Goal: Task Accomplishment & Management: Manage account settings

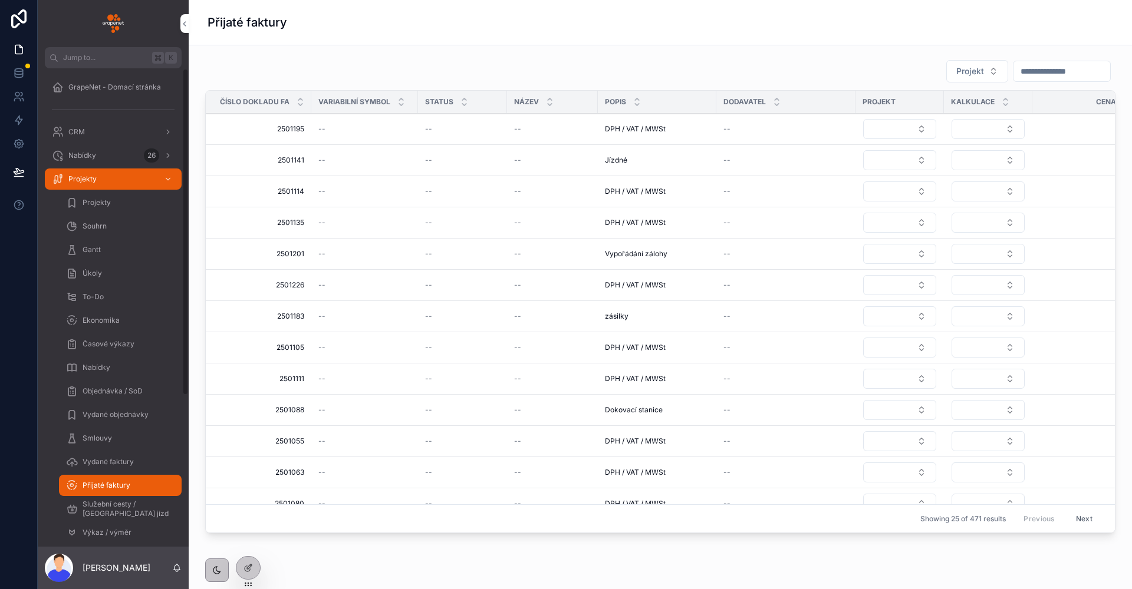
click at [101, 153] on div "Nabídky 26" at bounding box center [113, 155] width 123 height 19
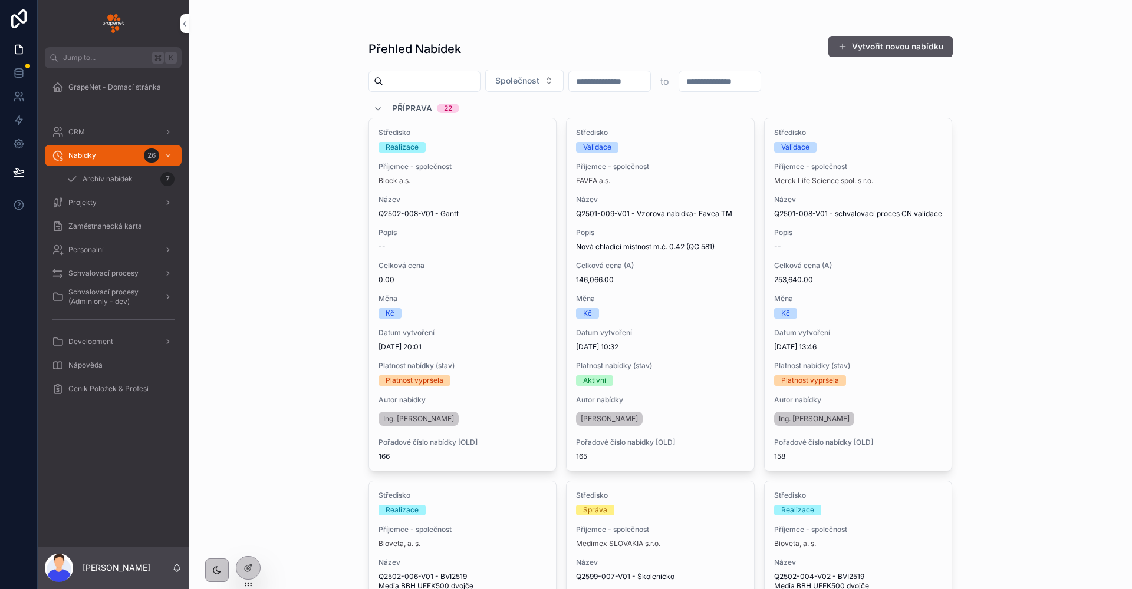
click at [321, 149] on div "Přehled Nabídek Vytvořit novou nabídku Společnost to Příprava 22 Středisko Real…" at bounding box center [660, 294] width 943 height 589
click at [373, 105] on icon "scrollable content" at bounding box center [377, 108] width 9 height 9
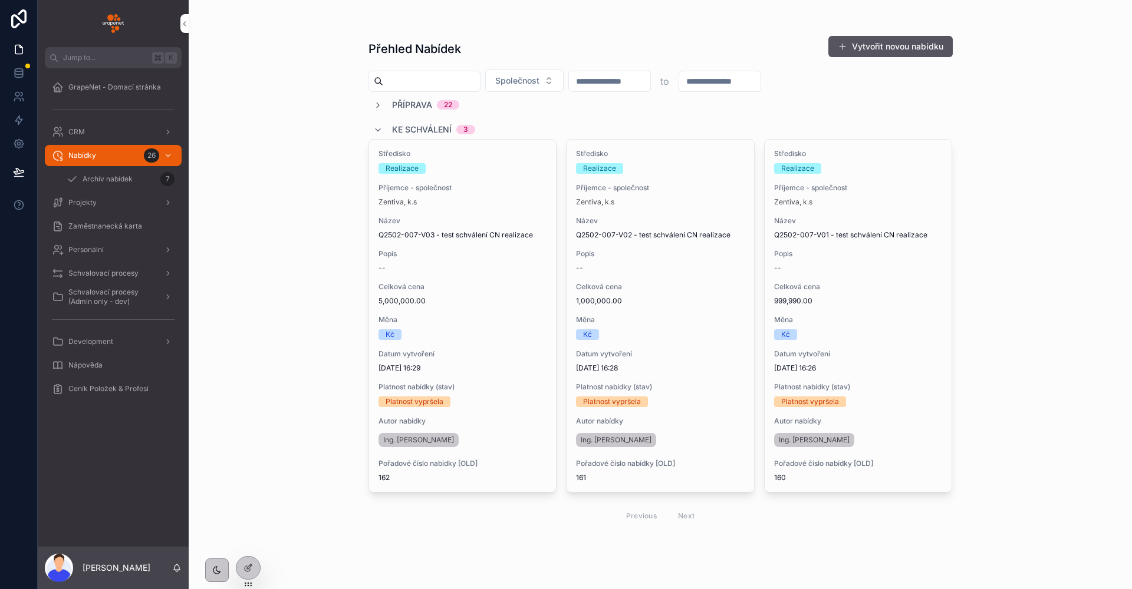
click at [375, 103] on icon "scrollable content" at bounding box center [377, 105] width 9 height 9
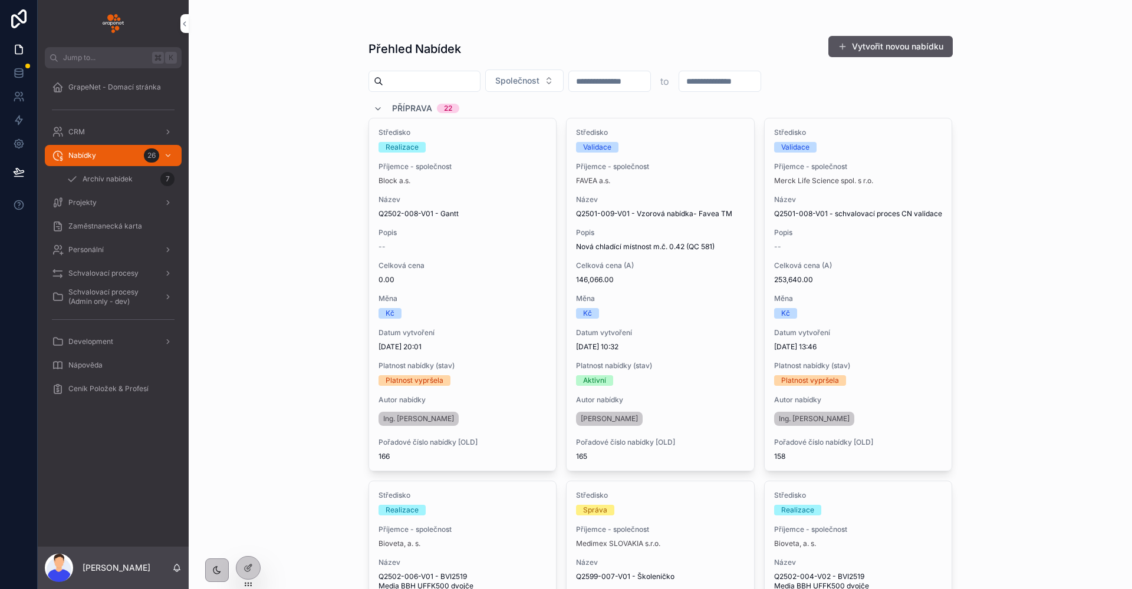
click at [445, 57] on h1 "Přehled Nabídek" at bounding box center [414, 49] width 93 height 17
click at [455, 51] on h1 "Přehled Nabídek" at bounding box center [414, 49] width 93 height 17
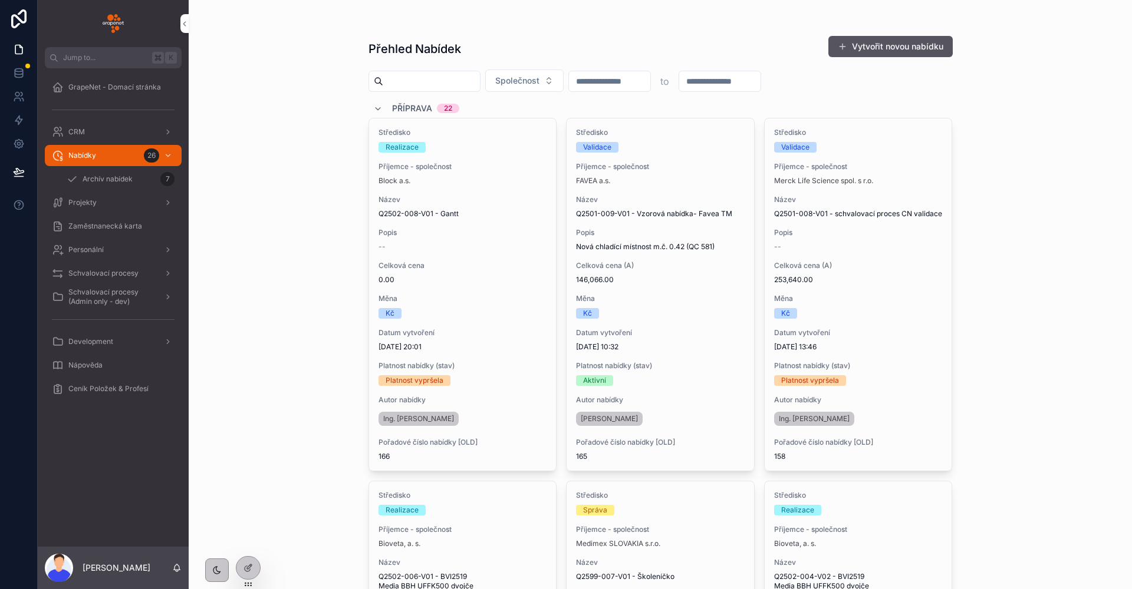
click at [455, 51] on h1 "Přehled Nabídek" at bounding box center [414, 49] width 93 height 17
click at [0, 0] on icon at bounding box center [0, 0] width 0 height 0
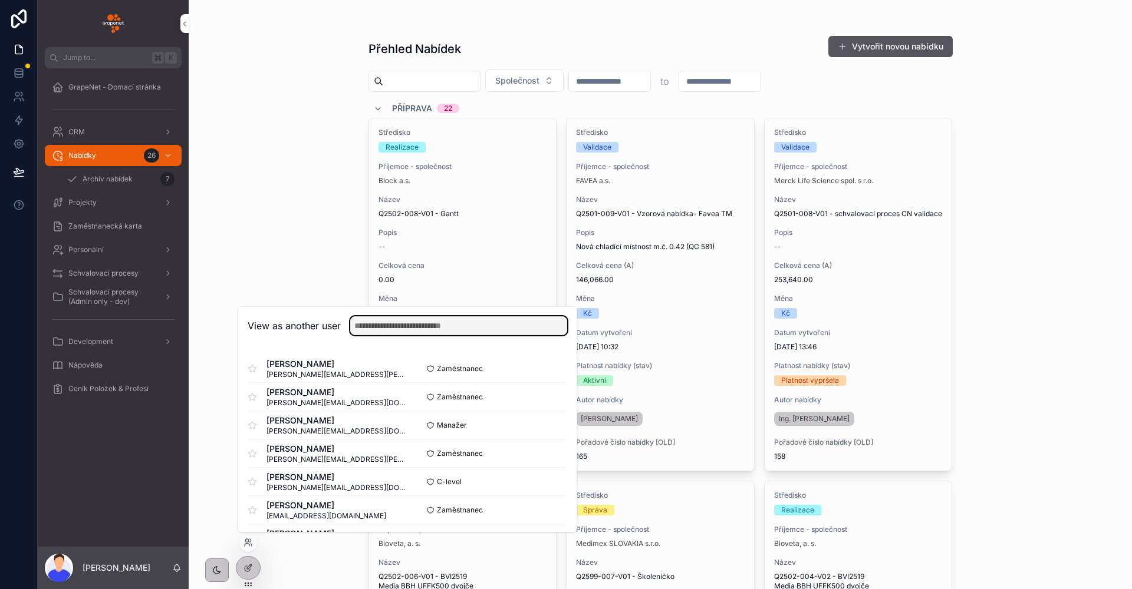
click at [404, 322] on input "text" at bounding box center [458, 325] width 217 height 19
type input "**"
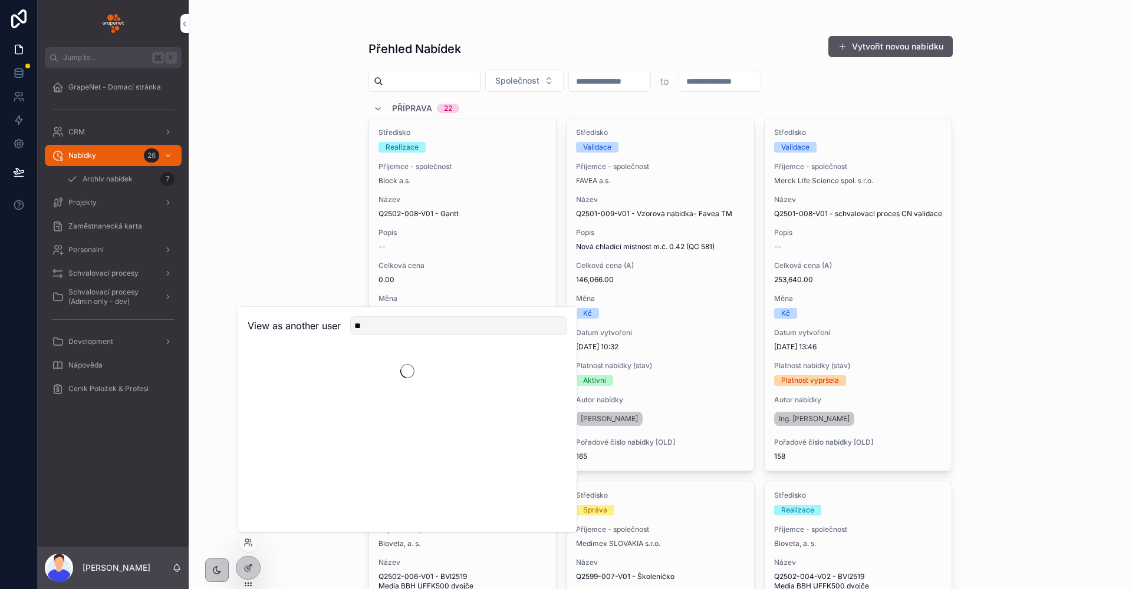
click at [271, 236] on div "Přehled Nabídek Vytvořit novou nabídku Společnost to Příprava 22 Středisko Real…" at bounding box center [660, 294] width 943 height 589
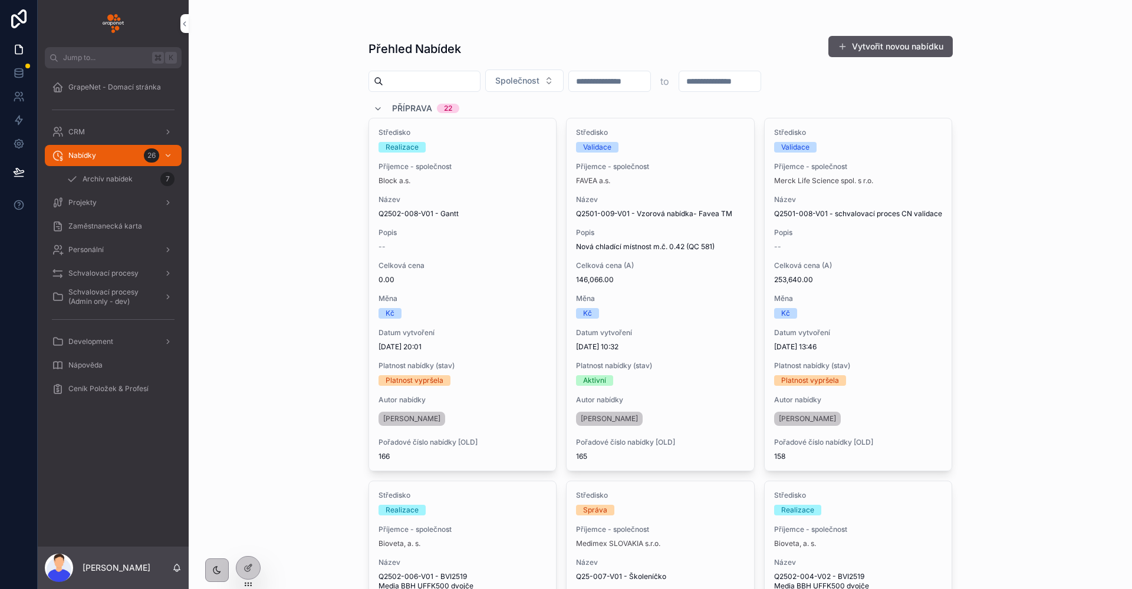
click at [340, 213] on div "Přehled Nabídek Vytvořit novou nabídku Společnost to Příprava 22 Středisko Real…" at bounding box center [660, 294] width 943 height 589
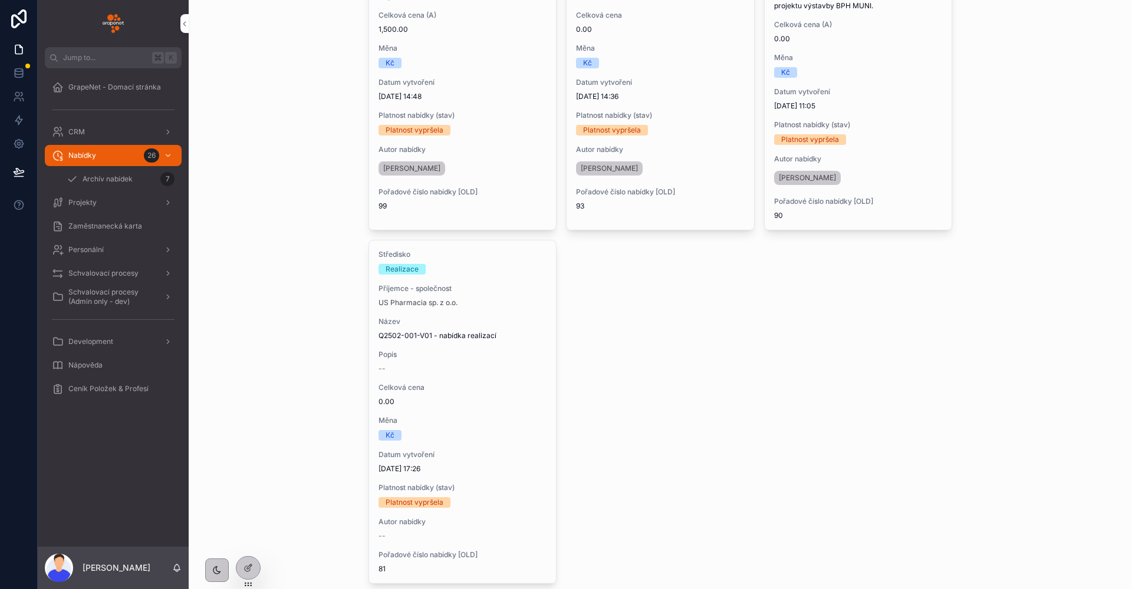
scroll to position [2172, 0]
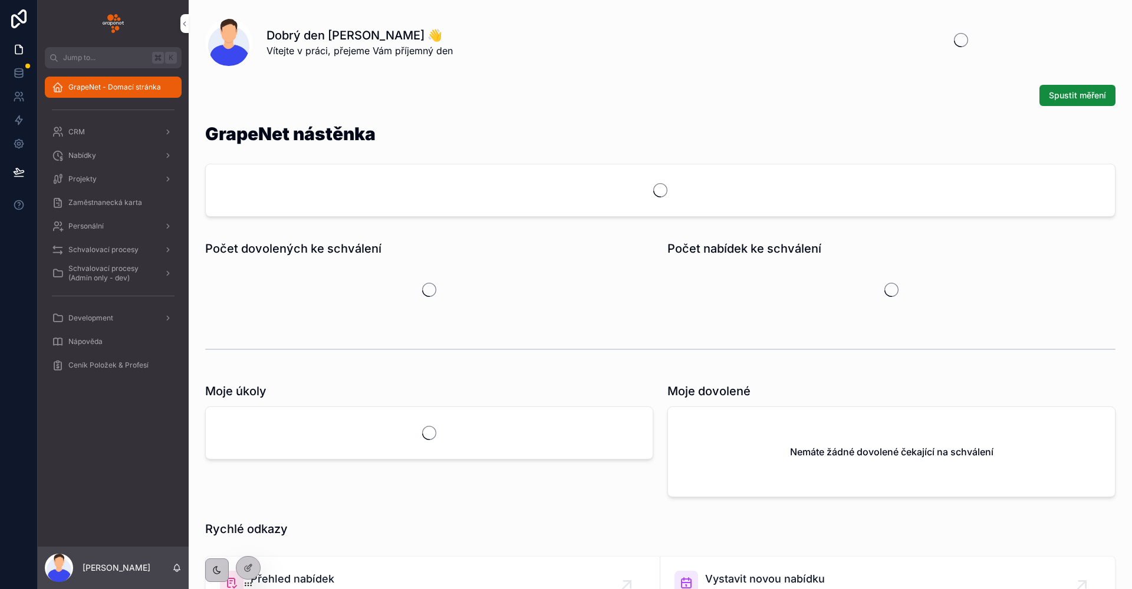
click at [122, 156] on div "Nabídky" at bounding box center [113, 155] width 123 height 19
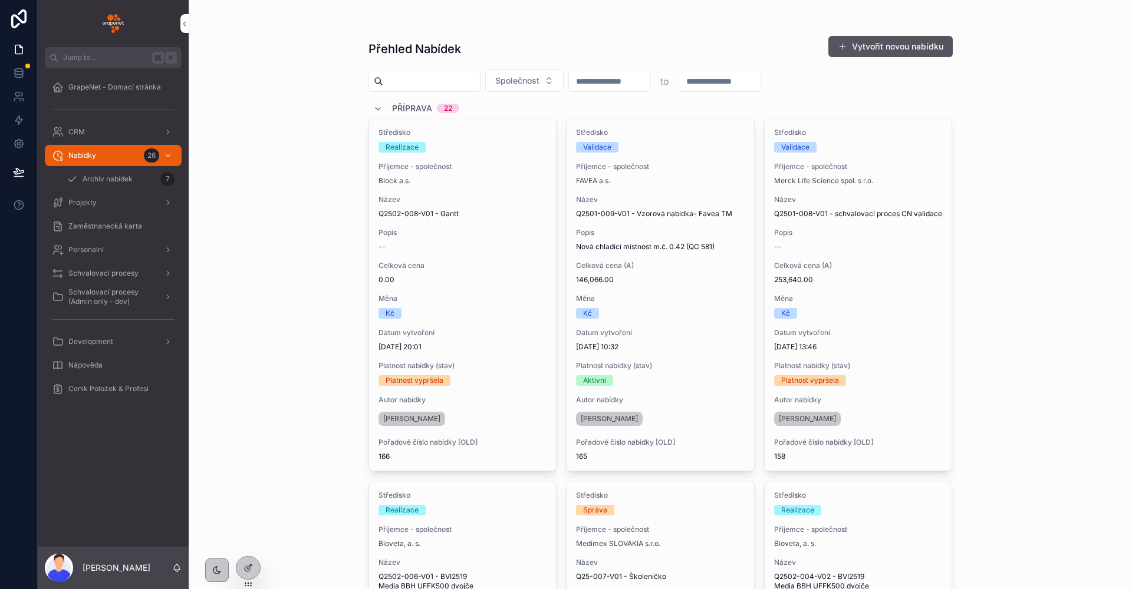
click at [876, 43] on button "Vytvořit novou nabídku" at bounding box center [890, 46] width 124 height 21
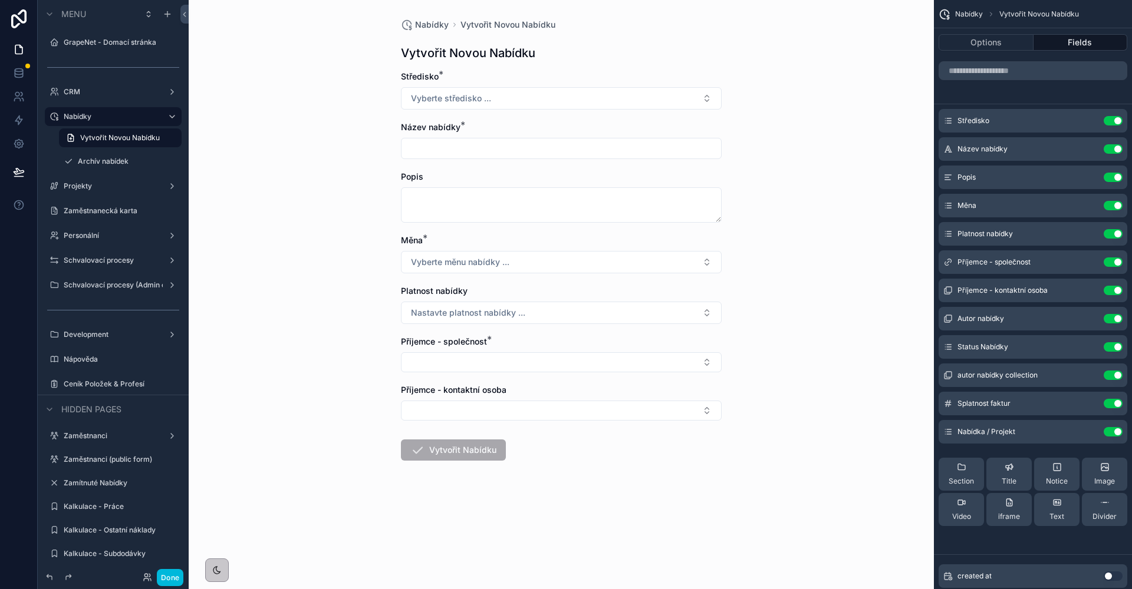
click at [179, 579] on button "Done" at bounding box center [170, 577] width 27 height 17
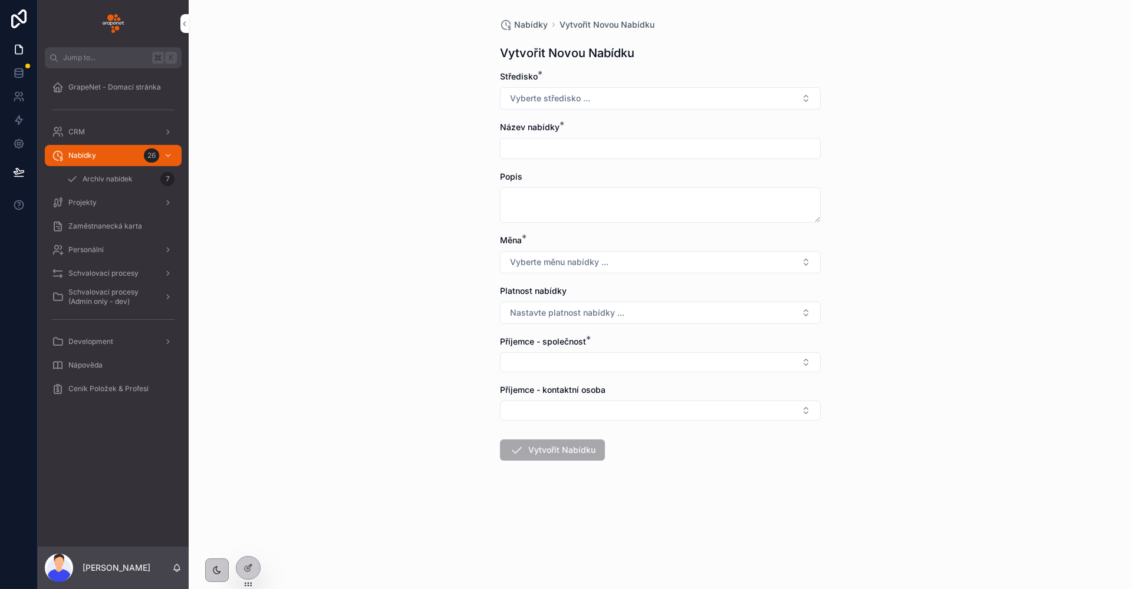
click at [528, 77] on span "Středisko" at bounding box center [519, 76] width 38 height 10
click at [537, 88] on button "Vyberte středisko ..." at bounding box center [660, 98] width 321 height 22
drag, startPoint x: 428, startPoint y: 124, endPoint x: 380, endPoint y: 324, distance: 205.5
click at [428, 124] on div "Nabídky Vytvořit Novou Nabídku Vytvořit Novou Nabídku Středisko * Vyberte střed…" at bounding box center [660, 294] width 943 height 589
click at [0, 0] on div at bounding box center [0, 0] width 0 height 0
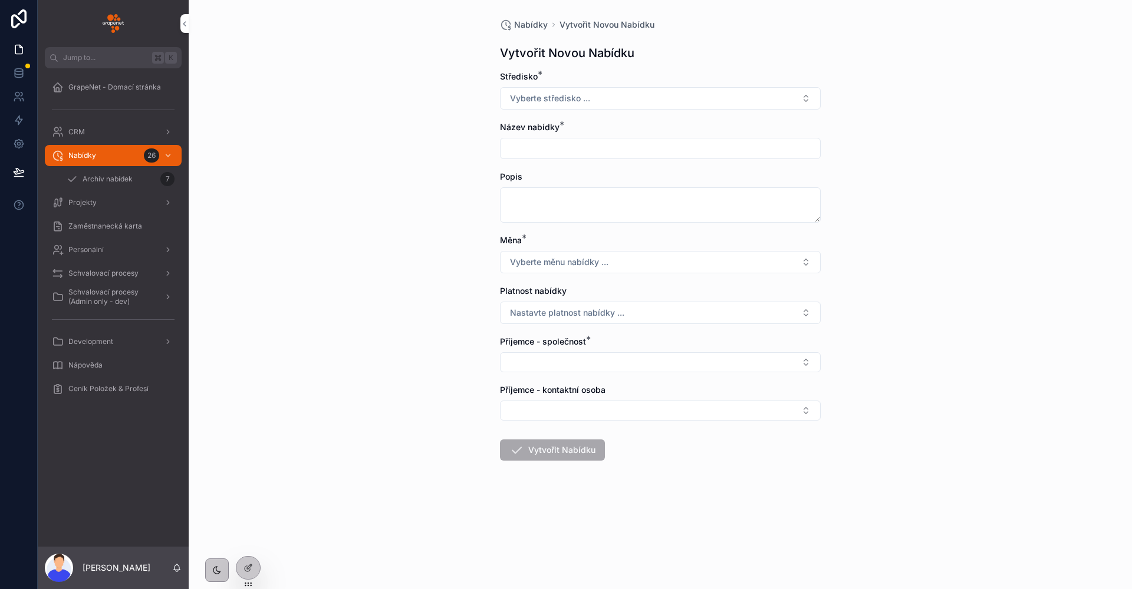
click at [0, 0] on icon at bounding box center [0, 0] width 0 height 0
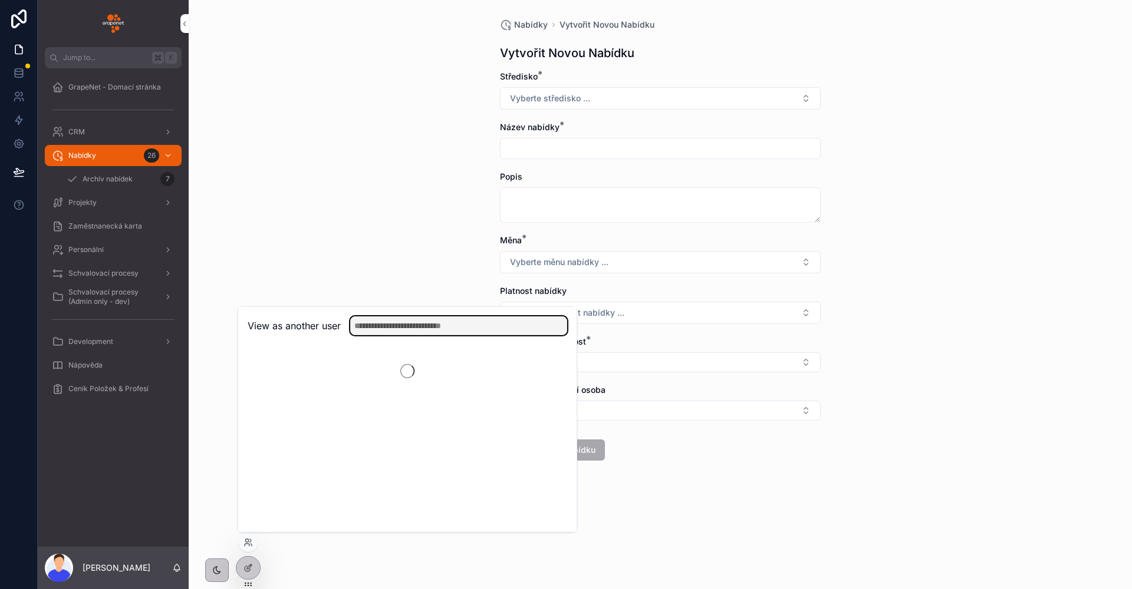
click at [364, 334] on input "text" at bounding box center [458, 325] width 217 height 19
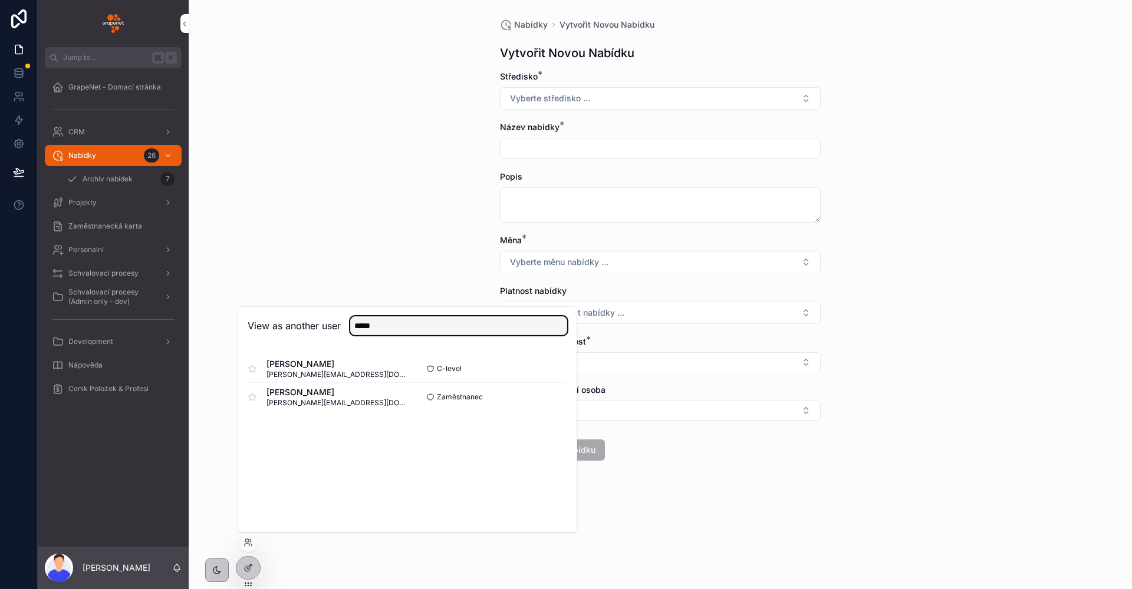
type input "*****"
click at [0, 0] on button "Select" at bounding box center [0, 0] width 0 height 0
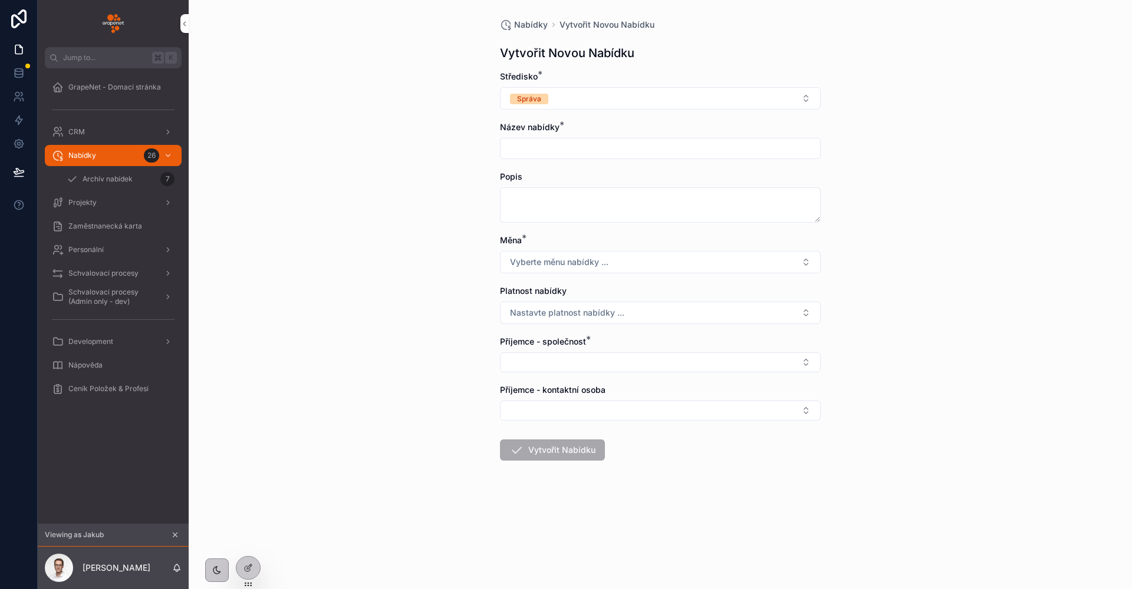
drag, startPoint x: 0, startPoint y: 0, endPoint x: 405, endPoint y: 208, distance: 455.7
click at [405, 208] on div "Nabídky Vytvořit Novou Nabídku Vytvořit Novou Nabídku Středisko * Správa Název …" at bounding box center [660, 294] width 943 height 589
click at [566, 91] on button "Správa" at bounding box center [660, 98] width 321 height 22
click at [399, 126] on div "Nabídky Vytvořit Novou Nabídku Vytvořit Novou Nabídku Středisko * Správa Název …" at bounding box center [660, 294] width 943 height 589
click at [0, 0] on div at bounding box center [0, 0] width 0 height 0
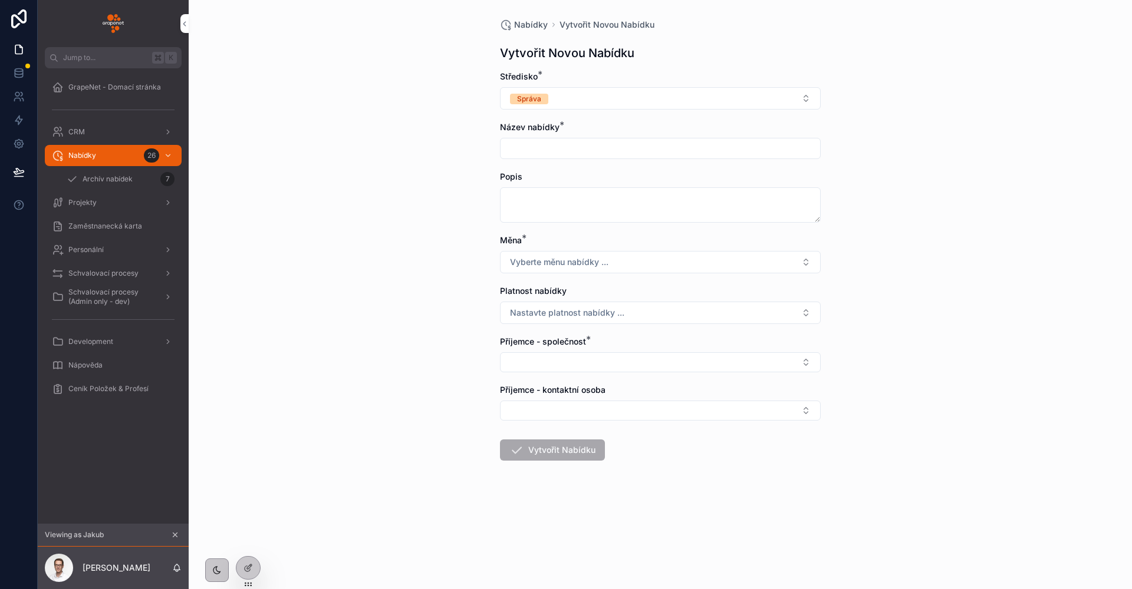
click at [0, 0] on icon at bounding box center [0, 0] width 0 height 0
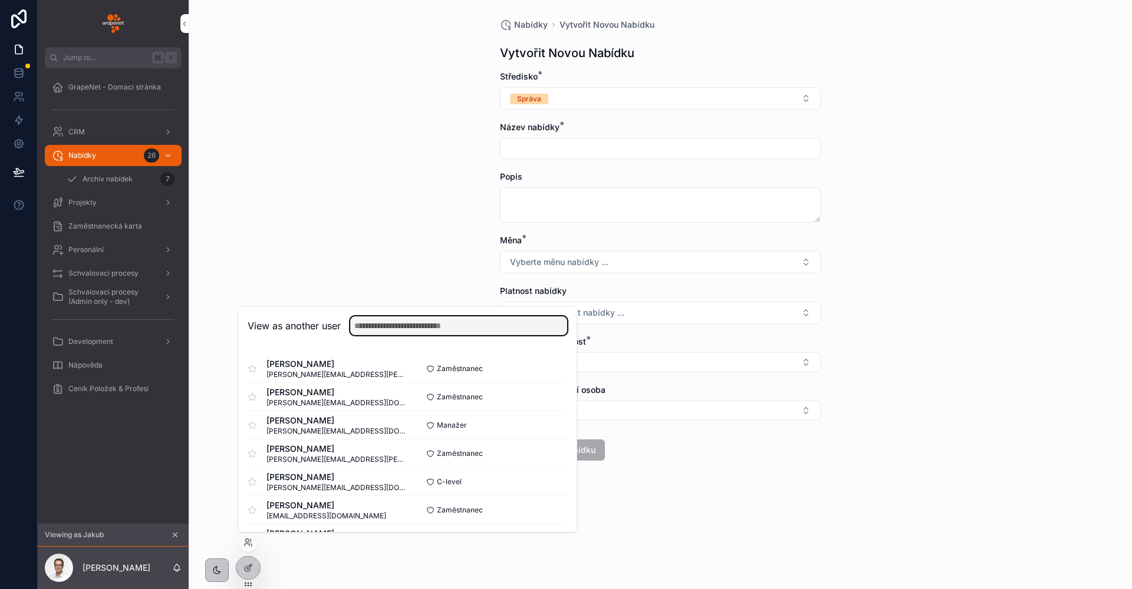
click at [392, 328] on input "text" at bounding box center [458, 325] width 217 height 19
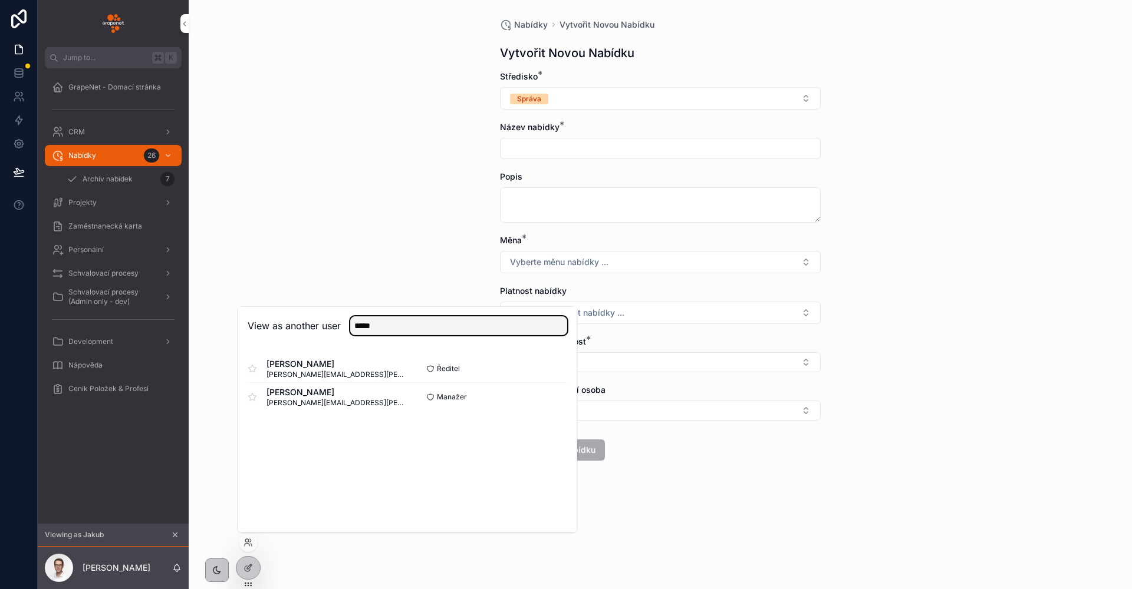
type input "*****"
click at [0, 0] on button "Select" at bounding box center [0, 0] width 0 height 0
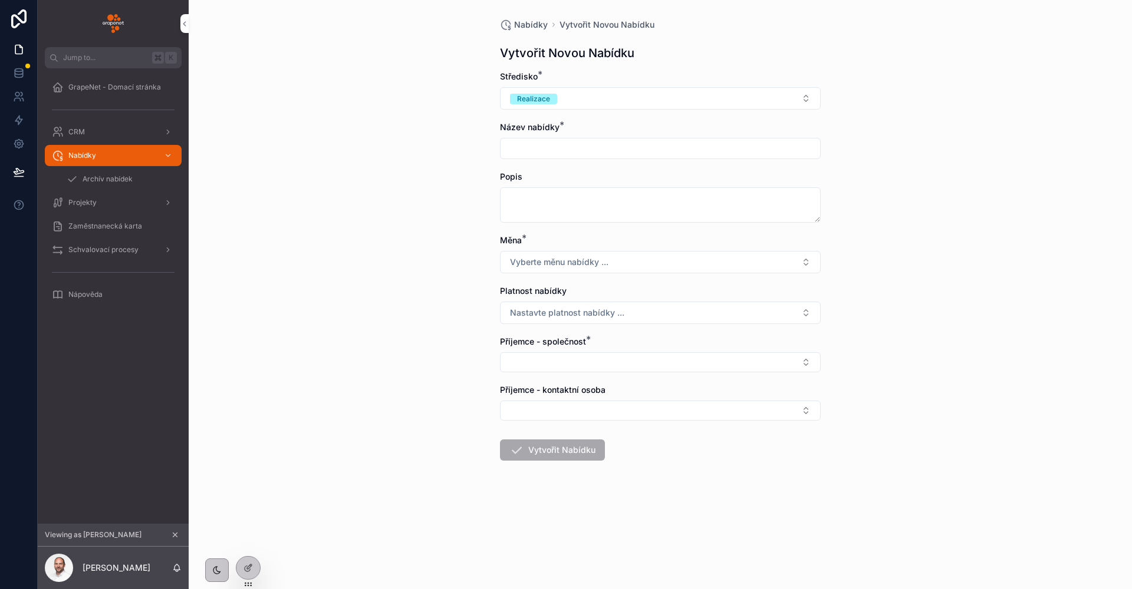
click at [591, 110] on form "Středisko * Realizace Název nabídky * Popis Měna * Vyberte měnu nabídky ... Pla…" at bounding box center [660, 304] width 321 height 466
click at [593, 105] on button "Realizace" at bounding box center [660, 98] width 321 height 22
click at [437, 130] on div "Nabídky Vytvořit Novou Nabídku Vytvořit Novou Nabídku Středisko * Realizace Náz…" at bounding box center [660, 294] width 943 height 589
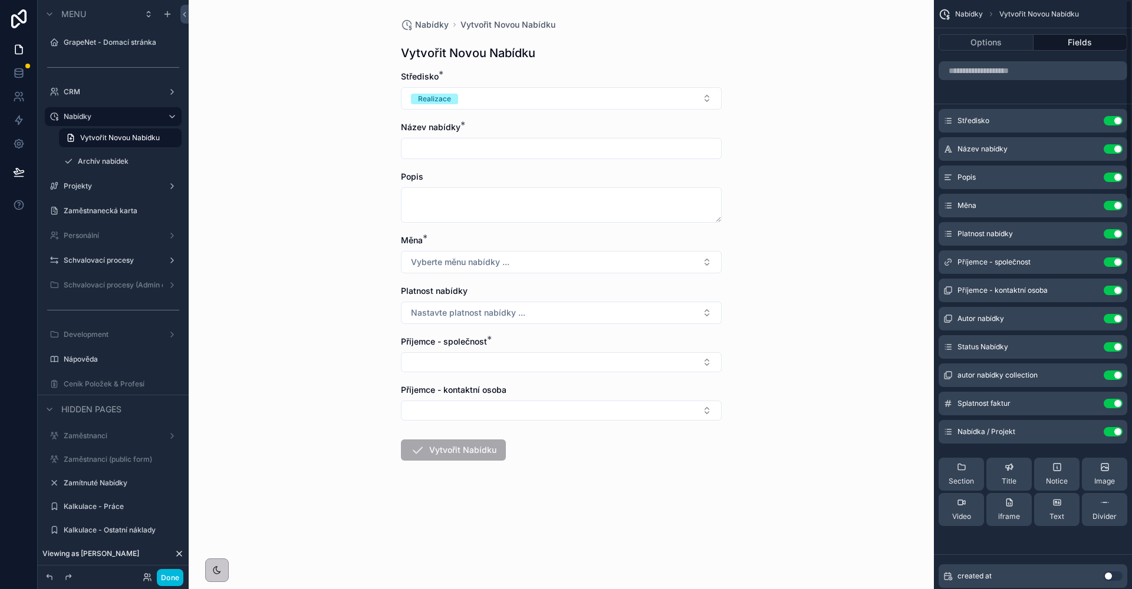
click at [0, 0] on icon "scrollable content" at bounding box center [0, 0] width 0 height 0
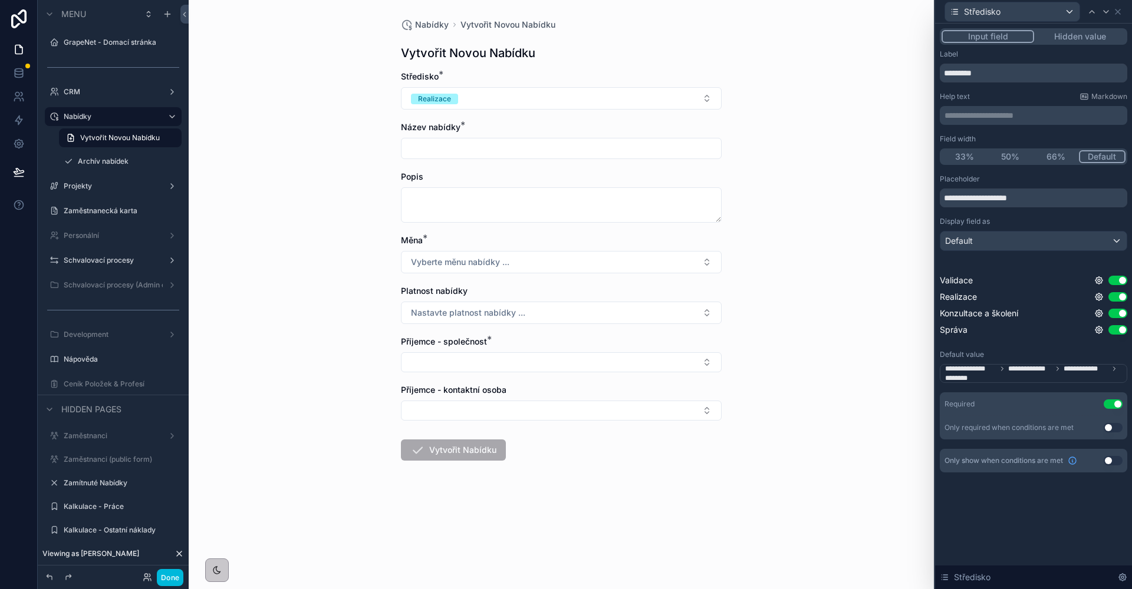
click at [1087, 123] on div "**********" at bounding box center [566, 294] width 1132 height 589
click at [1101, 311] on icon at bounding box center [1098, 313] width 7 height 7
click at [1106, 315] on div "Use setting" at bounding box center [1110, 313] width 33 height 9
click at [1101, 314] on icon at bounding box center [1098, 313] width 9 height 9
click at [1071, 308] on button "Use setting" at bounding box center [1067, 307] width 19 height 9
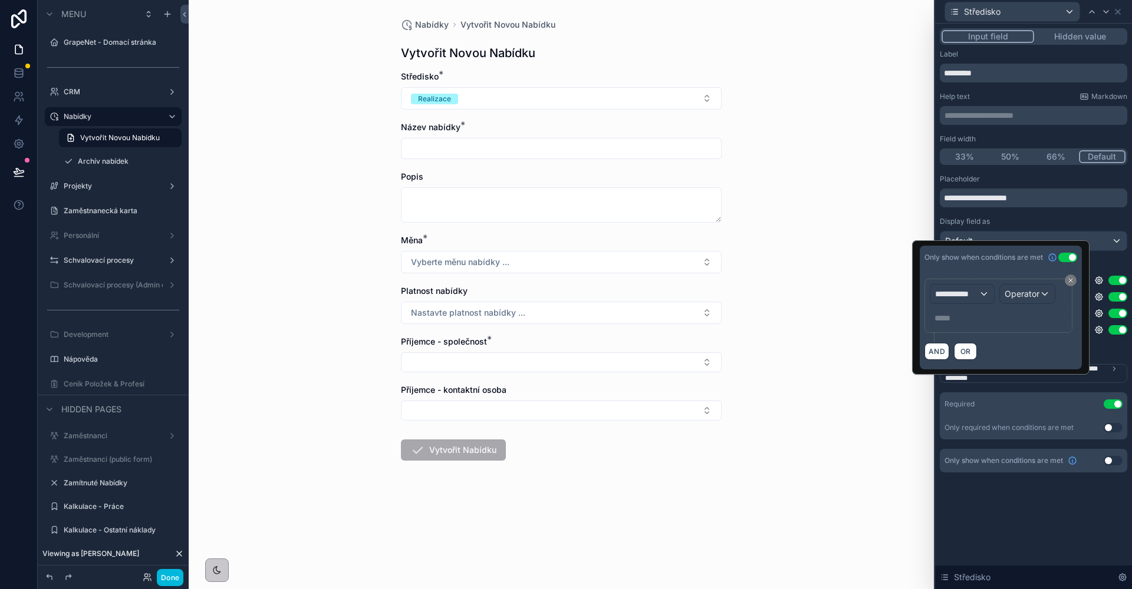
click at [962, 297] on span "**********" at bounding box center [957, 294] width 44 height 12
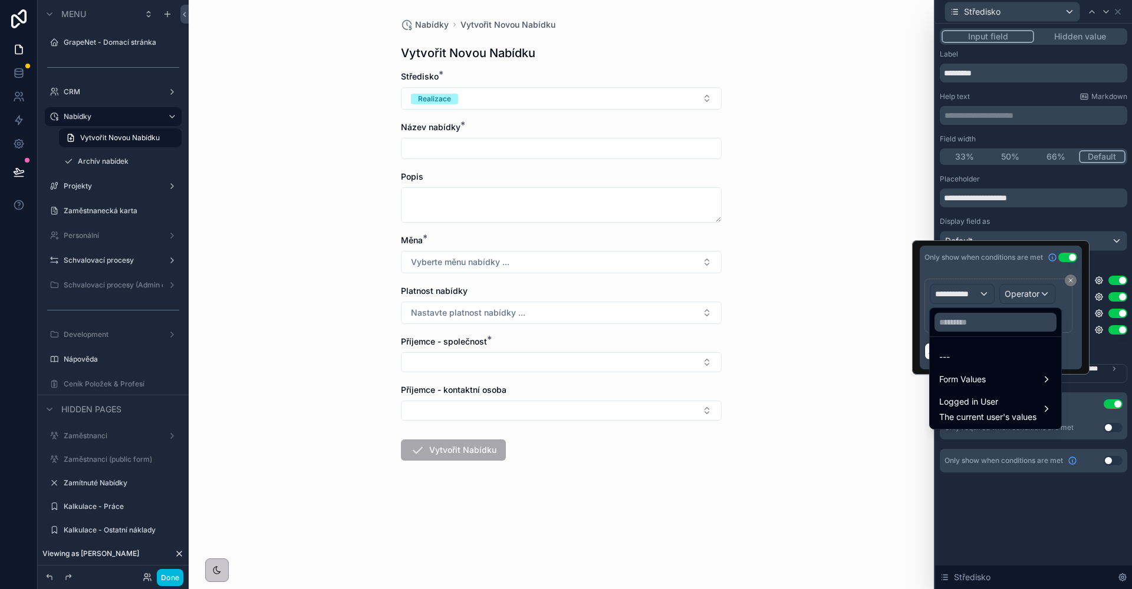
click at [1105, 354] on div "Default value" at bounding box center [1032, 354] width 187 height 9
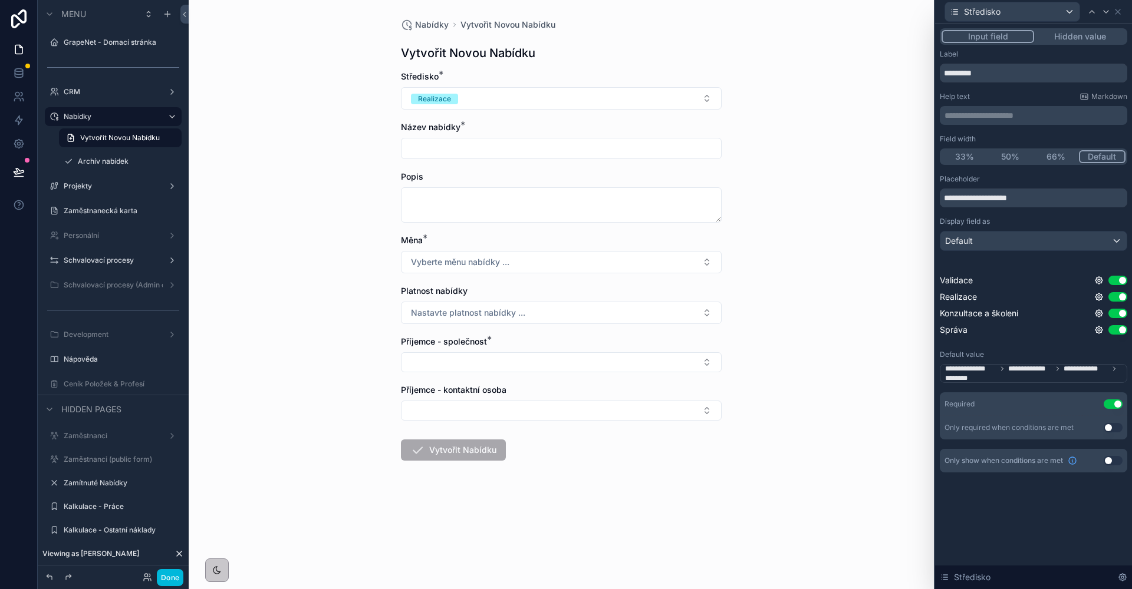
click at [1099, 315] on icon at bounding box center [1098, 313] width 9 height 9
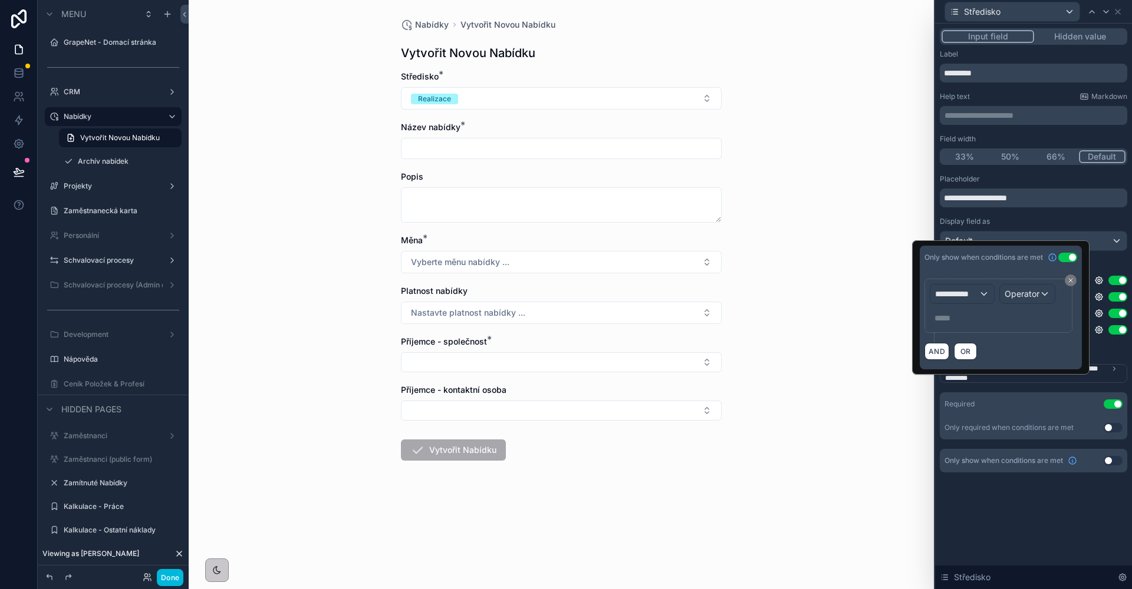
click at [968, 303] on div "**********" at bounding box center [962, 294] width 64 height 19
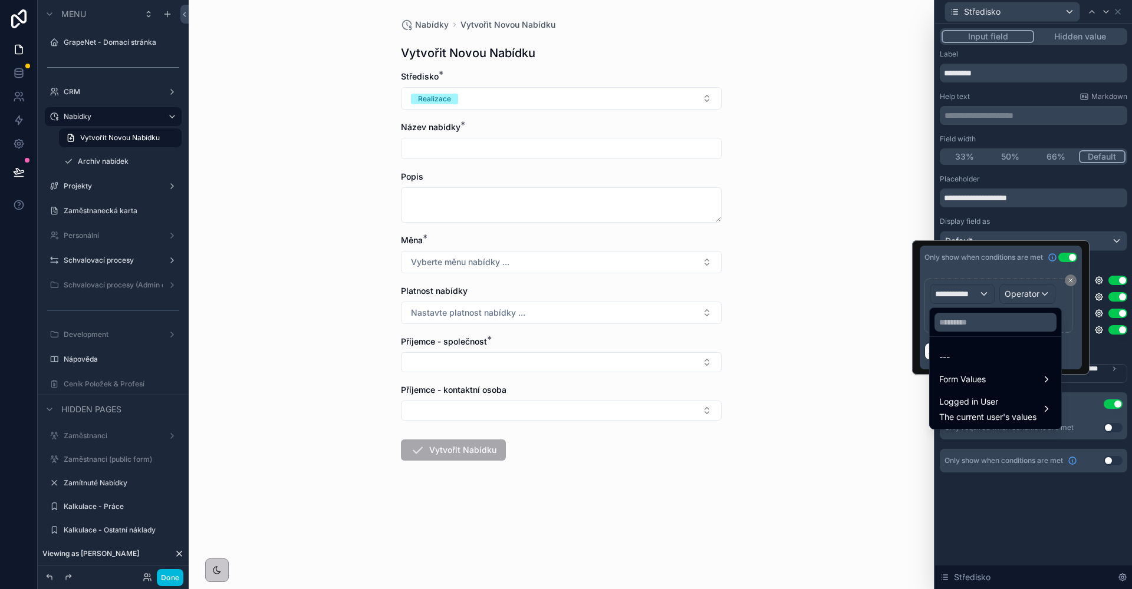
click at [978, 375] on span "Form Values" at bounding box center [962, 379] width 47 height 14
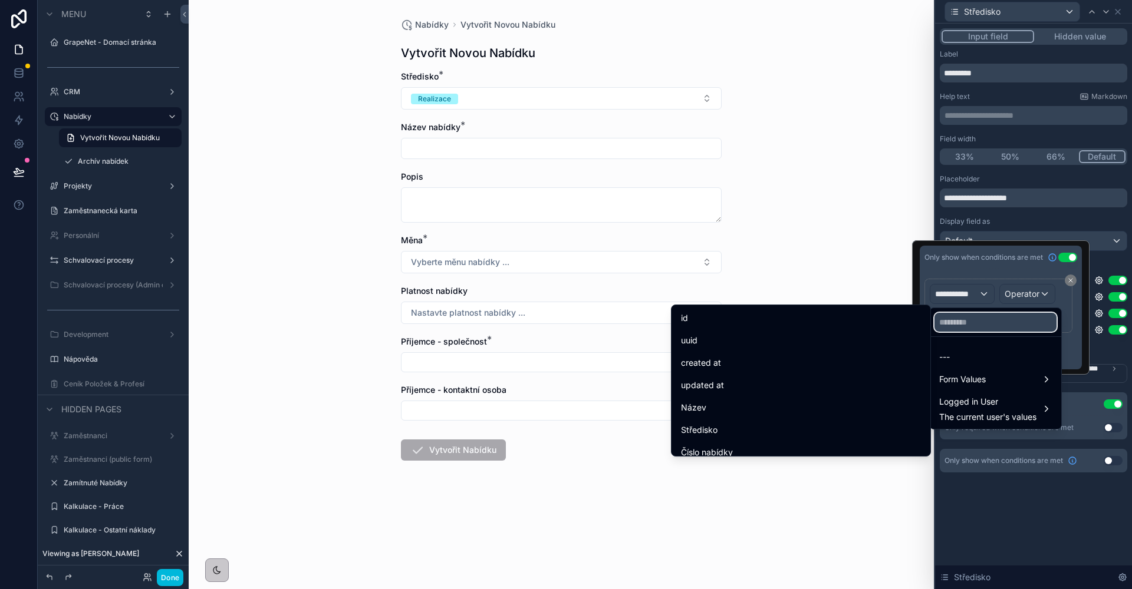
click at [984, 325] on input "text" at bounding box center [995, 322] width 122 height 19
click at [991, 416] on span "The current user's values" at bounding box center [987, 417] width 97 height 12
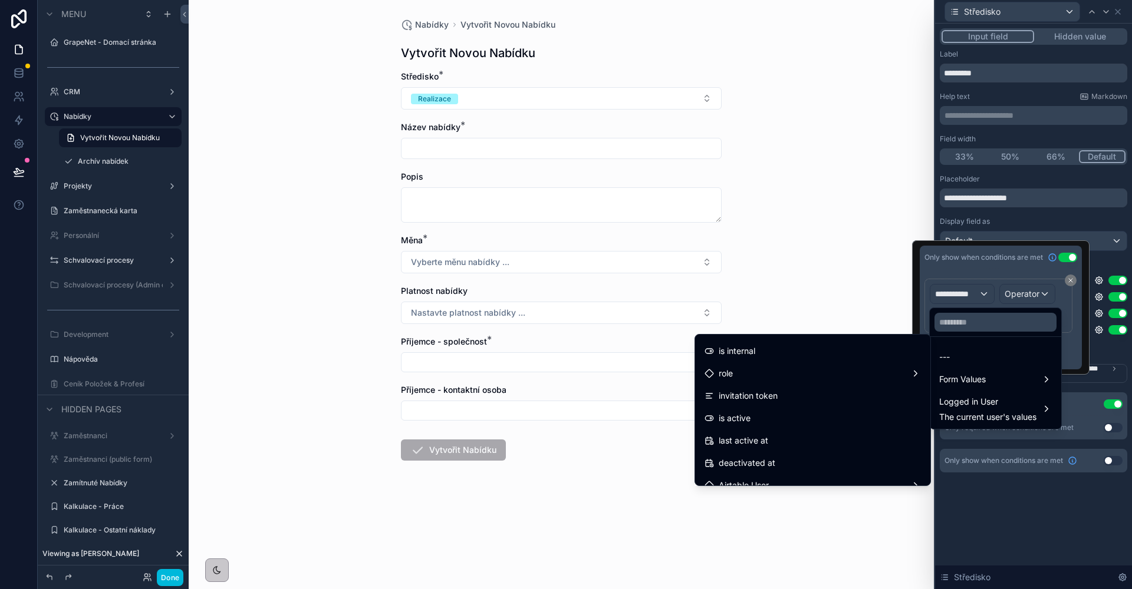
scroll to position [152, 0]
click at [779, 461] on div "Airtable User" at bounding box center [812, 464] width 216 height 14
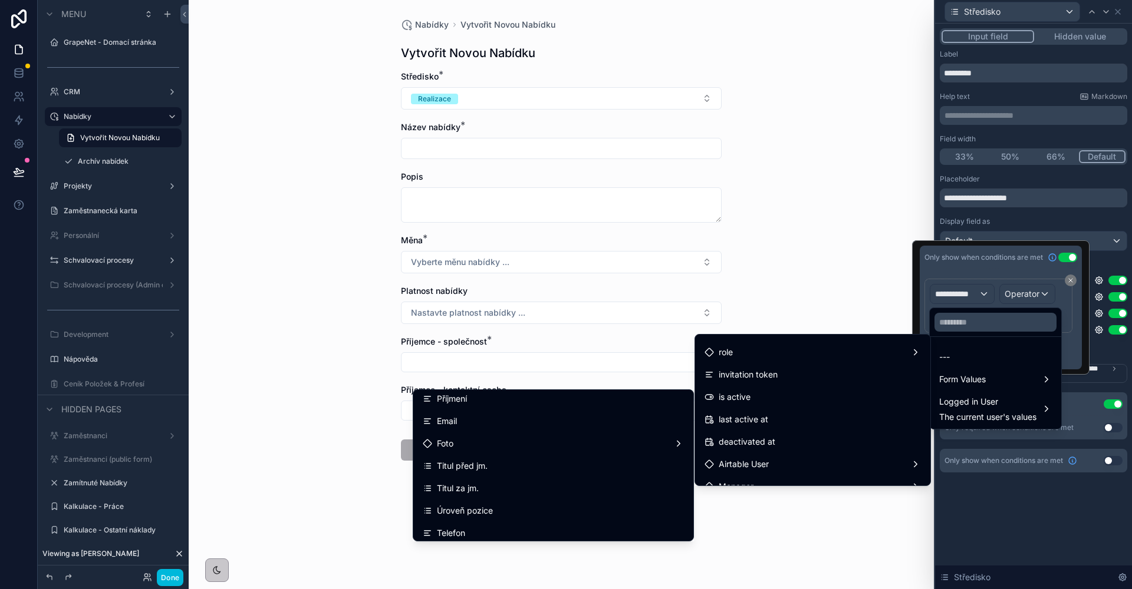
scroll to position [167, 0]
click at [481, 479] on div "Název pozice" at bounding box center [553, 483] width 261 height 14
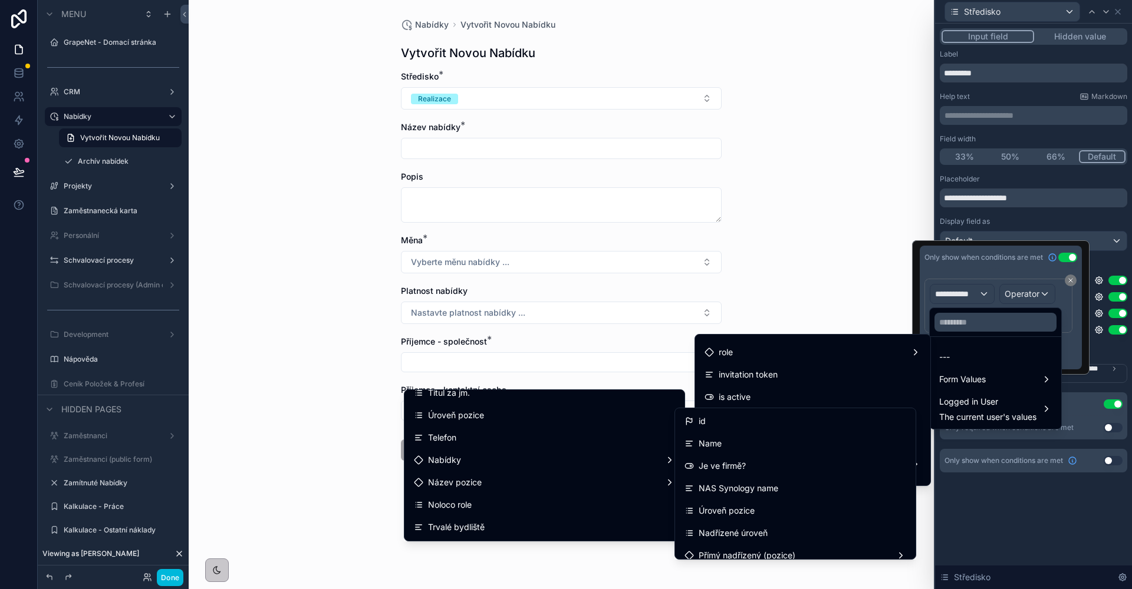
scroll to position [169, 0]
click at [471, 420] on span "Úroveň pozice" at bounding box center [456, 413] width 56 height 14
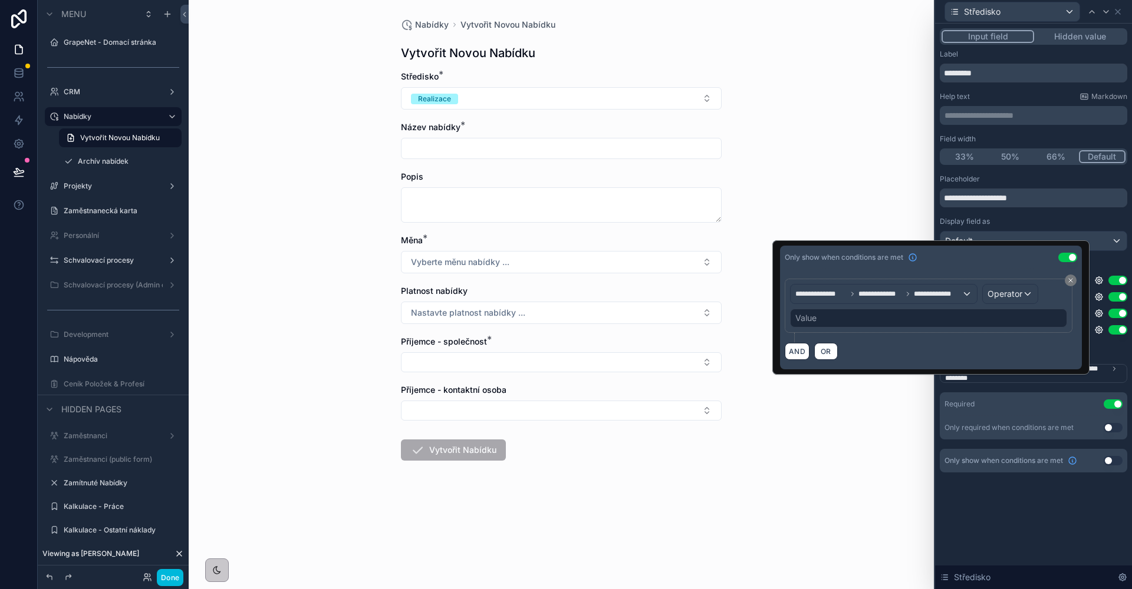
click at [876, 318] on div "Value" at bounding box center [928, 318] width 277 height 19
click at [819, 314] on div "Value" at bounding box center [928, 318] width 277 height 19
click at [1018, 295] on span "Operator" at bounding box center [1004, 294] width 35 height 10
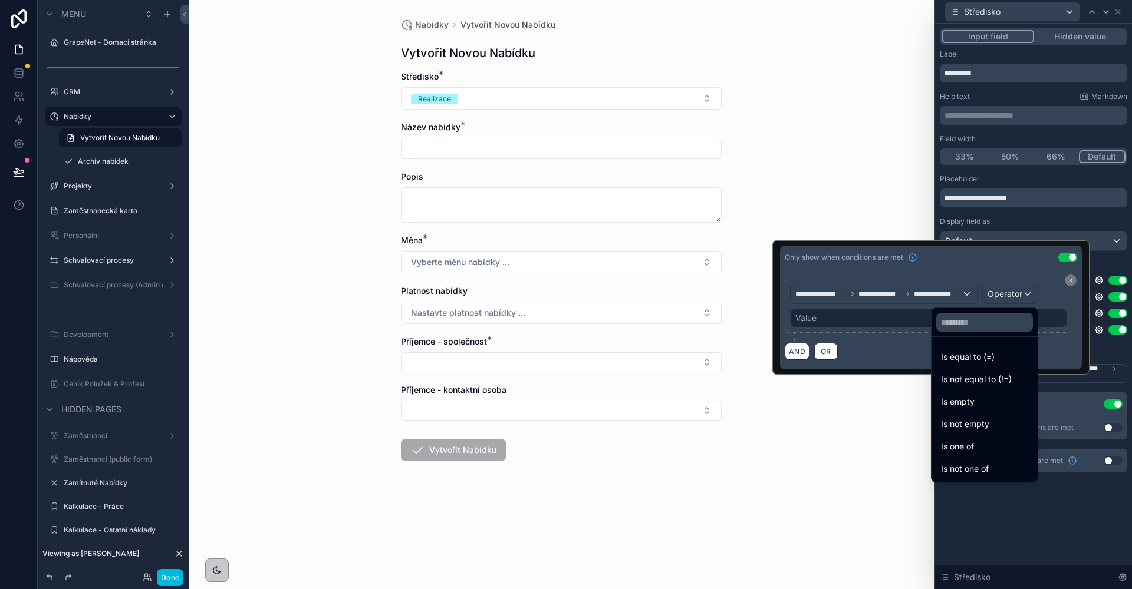
click at [973, 354] on div "Is equal to (=)" at bounding box center [984, 357] width 87 height 14
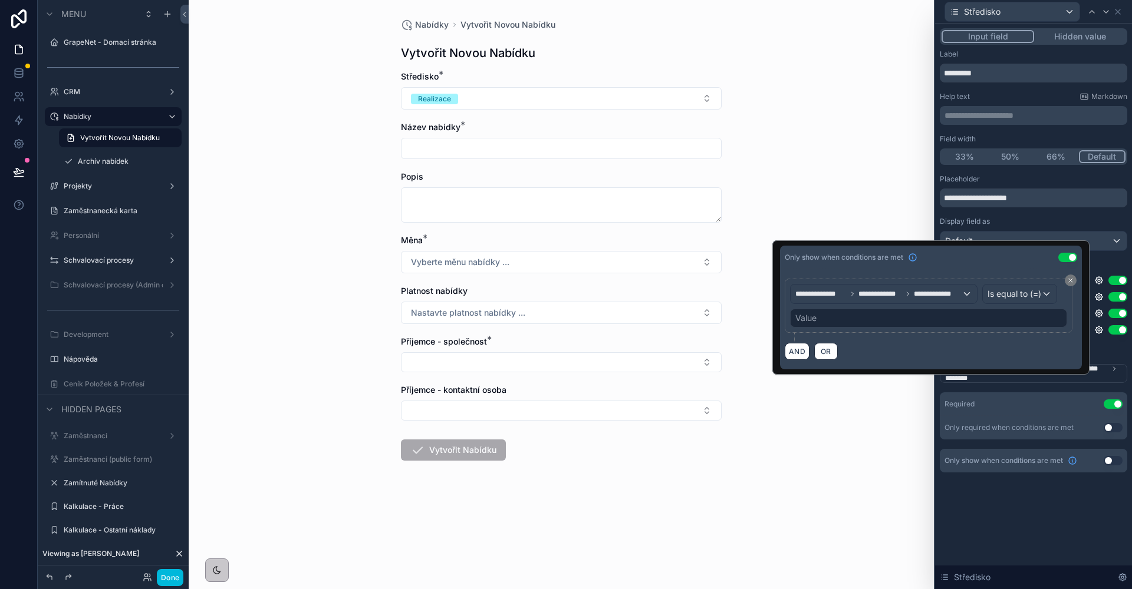
click at [821, 318] on div "Value" at bounding box center [928, 318] width 277 height 19
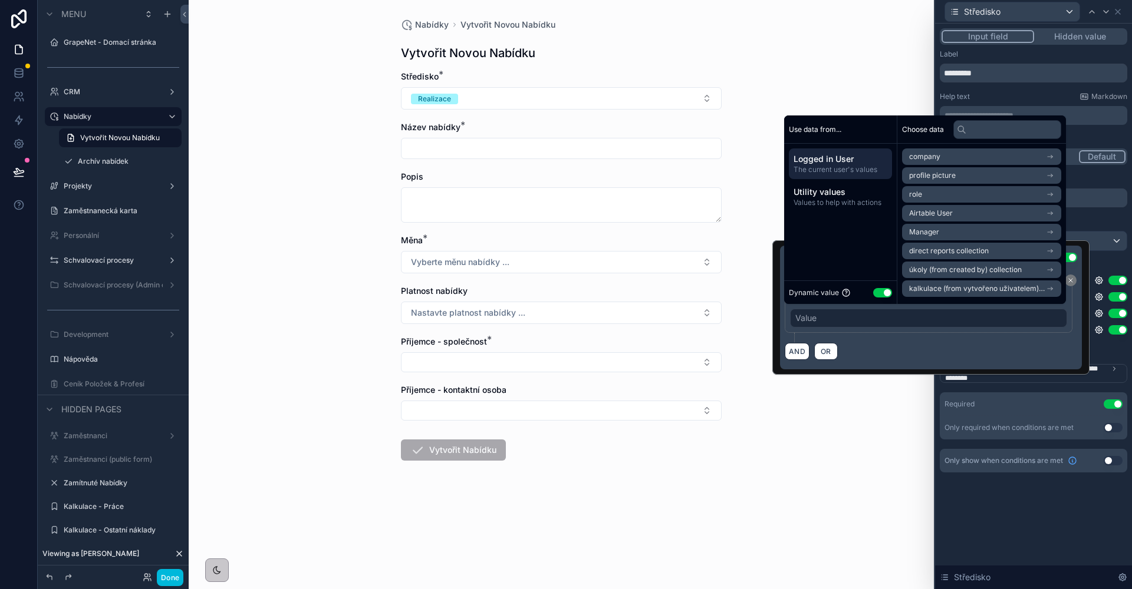
click at [872, 293] on div "Dynamic value Use setting" at bounding box center [840, 293] width 103 height 14
click at [878, 296] on button "Use setting" at bounding box center [882, 292] width 19 height 9
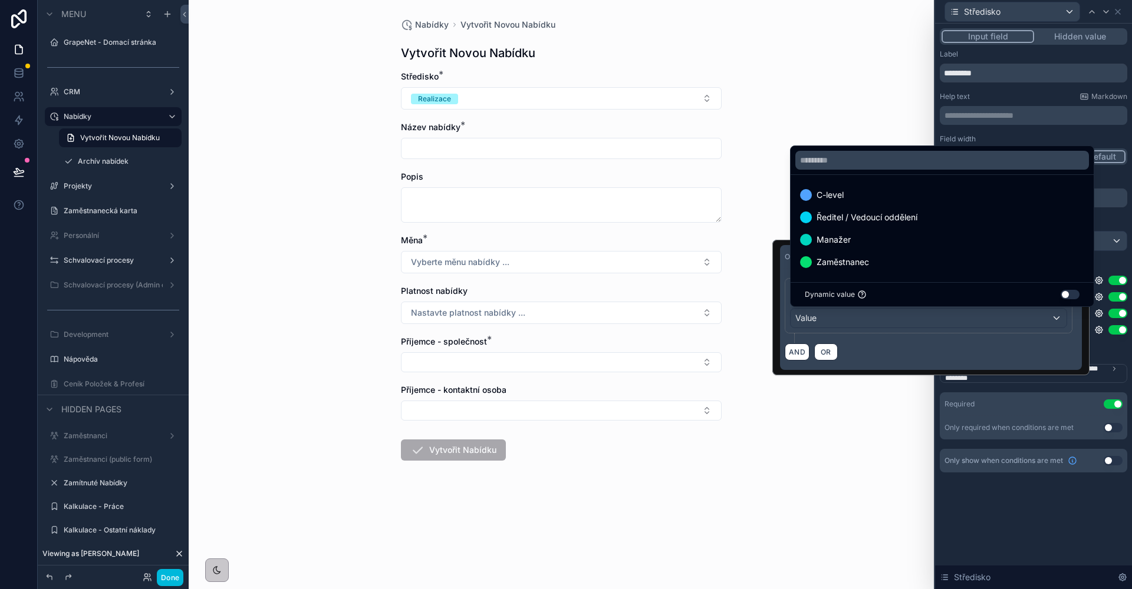
click at [837, 196] on span "C-level" at bounding box center [829, 195] width 27 height 14
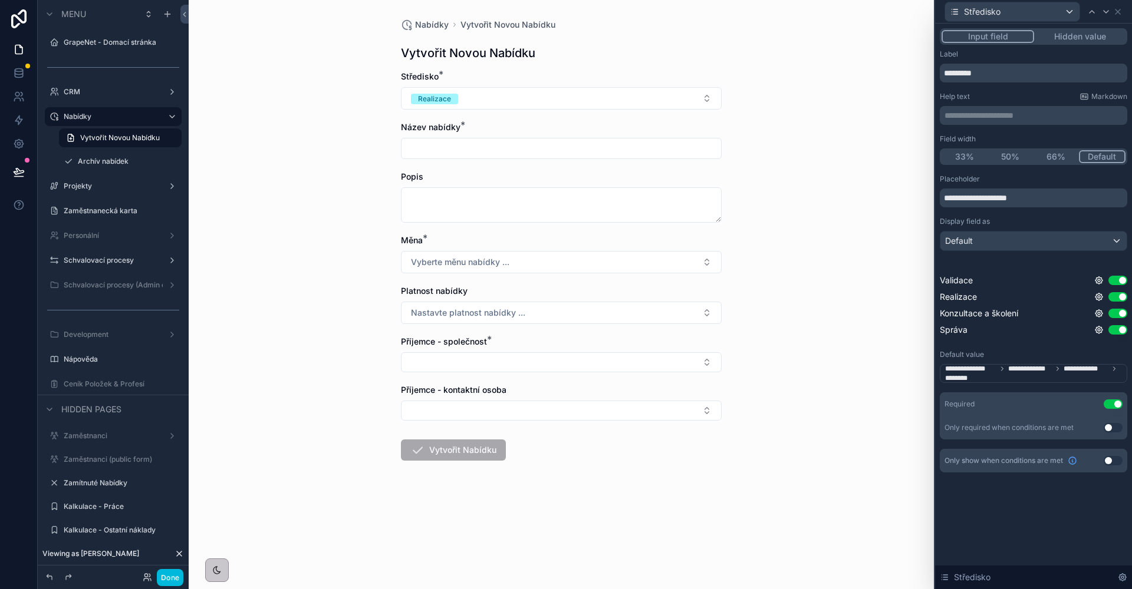
click at [1104, 354] on div "Default value" at bounding box center [1032, 354] width 187 height 9
click at [1097, 330] on icon at bounding box center [1098, 330] width 2 height 2
click at [1093, 328] on div "Správa Use setting" at bounding box center [1032, 330] width 187 height 12
click at [1095, 330] on icon at bounding box center [1098, 329] width 7 height 7
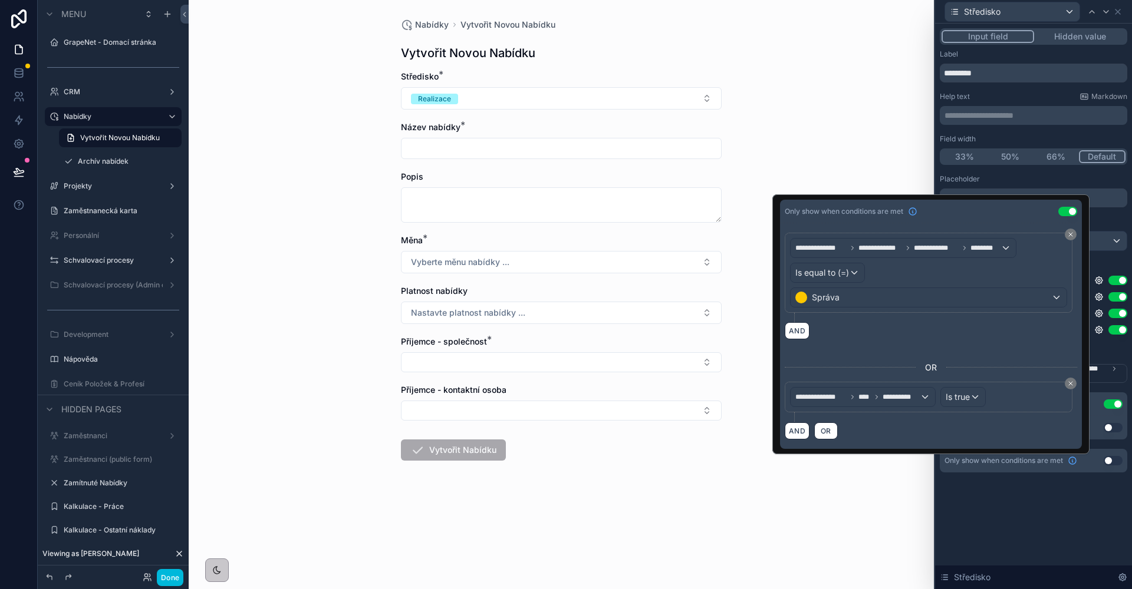
click at [914, 348] on div "**********" at bounding box center [930, 336] width 292 height 207
click at [929, 249] on span "**********" at bounding box center [935, 247] width 45 height 9
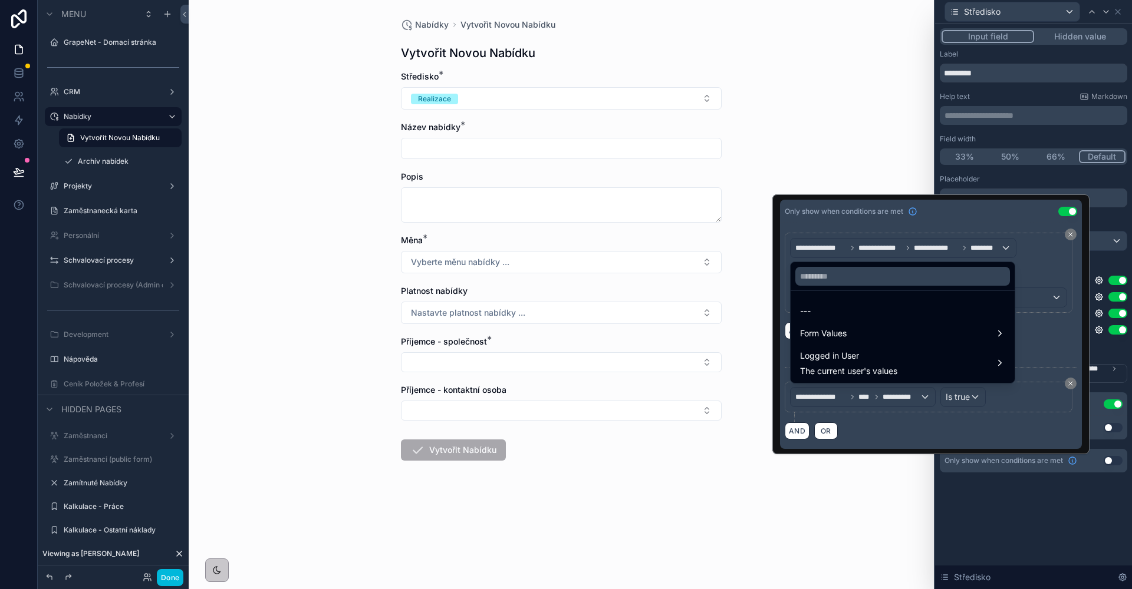
click at [889, 354] on span "Logged in User" at bounding box center [848, 356] width 97 height 14
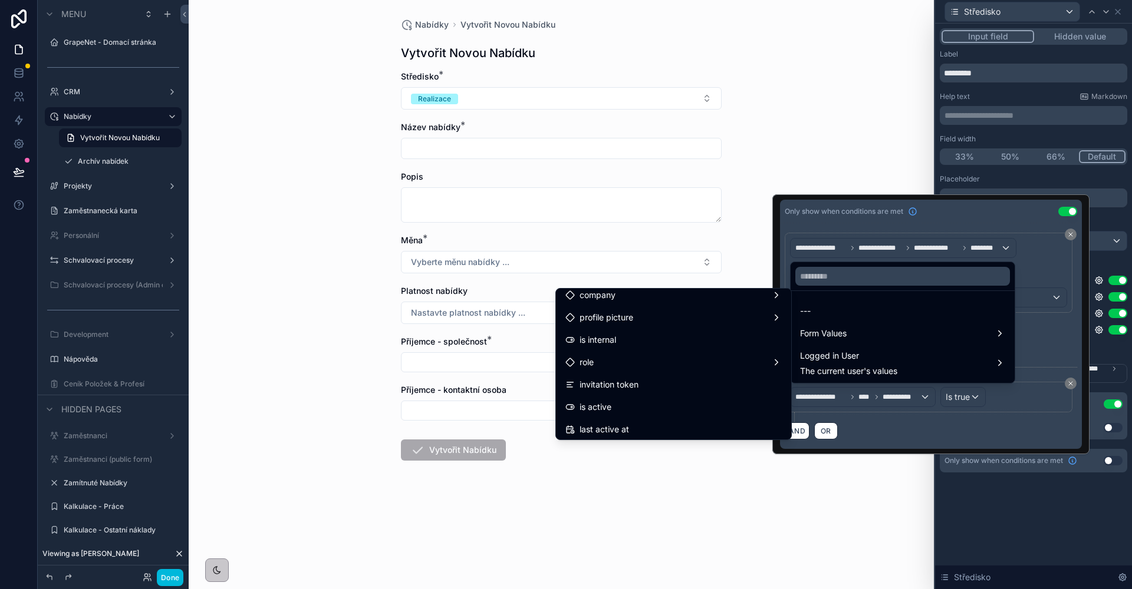
scroll to position [207, 0]
click at [651, 361] on div "Airtable User" at bounding box center [673, 363] width 216 height 14
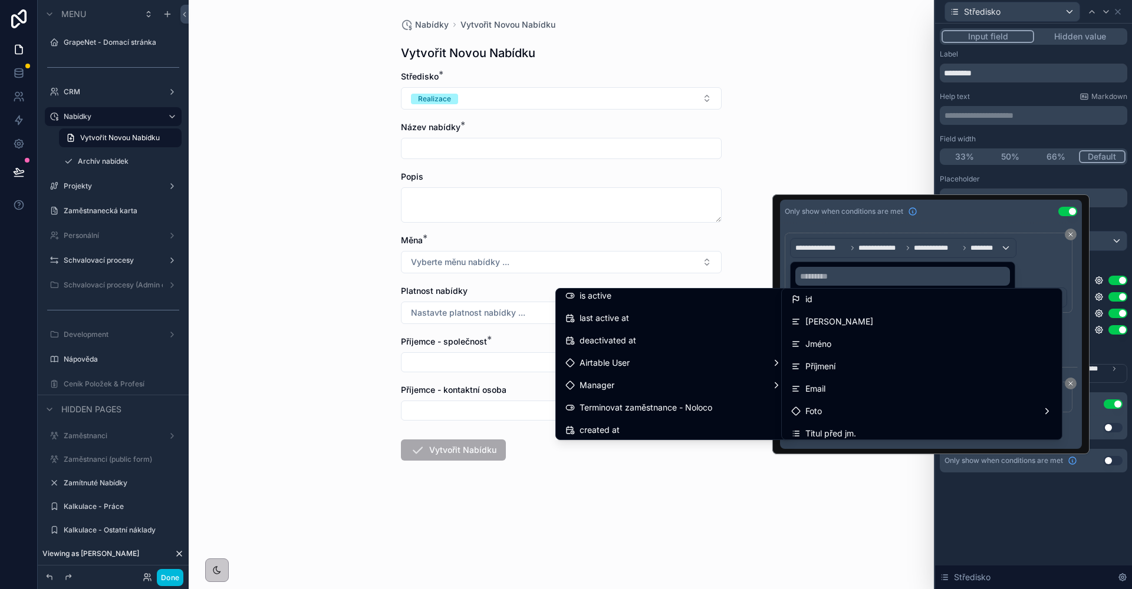
scroll to position [95, 0]
click at [879, 380] on div "Úroveň pozice" at bounding box center [921, 385] width 261 height 14
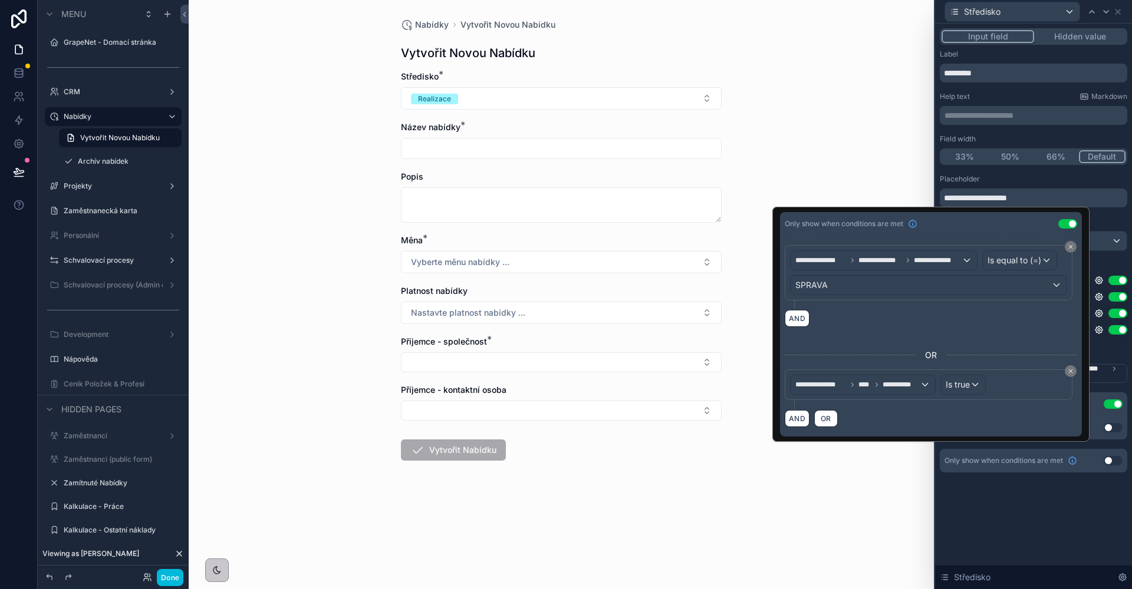
click at [881, 286] on div "SPRAVA" at bounding box center [928, 285] width 276 height 19
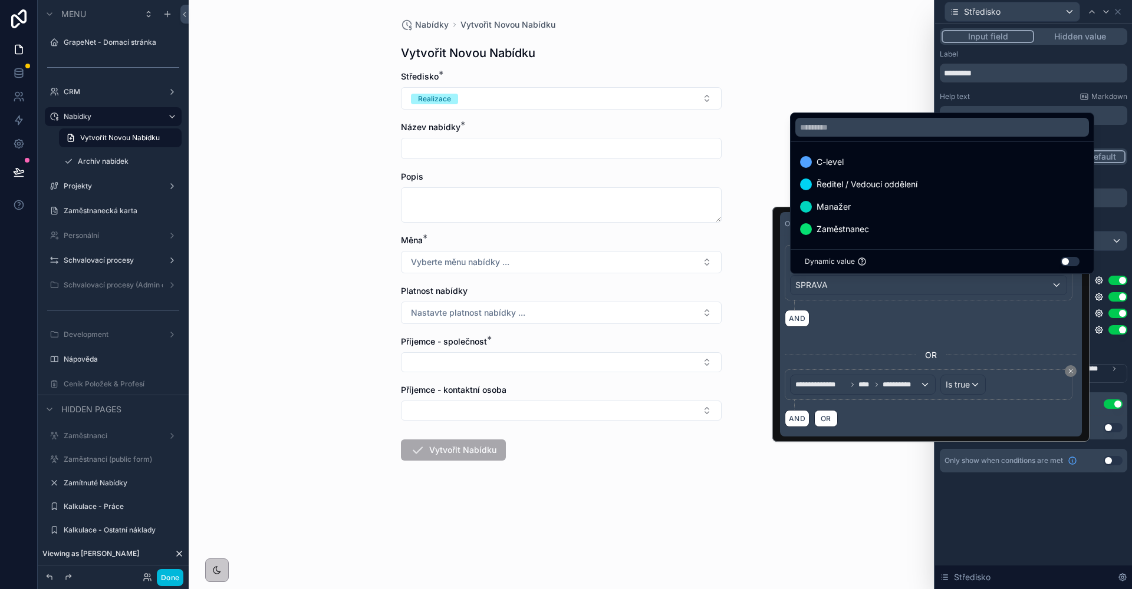
drag, startPoint x: 988, startPoint y: 332, endPoint x: 996, endPoint y: 310, distance: 23.7
click at [988, 332] on div at bounding box center [930, 324] width 317 height 235
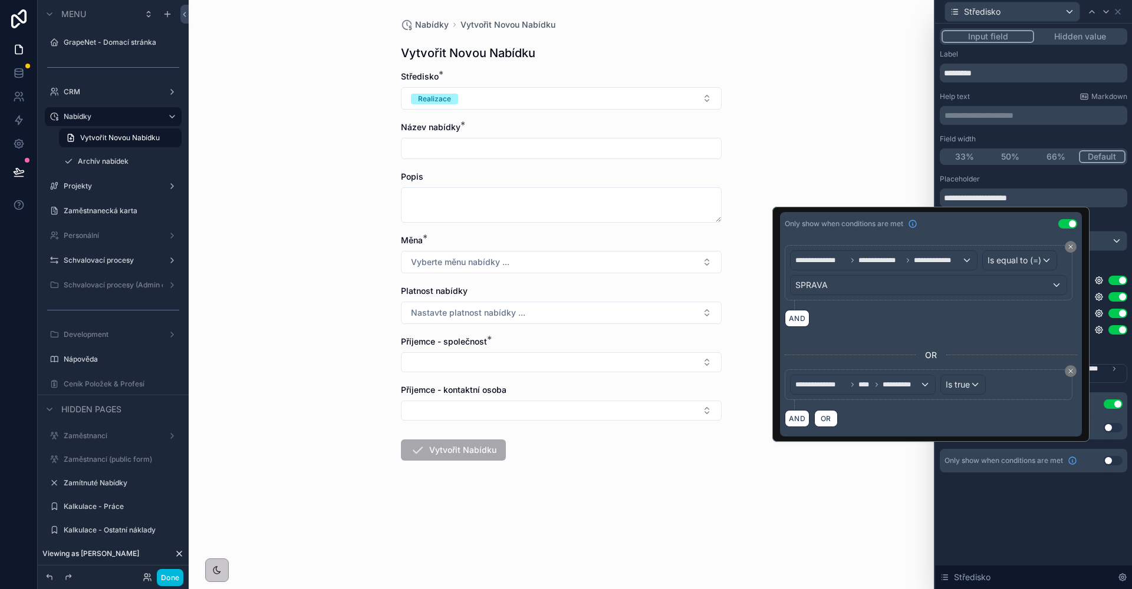
click at [1017, 261] on span "Is equal to (=)" at bounding box center [1014, 261] width 54 height 12
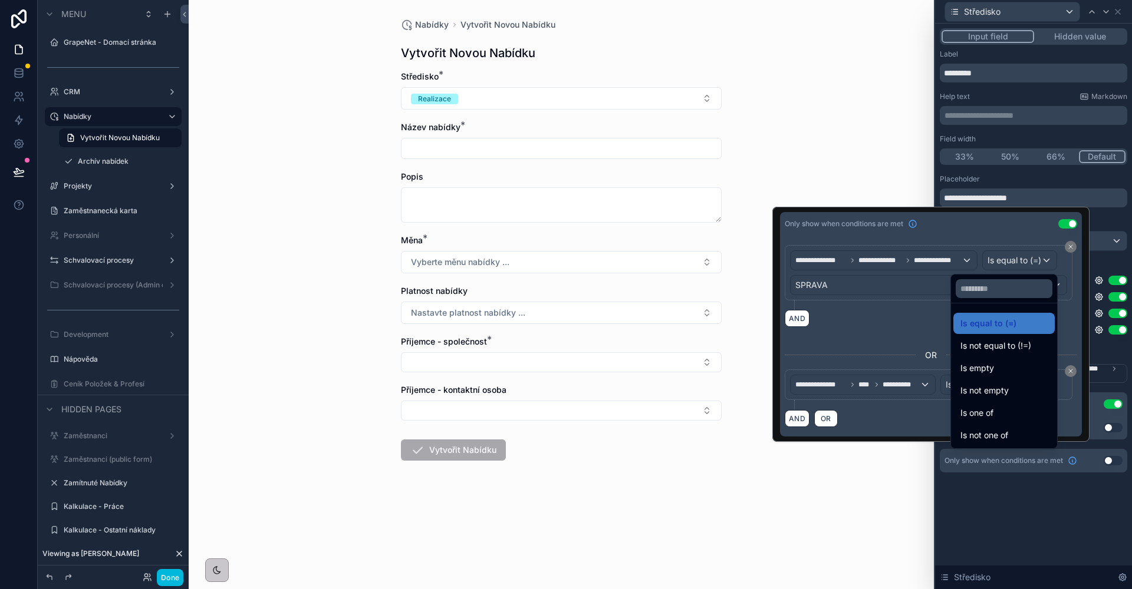
click at [987, 405] on div "Is one of" at bounding box center [1003, 413] width 101 height 21
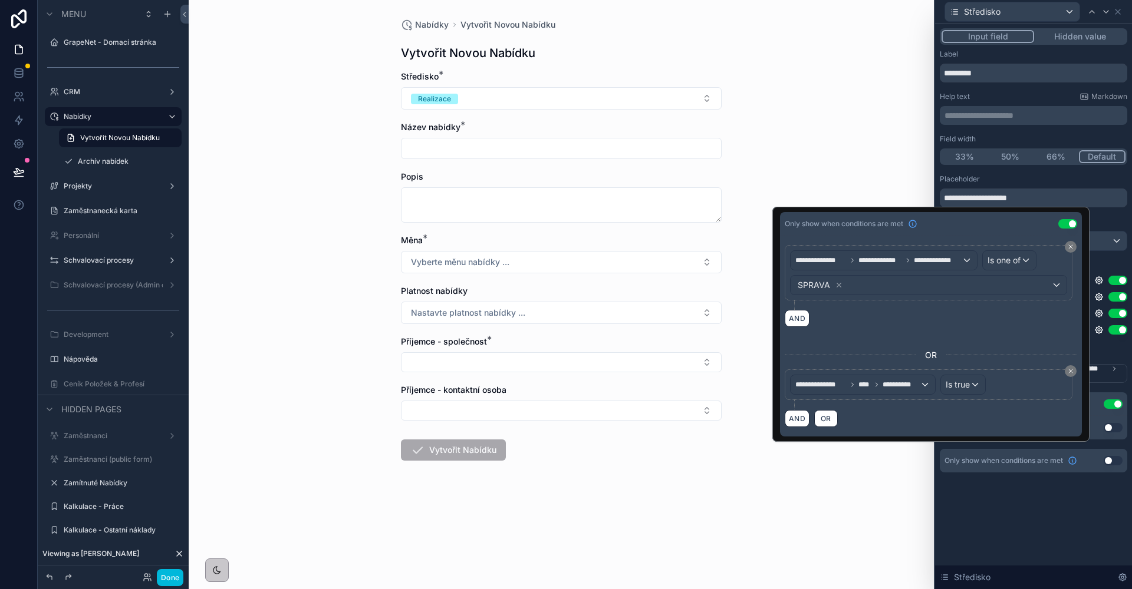
click at [821, 270] on button "**********" at bounding box center [883, 260] width 187 height 20
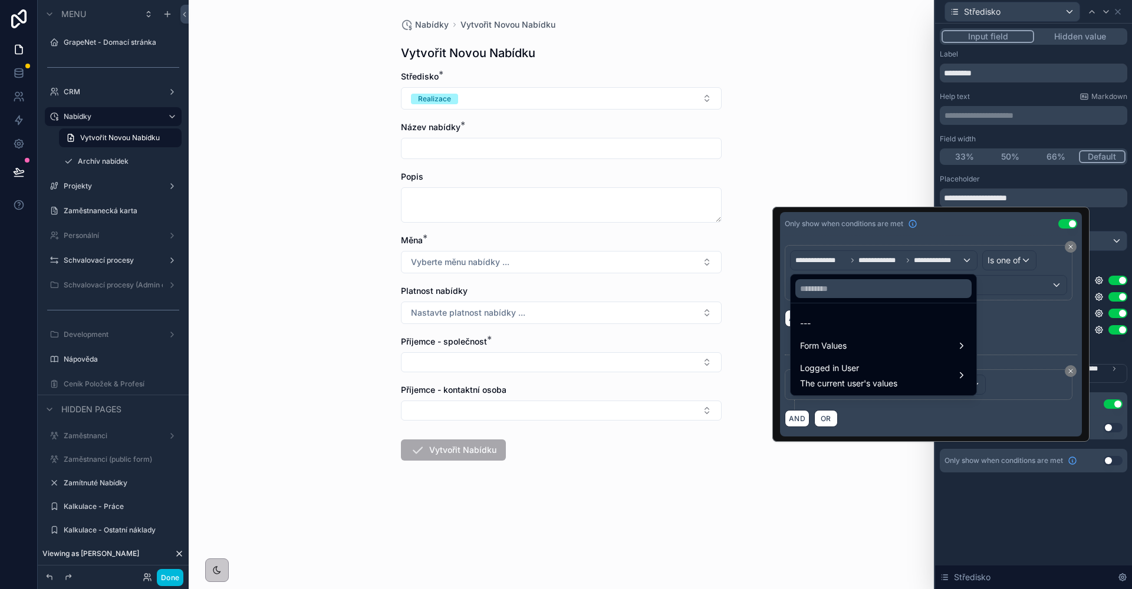
click at [1064, 326] on div at bounding box center [930, 324] width 317 height 235
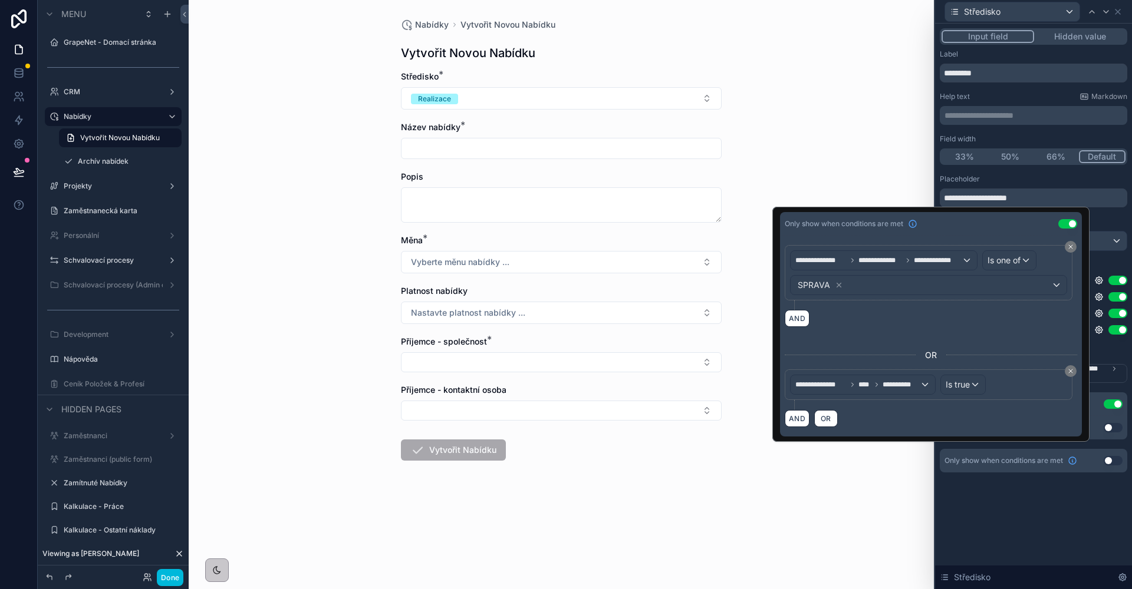
click at [839, 282] on icon at bounding box center [838, 285] width 8 height 8
click at [842, 286] on div "SPRAVA" at bounding box center [820, 285] width 48 height 14
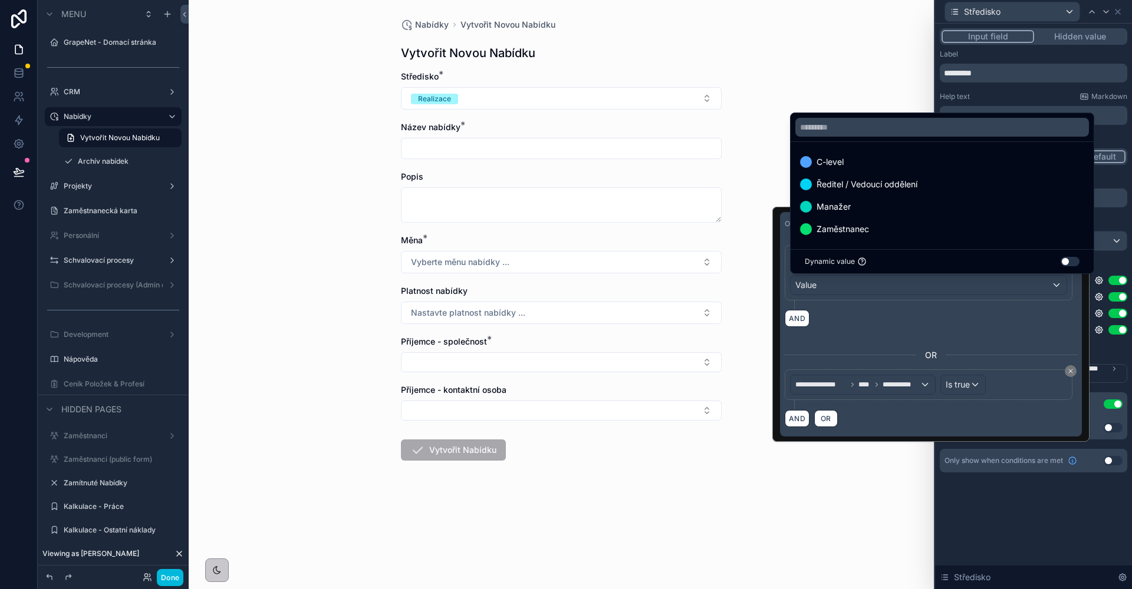
click at [856, 160] on div "C-level" at bounding box center [942, 162] width 284 height 14
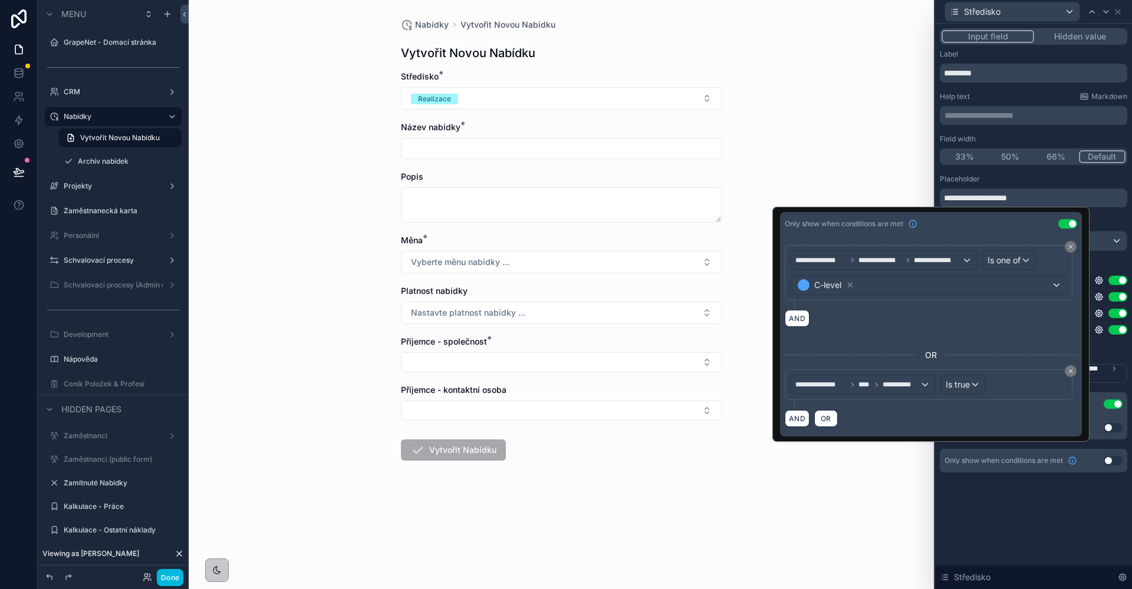
click at [893, 276] on div "C-level" at bounding box center [928, 285] width 276 height 19
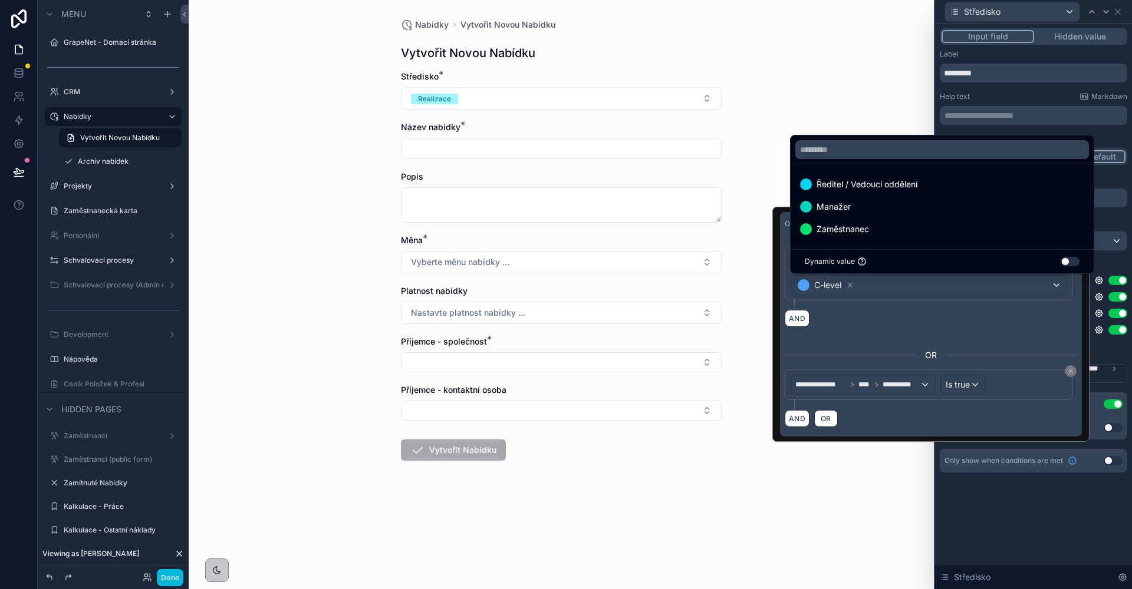
click at [872, 180] on span "Ředitel / Vedoucí oddělení" at bounding box center [866, 184] width 101 height 14
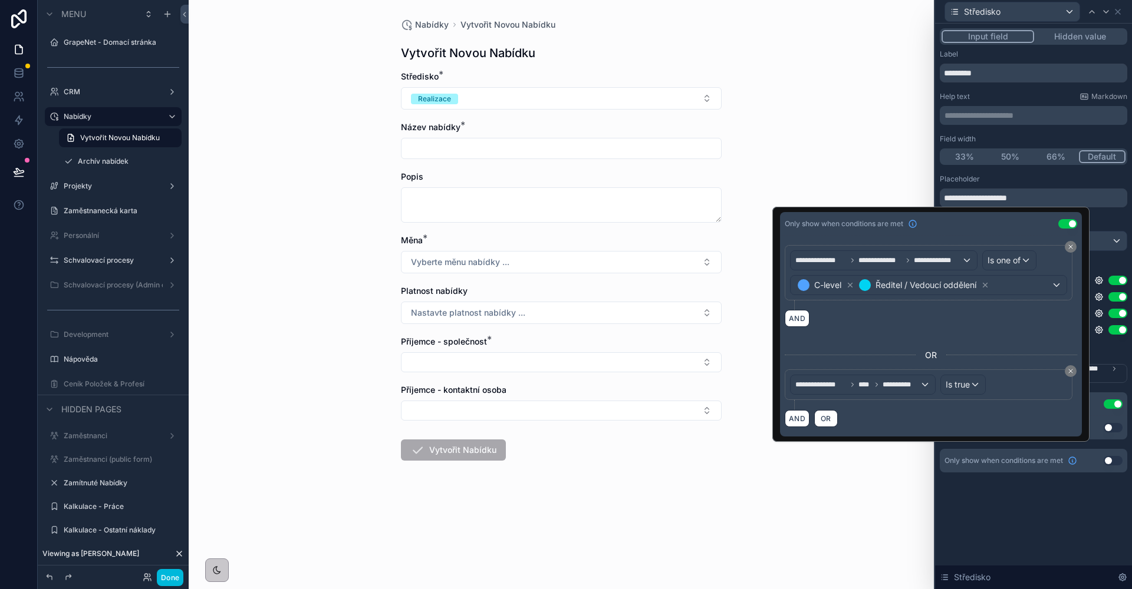
click at [581, 504] on form "Středisko * Realizace Název nabídky * Popis Měna * Vyberte měnu nabídky ... Pla…" at bounding box center [561, 304] width 321 height 466
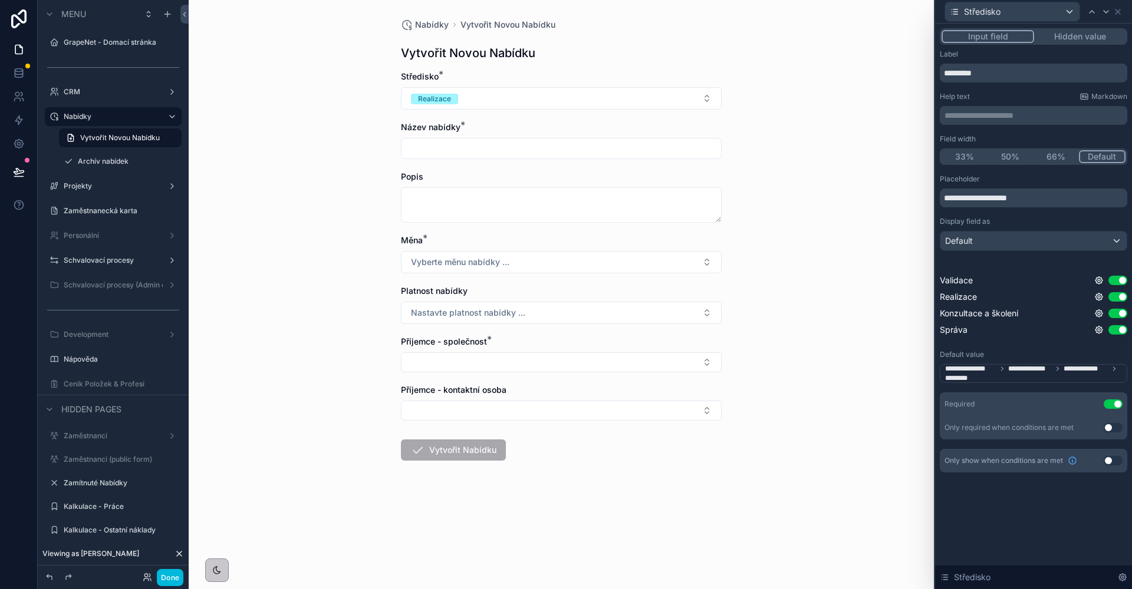
click at [502, 107] on button "Realizace" at bounding box center [561, 98] width 321 height 22
click at [507, 160] on div "Správa" at bounding box center [503, 163] width 24 height 11
click at [1116, 18] on div "Středisko" at bounding box center [1032, 11] width 187 height 23
click at [1117, 15] on icon at bounding box center [1117, 11] width 9 height 9
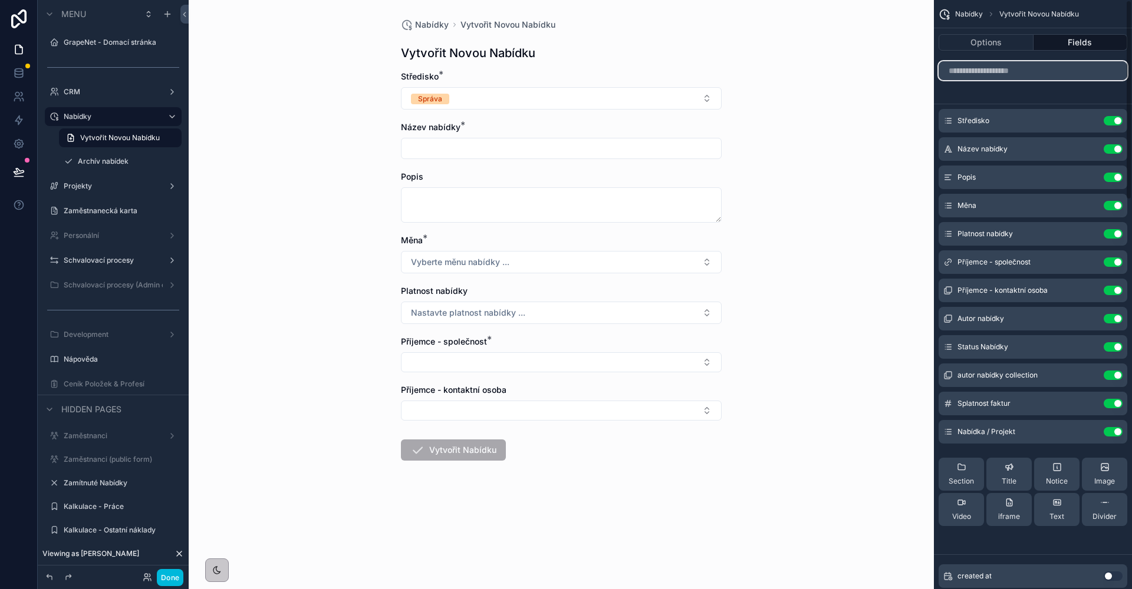
click at [1017, 77] on input "scrollable content" at bounding box center [1032, 70] width 189 height 19
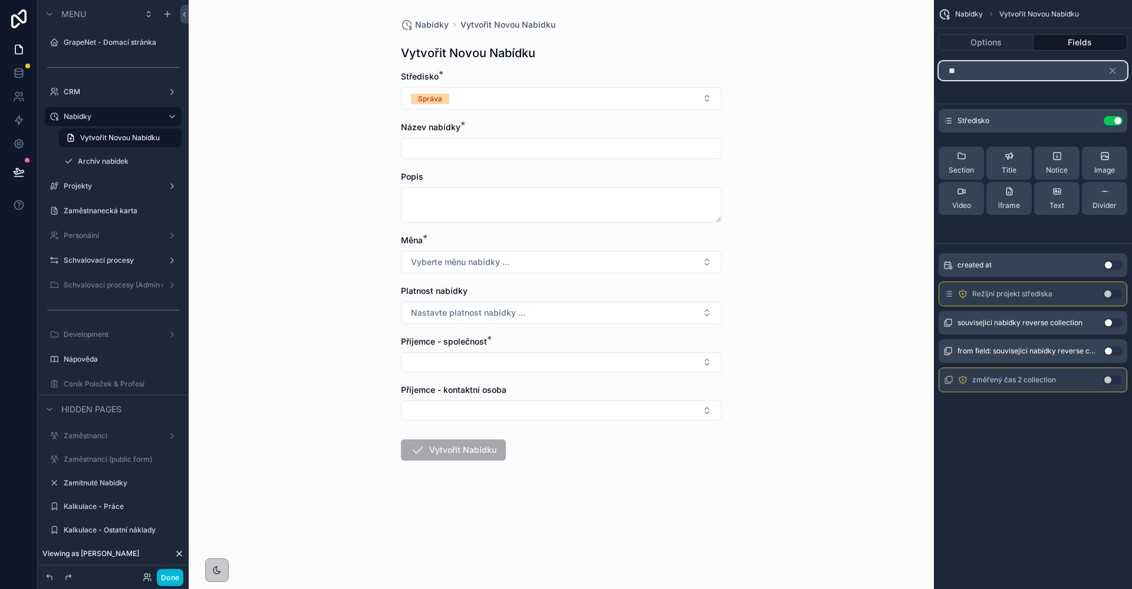
type input "**"
click at [1113, 293] on button "Use setting" at bounding box center [1112, 293] width 19 height 9
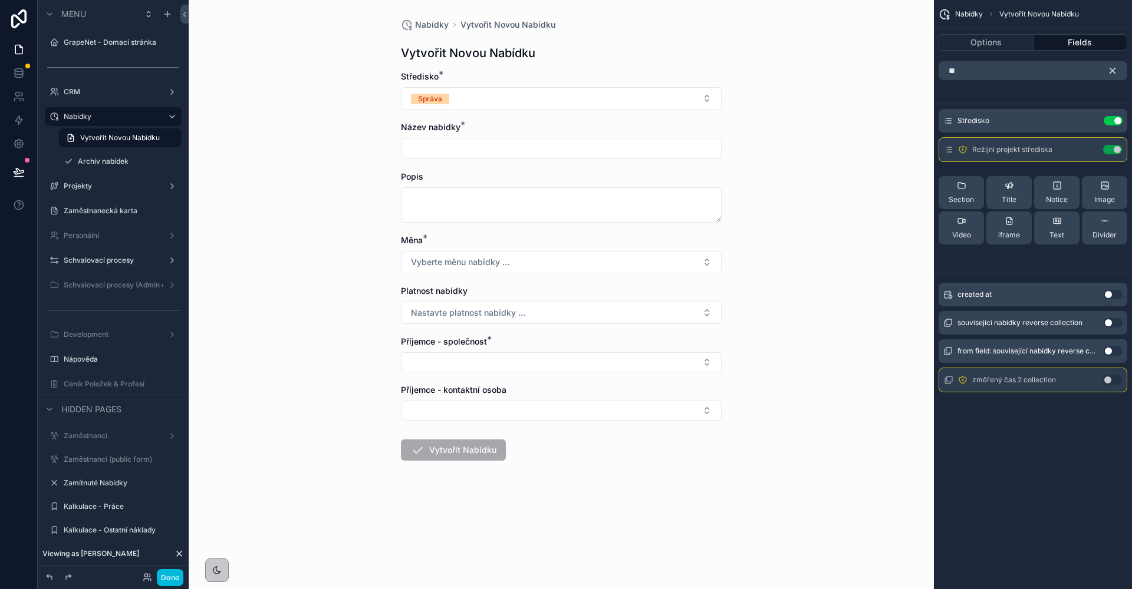
click at [1112, 77] on button "scrollable content" at bounding box center [1117, 70] width 20 height 19
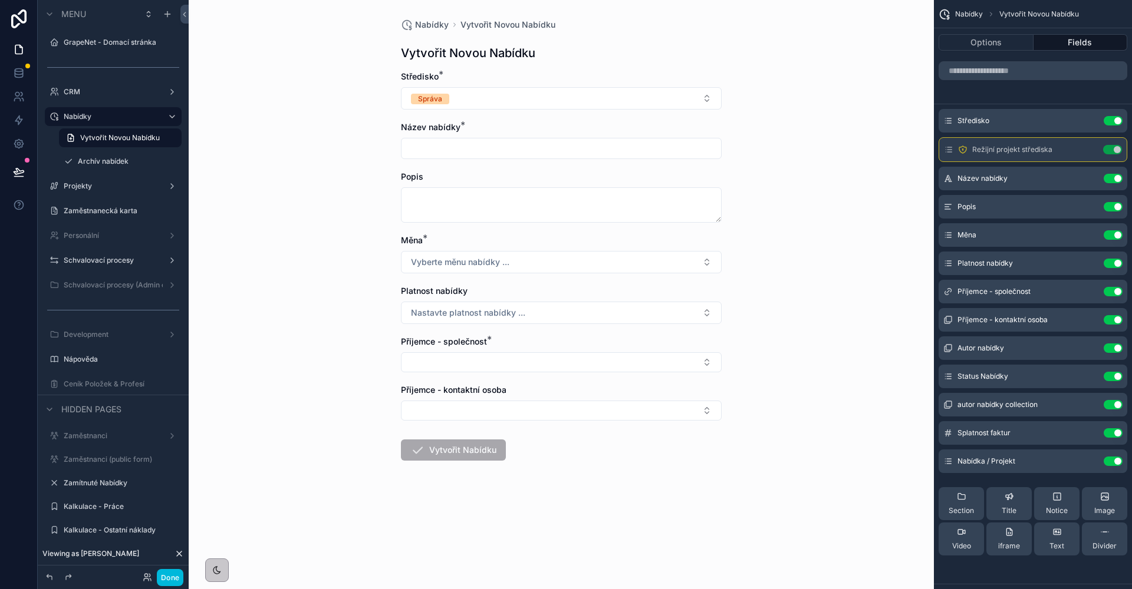
click at [0, 0] on icon "scrollable content" at bounding box center [0, 0] width 0 height 0
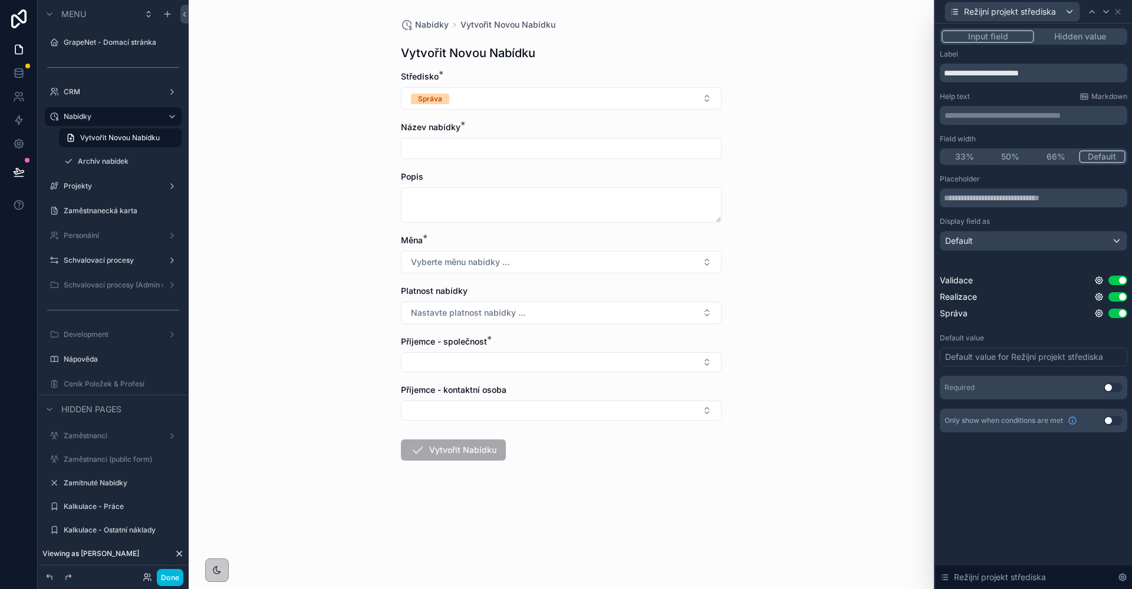
click at [1098, 283] on icon at bounding box center [1098, 280] width 7 height 7
click at [1100, 279] on icon at bounding box center [1098, 280] width 9 height 9
click at [1068, 273] on button "Use setting" at bounding box center [1067, 274] width 19 height 9
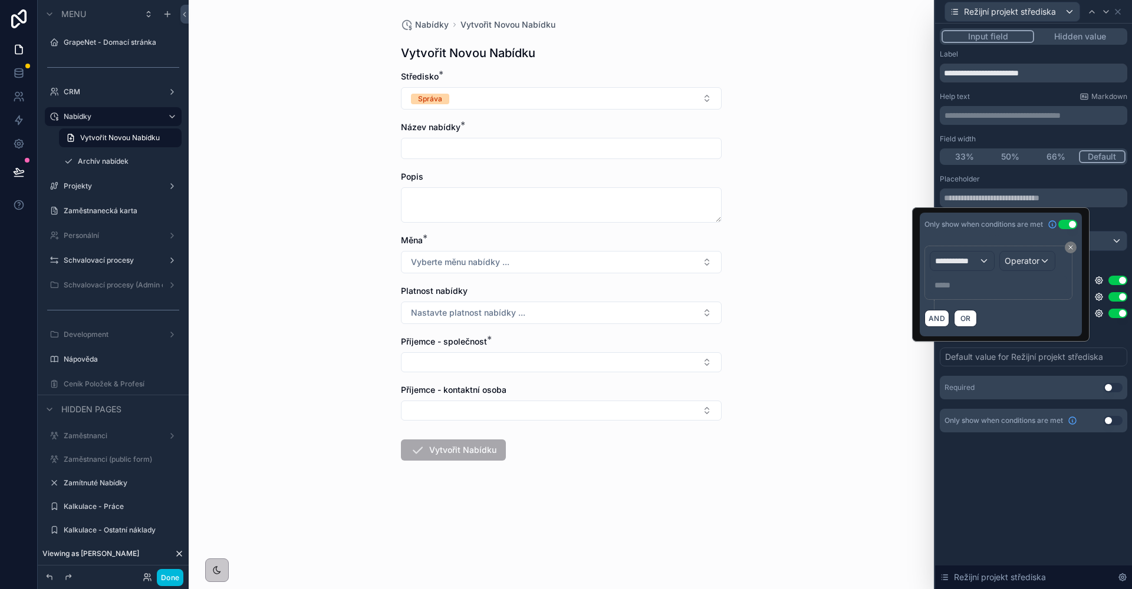
click at [978, 272] on div "**********" at bounding box center [997, 273] width 137 height 44
click at [964, 266] on span "**********" at bounding box center [957, 261] width 44 height 12
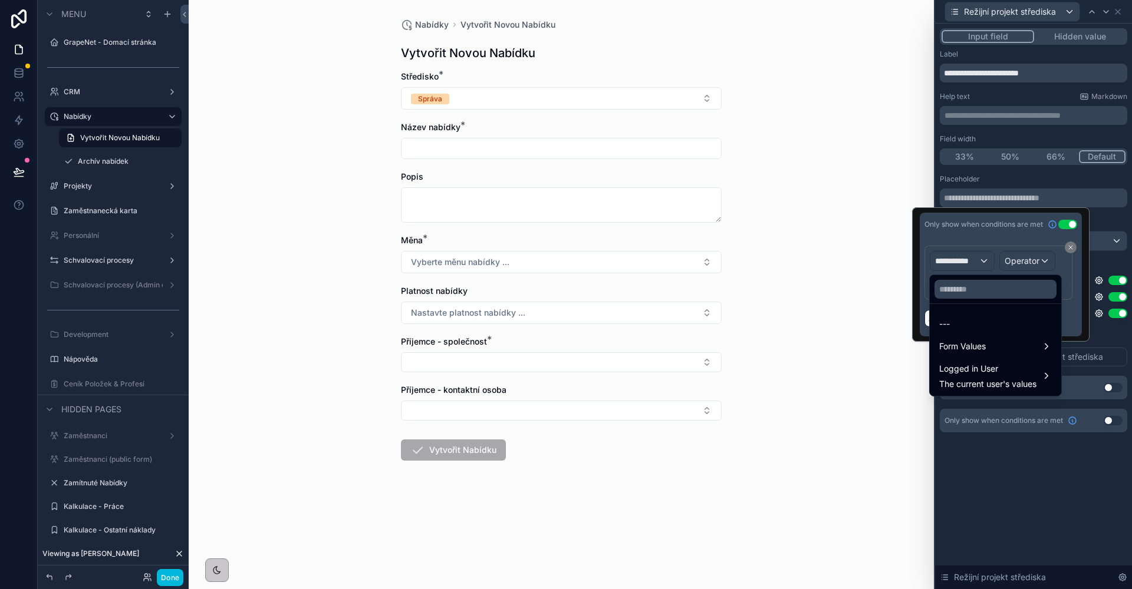
click at [1024, 378] on div "Logged in User The current user's values" at bounding box center [987, 376] width 97 height 28
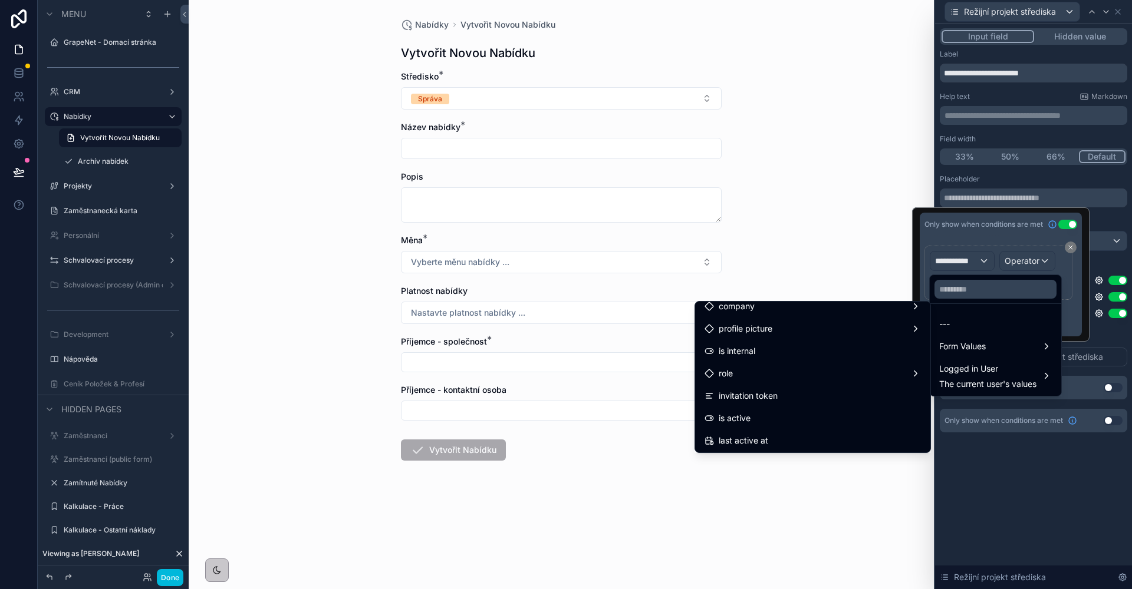
scroll to position [199, 0]
click at [773, 387] on div "Airtable User" at bounding box center [812, 384] width 216 height 14
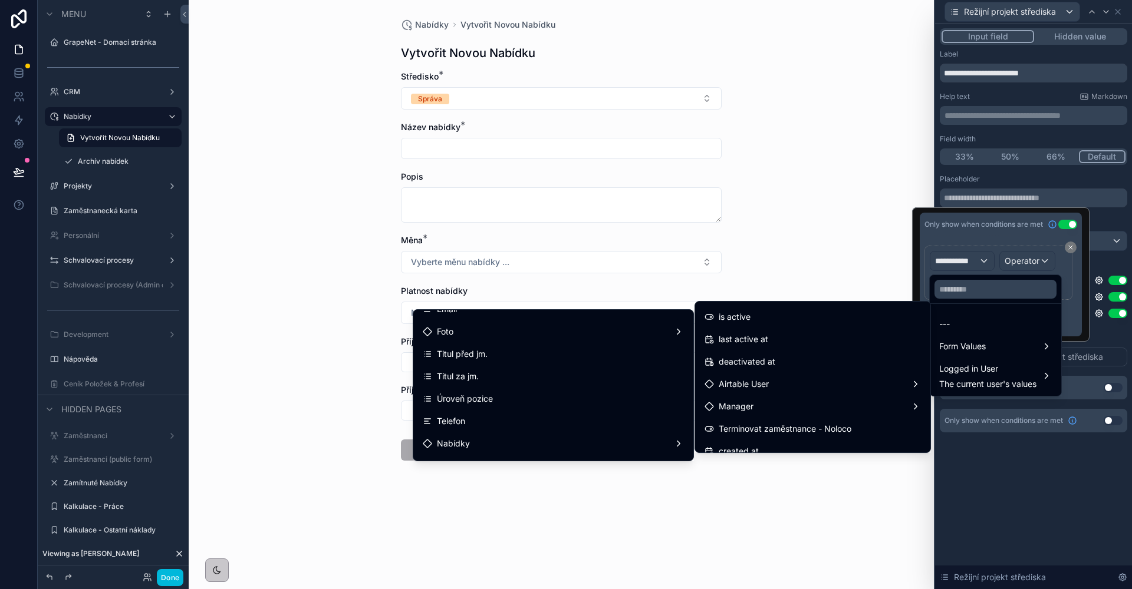
scroll to position [124, 0]
click at [565, 443] on div "Název pozice" at bounding box center [553, 445] width 261 height 14
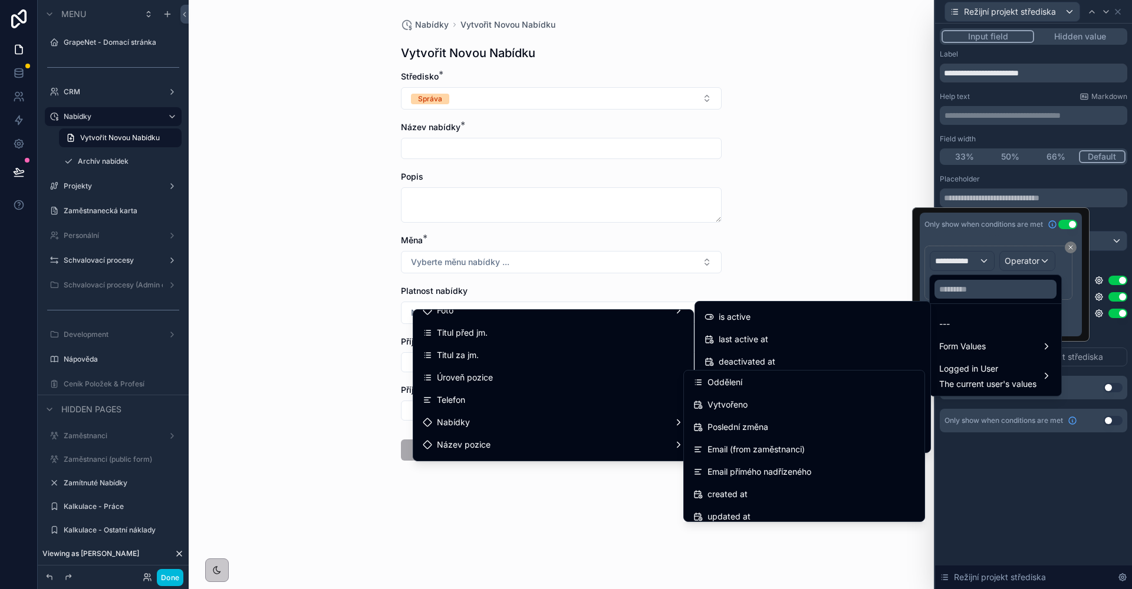
scroll to position [179, 0]
click at [757, 408] on div "Oddělení" at bounding box center [804, 407] width 222 height 14
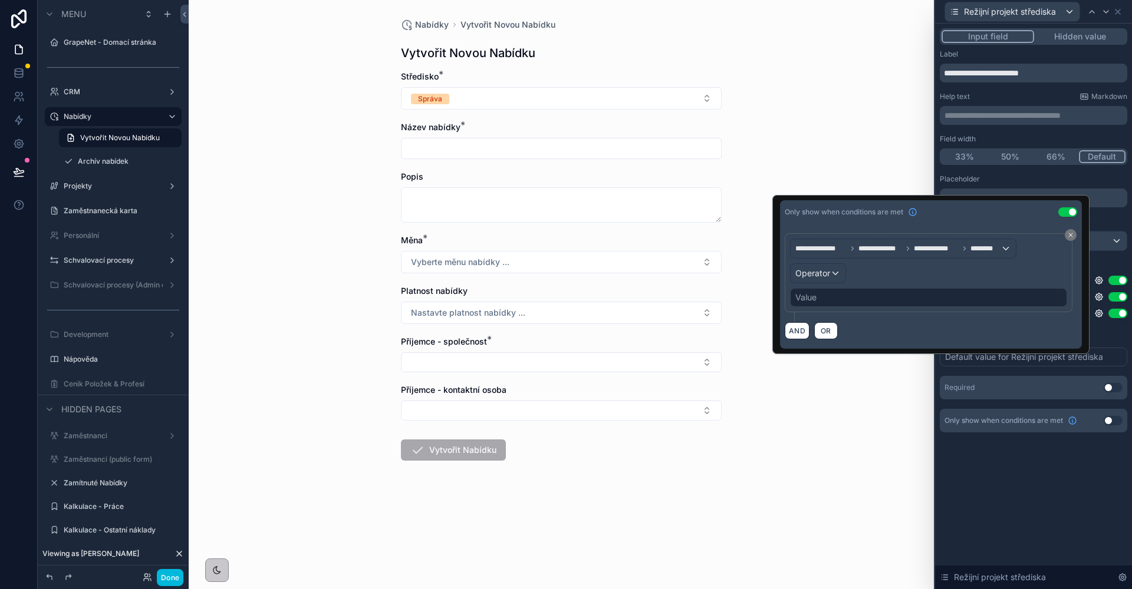
click at [816, 275] on span "Operator" at bounding box center [812, 273] width 35 height 10
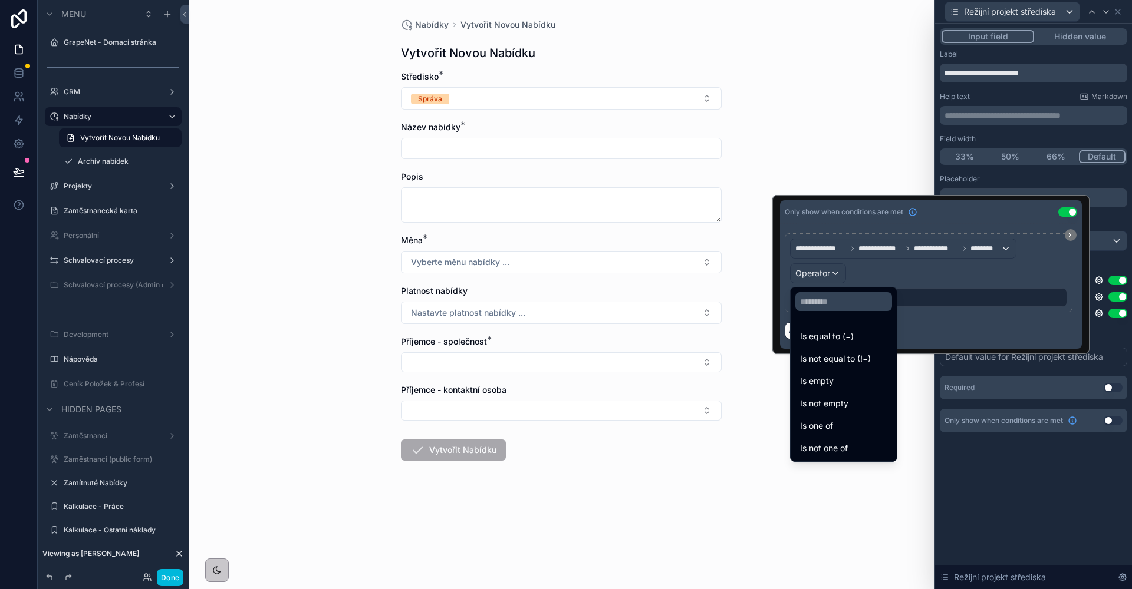
click at [832, 332] on span "Is equal to (=)" at bounding box center [827, 336] width 54 height 14
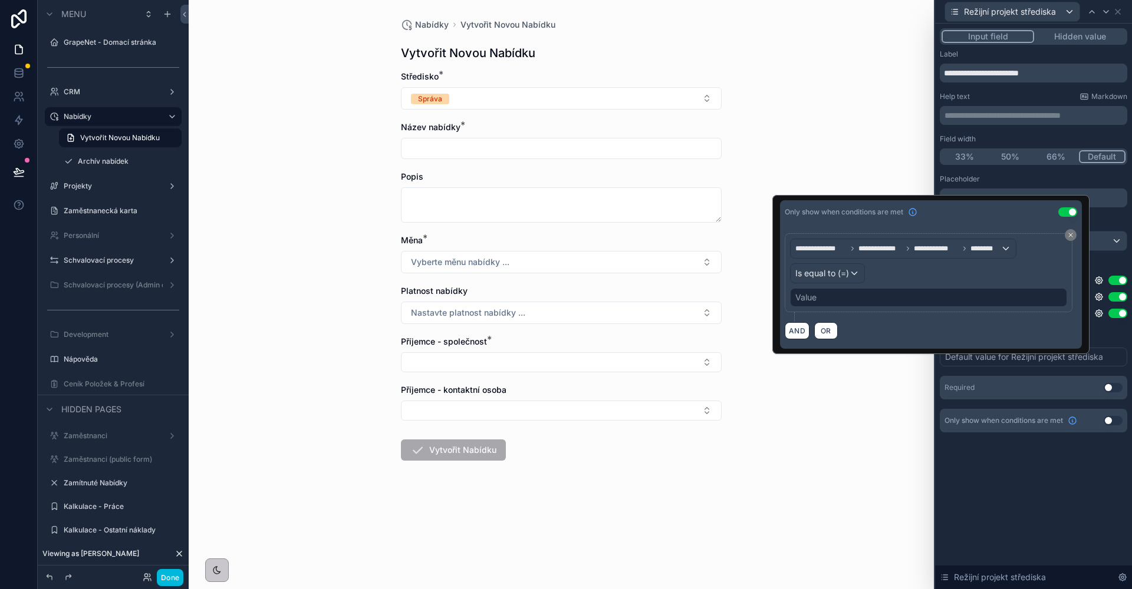
click at [850, 298] on div "Value" at bounding box center [928, 297] width 277 height 19
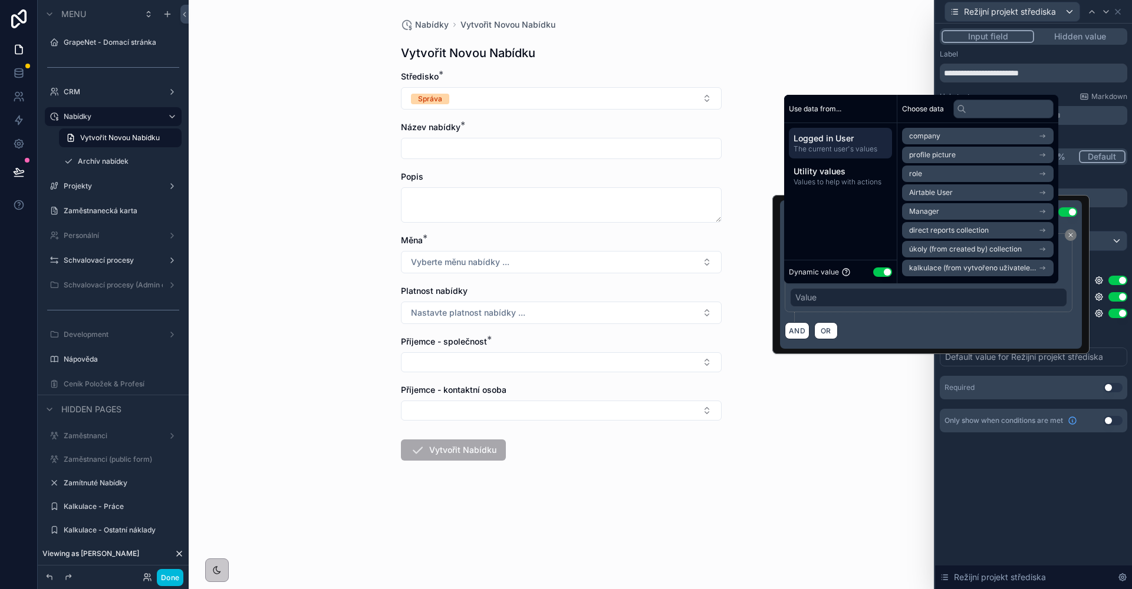
click at [885, 269] on button "Use setting" at bounding box center [882, 272] width 19 height 9
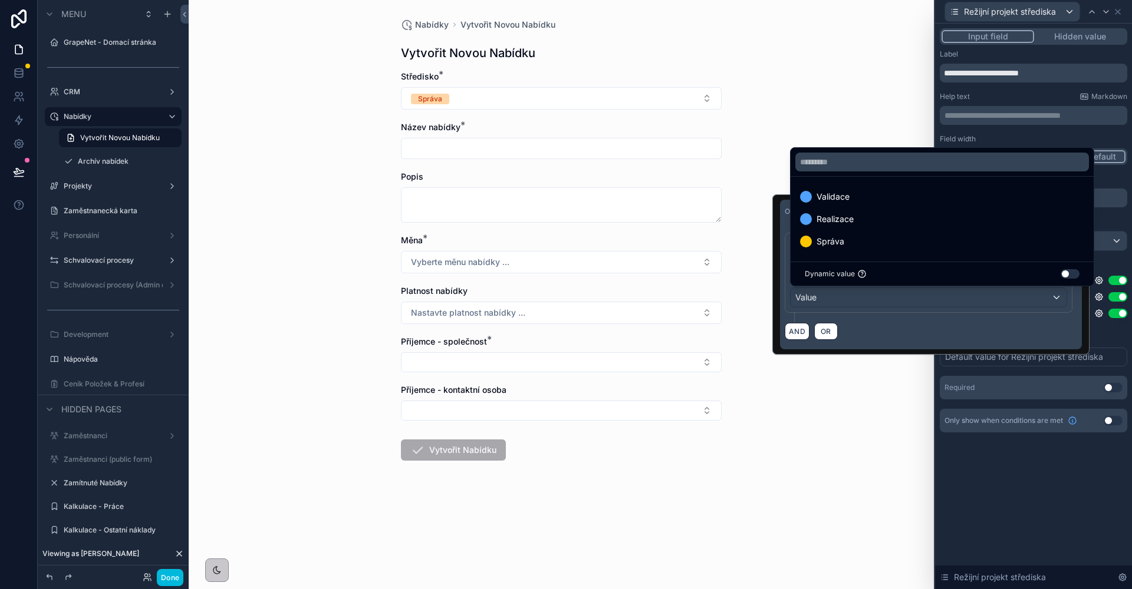
click at [849, 219] on span "Realizace" at bounding box center [834, 219] width 37 height 14
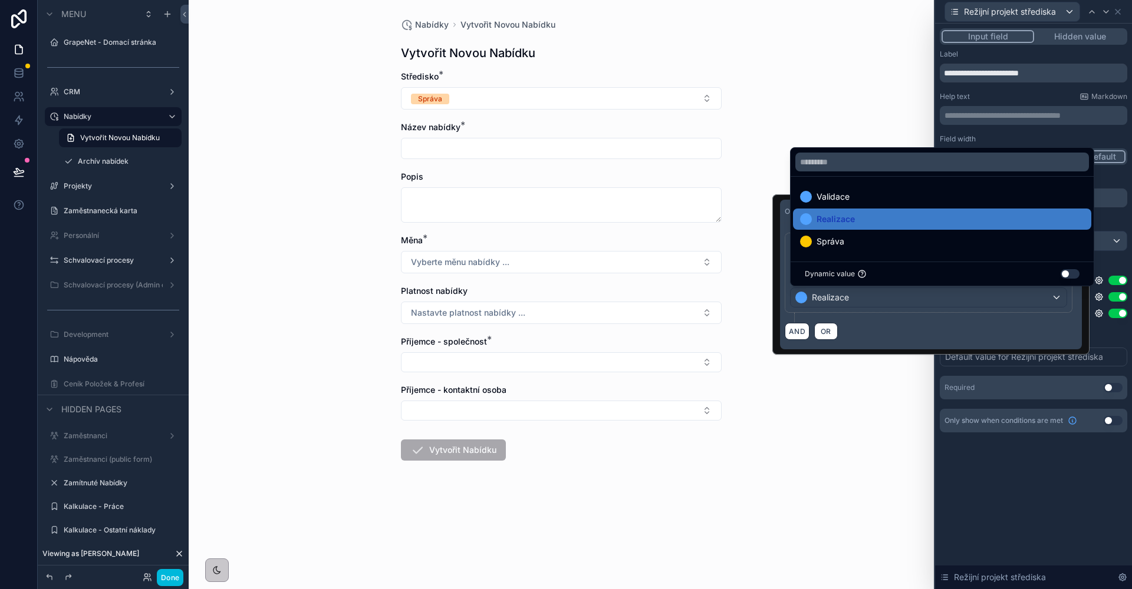
click at [1026, 463] on div "**********" at bounding box center [1033, 307] width 197 height 566
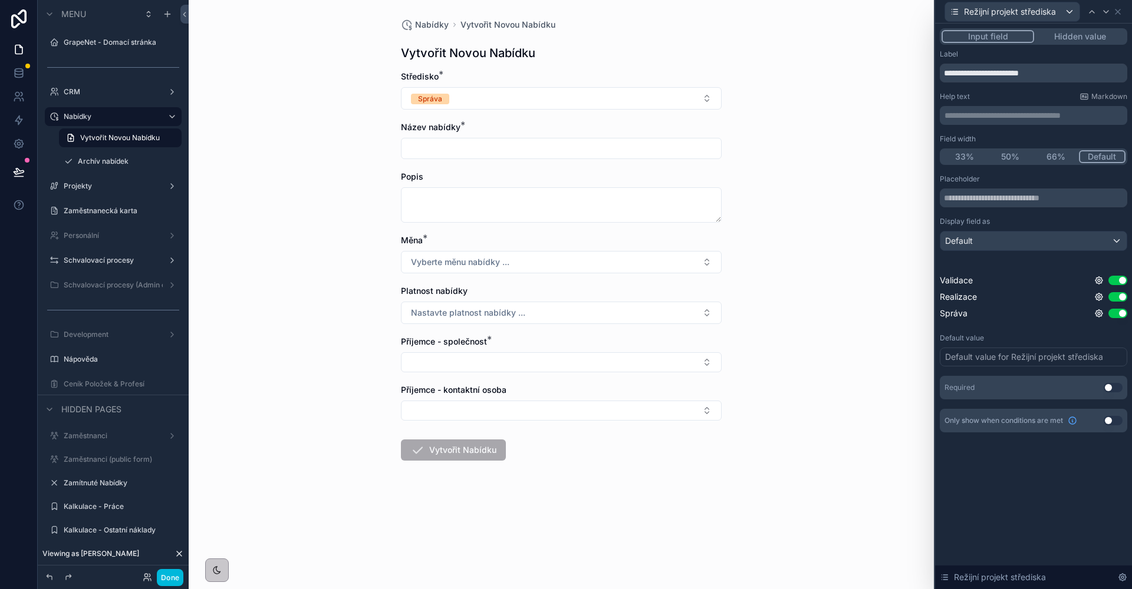
click at [1099, 279] on icon at bounding box center [1098, 280] width 2 height 2
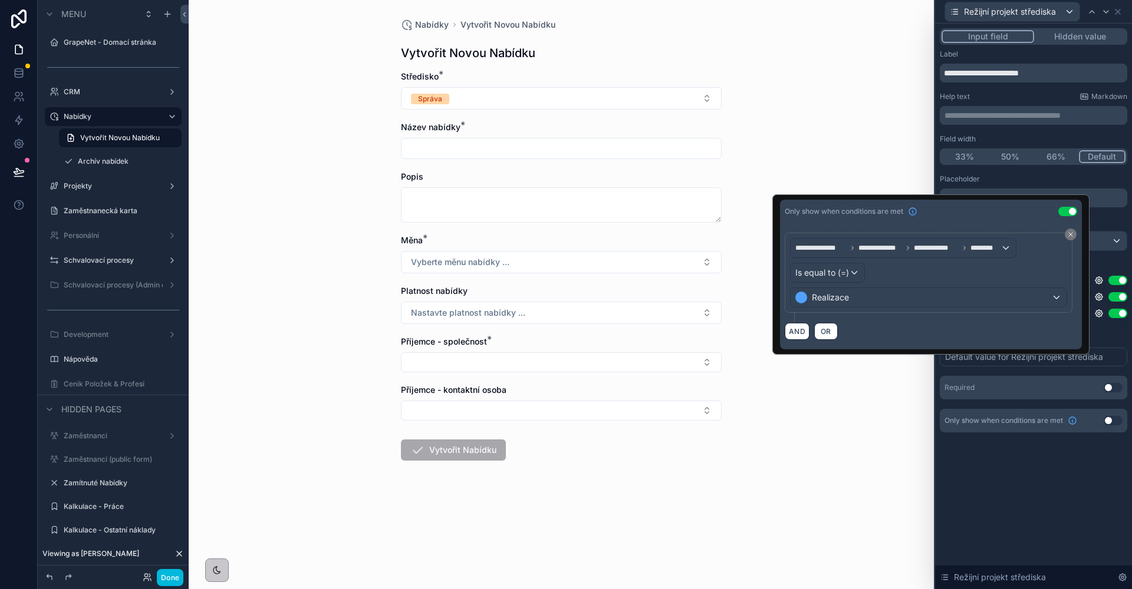
click at [887, 300] on div "Realizace" at bounding box center [928, 297] width 276 height 19
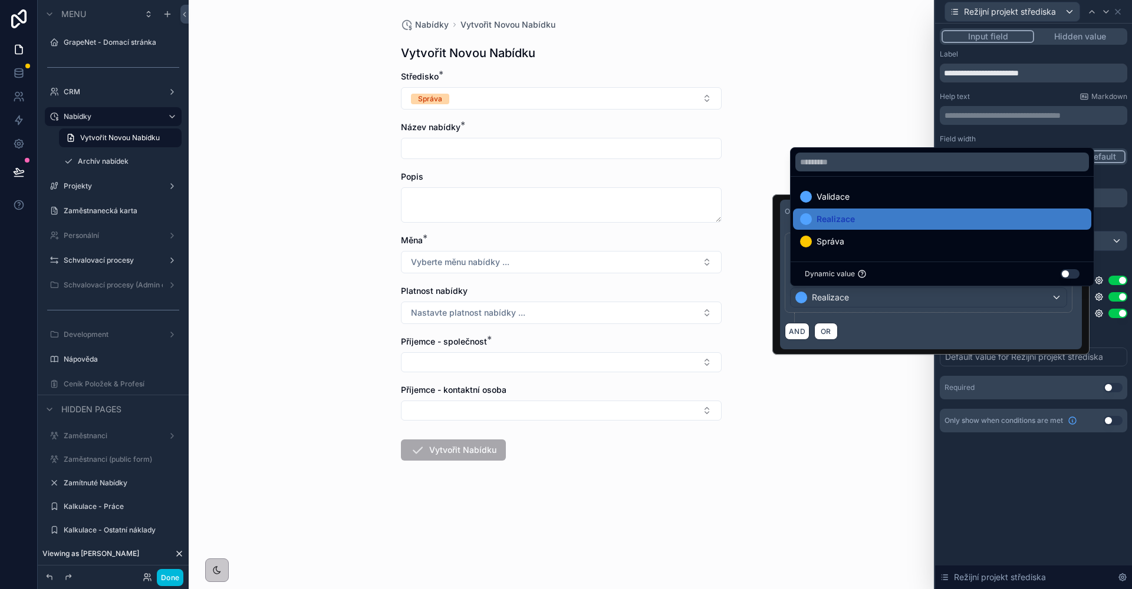
click at [829, 187] on div "Validace" at bounding box center [942, 196] width 298 height 21
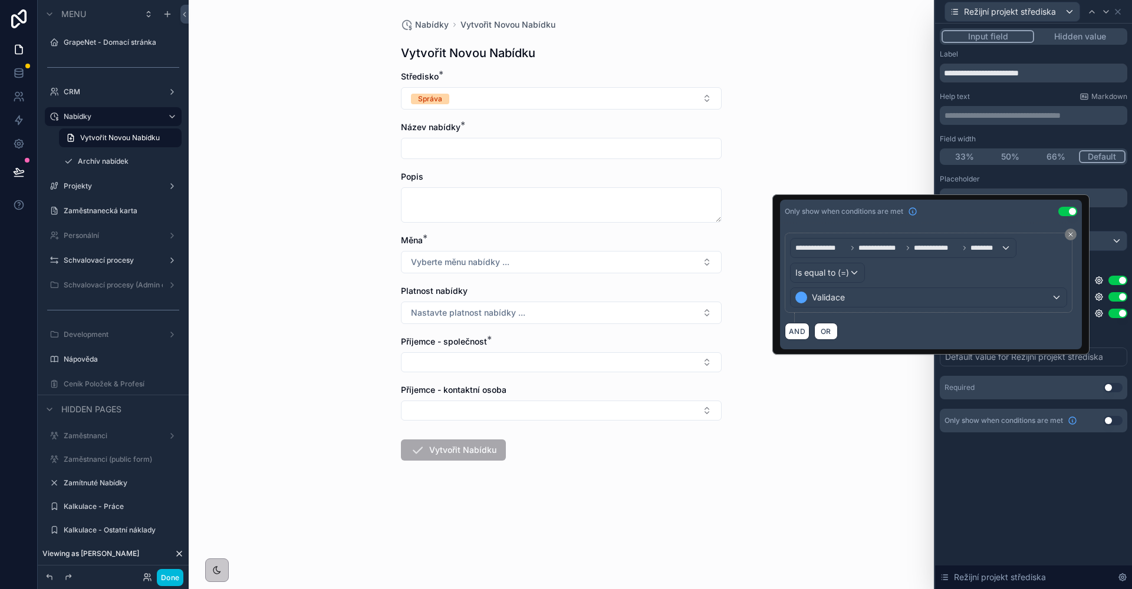
click at [1118, 490] on div "**********" at bounding box center [1033, 307] width 197 height 566
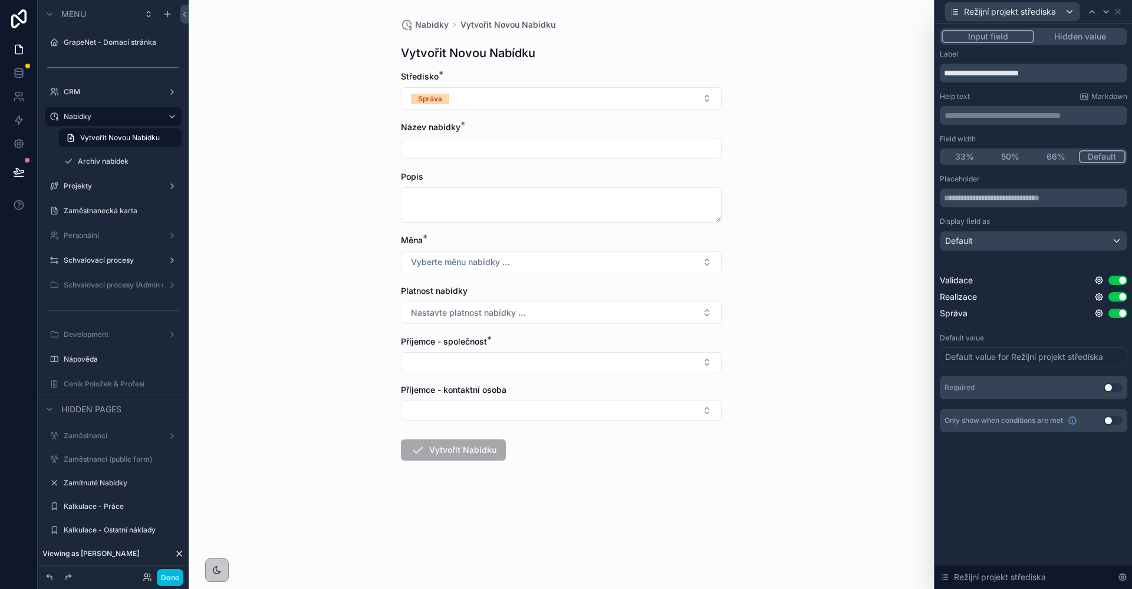
click at [1100, 295] on icon at bounding box center [1098, 296] width 9 height 9
click at [1099, 298] on icon at bounding box center [1098, 297] width 2 height 2
click at [1058, 289] on button "Use setting" at bounding box center [1067, 290] width 19 height 9
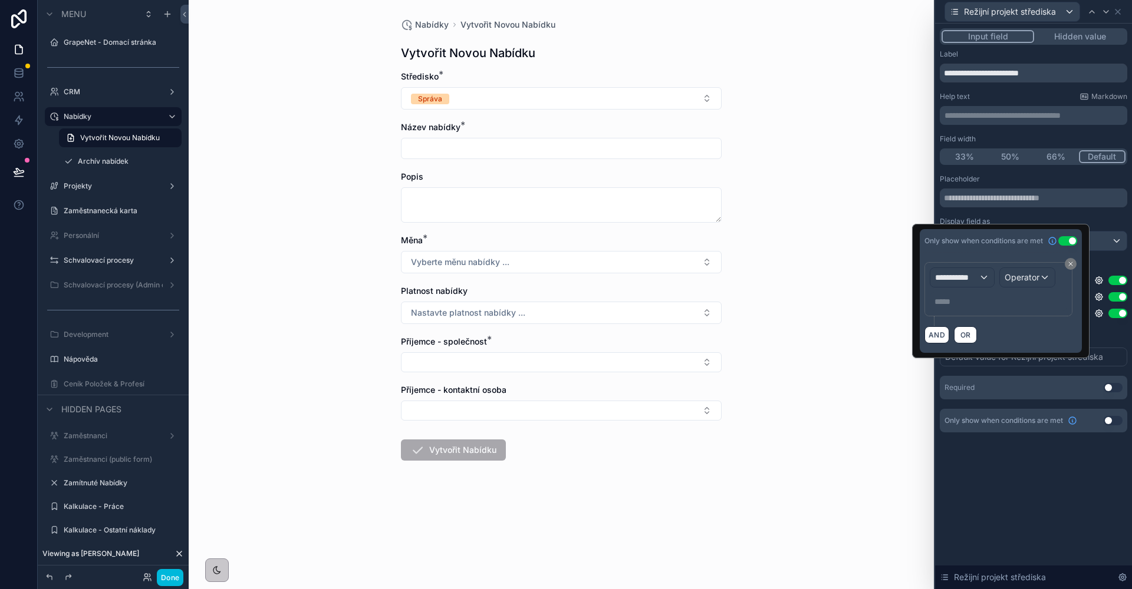
click at [958, 285] on div "**********" at bounding box center [962, 277] width 64 height 19
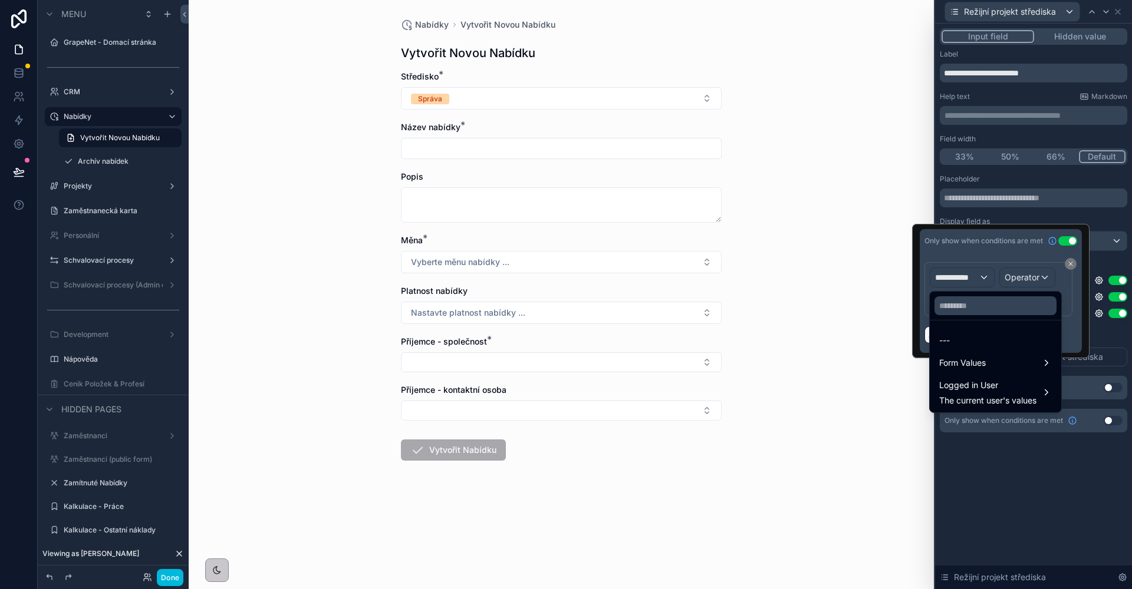
click at [975, 403] on span "The current user's values" at bounding box center [987, 401] width 97 height 12
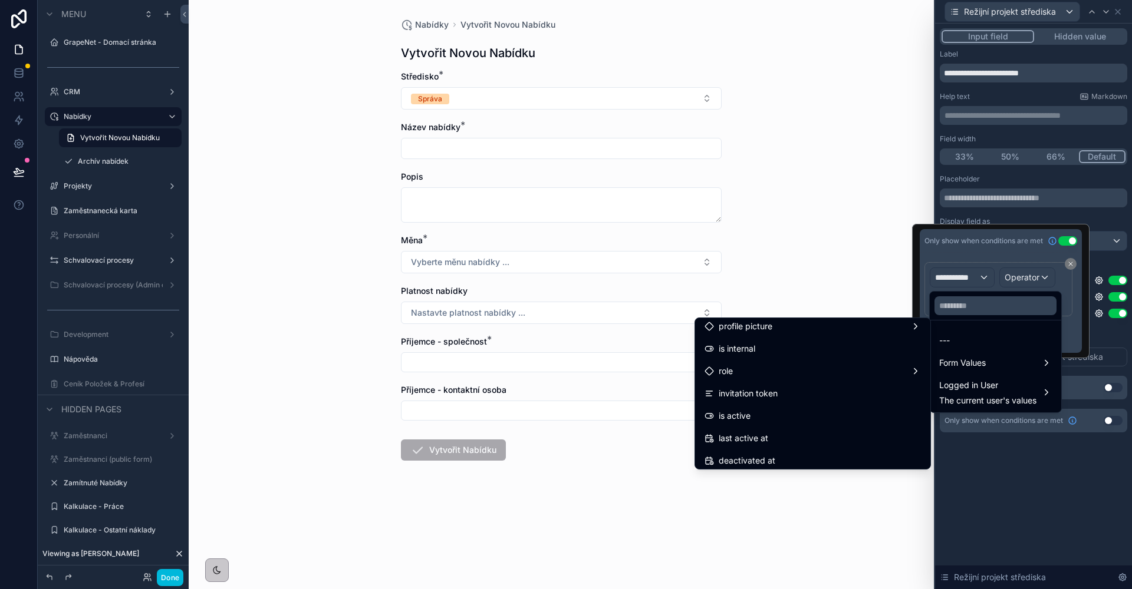
scroll to position [191, 0]
click at [763, 411] on div "Airtable User" at bounding box center [812, 409] width 216 height 14
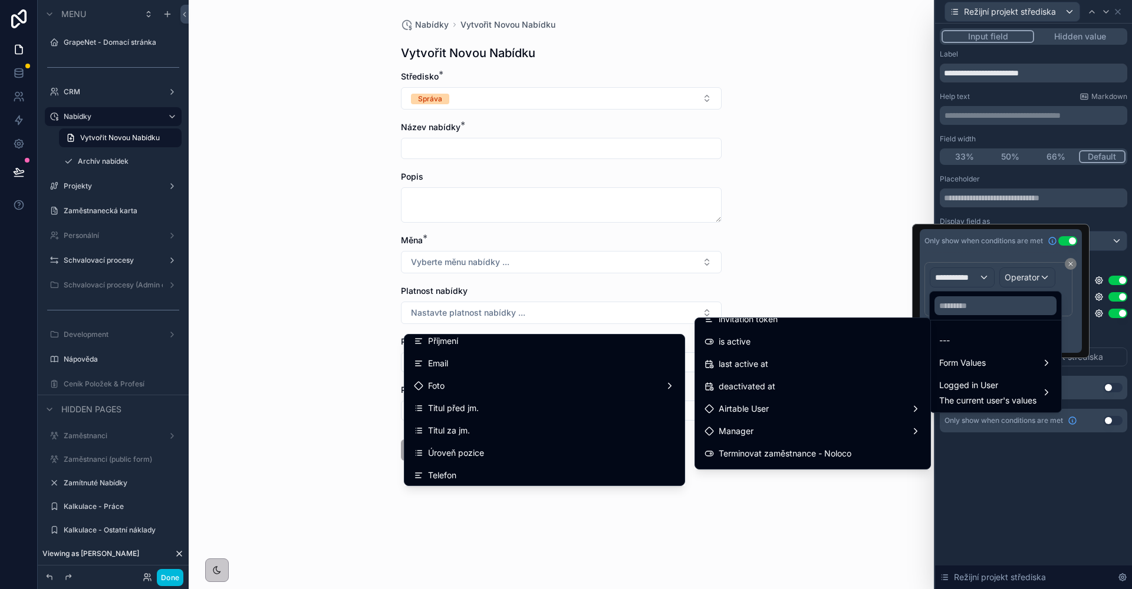
scroll to position [151, 0]
click at [513, 442] on div "Název pozice" at bounding box center [544, 443] width 261 height 14
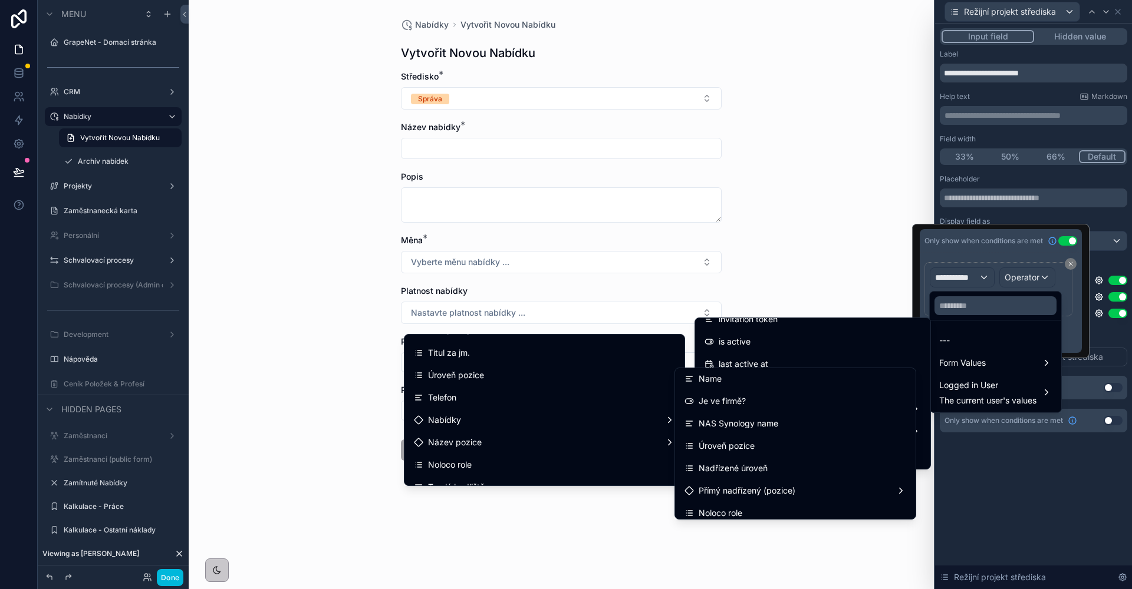
scroll to position [0, 0]
click at [533, 436] on div "Název pozice" at bounding box center [544, 443] width 261 height 14
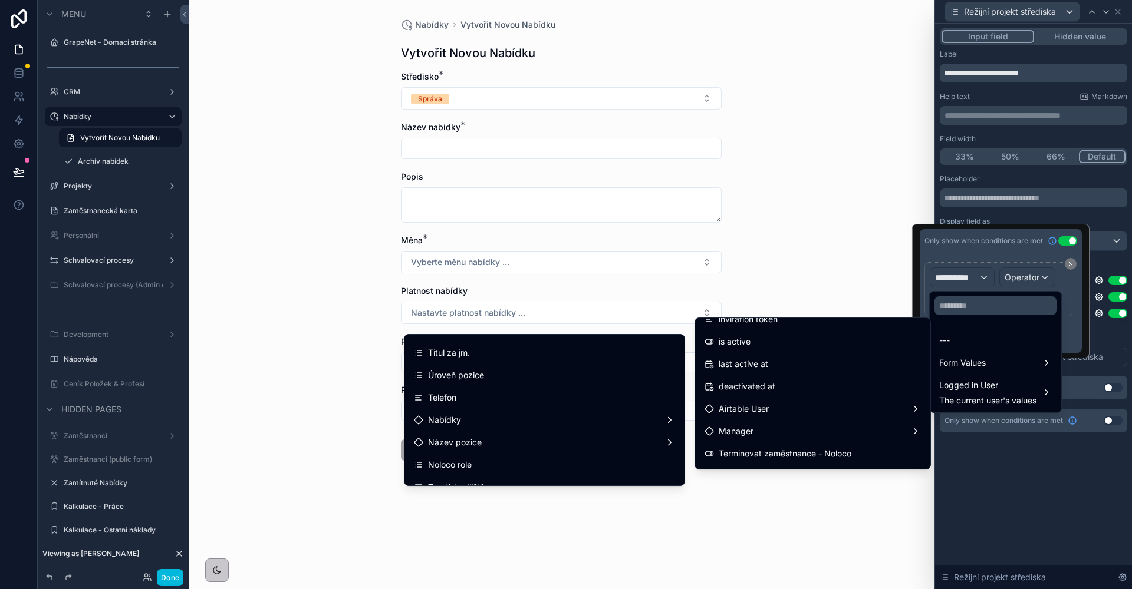
click at [718, 407] on span "Airtable User" at bounding box center [743, 409] width 50 height 14
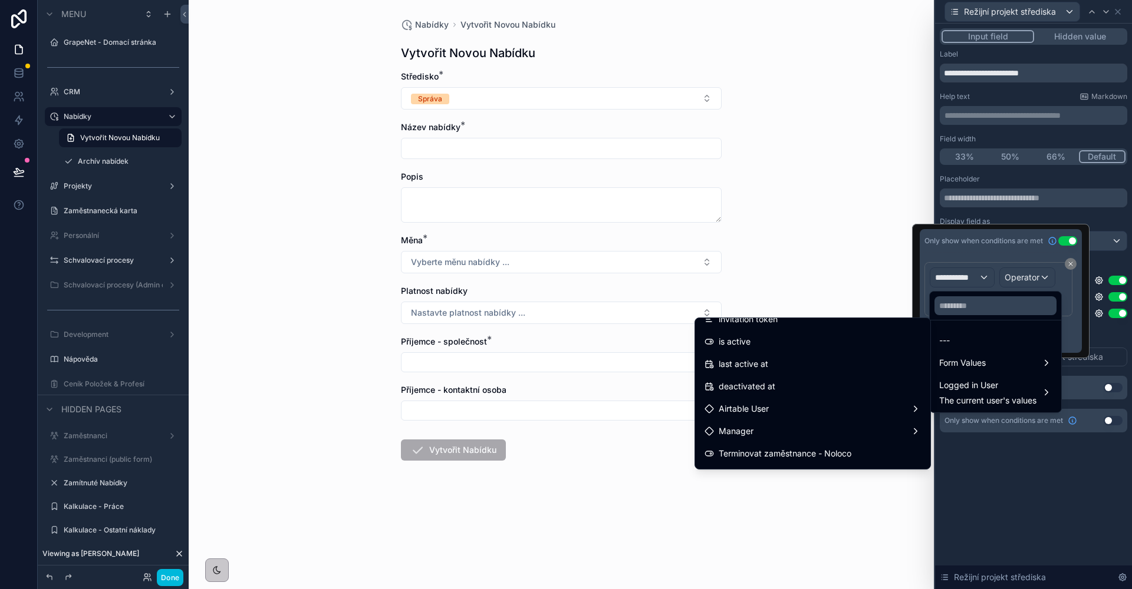
click at [718, 406] on span "Airtable User" at bounding box center [743, 409] width 50 height 14
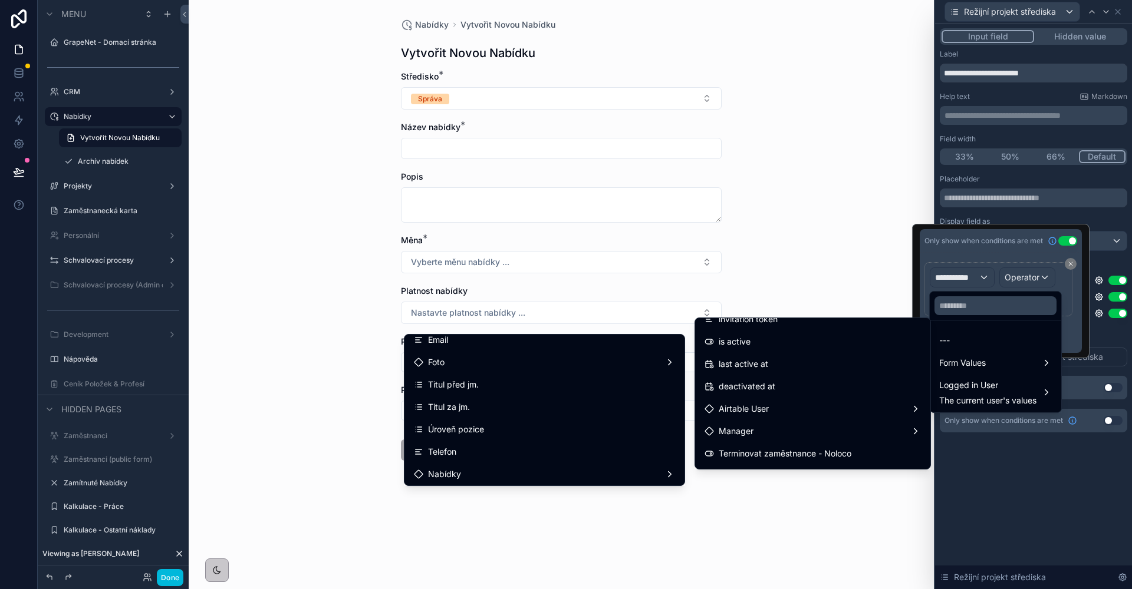
scroll to position [182, 0]
click at [488, 411] on div "Název pozice" at bounding box center [544, 412] width 261 height 14
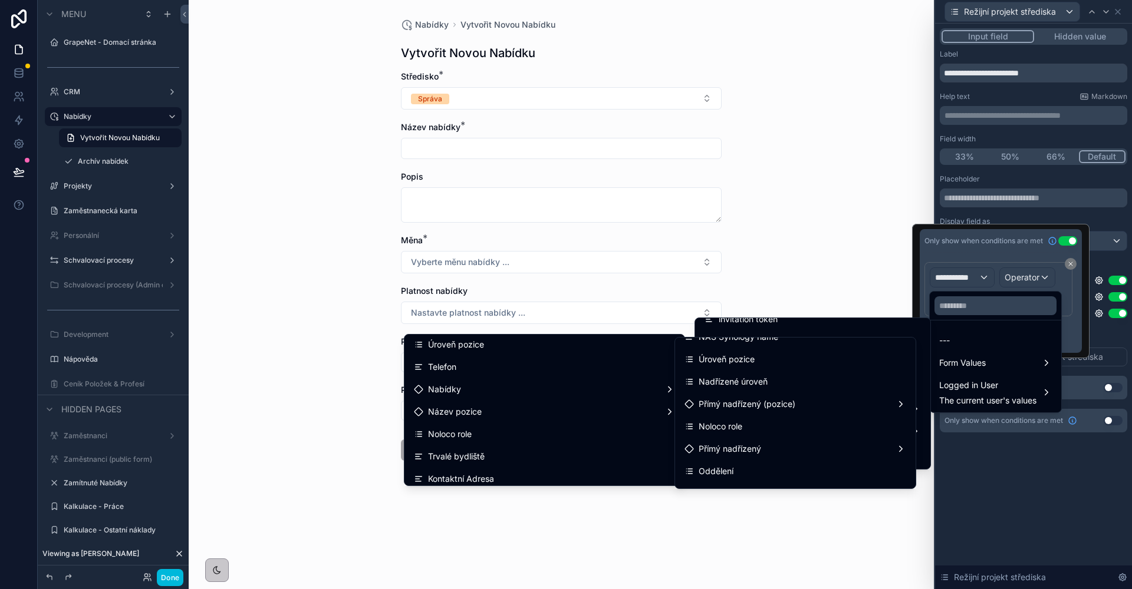
scroll to position [83, 0]
click at [741, 464] on div "Oddělení" at bounding box center [795, 469] width 222 height 14
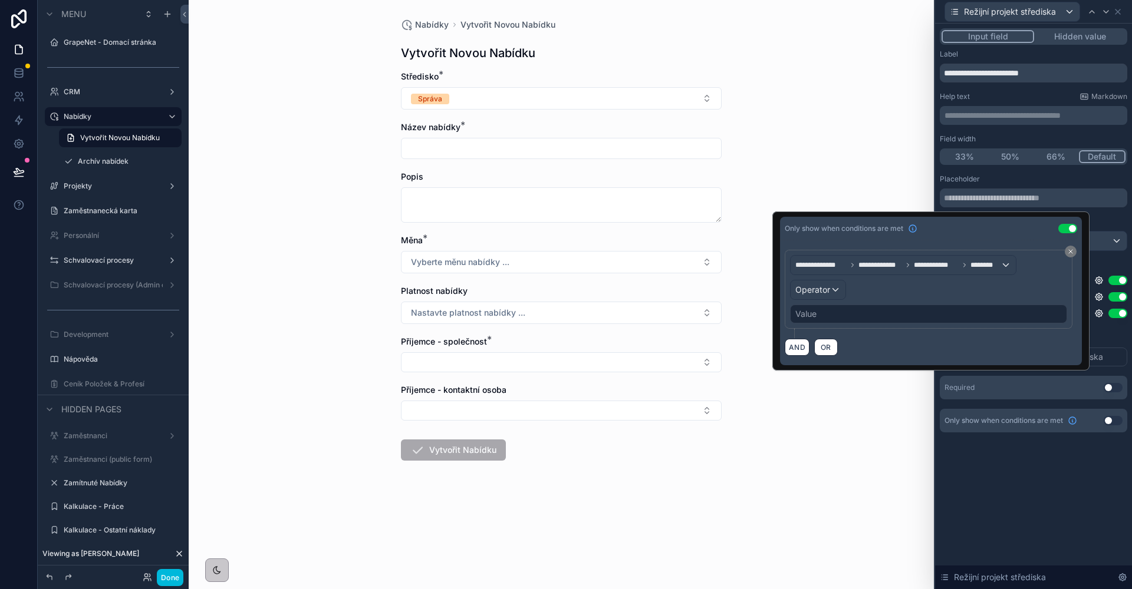
click at [876, 310] on div "Value" at bounding box center [928, 314] width 277 height 19
click at [823, 290] on span "Operator" at bounding box center [812, 290] width 35 height 10
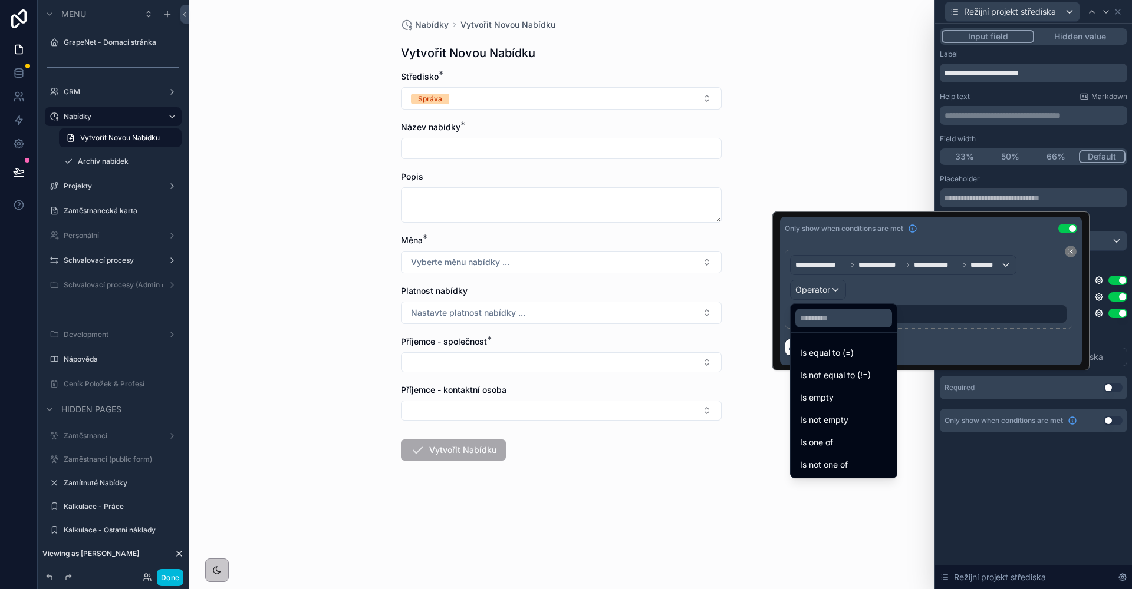
click at [827, 348] on span "Is equal to (=)" at bounding box center [827, 353] width 54 height 14
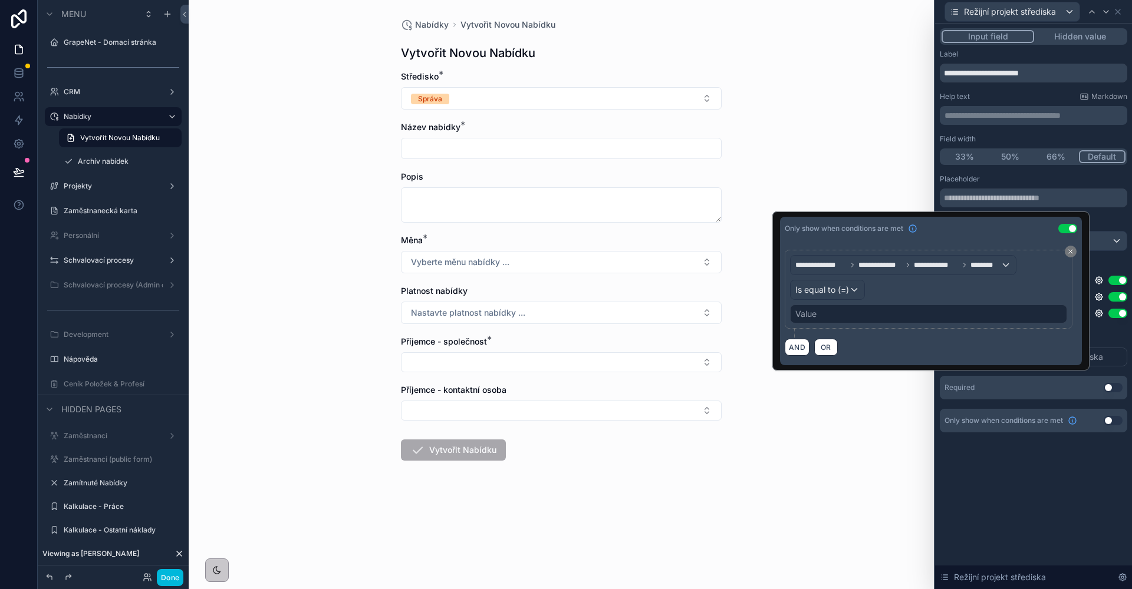
click at [824, 314] on div "Value" at bounding box center [928, 314] width 277 height 19
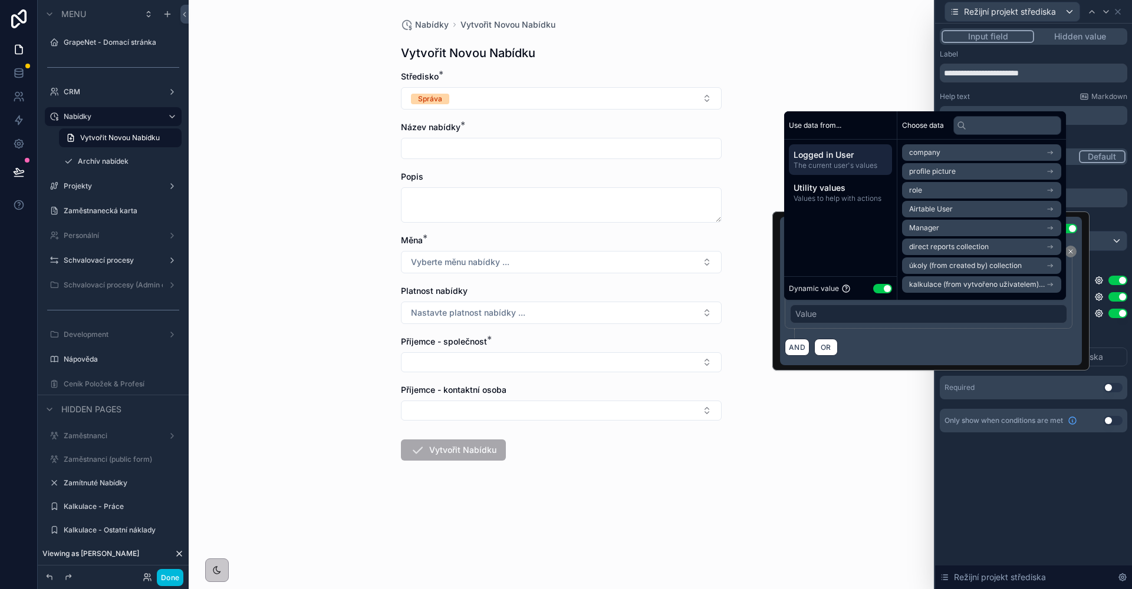
click at [882, 289] on button "Use setting" at bounding box center [882, 288] width 19 height 9
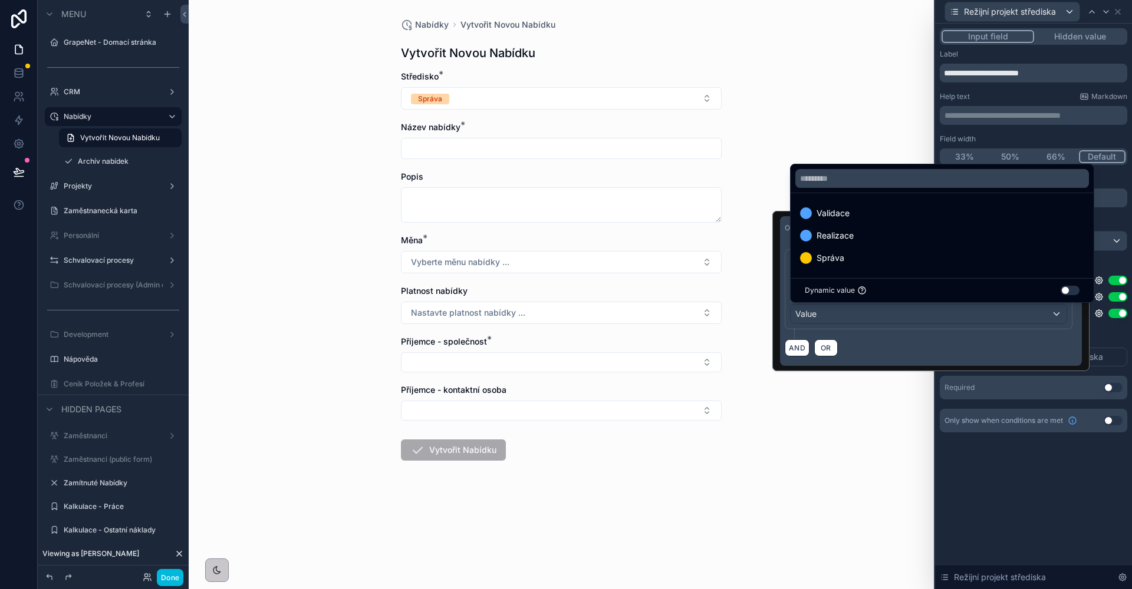
click at [852, 228] on div "Realizace" at bounding box center [942, 235] width 298 height 21
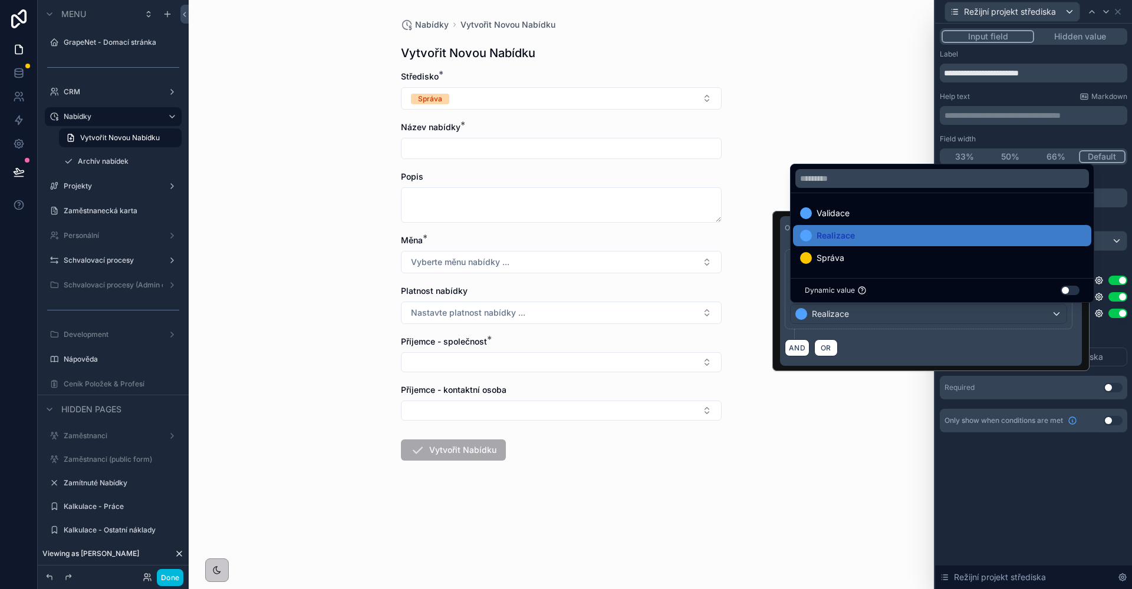
click at [1021, 504] on div "**********" at bounding box center [1033, 307] width 197 height 566
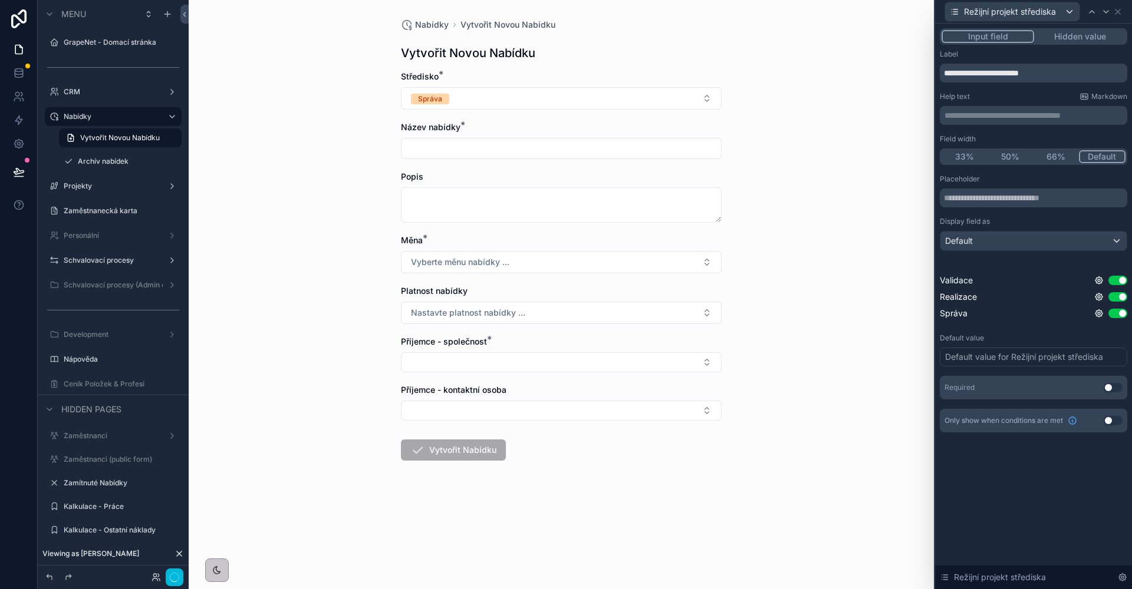
click at [1099, 314] on icon at bounding box center [1098, 313] width 9 height 9
click at [1097, 315] on icon at bounding box center [1098, 313] width 9 height 9
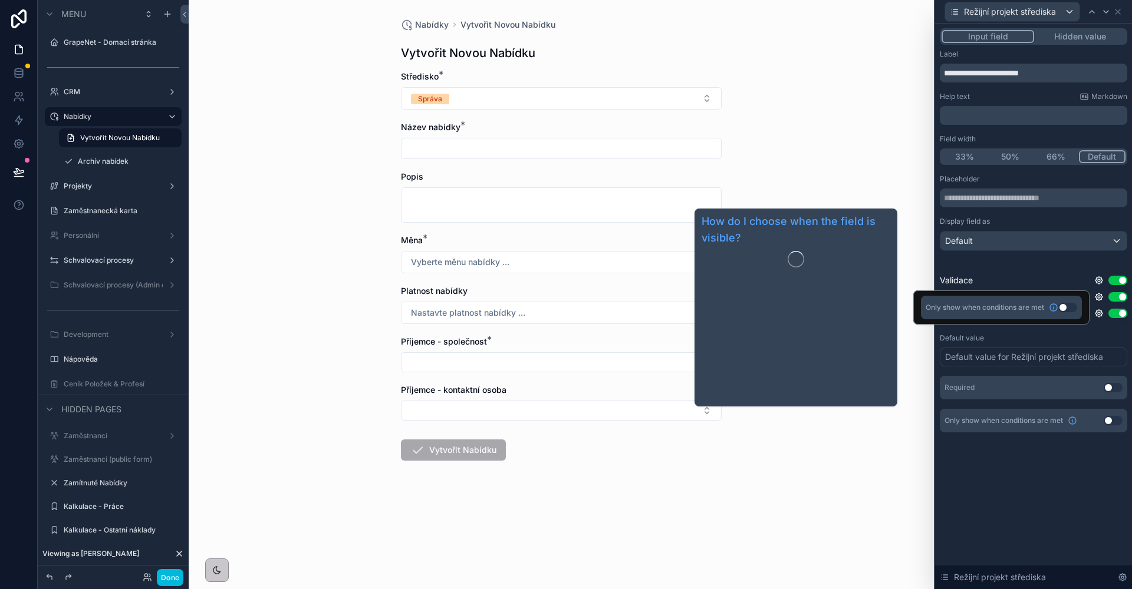
click at [1064, 308] on button "Use setting" at bounding box center [1067, 307] width 19 height 9
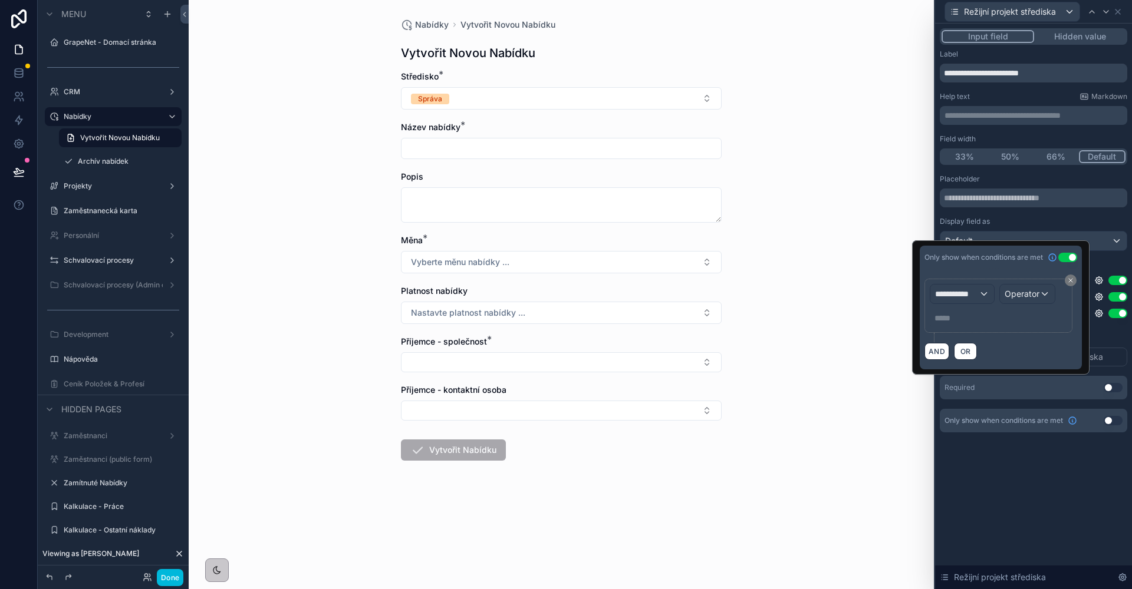
click at [972, 291] on span "**********" at bounding box center [957, 294] width 44 height 12
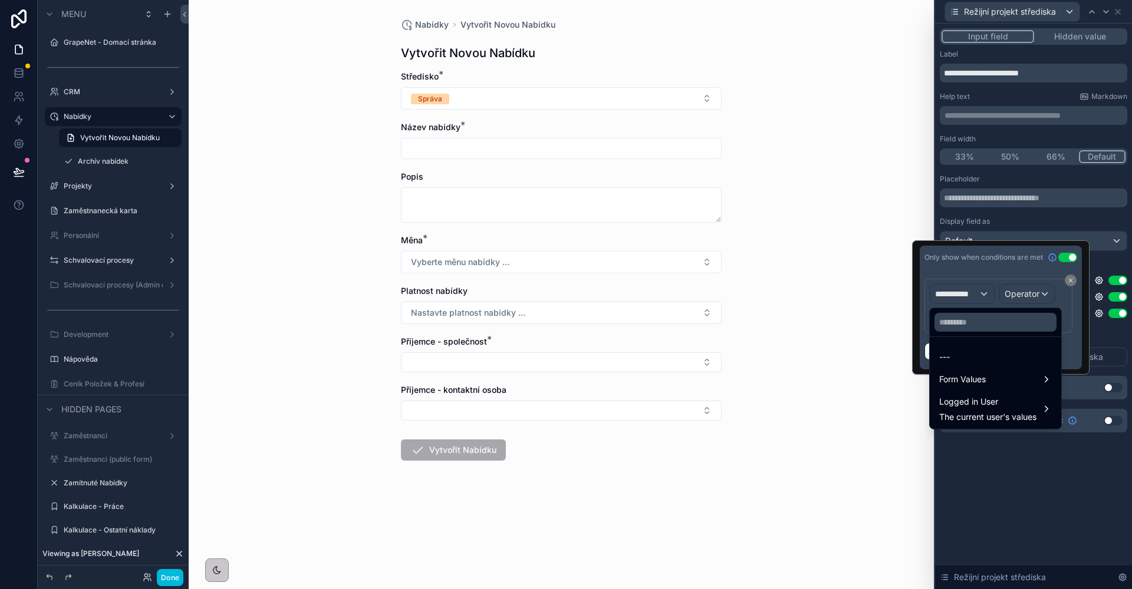
click at [989, 391] on ul "--- Form Values Logged in User The current user's values" at bounding box center [994, 383] width 131 height 92
click at [991, 404] on span "Logged in User" at bounding box center [987, 402] width 97 height 14
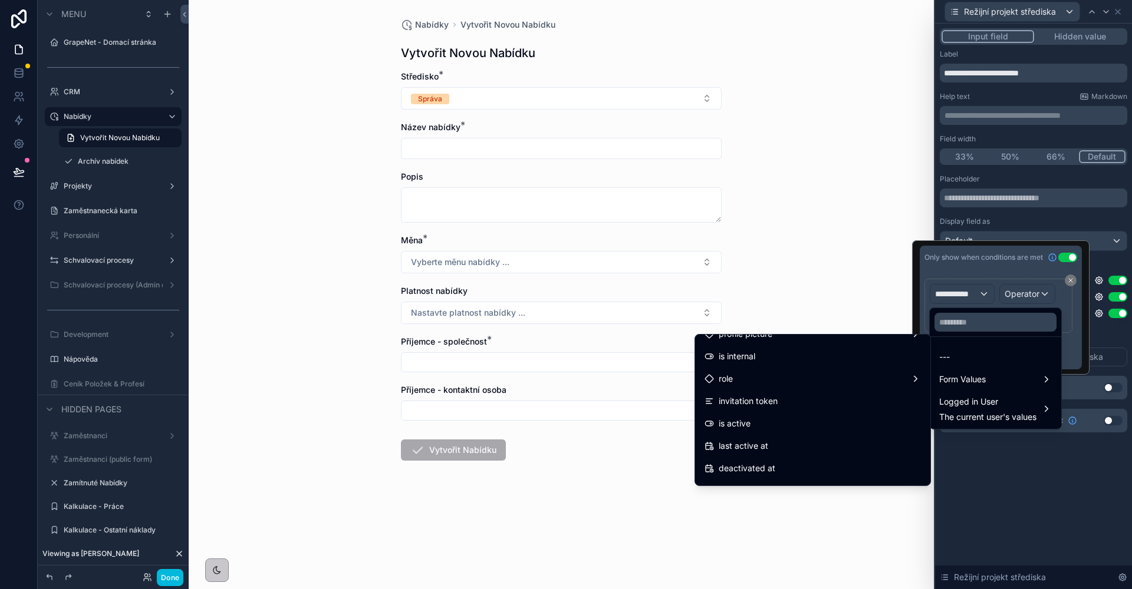
scroll to position [170, 0]
click at [797, 441] on div "Airtable User" at bounding box center [812, 446] width 216 height 14
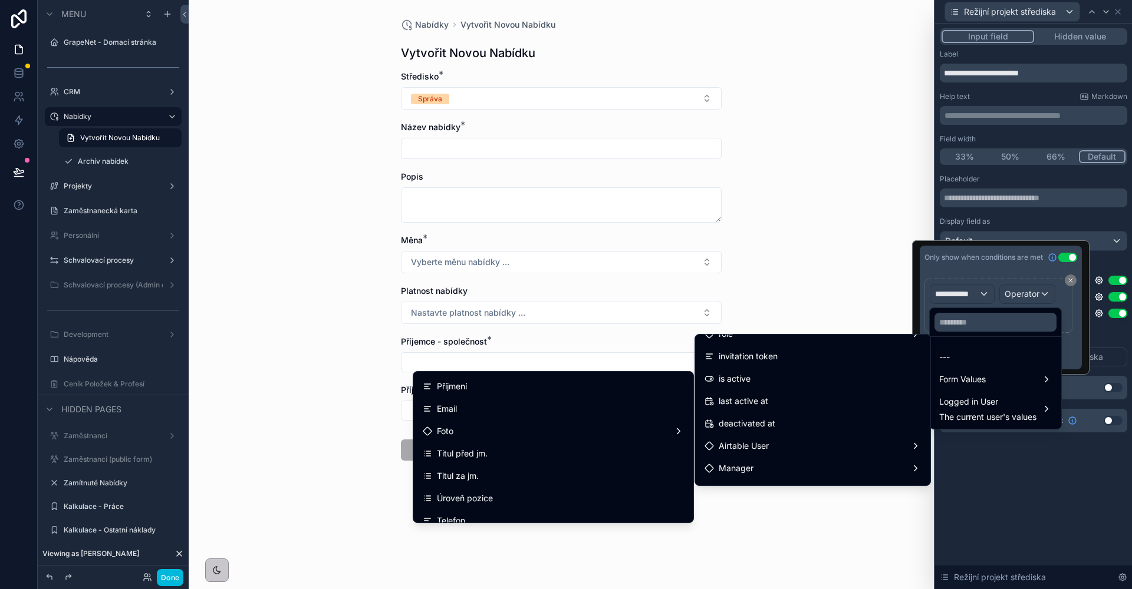
scroll to position [88, 0]
click at [493, 479] on div "Úroveň pozice" at bounding box center [553, 476] width 261 height 14
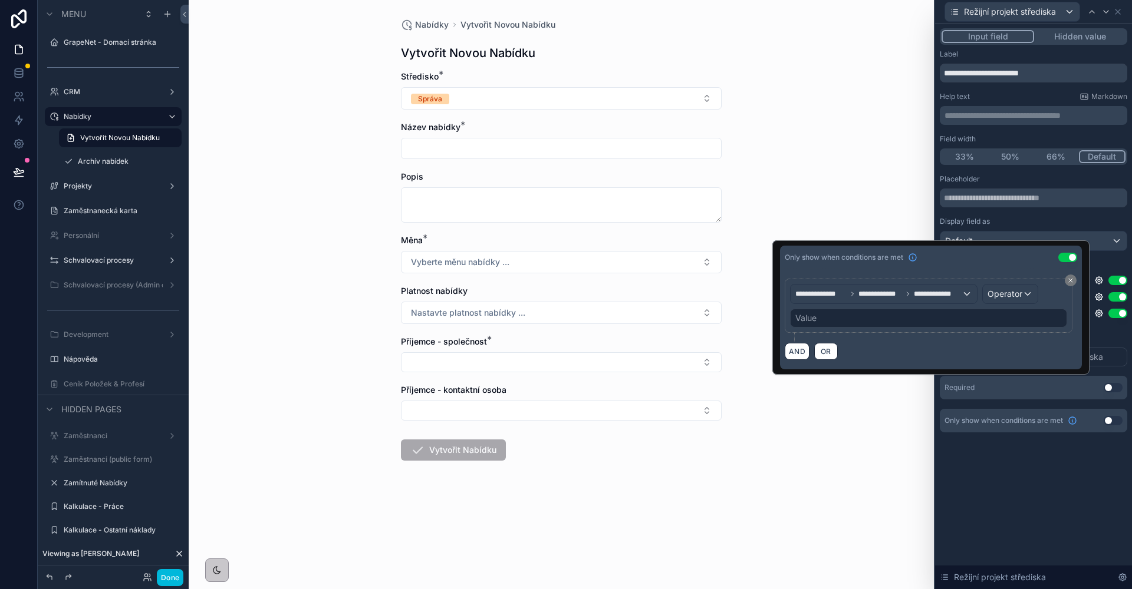
click at [869, 318] on div "Value" at bounding box center [928, 318] width 277 height 19
click at [816, 313] on div "Value" at bounding box center [805, 318] width 21 height 12
click at [1024, 299] on div "Operator" at bounding box center [1009, 294] width 55 height 19
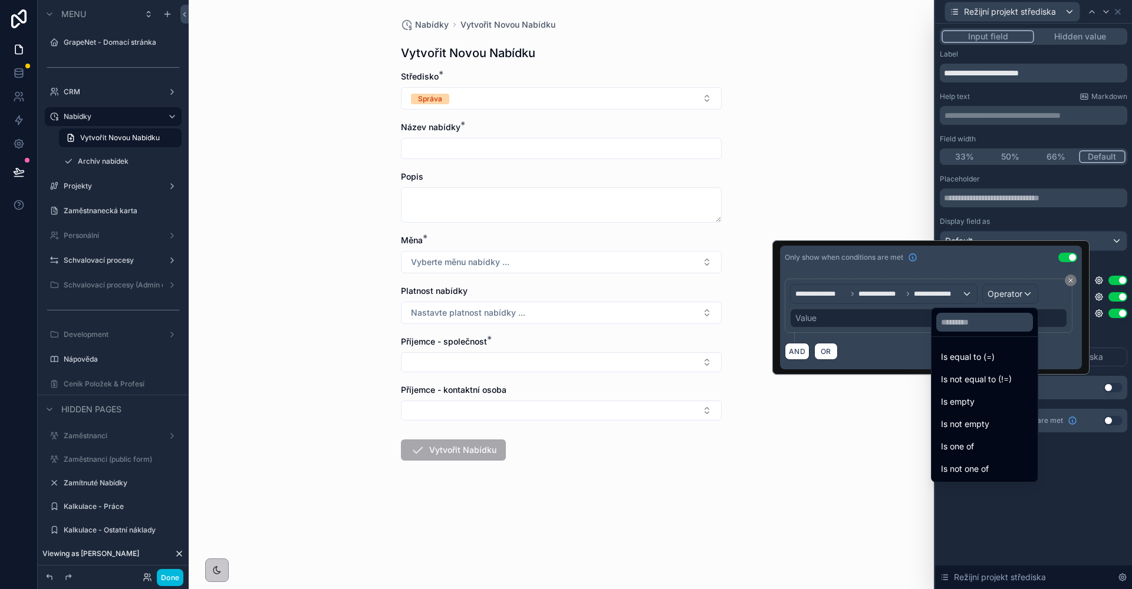
click at [975, 352] on div "Is equal to (=)" at bounding box center [984, 357] width 87 height 14
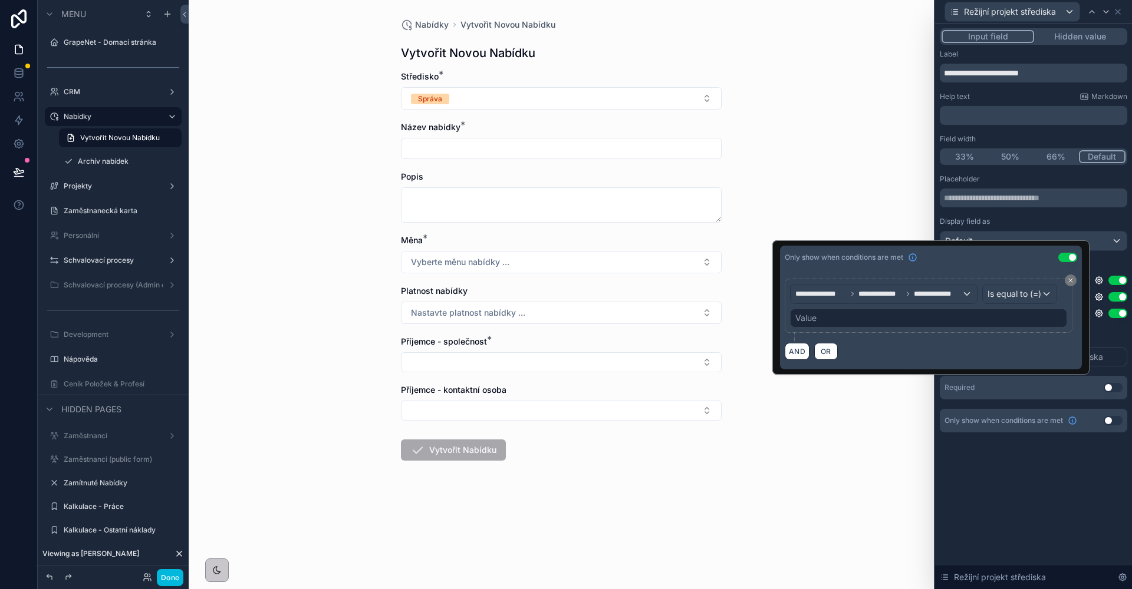
click at [841, 316] on div "Value" at bounding box center [928, 318] width 277 height 19
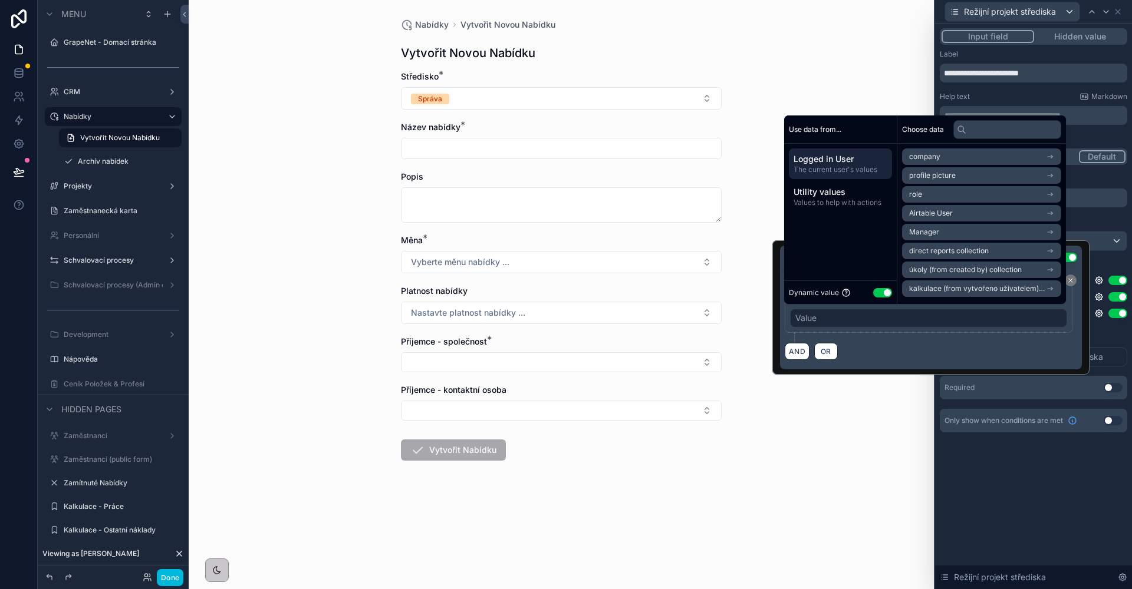
click at [900, 287] on div "company profile picture role Airtable User Manager direct reports collection úk…" at bounding box center [981, 223] width 169 height 158
click at [895, 289] on div "Dynamic value Use setting" at bounding box center [840, 293] width 113 height 24
click at [889, 291] on button "Use setting" at bounding box center [882, 292] width 19 height 9
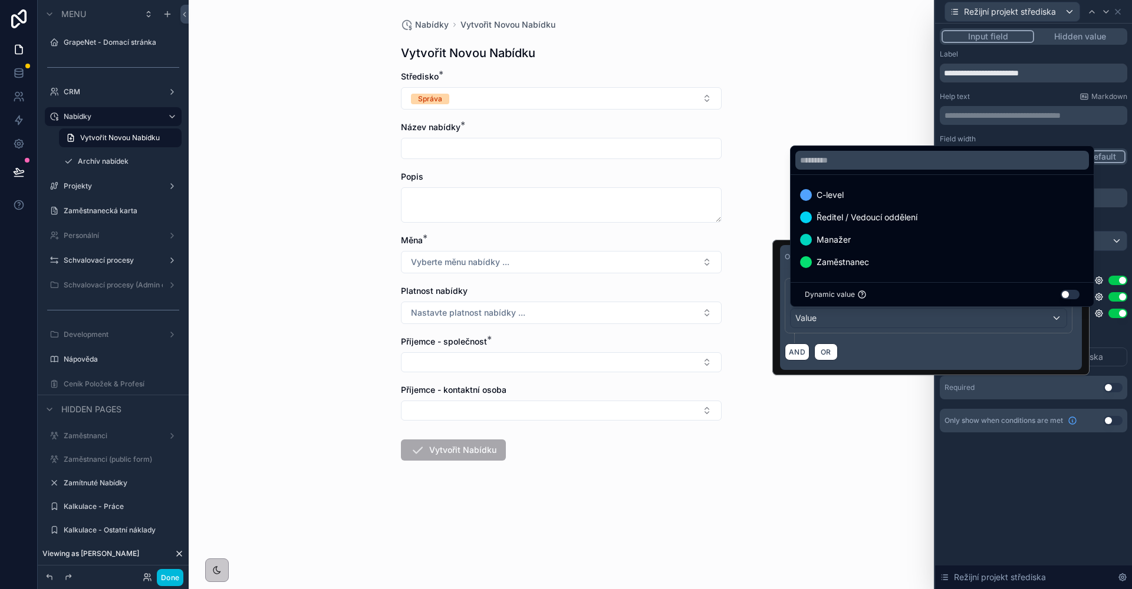
click at [879, 199] on div "C-level" at bounding box center [942, 195] width 284 height 14
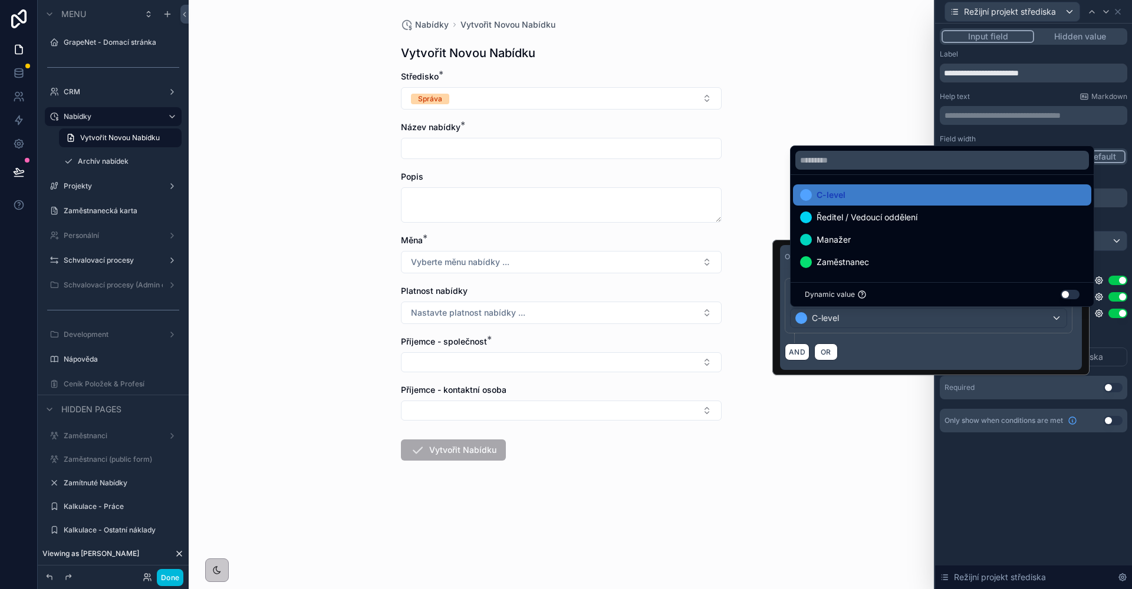
click at [973, 473] on div "**********" at bounding box center [1033, 307] width 197 height 566
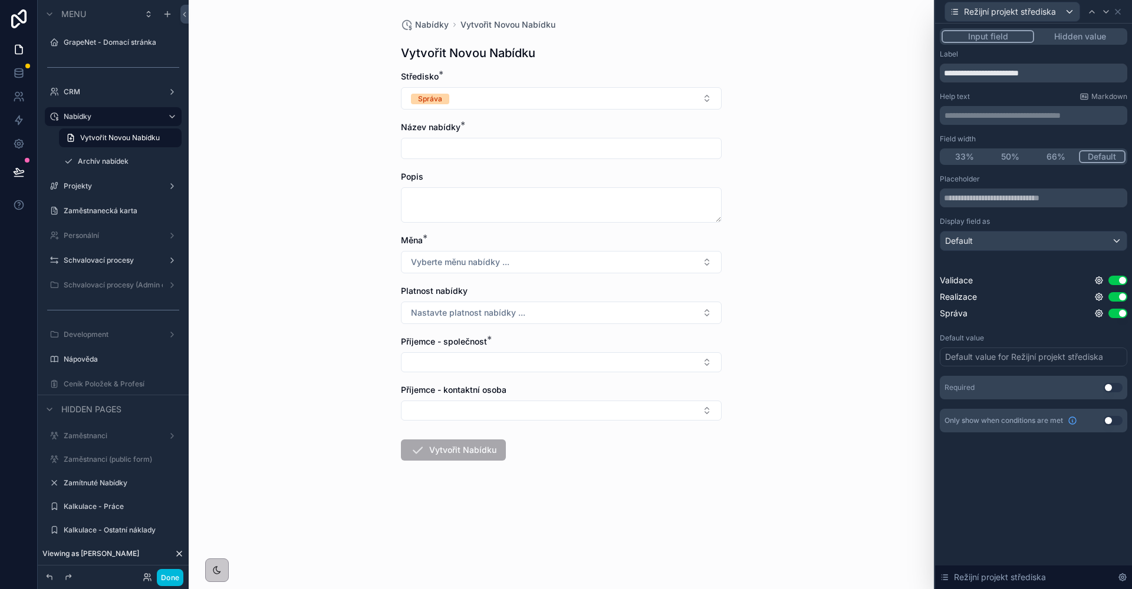
click at [524, 108] on button "Správa" at bounding box center [561, 98] width 321 height 22
click at [431, 146] on input "scrollable content" at bounding box center [560, 148] width 319 height 17
click at [996, 354] on div "Default value for Režijní projekt střediska" at bounding box center [1024, 357] width 158 height 12
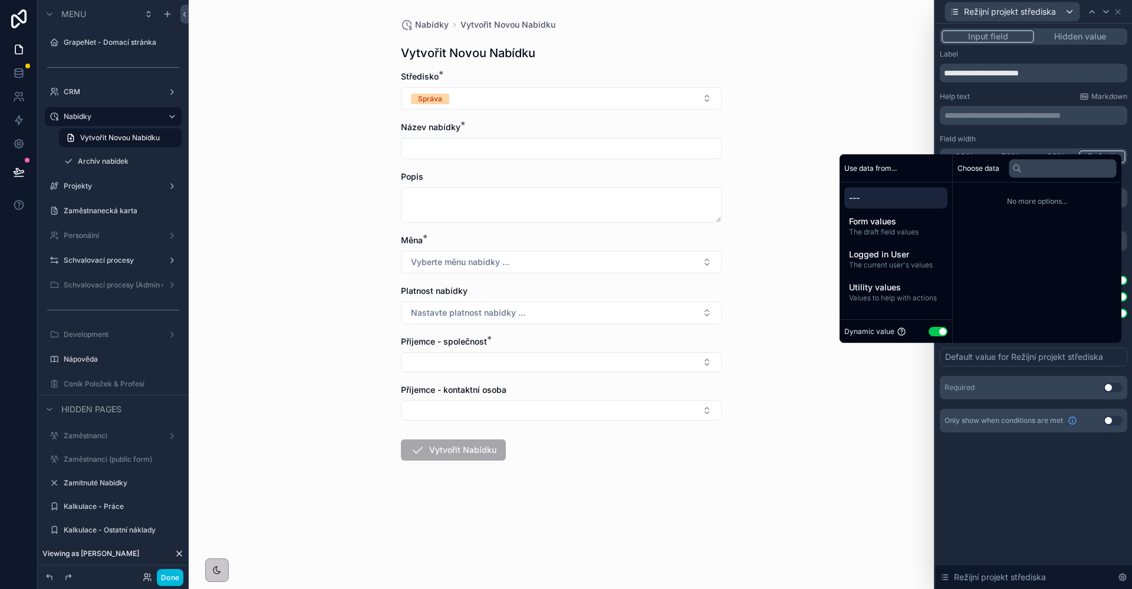
click at [915, 268] on span "The current user's values" at bounding box center [896, 264] width 94 height 9
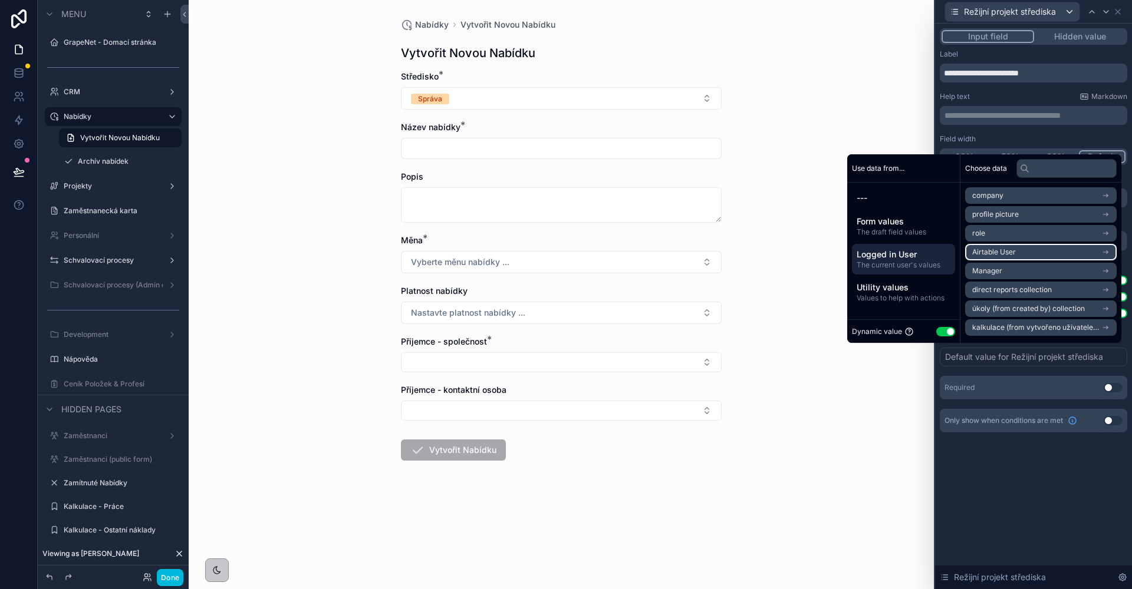
click at [1036, 258] on li "Airtable User" at bounding box center [1040, 252] width 151 height 17
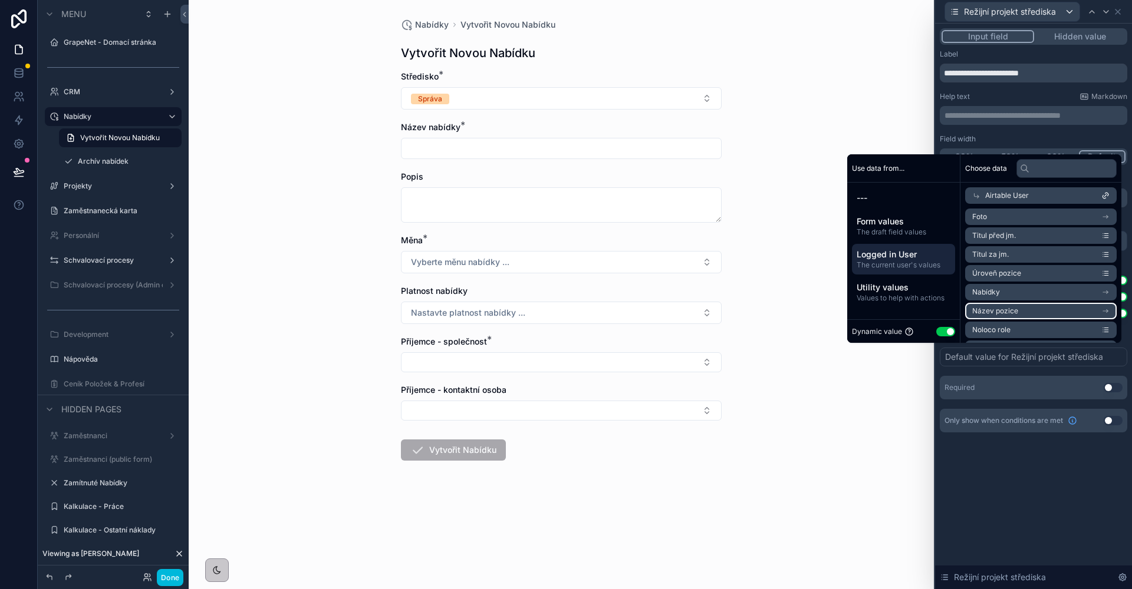
click at [1022, 308] on li "Název pozice" at bounding box center [1040, 311] width 151 height 17
click at [1018, 324] on li "Oddělení" at bounding box center [1040, 330] width 151 height 17
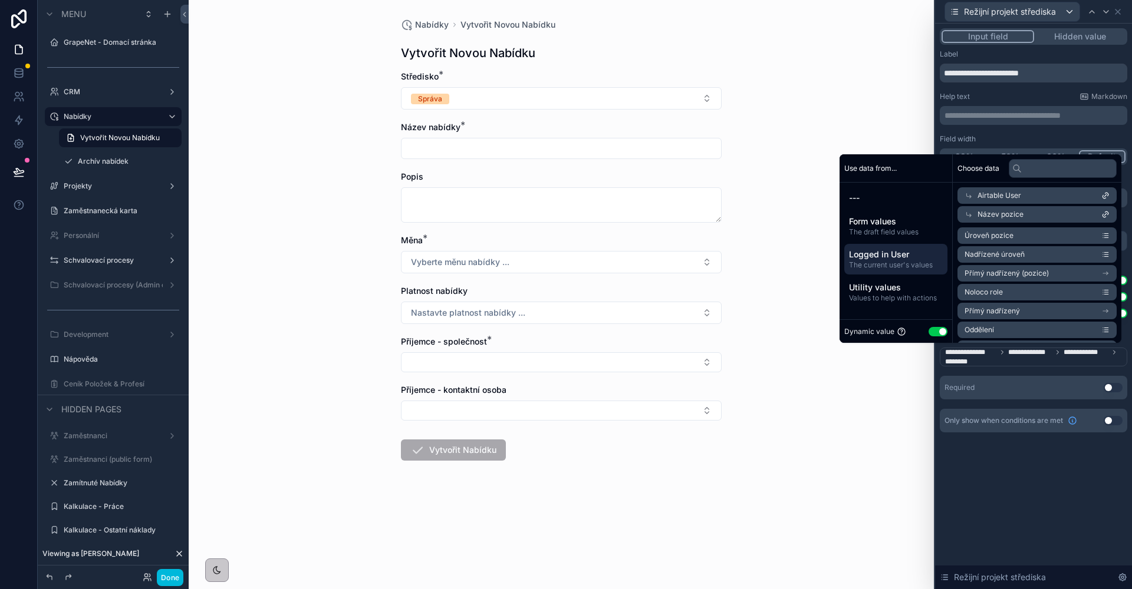
click at [1046, 479] on div "**********" at bounding box center [1033, 307] width 197 height 566
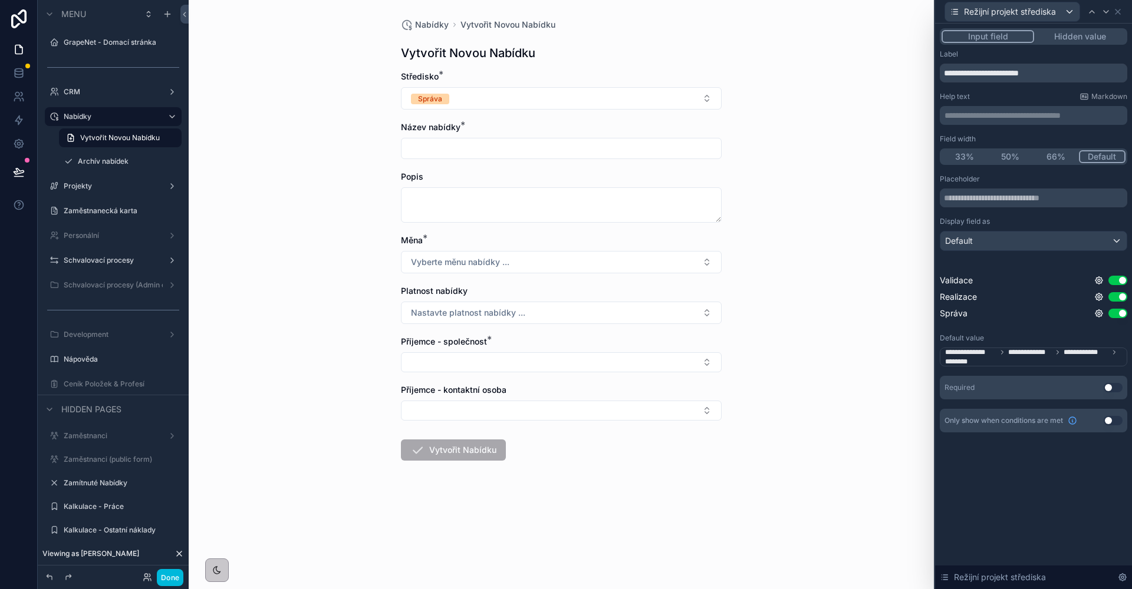
click at [464, 93] on button "Správa" at bounding box center [561, 98] width 321 height 22
click at [549, 140] on div "Realizace" at bounding box center [561, 146] width 164 height 18
click at [510, 96] on button "Realizace" at bounding box center [561, 98] width 321 height 22
click at [497, 163] on div "Správa" at bounding box center [503, 163] width 24 height 11
click at [1116, 15] on icon at bounding box center [1117, 11] width 9 height 9
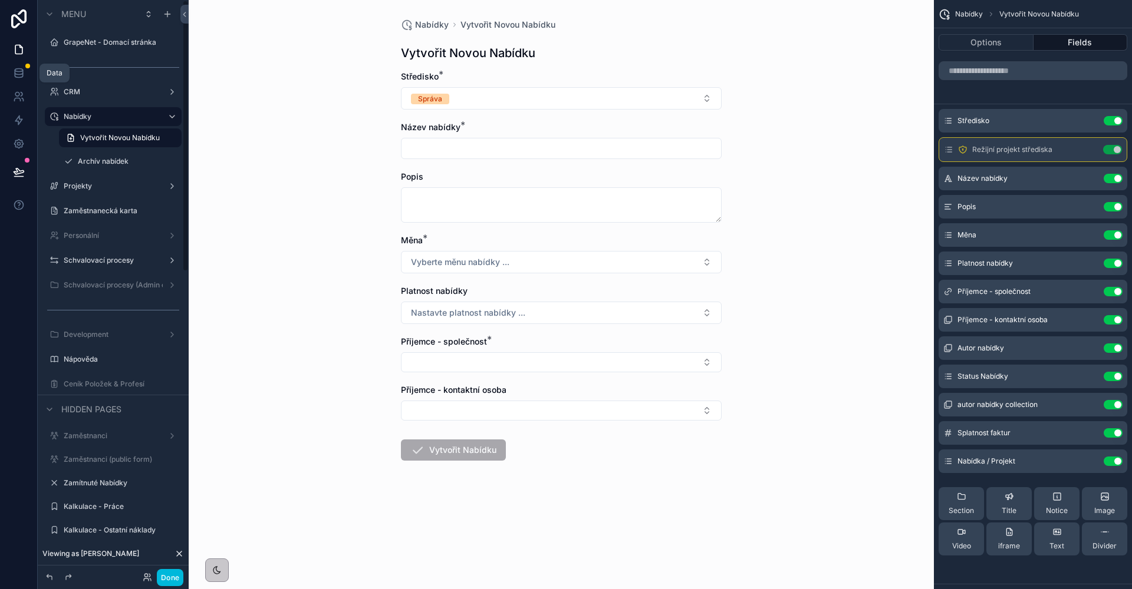
click at [15, 76] on icon at bounding box center [19, 75] width 8 height 5
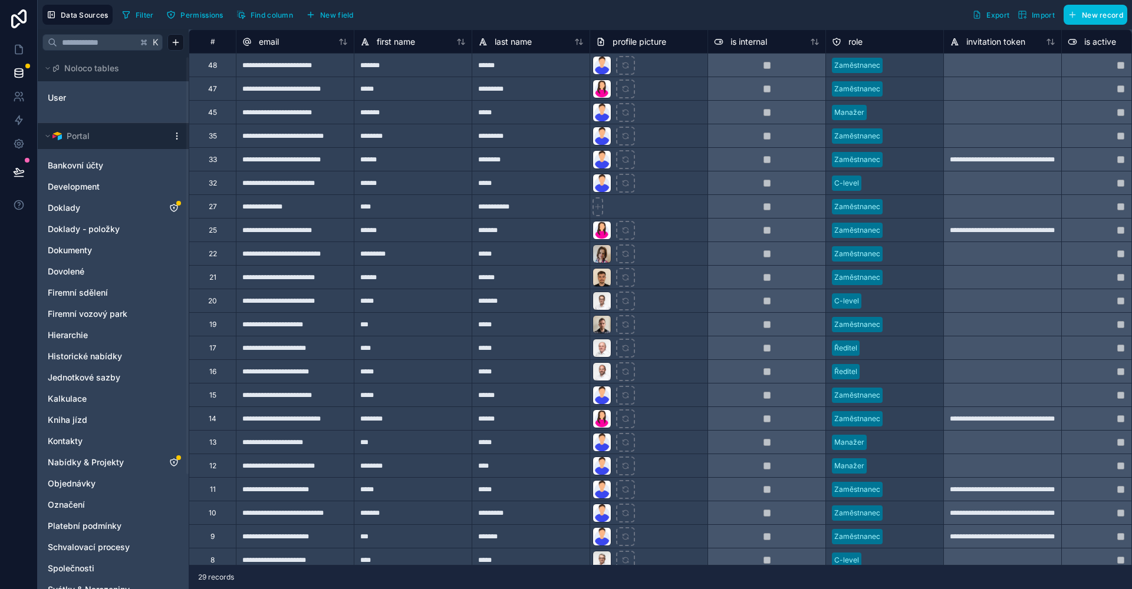
scroll to position [150, 0]
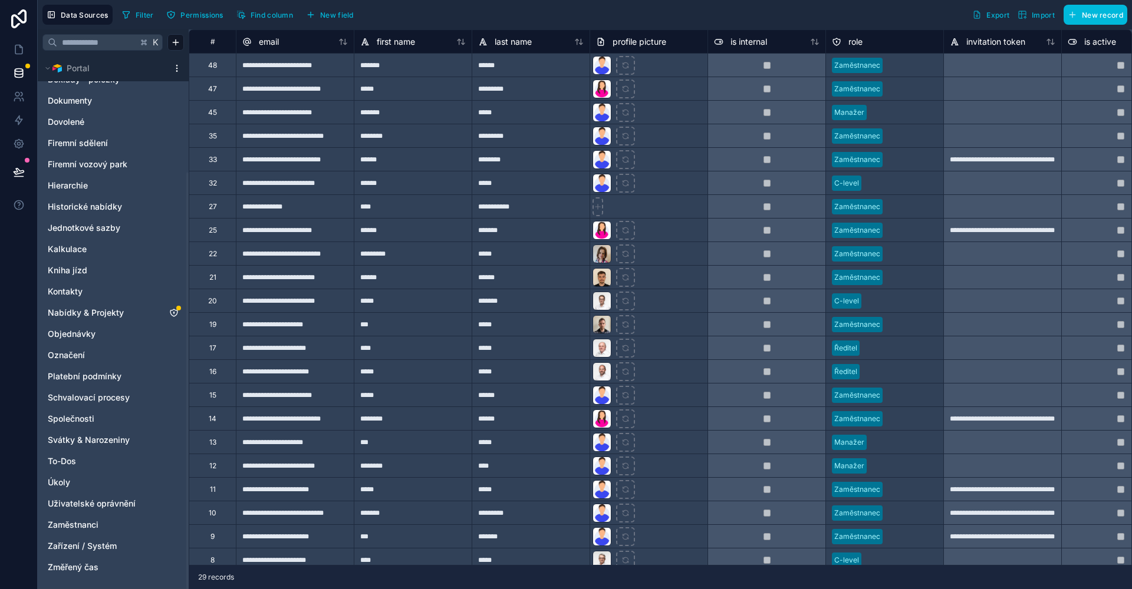
click at [128, 314] on link "Nabídky & Projekty" at bounding box center [101, 313] width 107 height 12
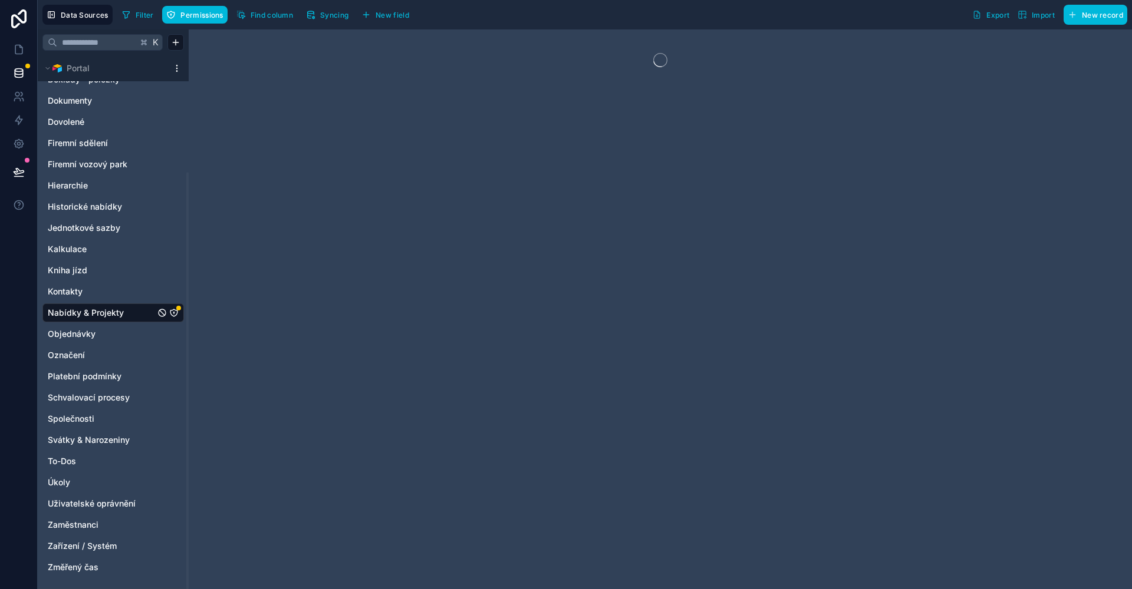
click at [194, 11] on span "Permissions" at bounding box center [201, 15] width 42 height 9
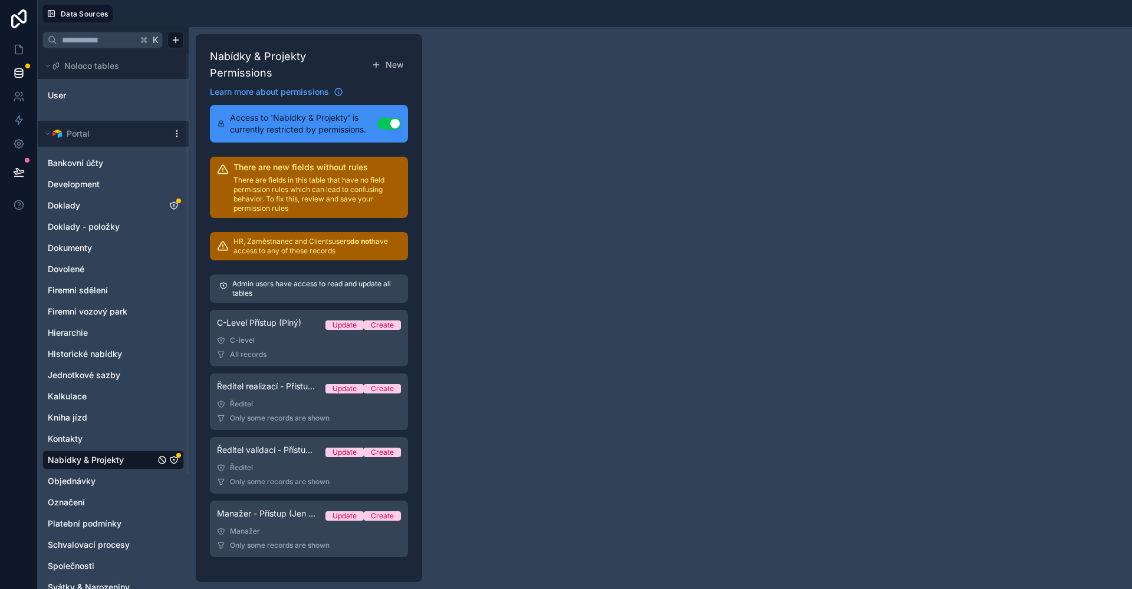
click at [305, 302] on div "Admin users have access to read and update all tables" at bounding box center [309, 289] width 198 height 28
click at [302, 341] on div "C-level" at bounding box center [309, 340] width 184 height 9
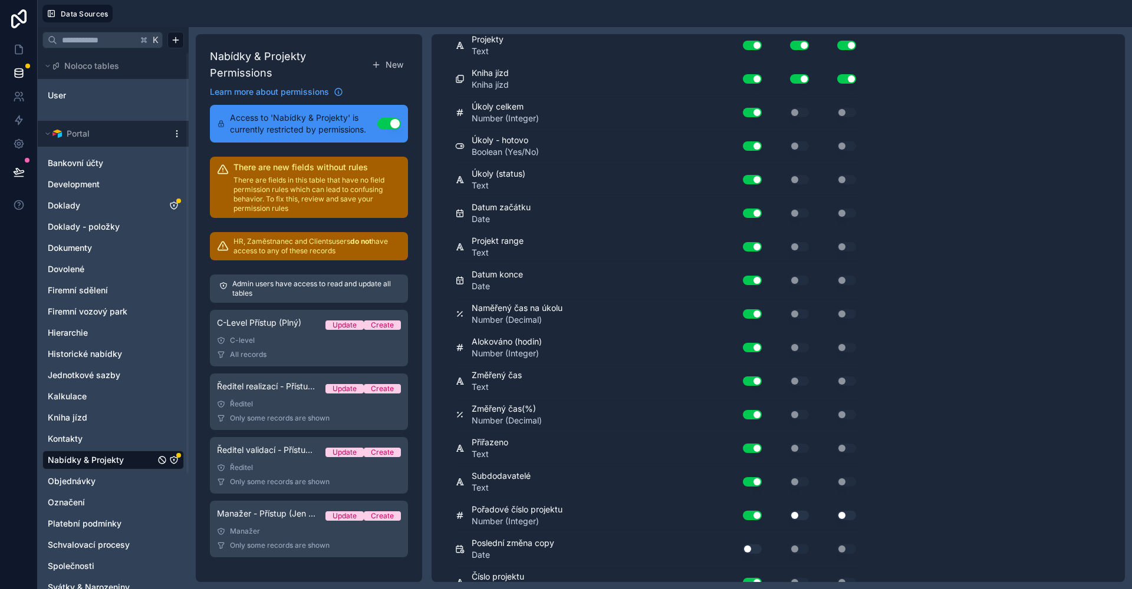
scroll to position [4054, 0]
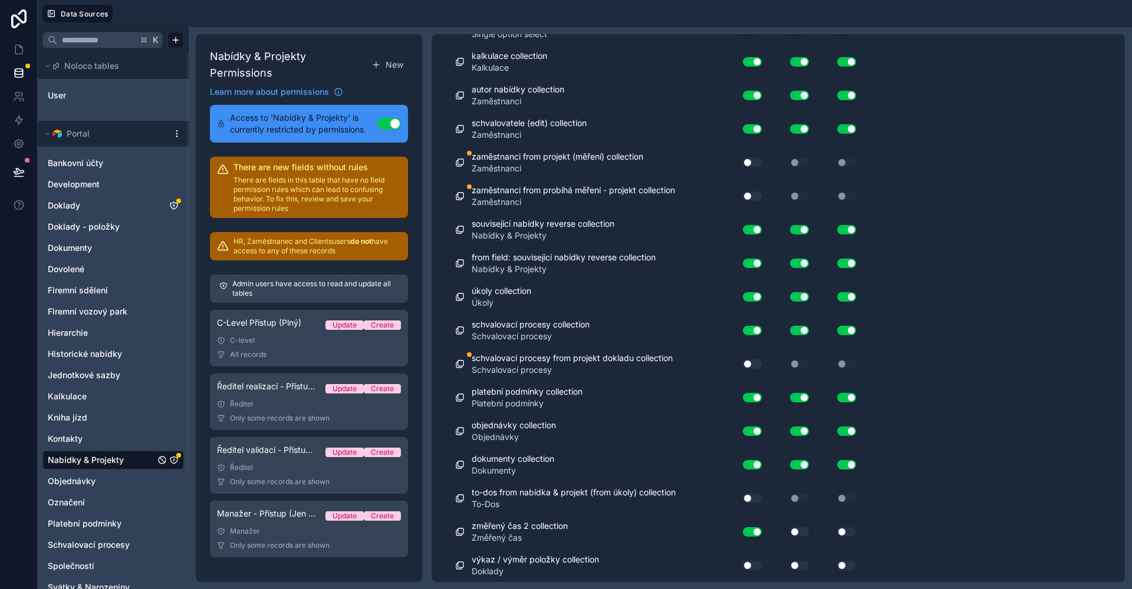
click at [753, 568] on button "Use setting" at bounding box center [752, 565] width 19 height 9
click at [789, 567] on div "Use setting" at bounding box center [789, 565] width 47 height 9
click at [798, 565] on button "Use setting" at bounding box center [799, 565] width 19 height 9
click at [845, 565] on button "Use setting" at bounding box center [846, 565] width 19 height 9
click at [755, 496] on button "Use setting" at bounding box center [752, 498] width 19 height 9
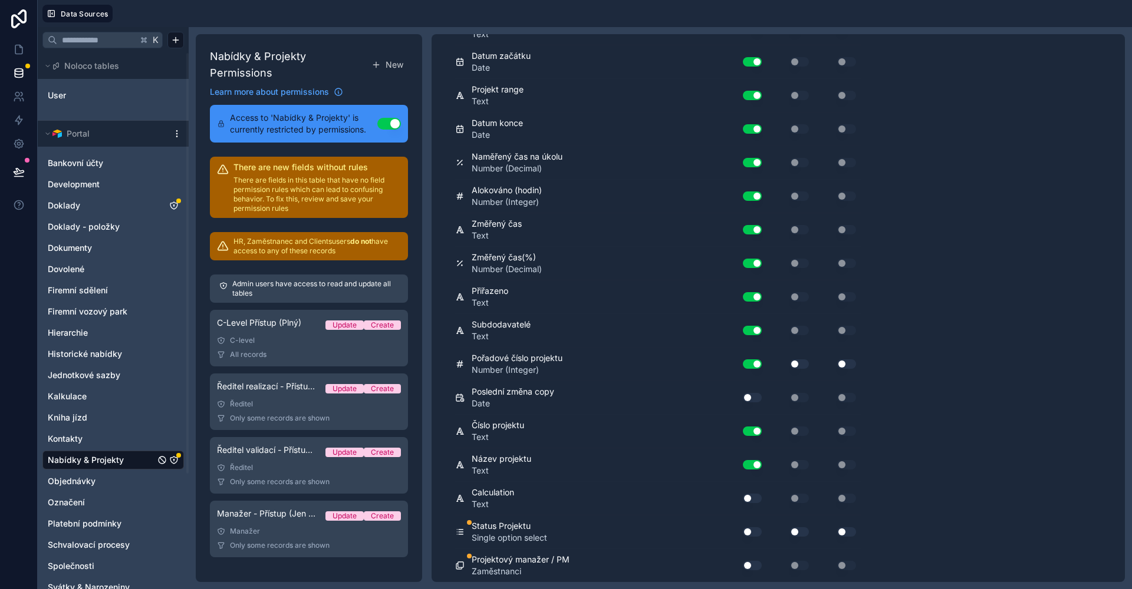
scroll to position [3519, 0]
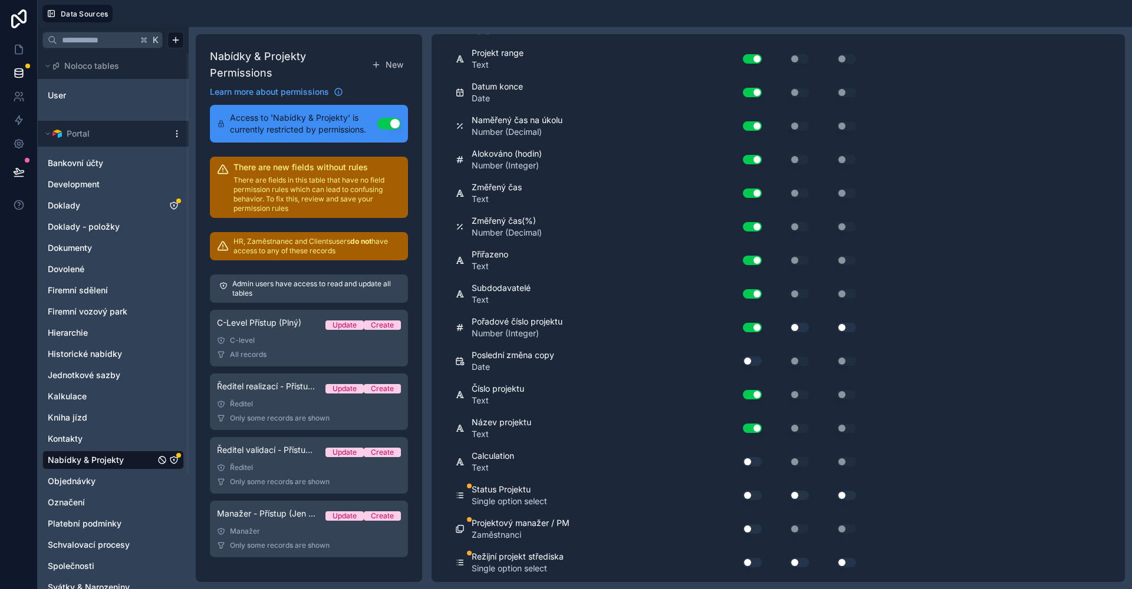
click at [748, 495] on button "Use setting" at bounding box center [752, 495] width 19 height 9
click at [747, 562] on button "Use setting" at bounding box center [752, 562] width 19 height 9
click at [792, 560] on button "Use setting" at bounding box center [799, 562] width 19 height 9
click at [839, 561] on button "Use setting" at bounding box center [846, 562] width 19 height 9
click at [745, 525] on button "Use setting" at bounding box center [752, 529] width 19 height 9
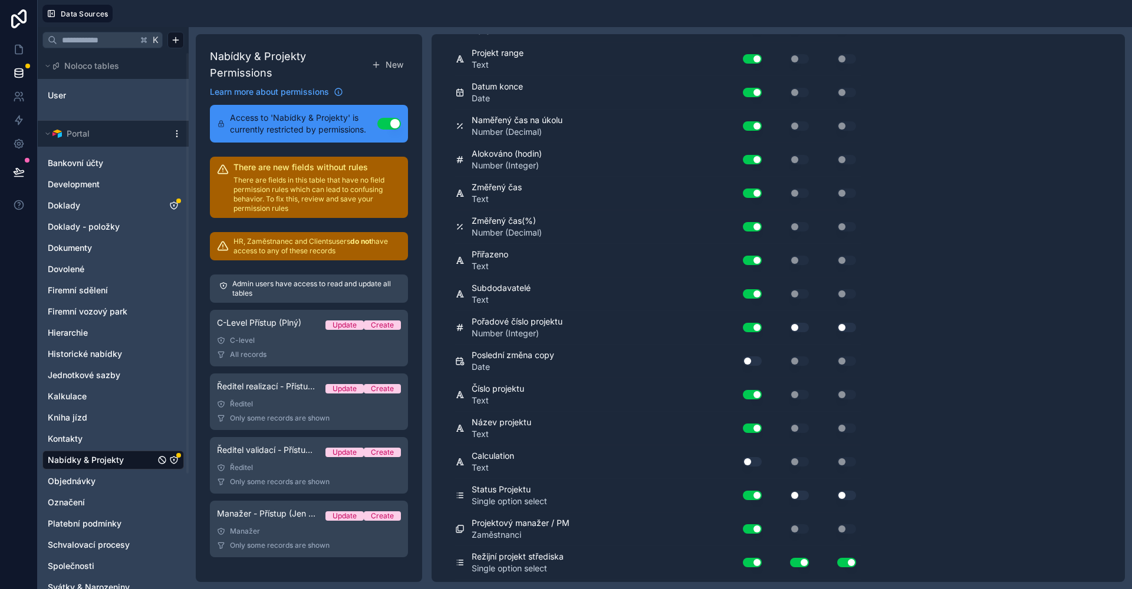
scroll to position [4054, 0]
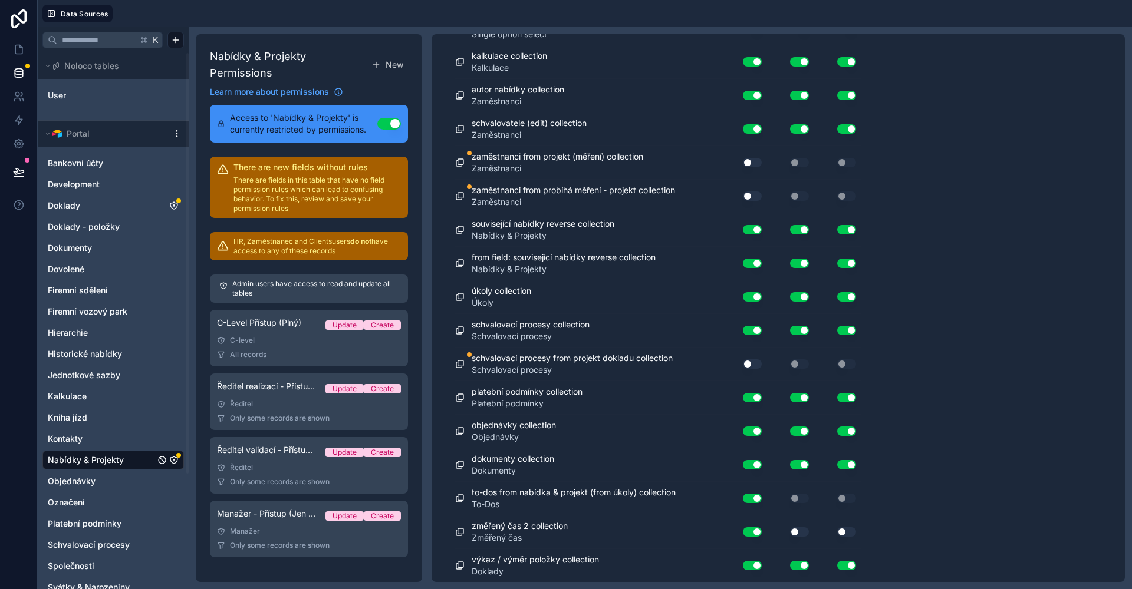
click at [1111, 86] on div "**********" at bounding box center [777, 308] width 693 height 548
click at [1128, 68] on div "**********" at bounding box center [660, 308] width 943 height 562
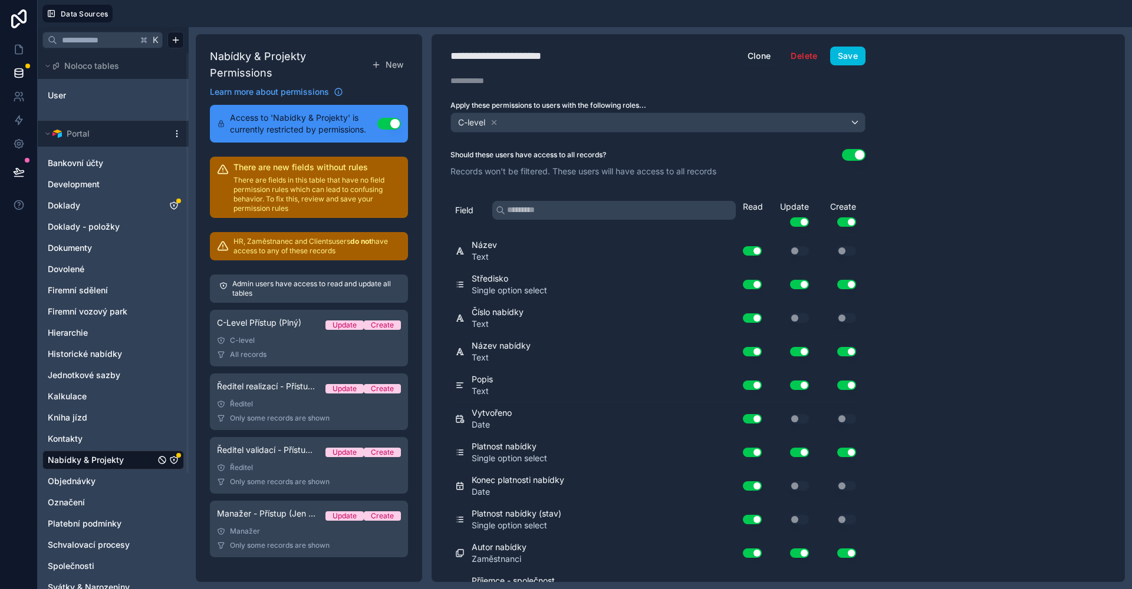
scroll to position [0, 0]
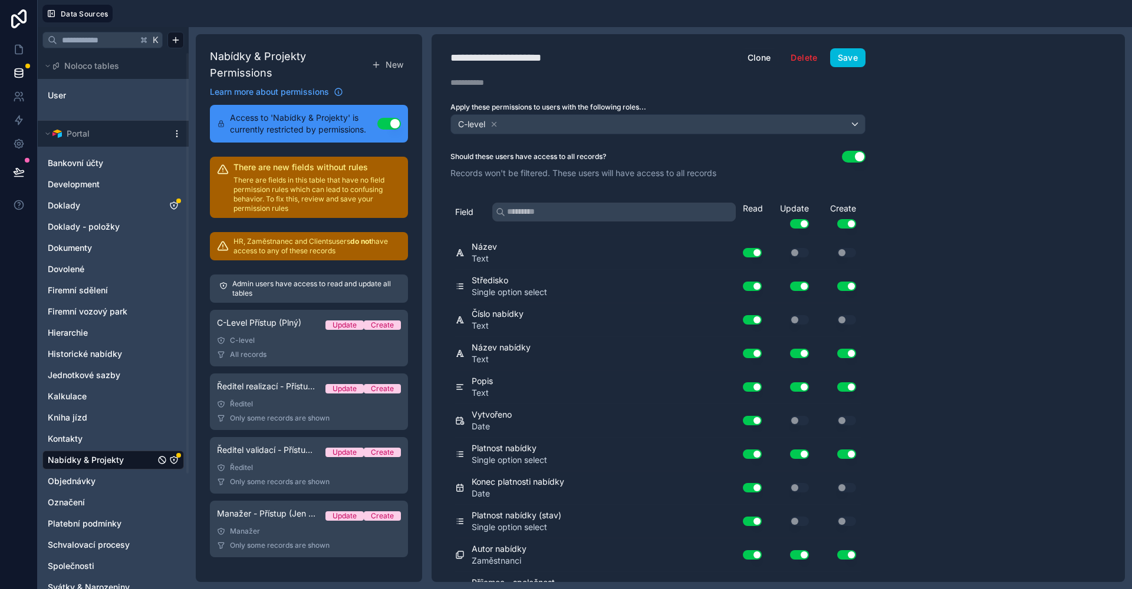
click at [856, 61] on button "Save" at bounding box center [847, 57] width 35 height 19
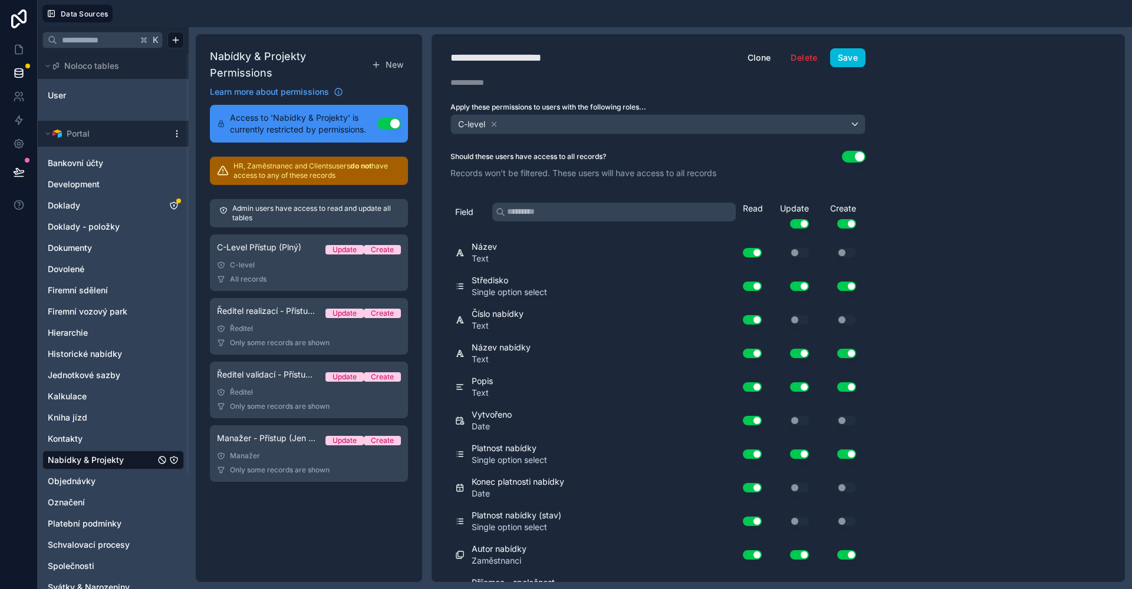
click at [287, 331] on div "Ředitel" at bounding box center [309, 328] width 184 height 9
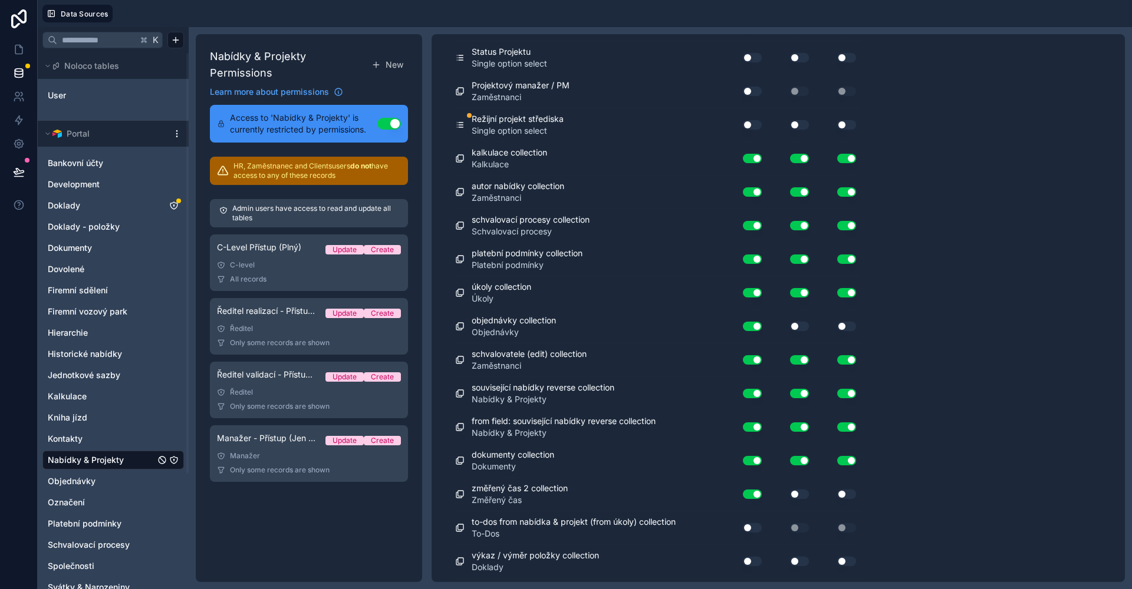
scroll to position [3963, 0]
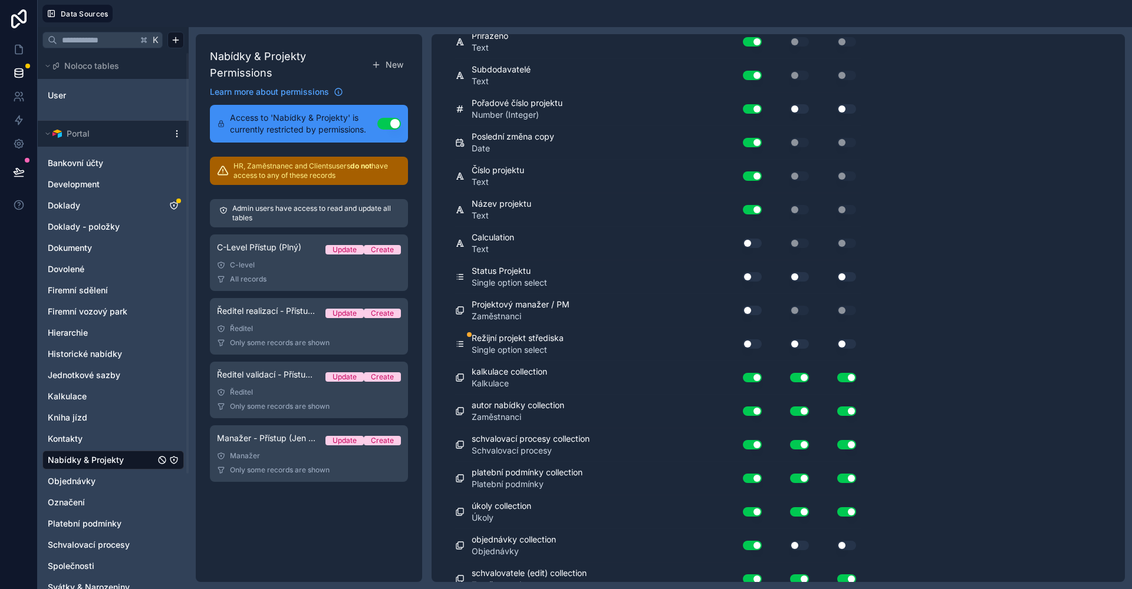
click at [756, 341] on button "Use setting" at bounding box center [752, 343] width 19 height 9
click at [791, 341] on button "Use setting" at bounding box center [799, 343] width 19 height 9
click at [828, 342] on div "Use setting" at bounding box center [836, 343] width 47 height 9
click at [832, 342] on div "Use setting" at bounding box center [836, 343] width 47 height 9
click at [845, 347] on button "Use setting" at bounding box center [846, 343] width 19 height 9
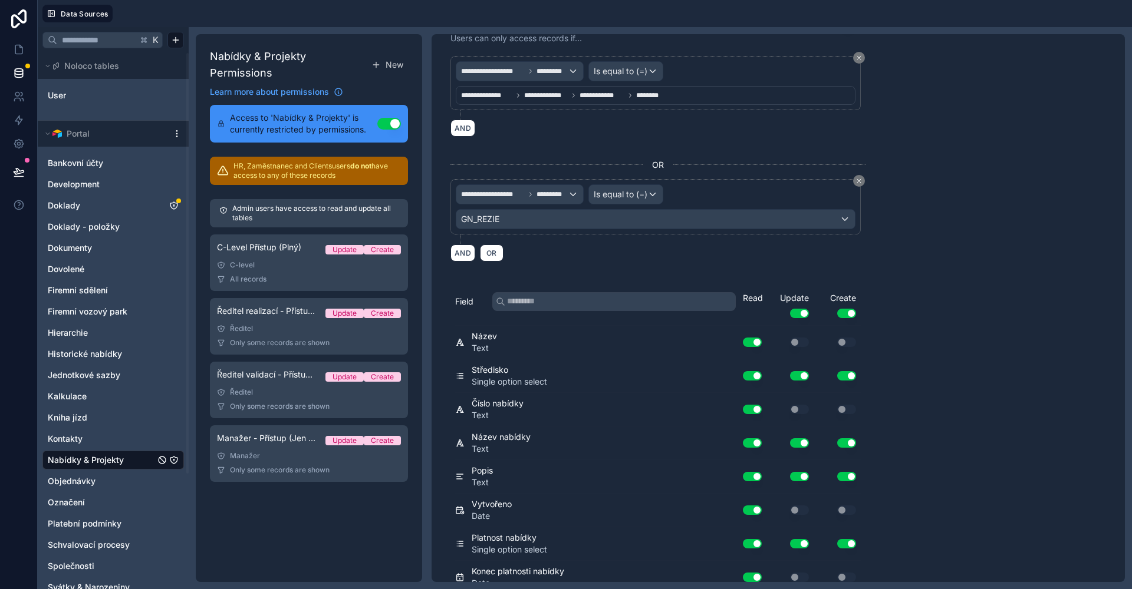
scroll to position [0, 0]
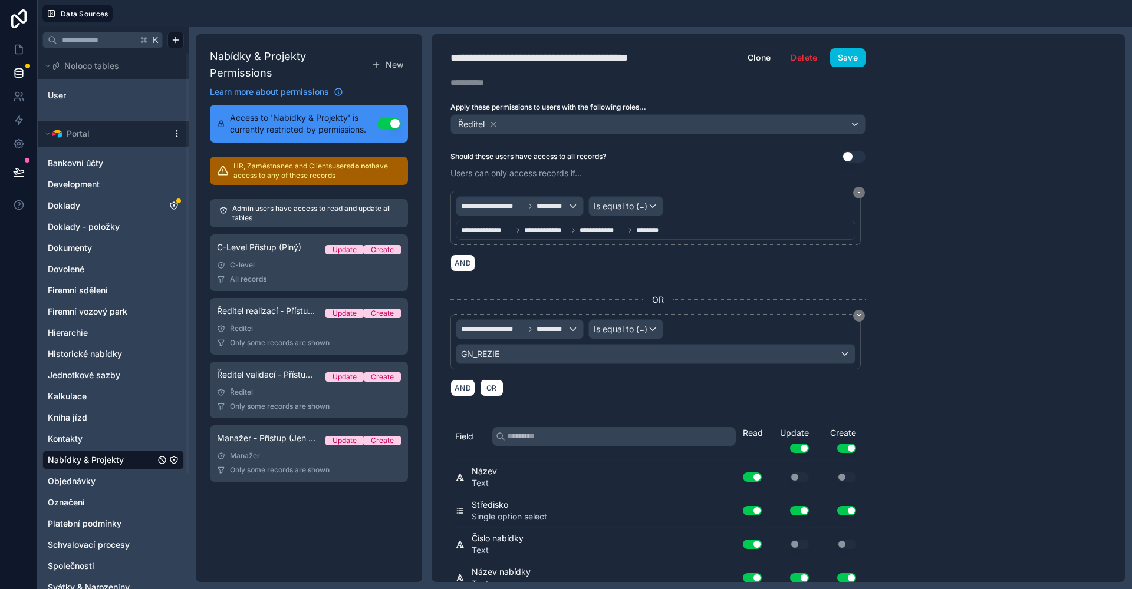
click at [845, 55] on button "Save" at bounding box center [847, 57] width 35 height 19
click at [301, 391] on div "Ředitel" at bounding box center [309, 392] width 184 height 9
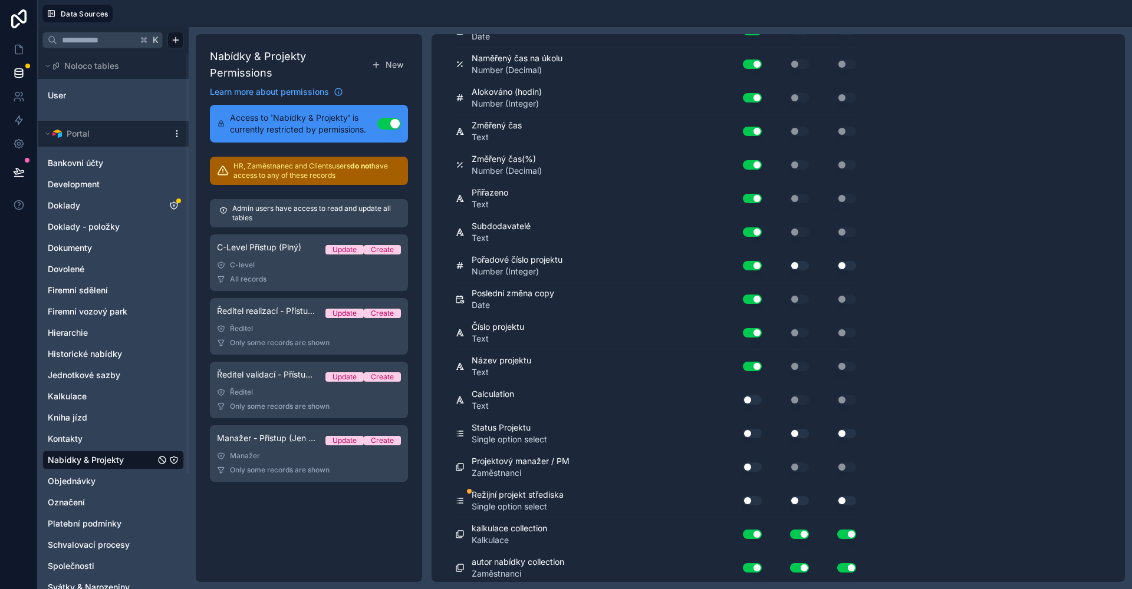
scroll to position [3832, 0]
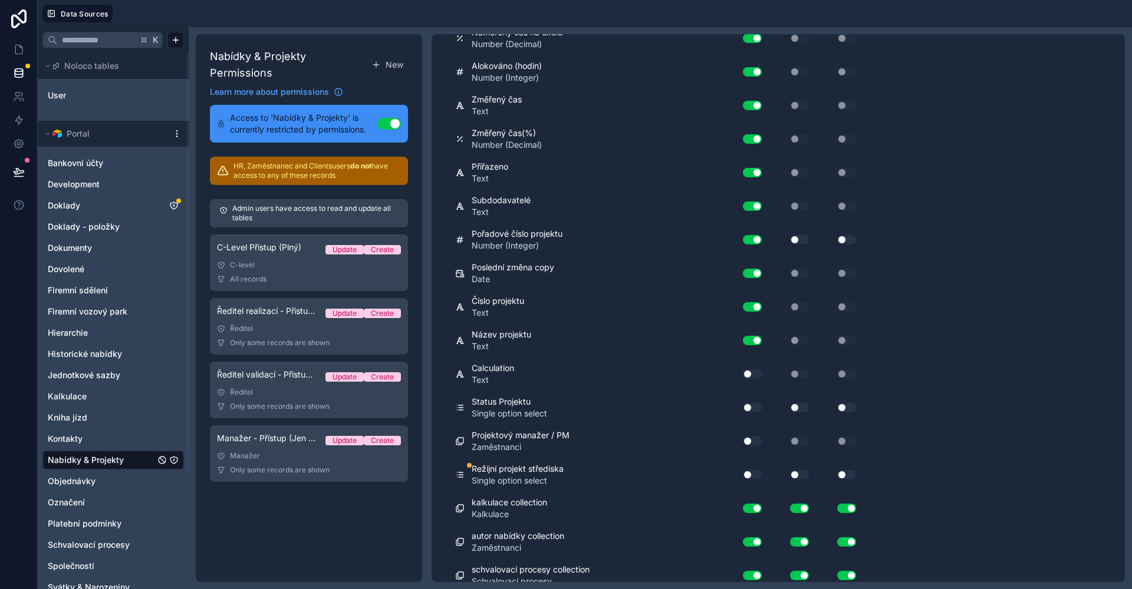
click at [750, 478] on button "Use setting" at bounding box center [752, 474] width 19 height 9
click at [799, 479] on button "Use setting" at bounding box center [799, 474] width 19 height 9
click at [840, 479] on div "Use setting" at bounding box center [836, 475] width 47 height 19
click at [843, 477] on button "Use setting" at bounding box center [846, 474] width 19 height 9
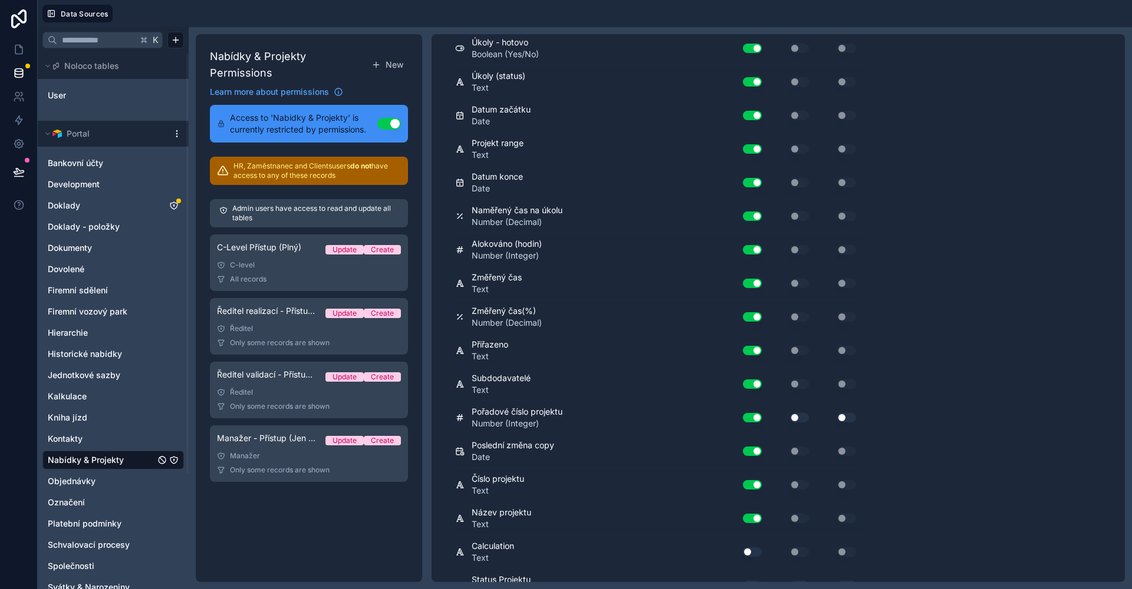
scroll to position [0, 0]
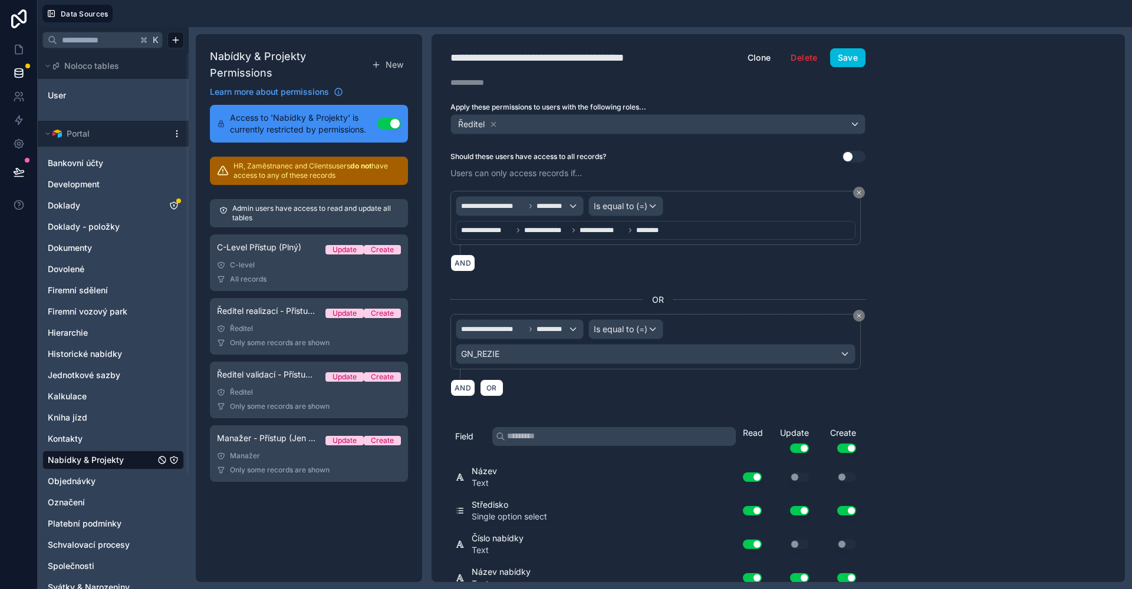
click at [858, 59] on button "Save" at bounding box center [847, 57] width 35 height 19
click at [29, 48] on link at bounding box center [18, 50] width 37 height 24
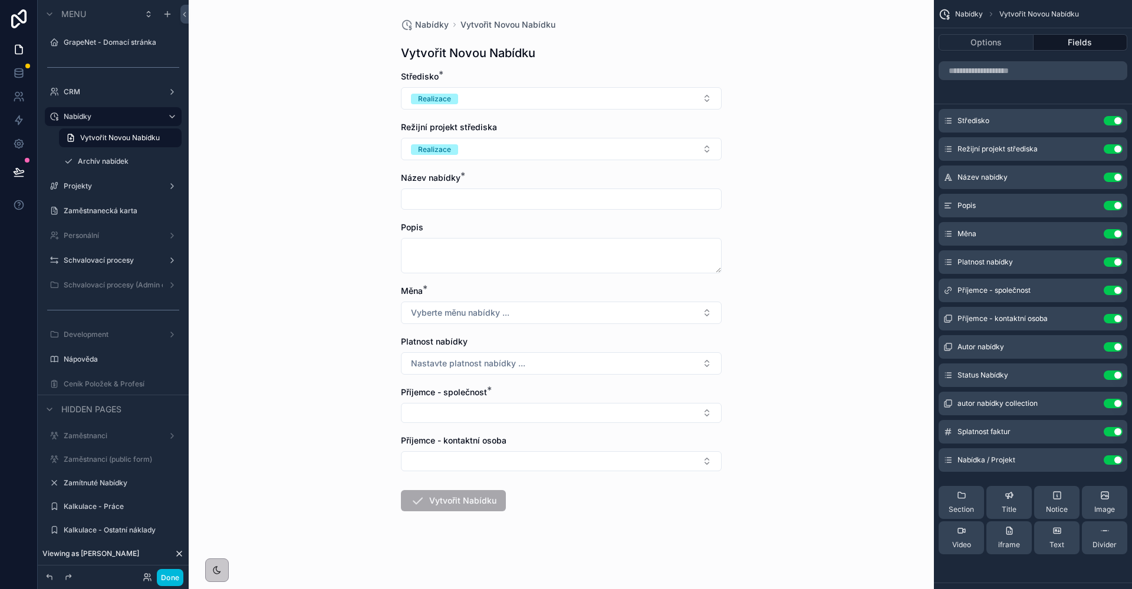
click at [549, 153] on button "Realizace" at bounding box center [561, 149] width 321 height 22
click at [821, 151] on div "Nabídky Vytvořit Novou Nabídku Vytvořit Novou Nabídku Středisko * Realizace Rež…" at bounding box center [561, 294] width 745 height 589
click at [0, 0] on icon "scrollable content" at bounding box center [0, 0] width 0 height 0
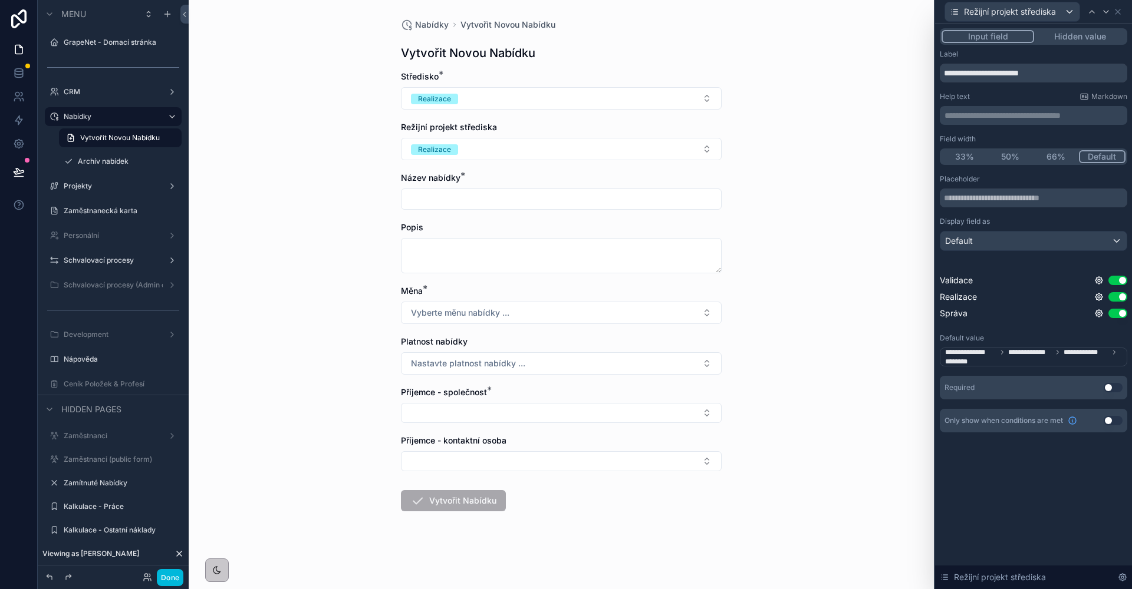
click at [792, 87] on div "Nabídky Vytvořit Novou Nabídku Vytvořit Novou Nabídku Středisko * Realizace Rež…" at bounding box center [561, 294] width 745 height 589
click at [1110, 418] on button "Use setting" at bounding box center [1112, 420] width 19 height 9
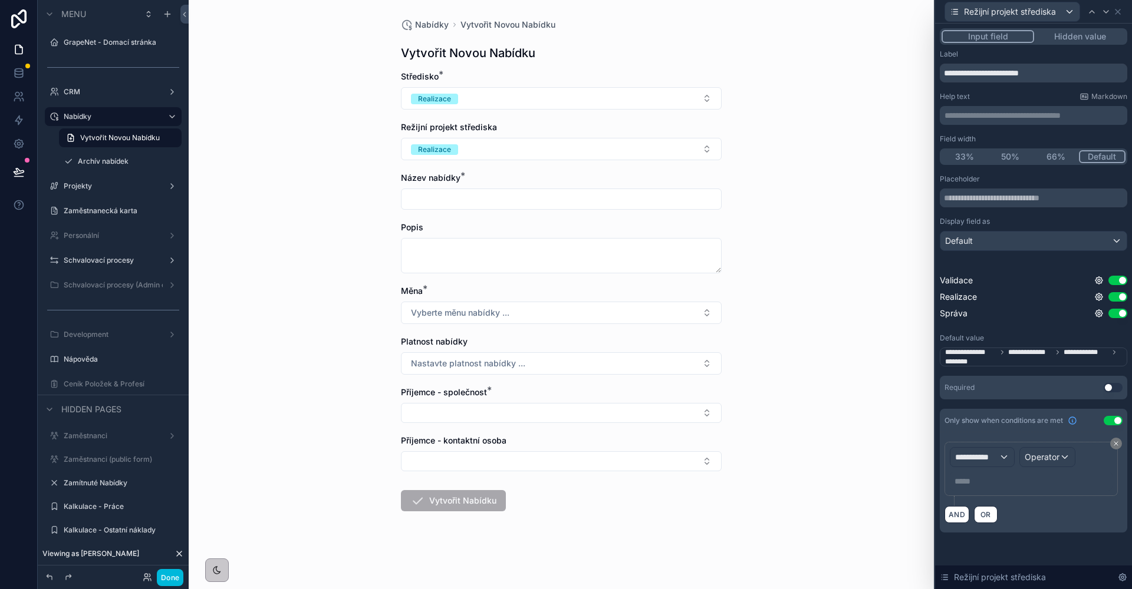
click at [995, 453] on span "**********" at bounding box center [977, 457] width 44 height 12
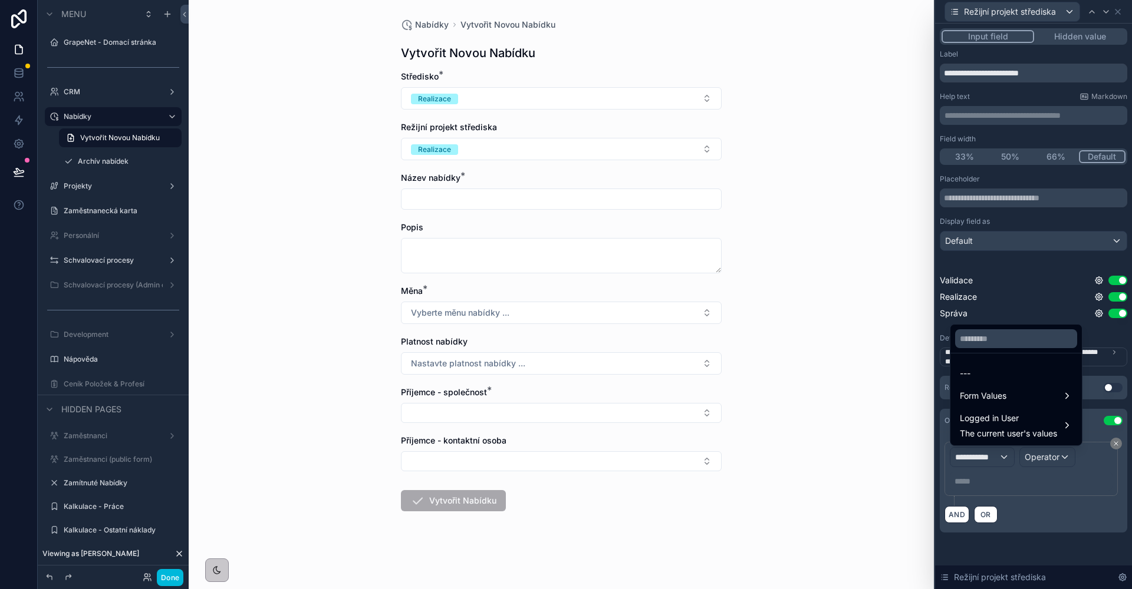
click at [992, 399] on span "Form Values" at bounding box center [982, 396] width 47 height 14
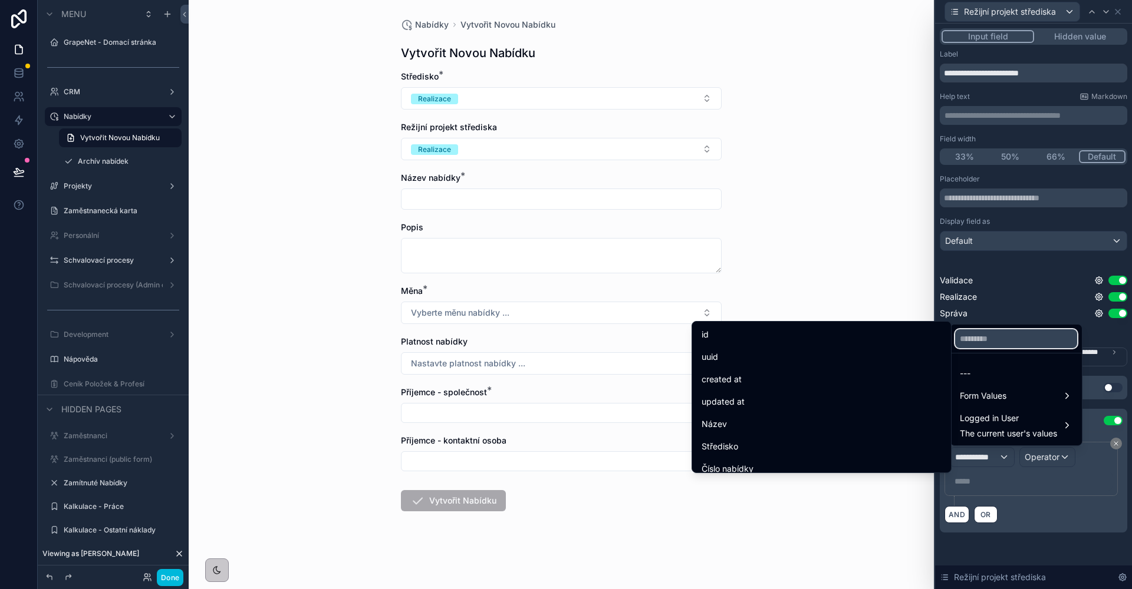
click at [989, 341] on input "text" at bounding box center [1016, 338] width 122 height 19
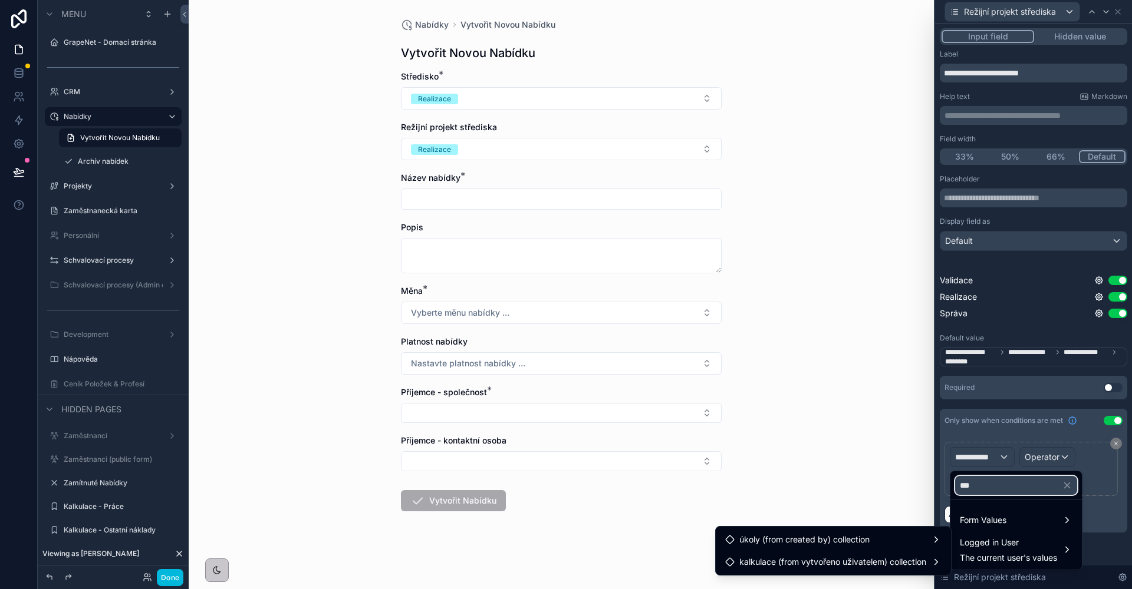
type input "***"
click at [1020, 525] on div "Form Values" at bounding box center [1015, 520] width 113 height 14
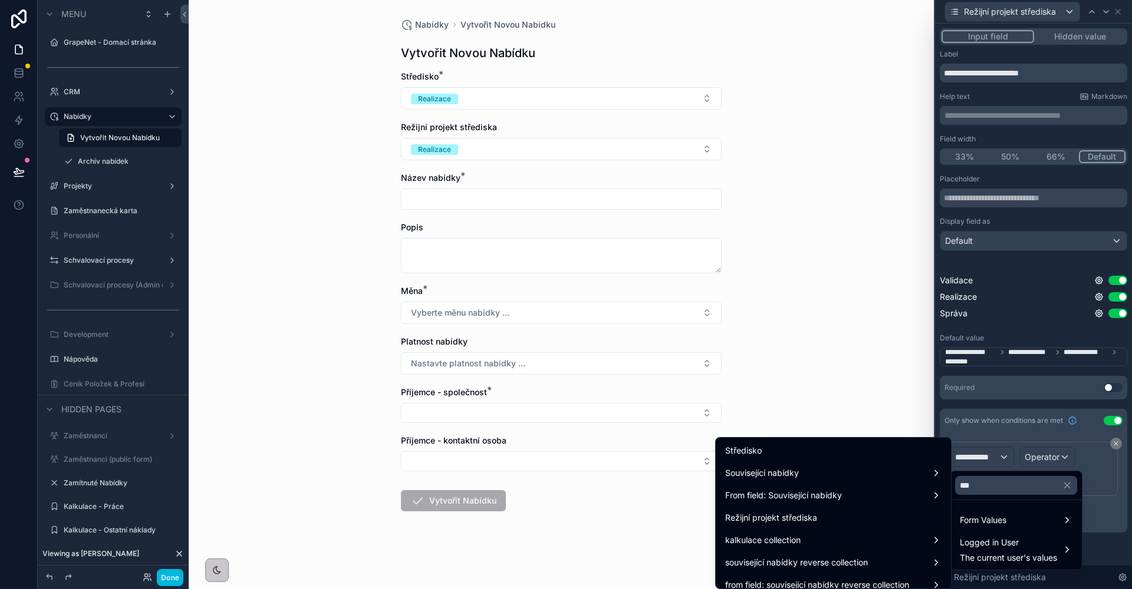
click at [795, 455] on div "Středisko" at bounding box center [833, 451] width 216 height 14
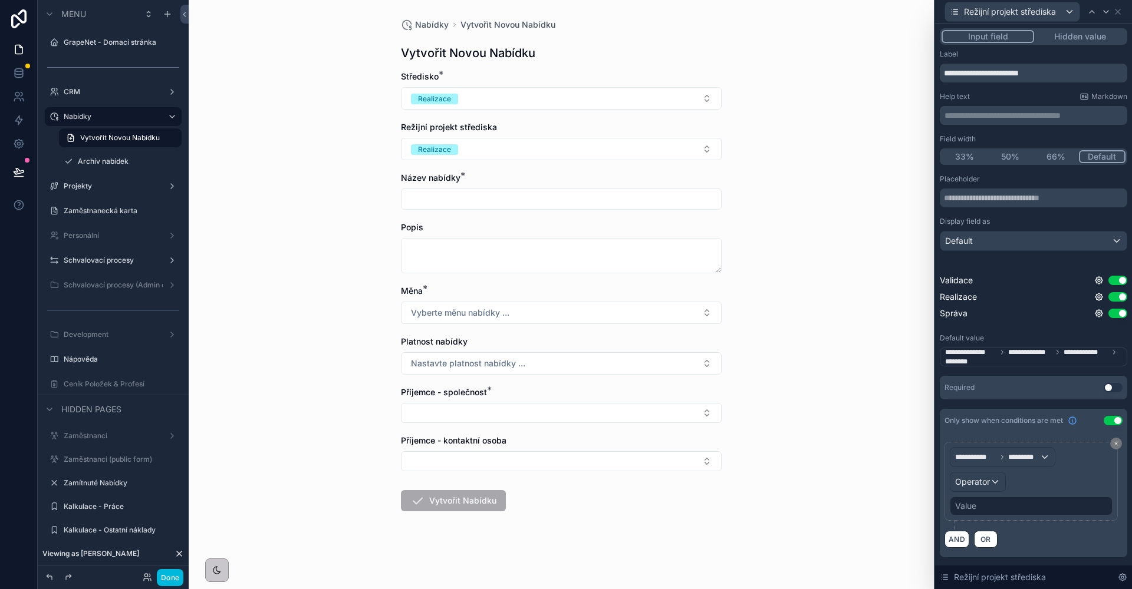
click at [971, 481] on span "Operator" at bounding box center [972, 482] width 35 height 10
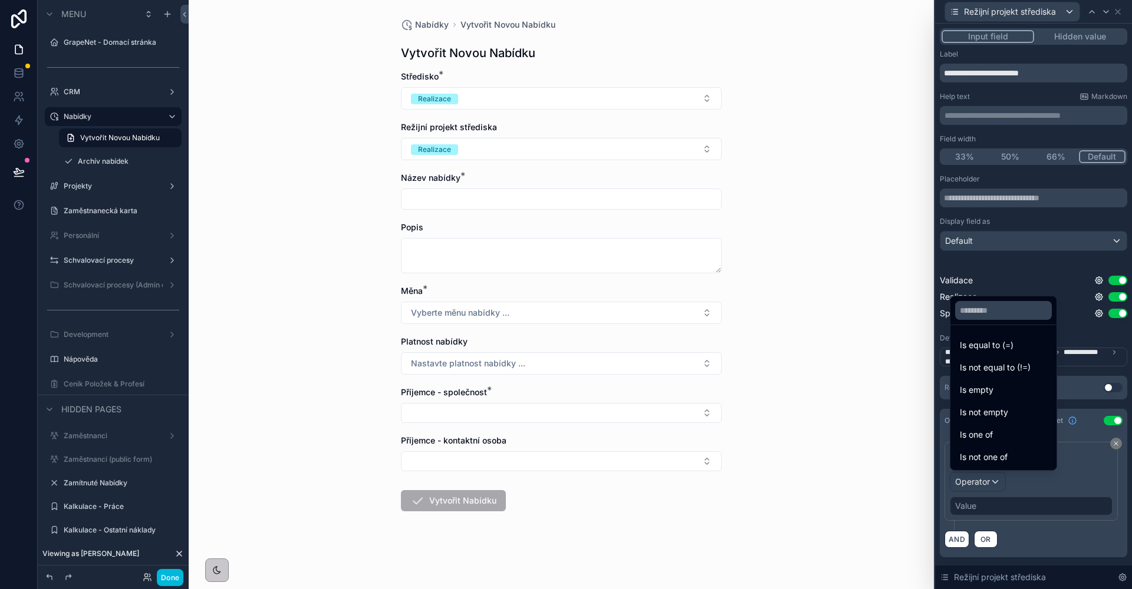
click at [985, 334] on ul "Is equal to (=) Is not equal to (!=) Is empty Is not empty Is one of Is not one…" at bounding box center [1003, 397] width 106 height 145
click at [985, 335] on div "Is equal to (=)" at bounding box center [1002, 345] width 101 height 21
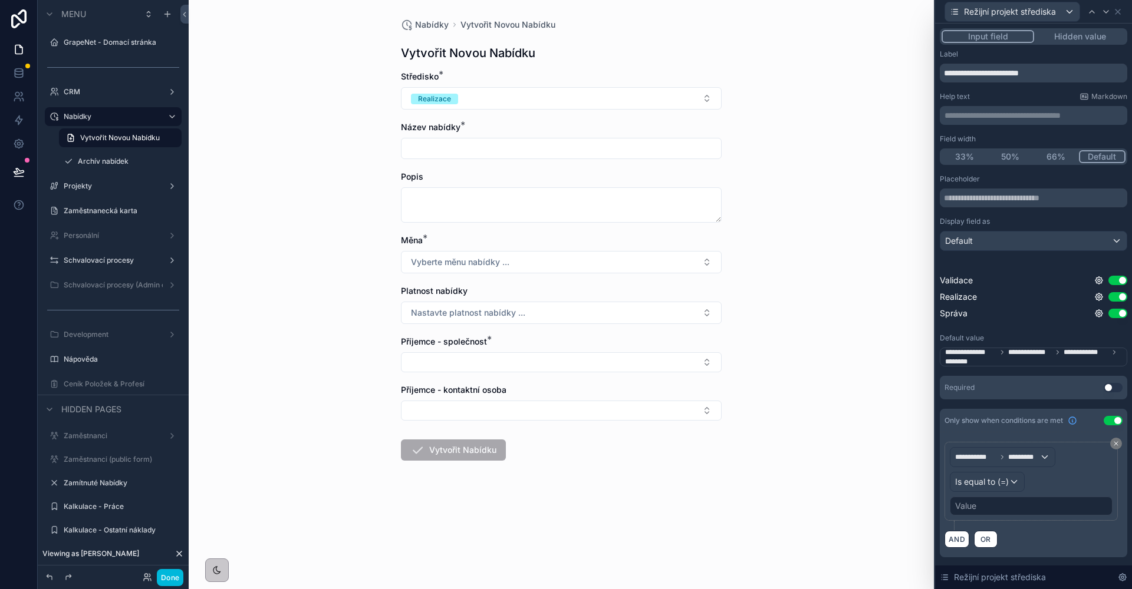
click at [977, 502] on div "Value" at bounding box center [1030, 506] width 163 height 19
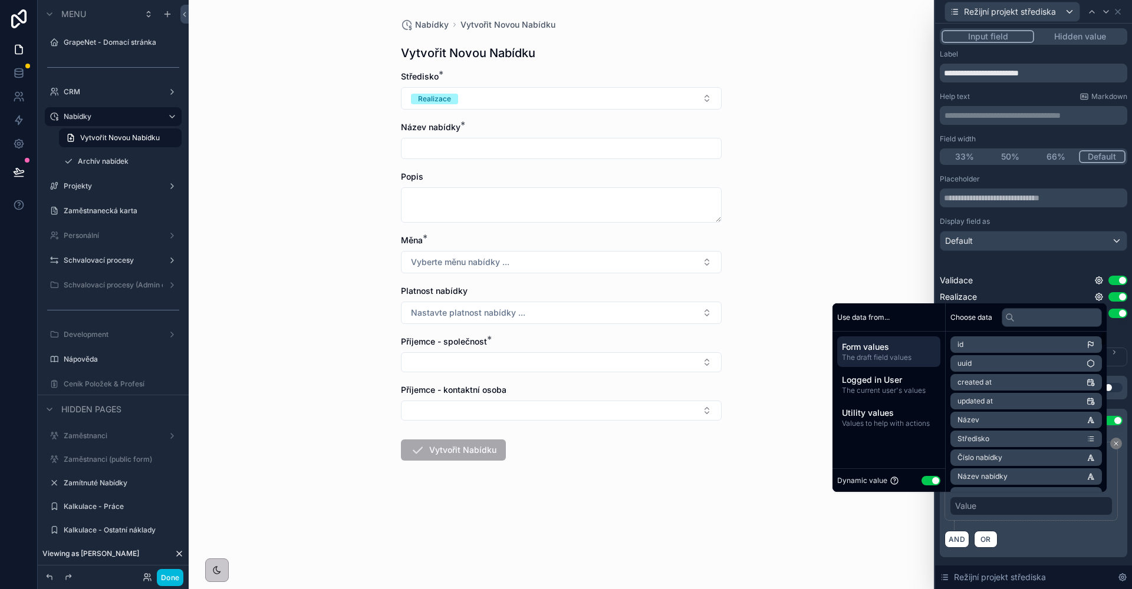
click at [925, 477] on button "Use setting" at bounding box center [930, 480] width 19 height 9
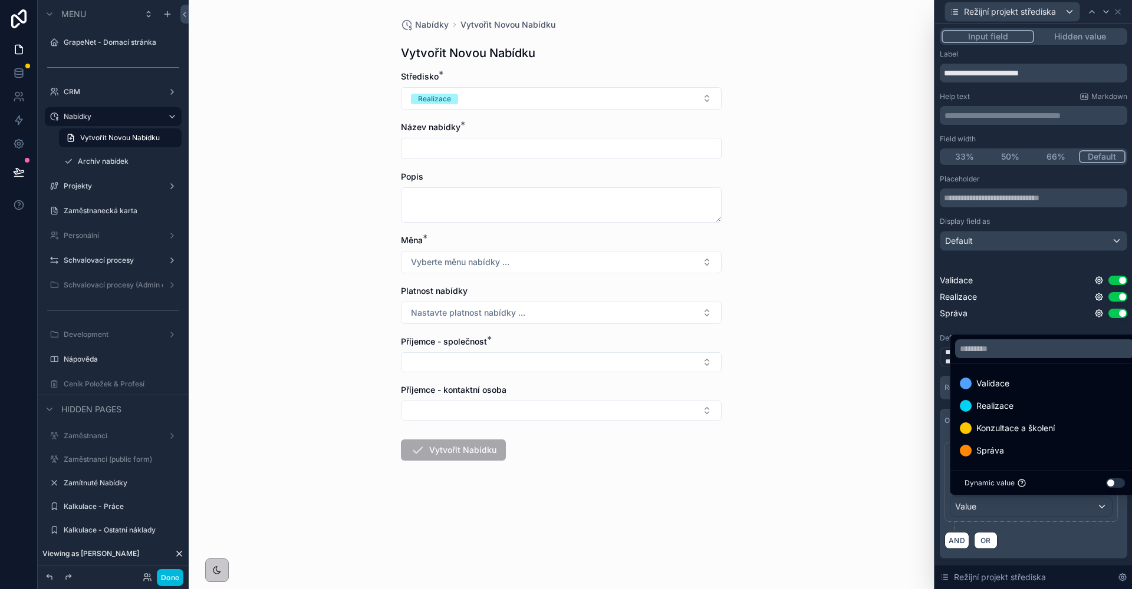
click at [1008, 458] on div "Správa" at bounding box center [1044, 450] width 184 height 21
click at [864, 315] on div "Nabídky Vytvořit Novou Nabídku Vytvořit Novou Nabídku Středisko * Realizace Náz…" at bounding box center [561, 294] width 745 height 589
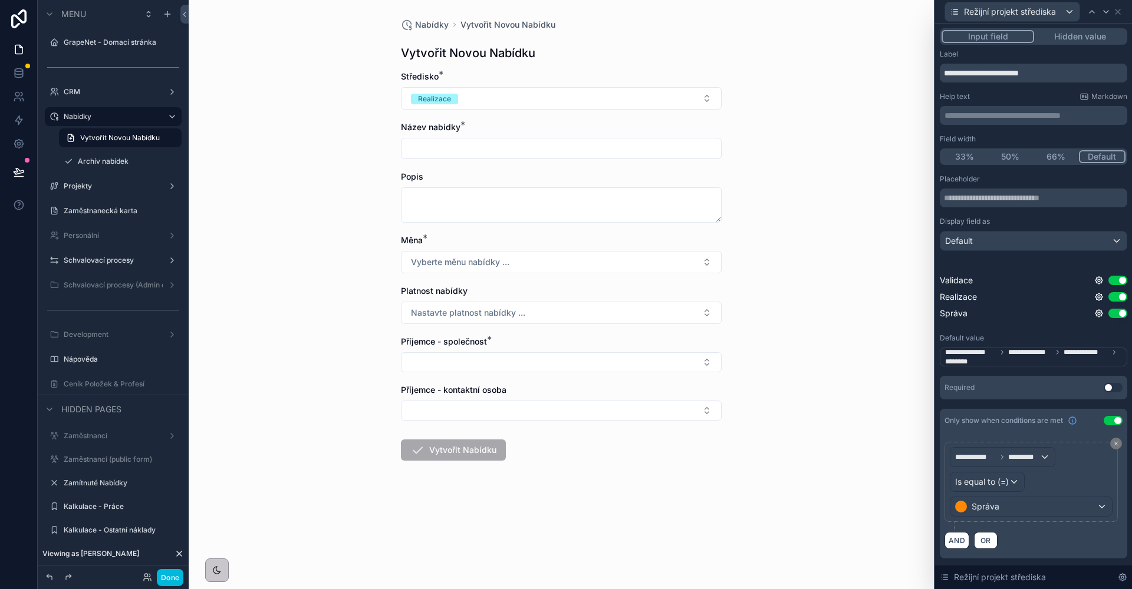
click at [175, 582] on button "Done" at bounding box center [170, 577] width 27 height 17
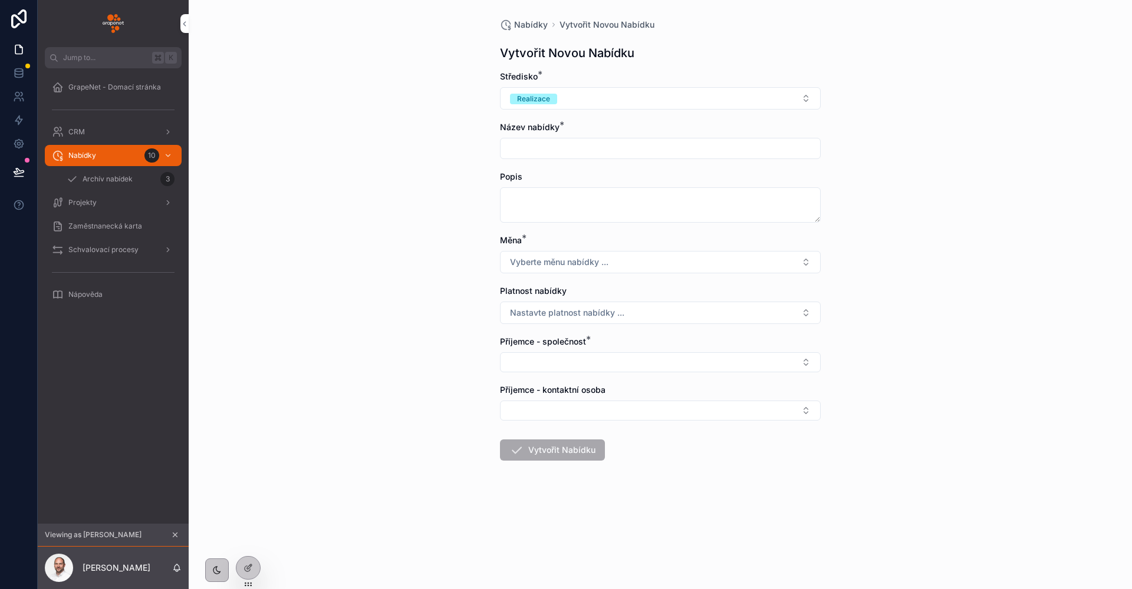
click at [539, 22] on span "Nabídky" at bounding box center [531, 25] width 34 height 12
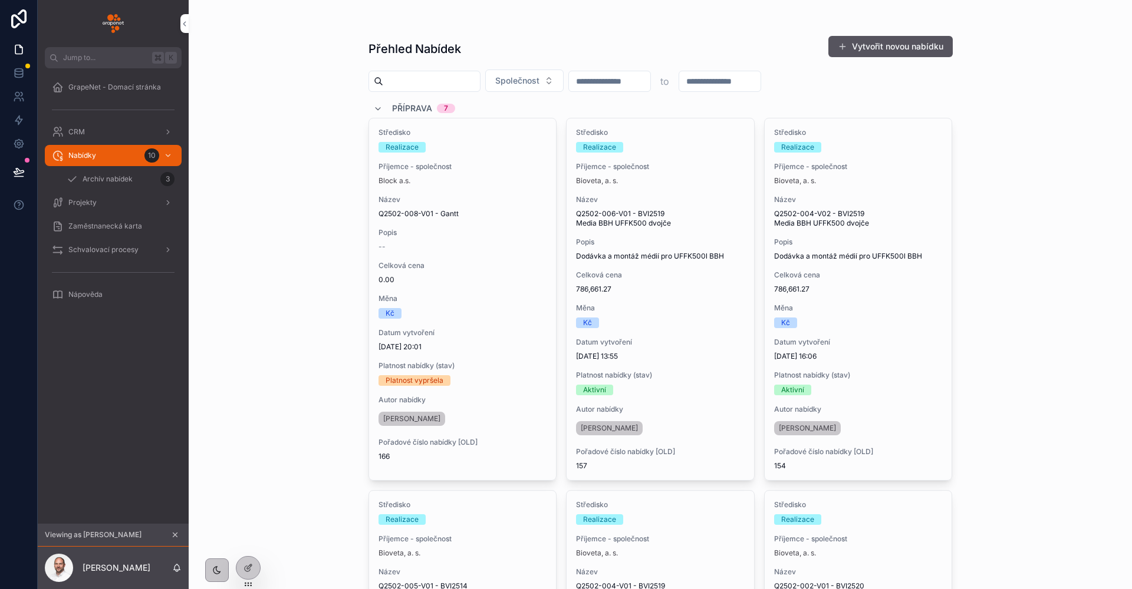
click at [500, 270] on span "Celková cena" at bounding box center [462, 265] width 169 height 9
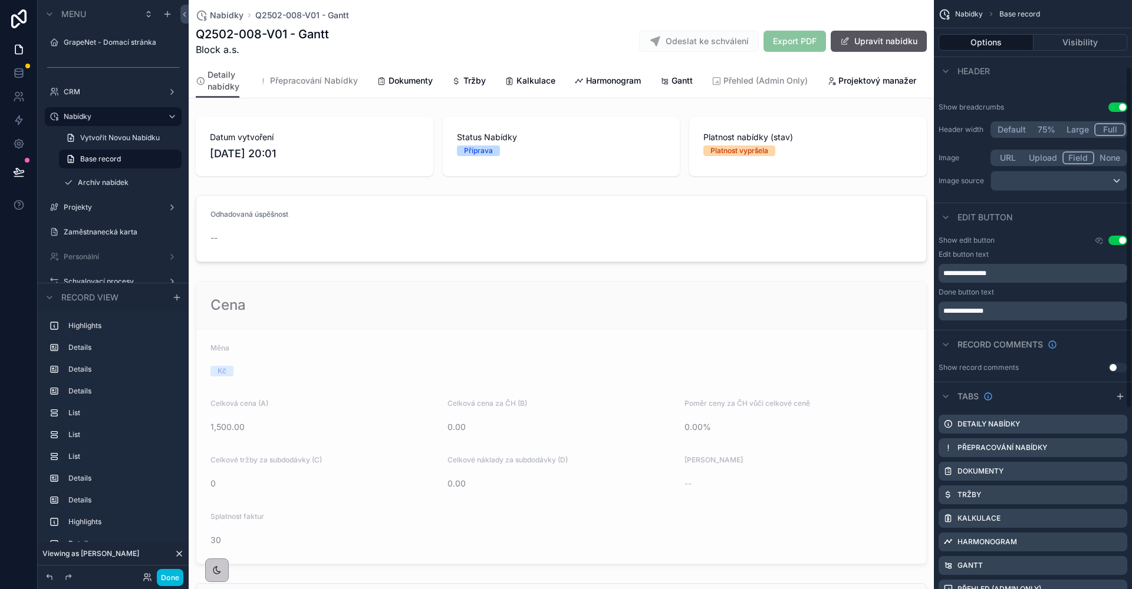
scroll to position [204, 0]
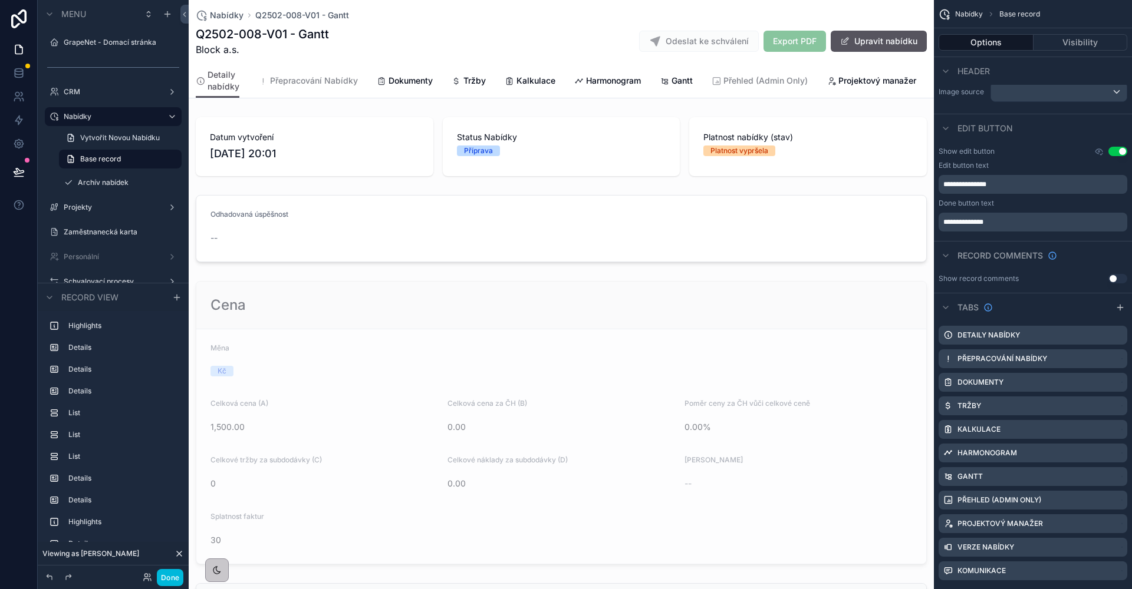
click at [0, 0] on icon "scrollable content" at bounding box center [0, 0] width 0 height 0
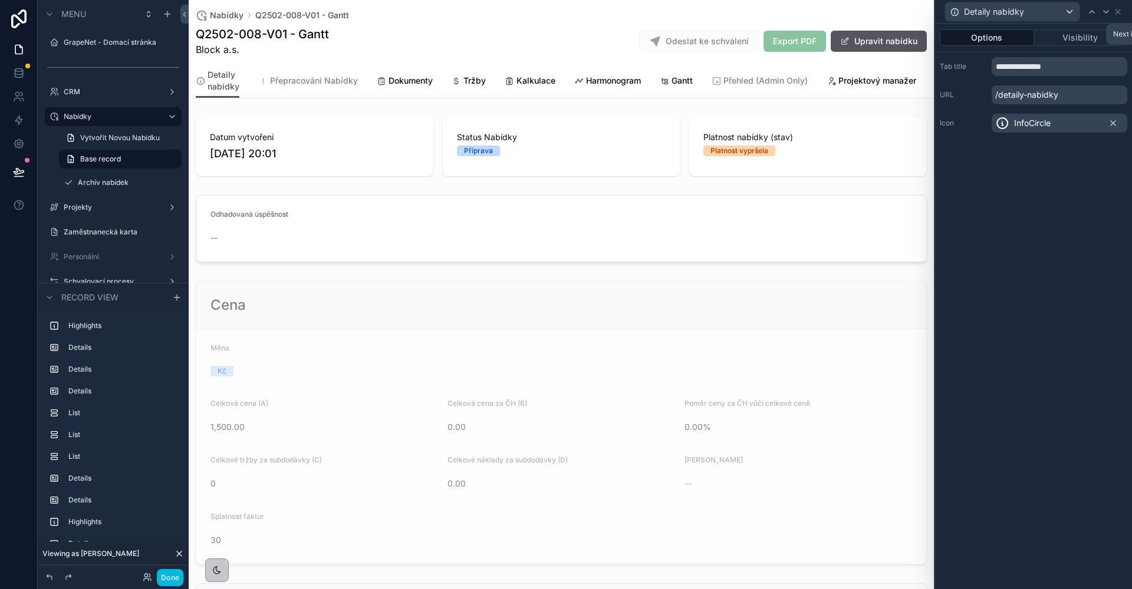
click at [1108, 13] on icon at bounding box center [1105, 11] width 9 height 9
click at [1095, 33] on button "Visibility" at bounding box center [1081, 37] width 94 height 17
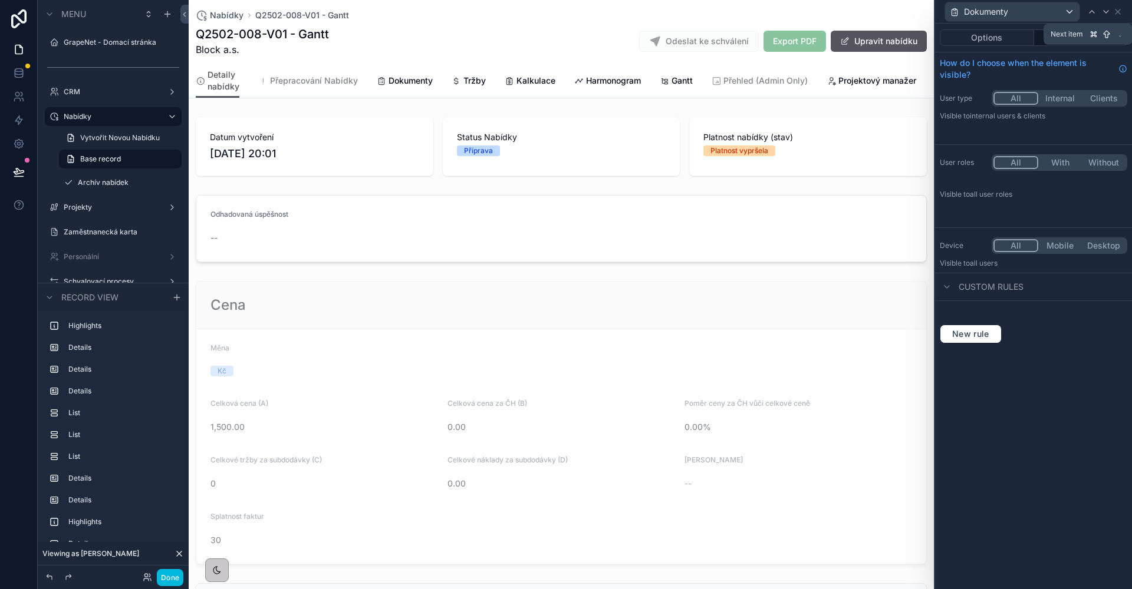
click at [1107, 14] on icon at bounding box center [1105, 11] width 9 height 9
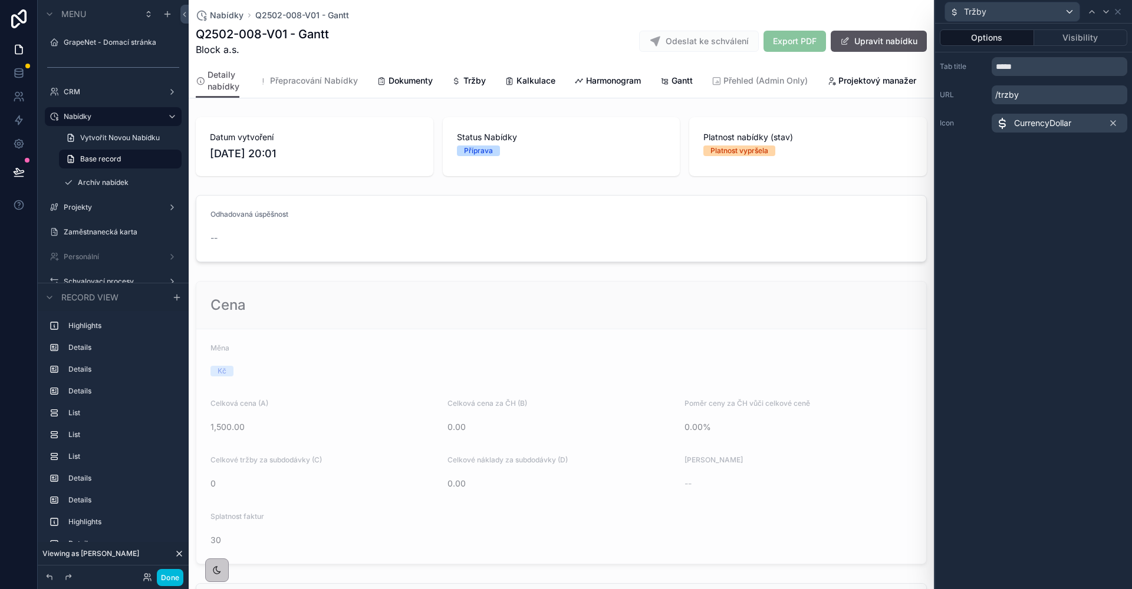
click at [1092, 34] on button "Visibility" at bounding box center [1081, 37] width 94 height 17
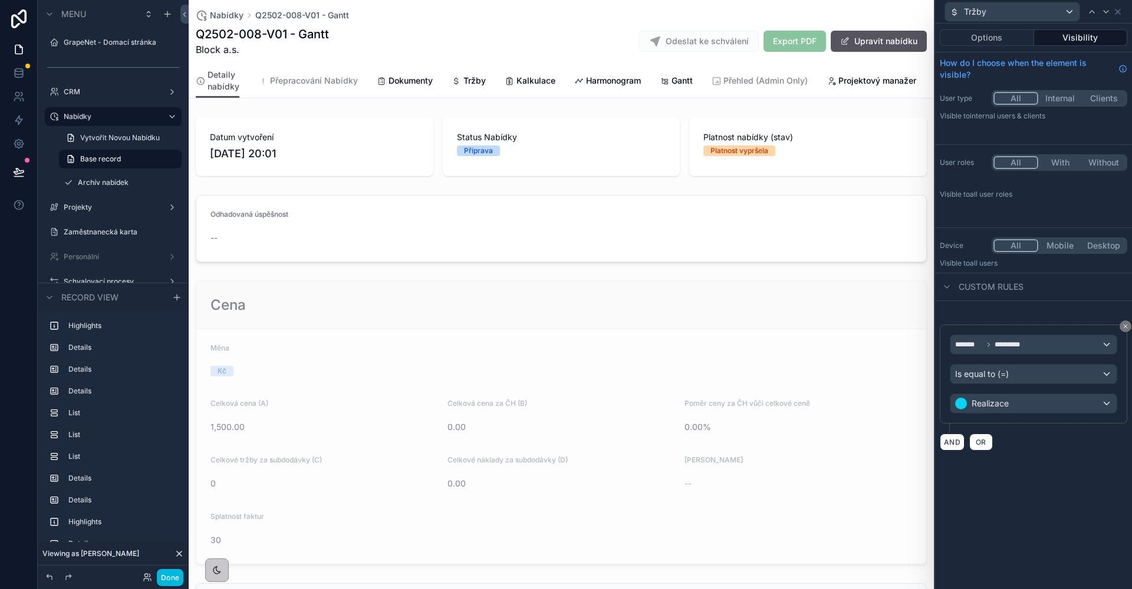
click at [1022, 367] on div "Is equal to (=)" at bounding box center [1033, 374] width 166 height 19
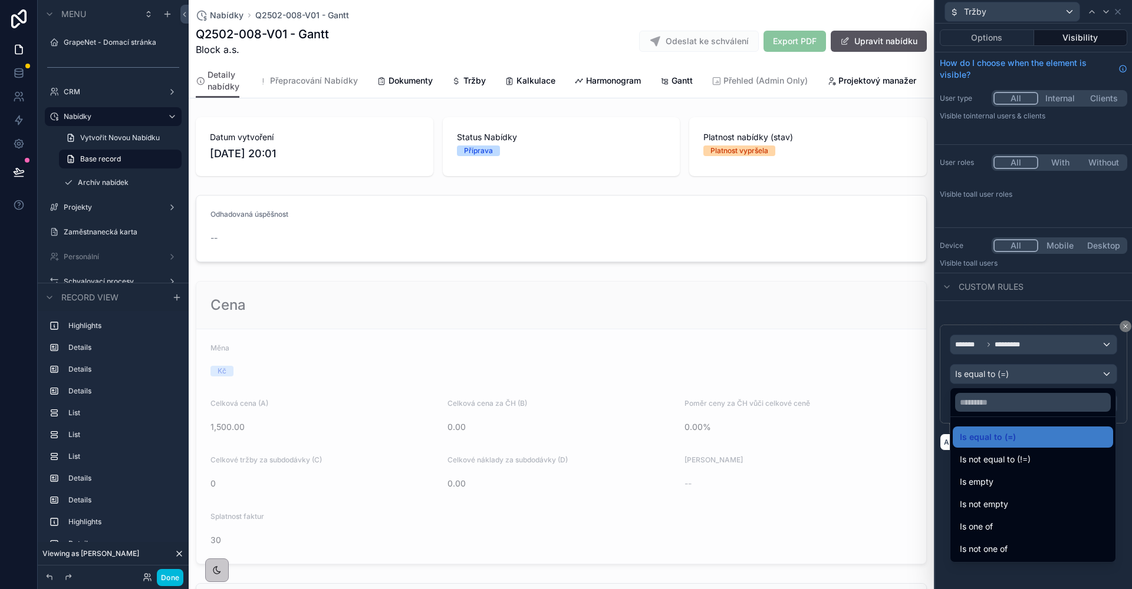
click at [1024, 524] on div "Is one of" at bounding box center [1032, 527] width 146 height 14
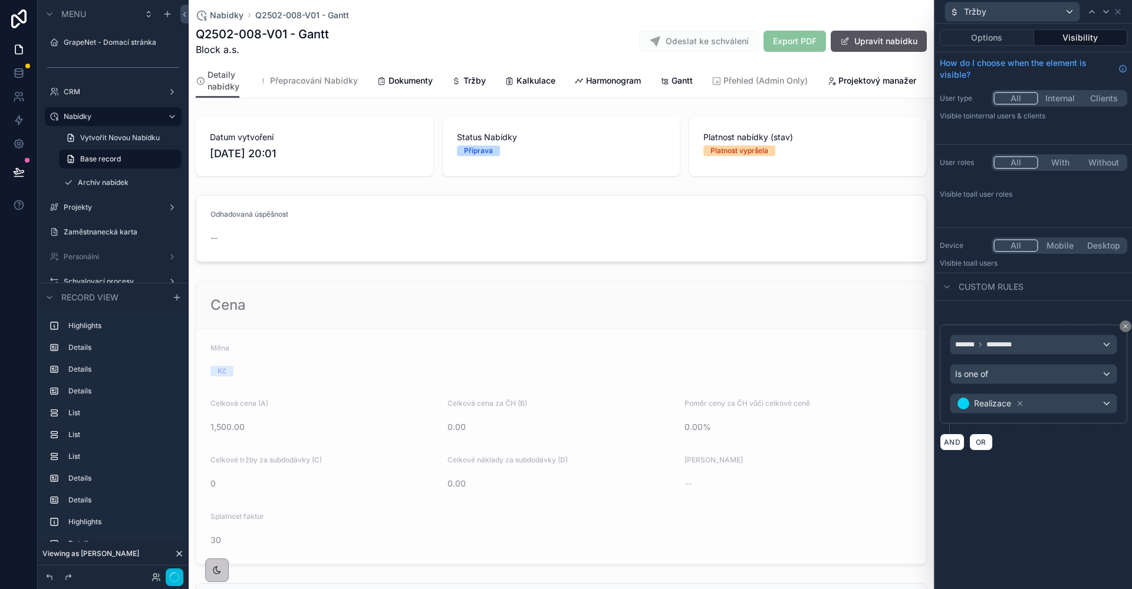
click at [1027, 404] on div "Realizace" at bounding box center [1033, 403] width 166 height 19
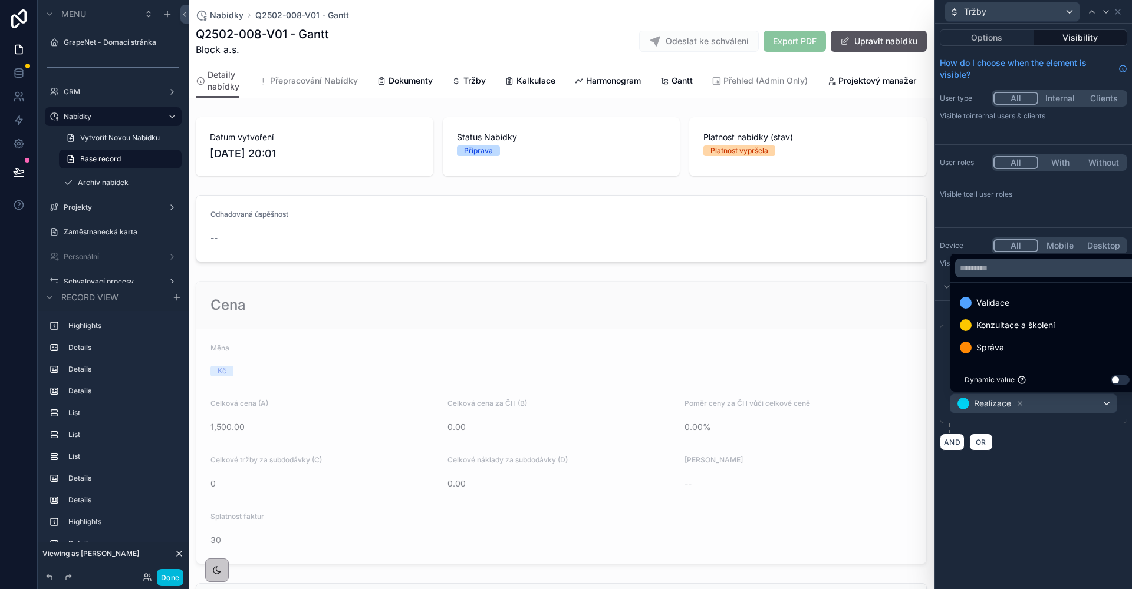
click at [1022, 353] on div "Správa" at bounding box center [1046, 348] width 174 height 14
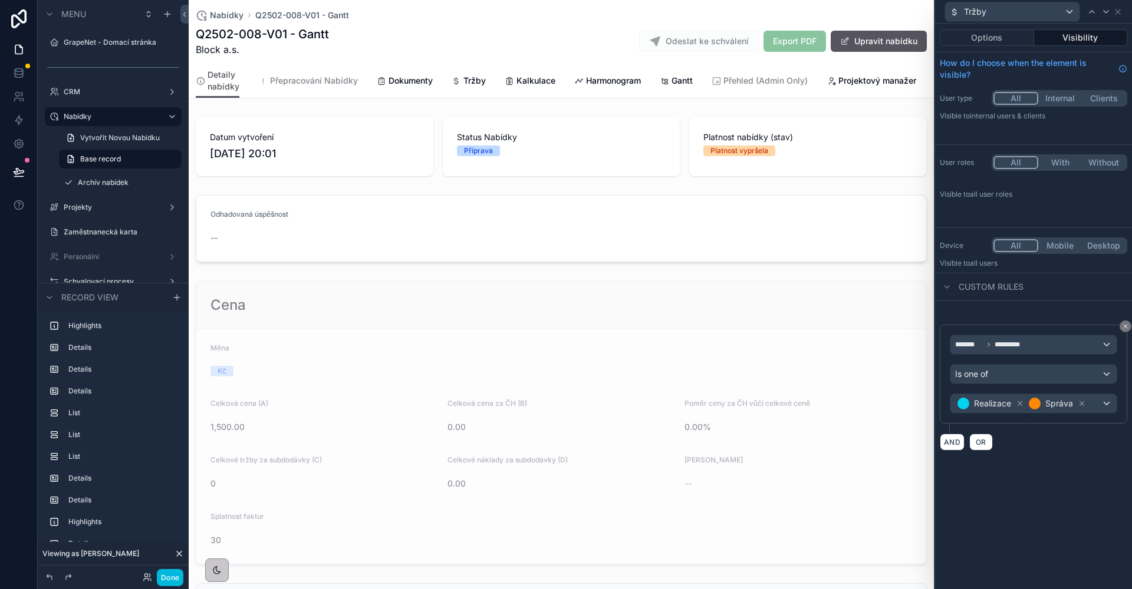
click at [1073, 449] on div "AND OR" at bounding box center [1032, 442] width 187 height 18
click at [1107, 16] on icon at bounding box center [1105, 11] width 9 height 9
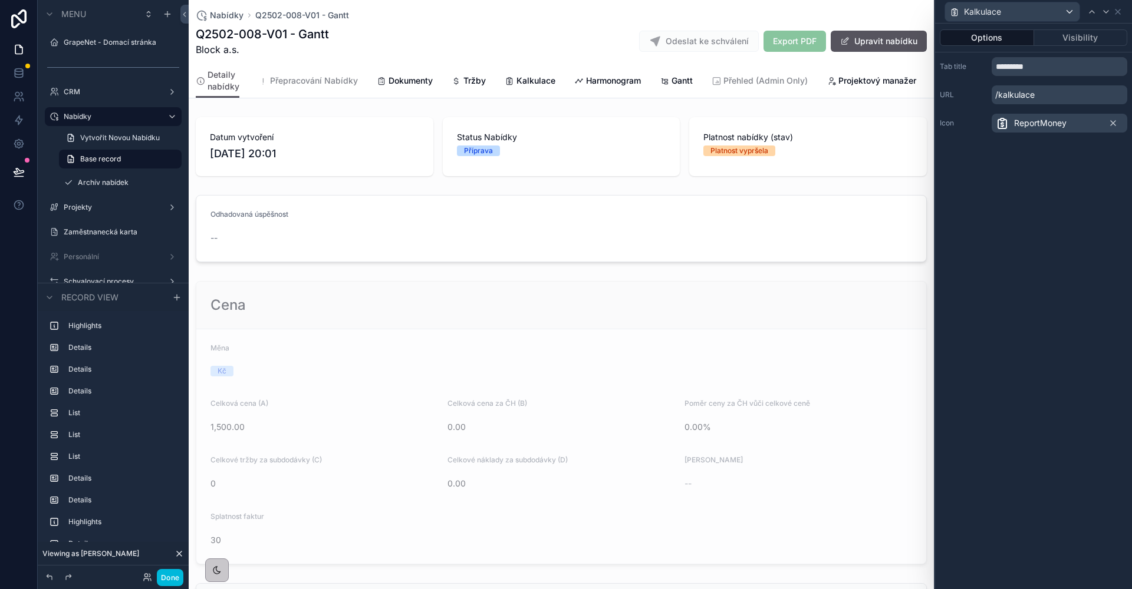
click at [1107, 16] on icon at bounding box center [1105, 11] width 9 height 9
click at [1086, 12] on div at bounding box center [1091, 12] width 14 height 14
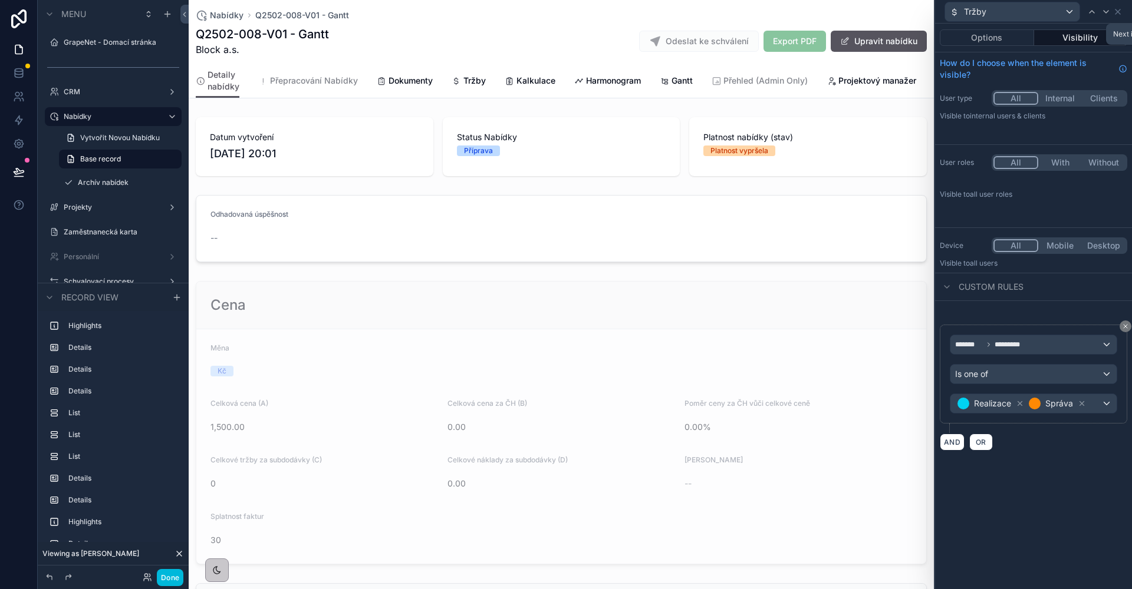
click at [1107, 12] on icon at bounding box center [1105, 11] width 9 height 9
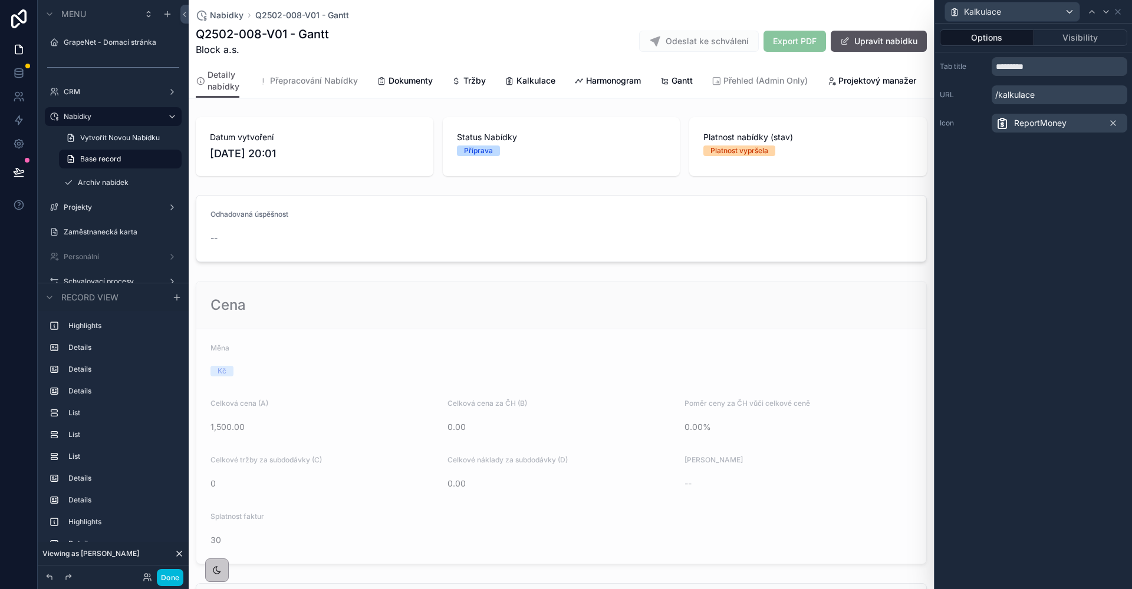
click at [1087, 34] on button "Visibility" at bounding box center [1081, 37] width 94 height 17
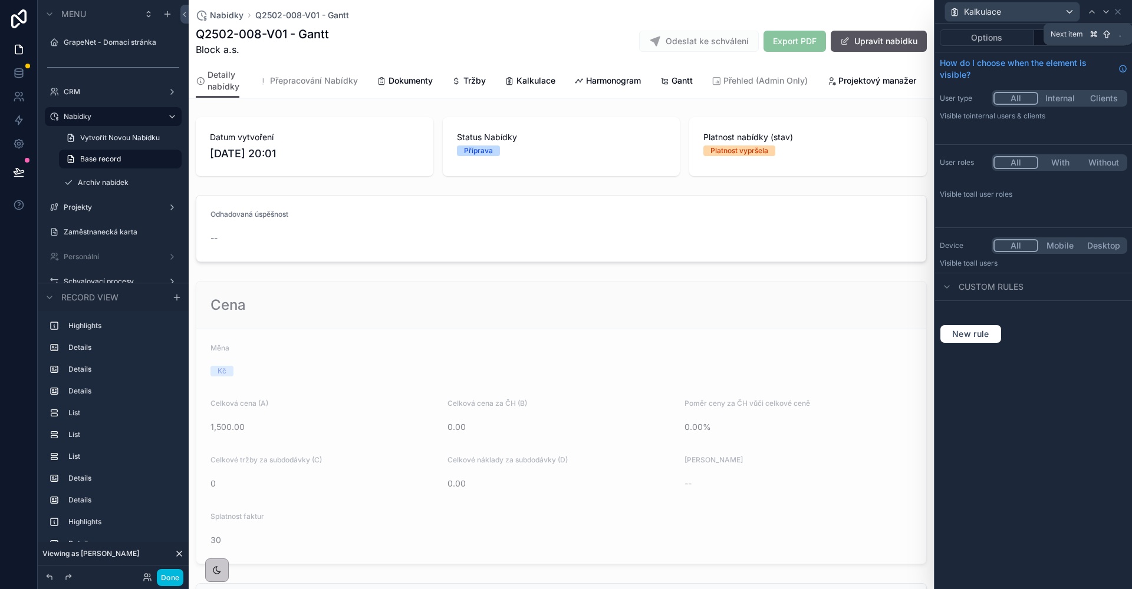
click at [1109, 11] on icon at bounding box center [1105, 11] width 9 height 9
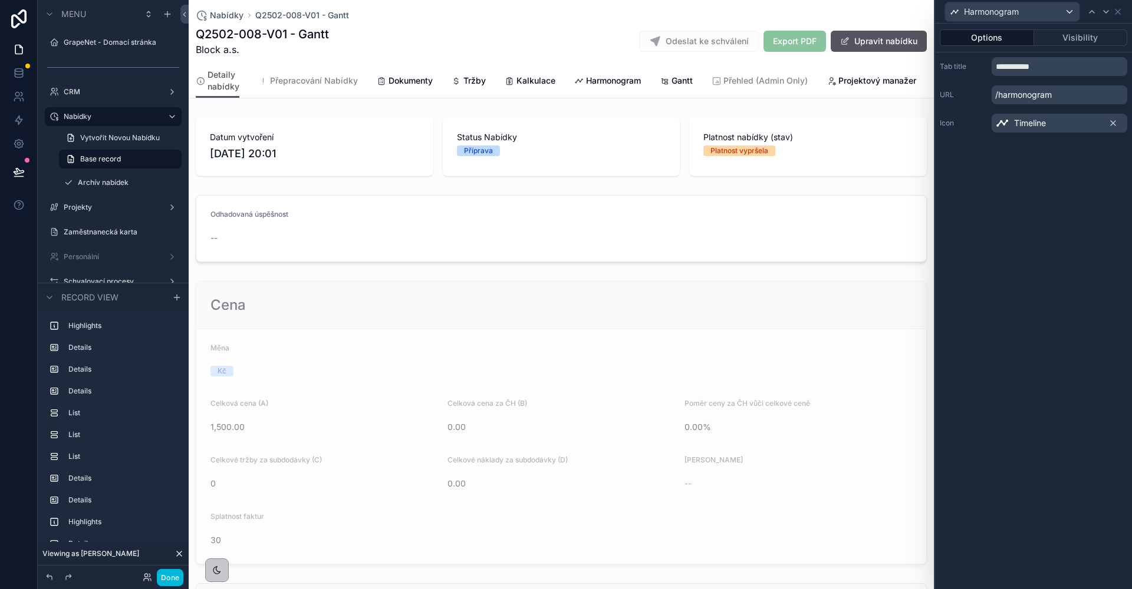
click at [1074, 42] on button "Visibility" at bounding box center [1081, 37] width 94 height 17
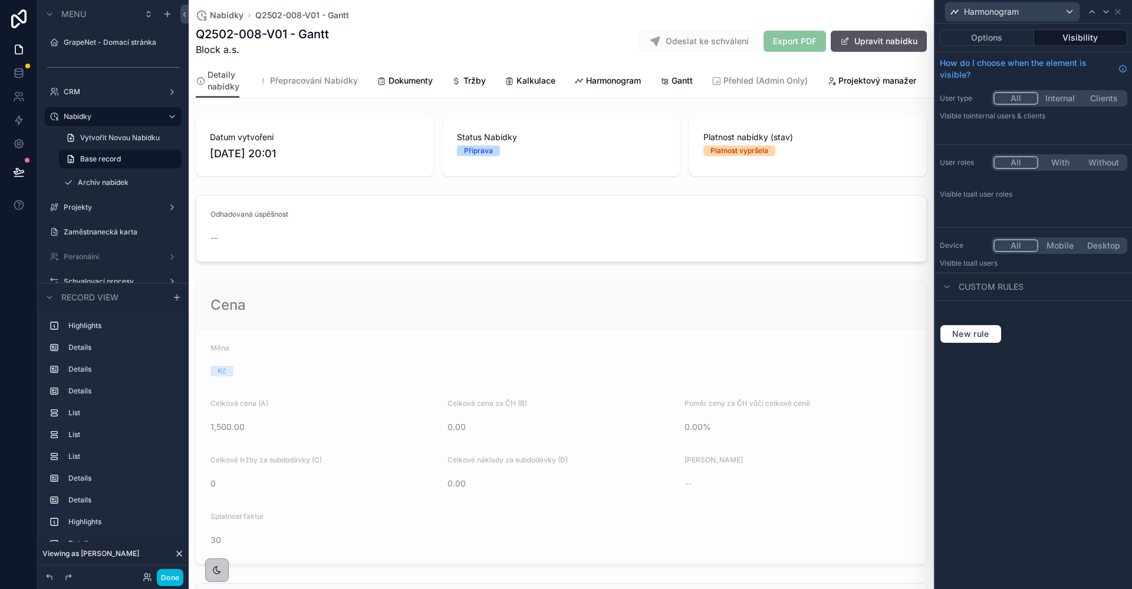
click at [1101, 17] on div at bounding box center [1106, 12] width 14 height 14
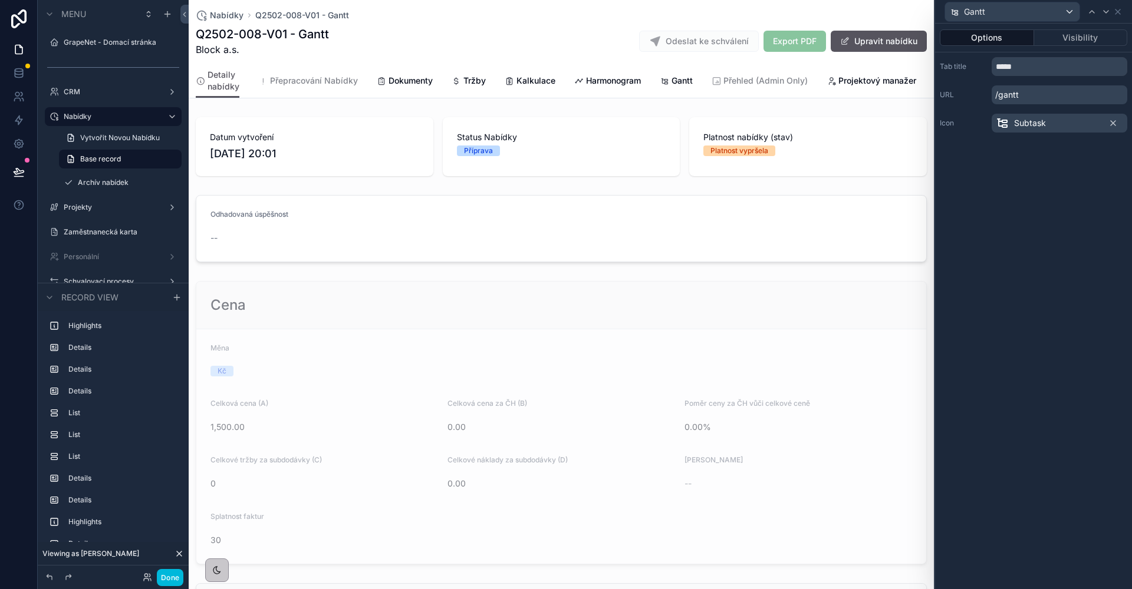
click at [1090, 32] on button "Visibility" at bounding box center [1081, 37] width 94 height 17
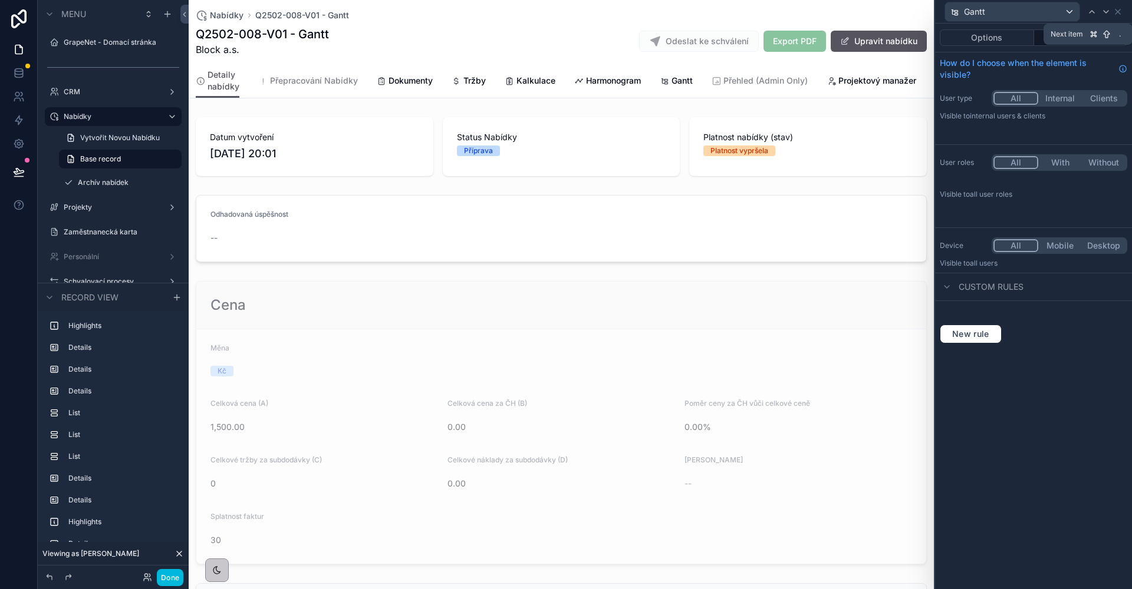
click at [1104, 17] on div at bounding box center [1106, 12] width 14 height 14
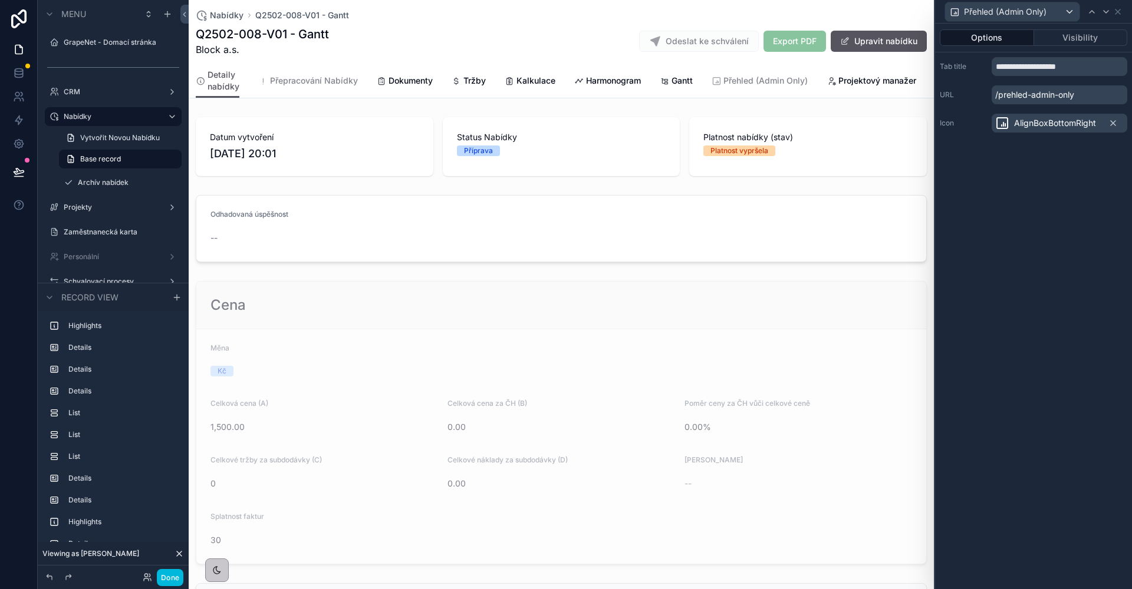
click at [1083, 42] on button "Visibility" at bounding box center [1081, 37] width 94 height 17
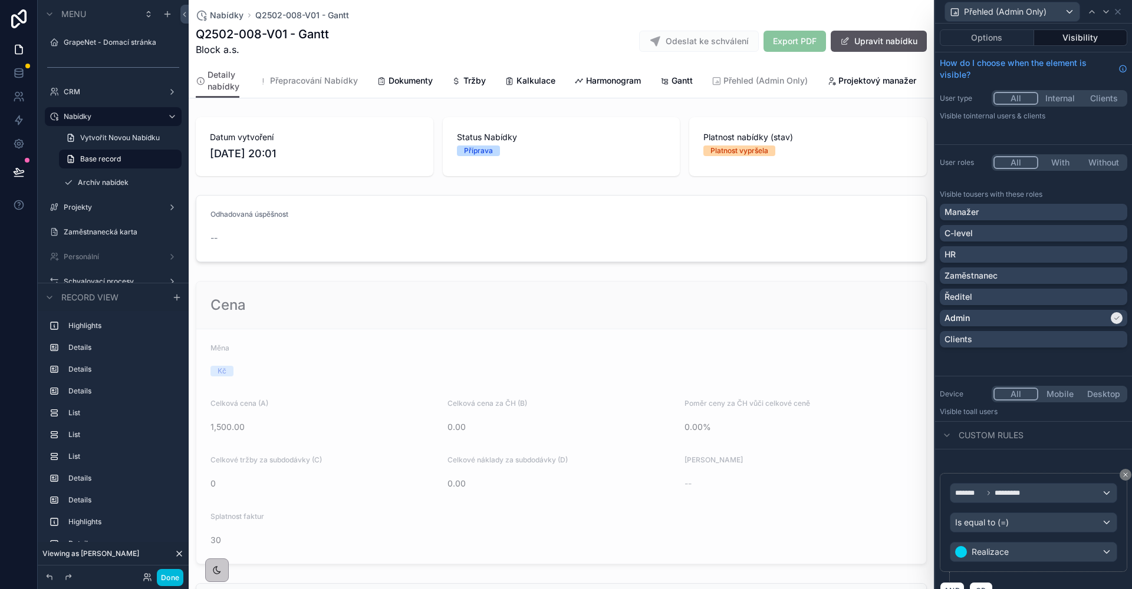
scroll to position [18, 0]
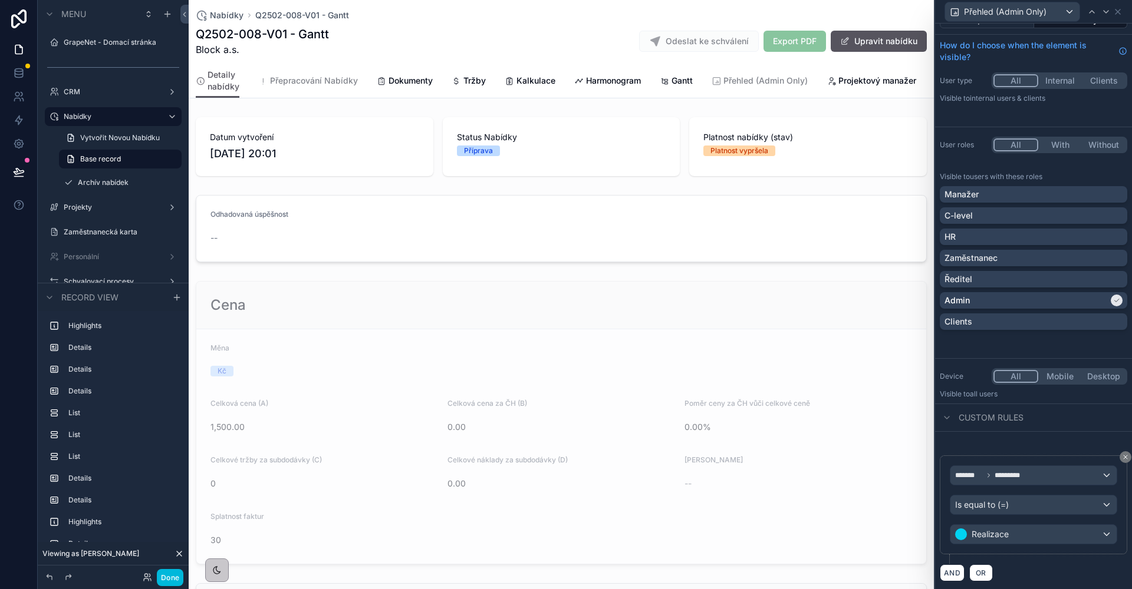
click at [998, 512] on div "Is equal to (=)" at bounding box center [1033, 505] width 166 height 19
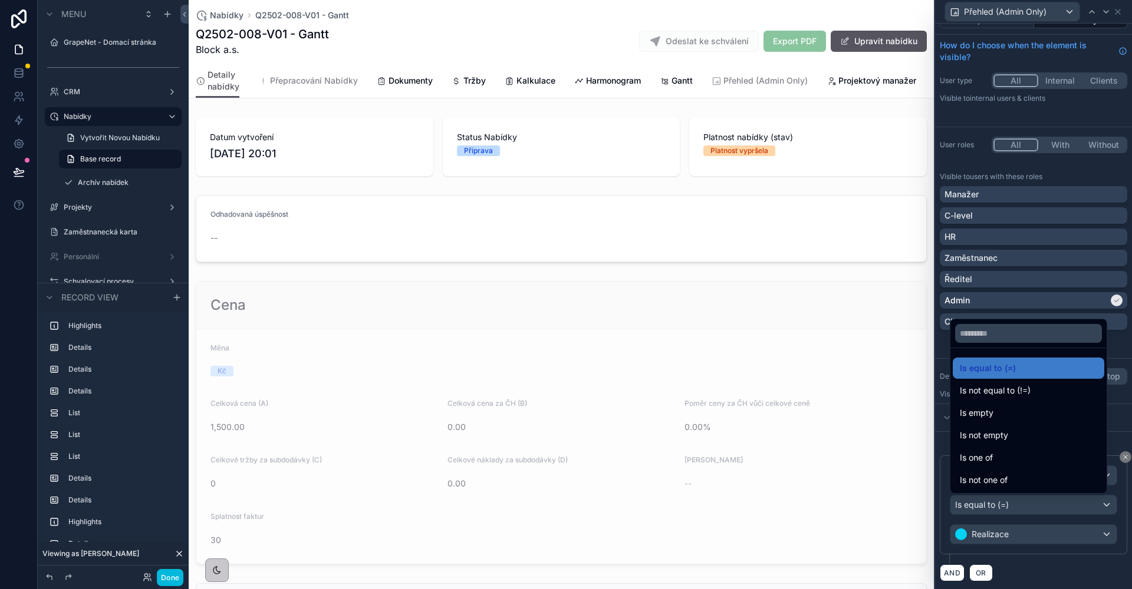
click at [1013, 463] on div "Is one of" at bounding box center [1027, 458] width 137 height 14
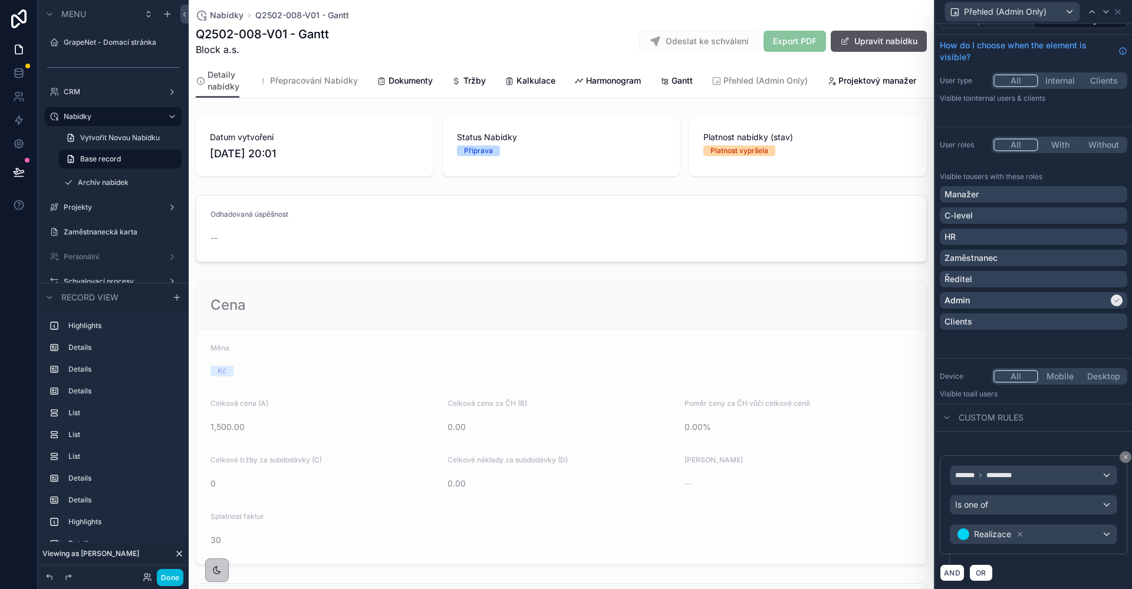
click at [1039, 536] on div "Realizace" at bounding box center [1033, 534] width 166 height 19
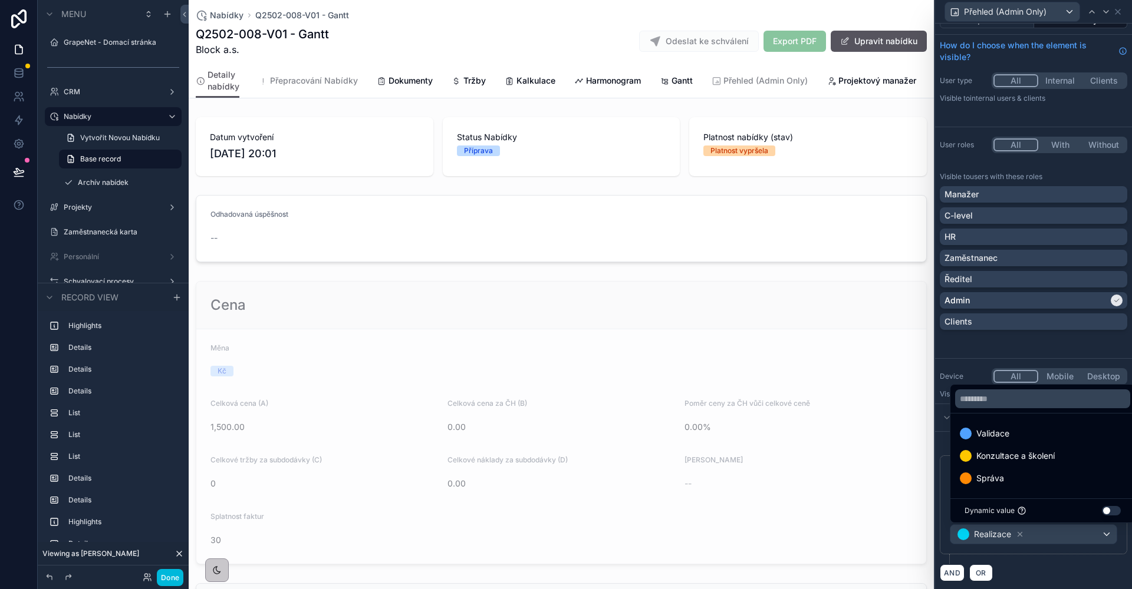
click at [999, 474] on span "Správa" at bounding box center [990, 478] width 28 height 14
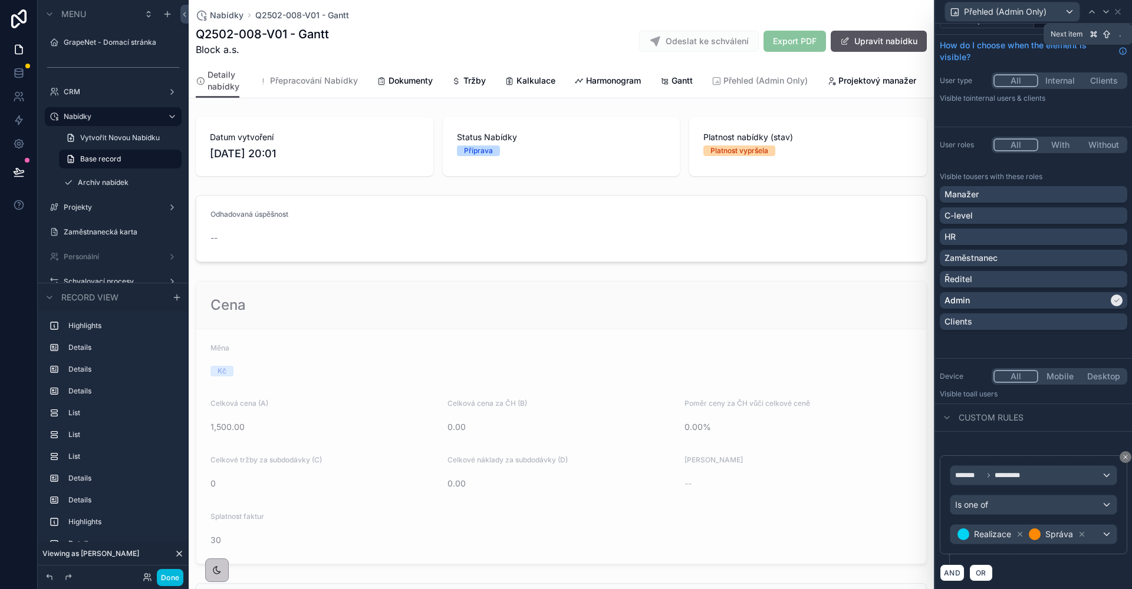
click at [1105, 15] on icon at bounding box center [1105, 11] width 9 height 9
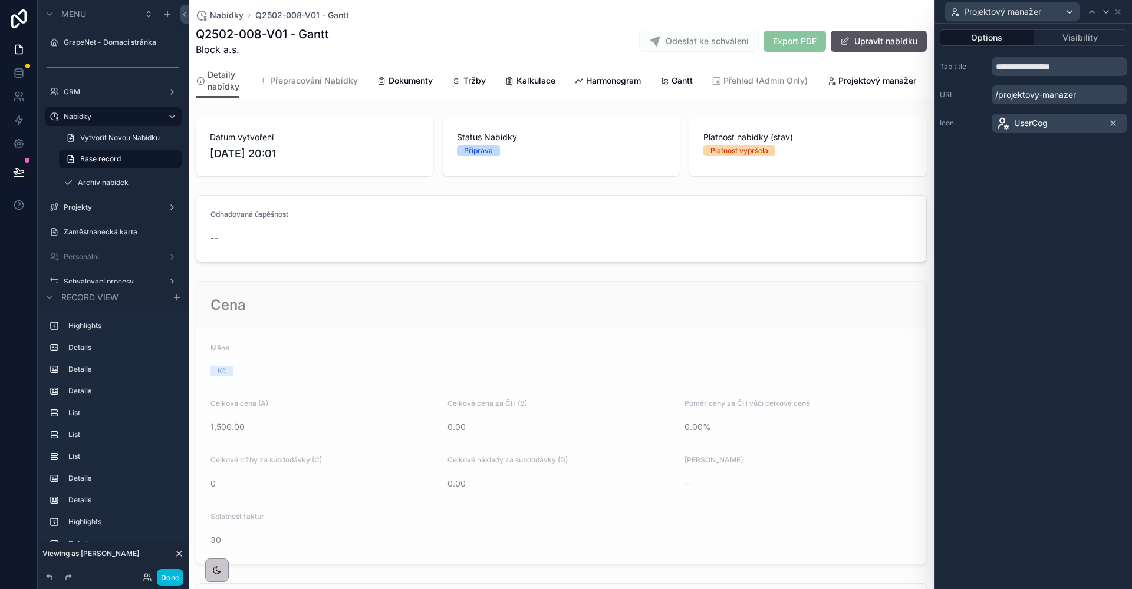
click at [1085, 36] on button "Visibility" at bounding box center [1081, 37] width 94 height 17
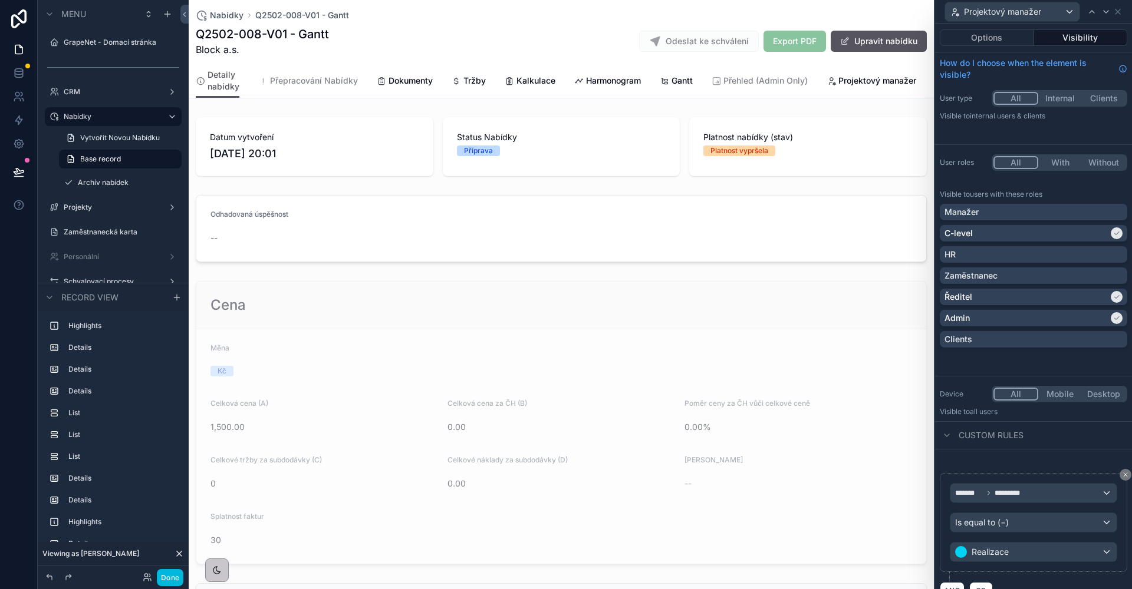
scroll to position [19, 0]
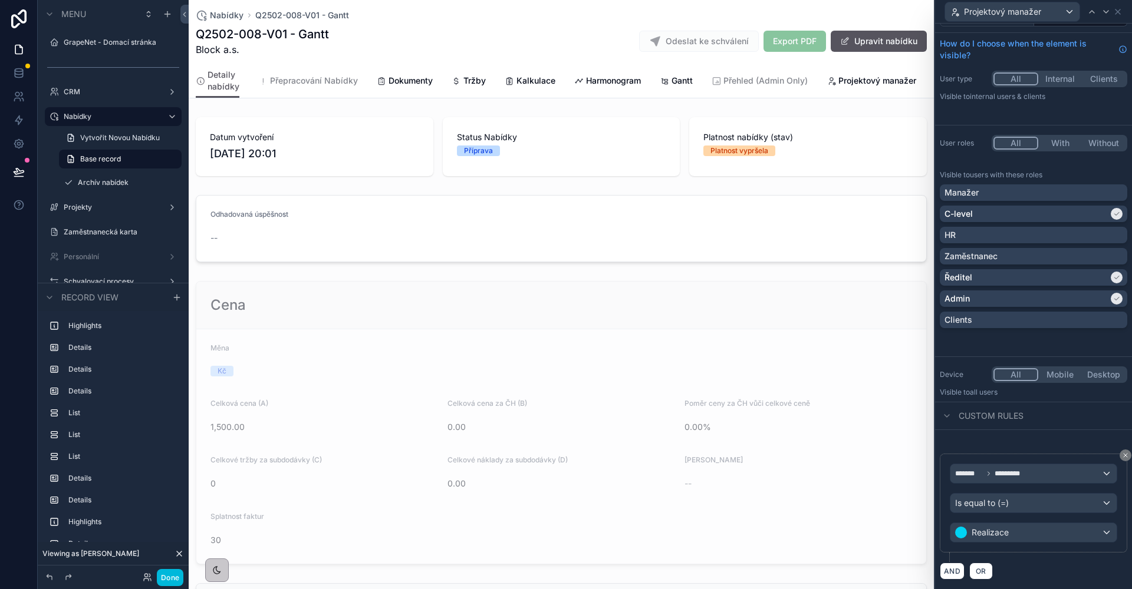
click at [1055, 510] on div "Is equal to (=)" at bounding box center [1033, 503] width 166 height 19
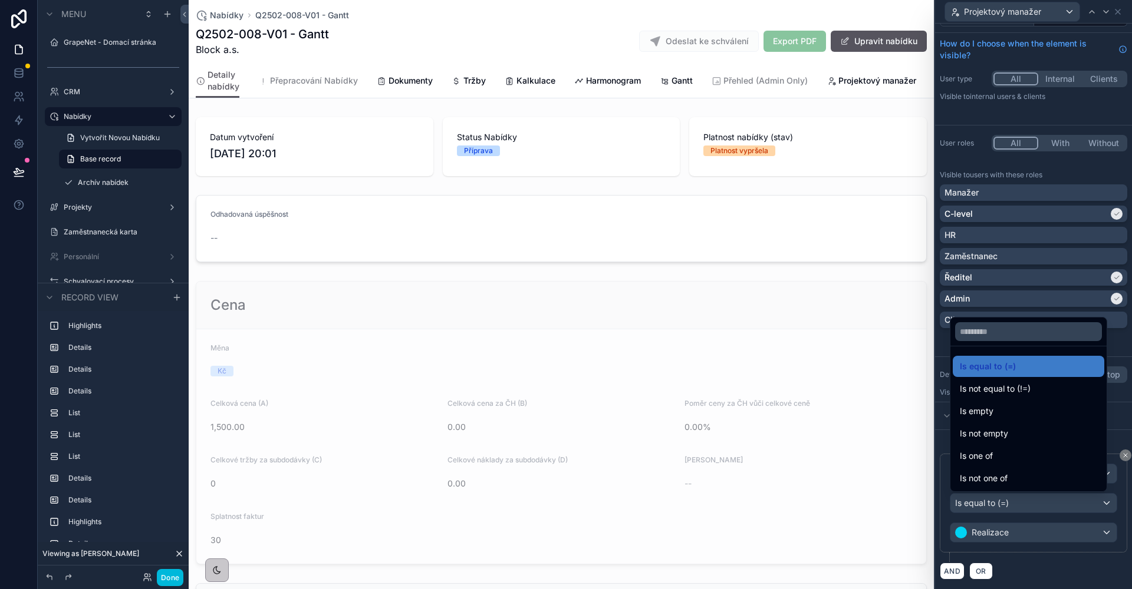
click at [999, 464] on div "Is one of" at bounding box center [1027, 456] width 151 height 21
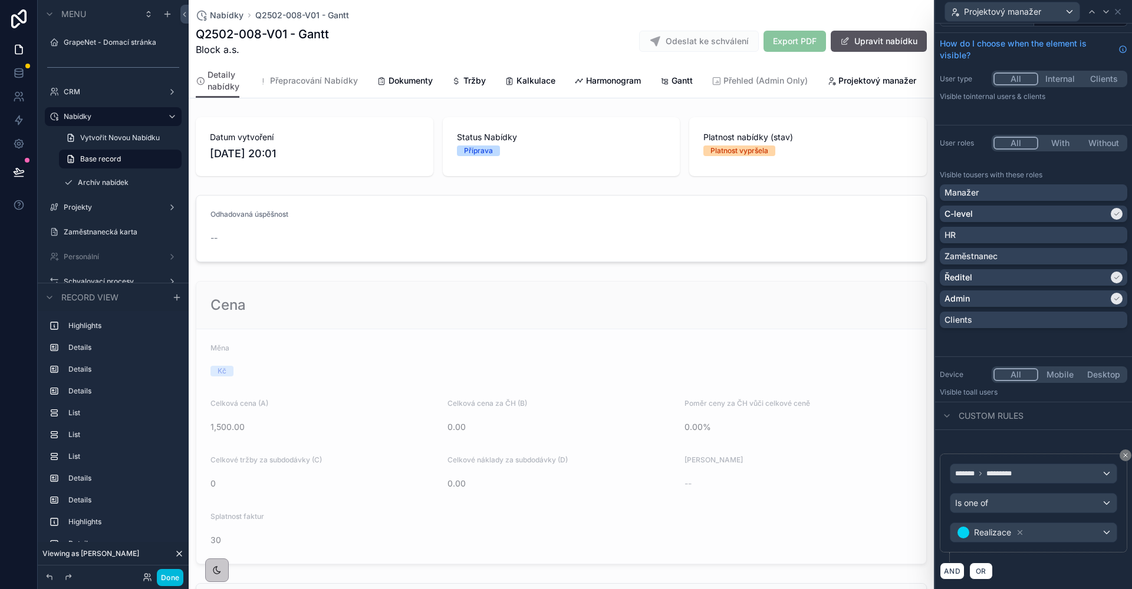
click at [1045, 537] on div "Realizace" at bounding box center [1033, 532] width 166 height 19
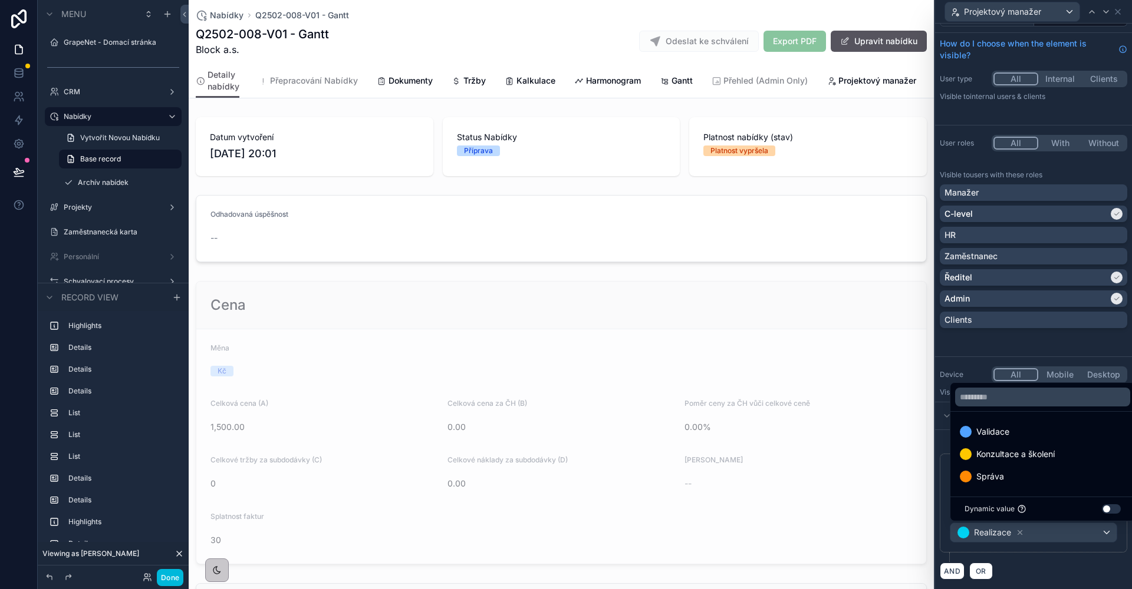
click at [1015, 474] on div "Správa" at bounding box center [1042, 477] width 166 height 14
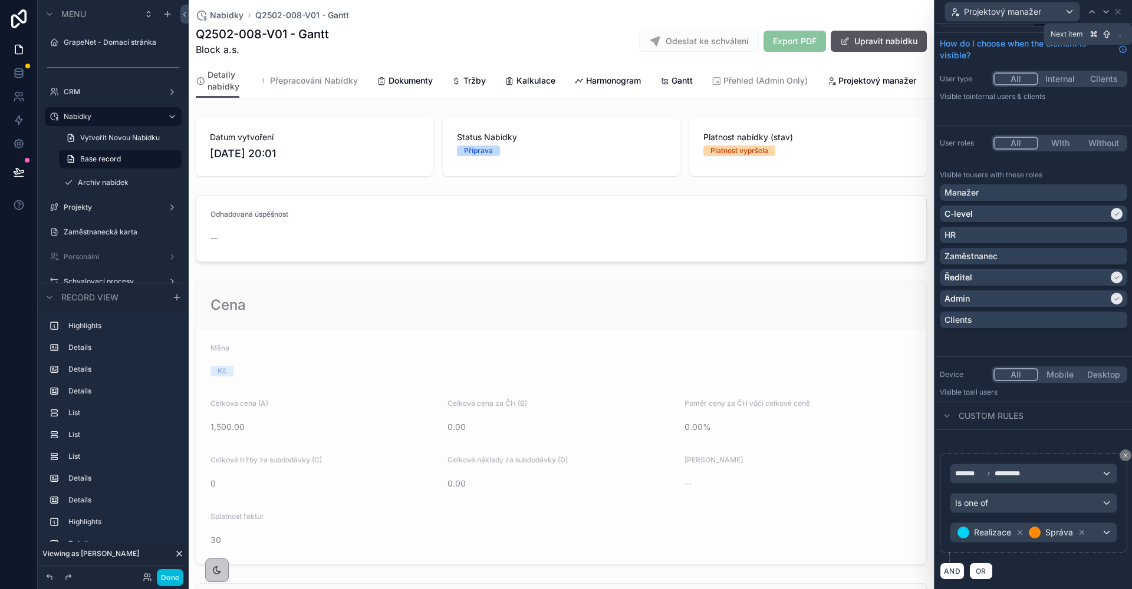
click at [1104, 16] on icon at bounding box center [1105, 11] width 9 height 9
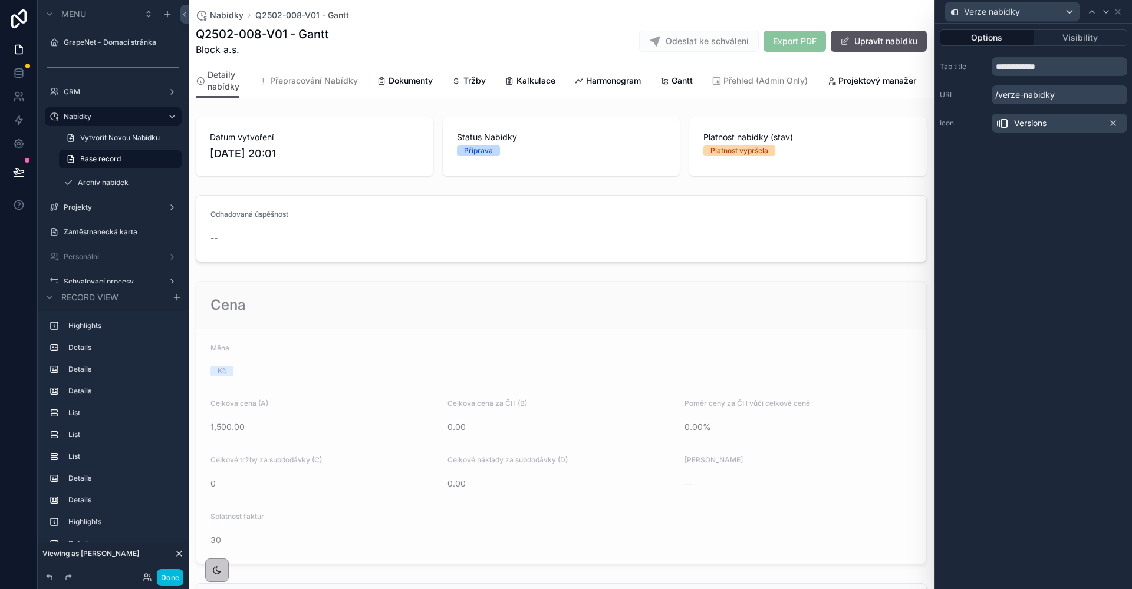
click at [1058, 39] on button "Visibility" at bounding box center [1081, 37] width 94 height 17
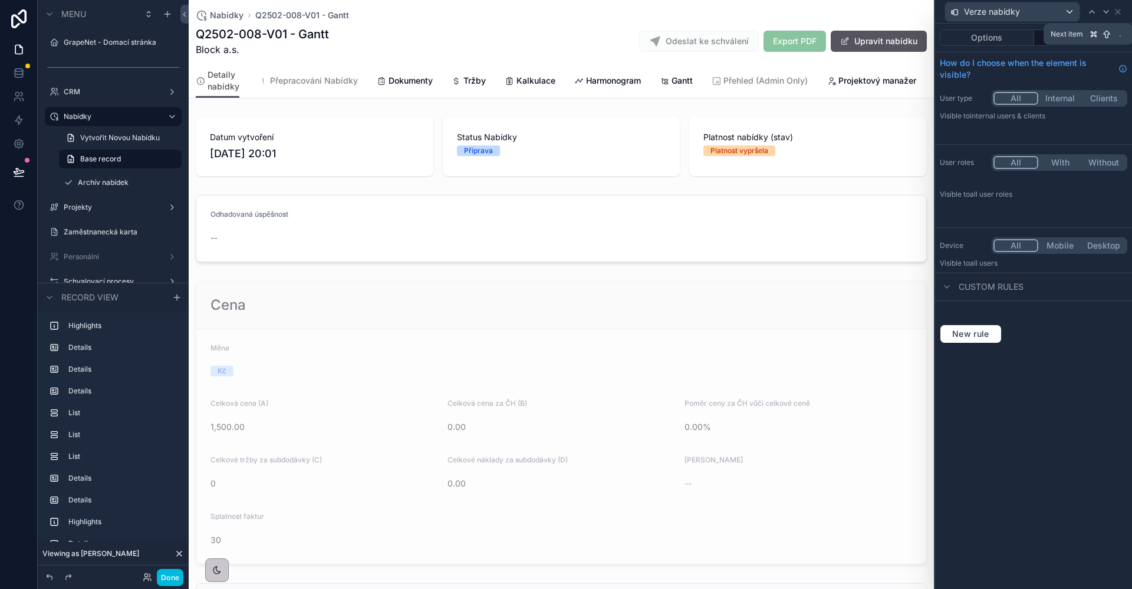
click at [1106, 17] on div at bounding box center [1106, 12] width 14 height 14
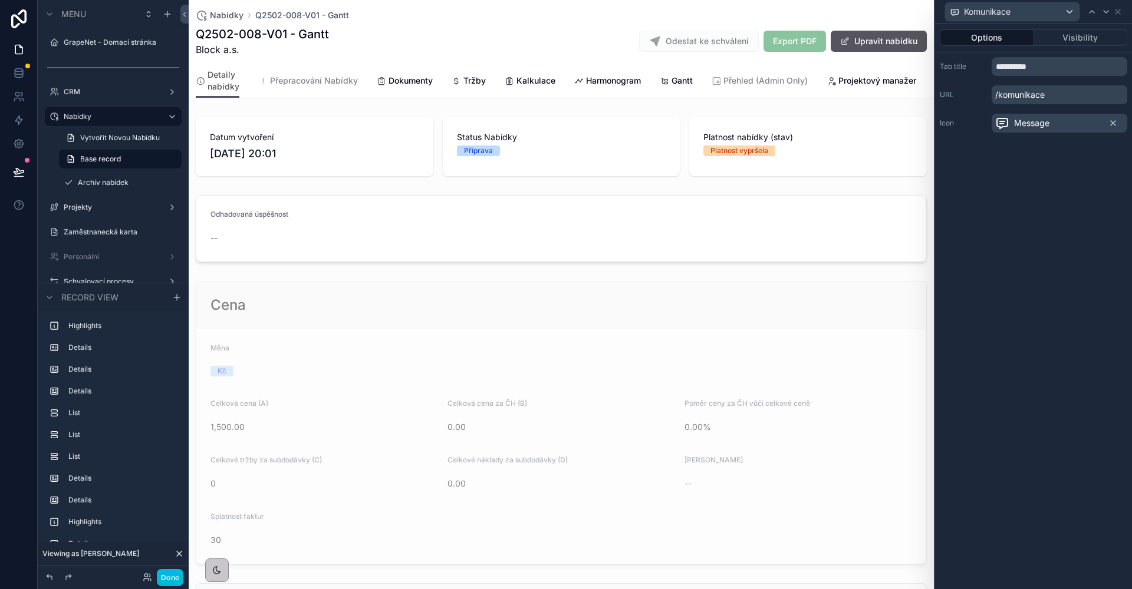
click at [1087, 32] on button "Visibility" at bounding box center [1081, 37] width 94 height 17
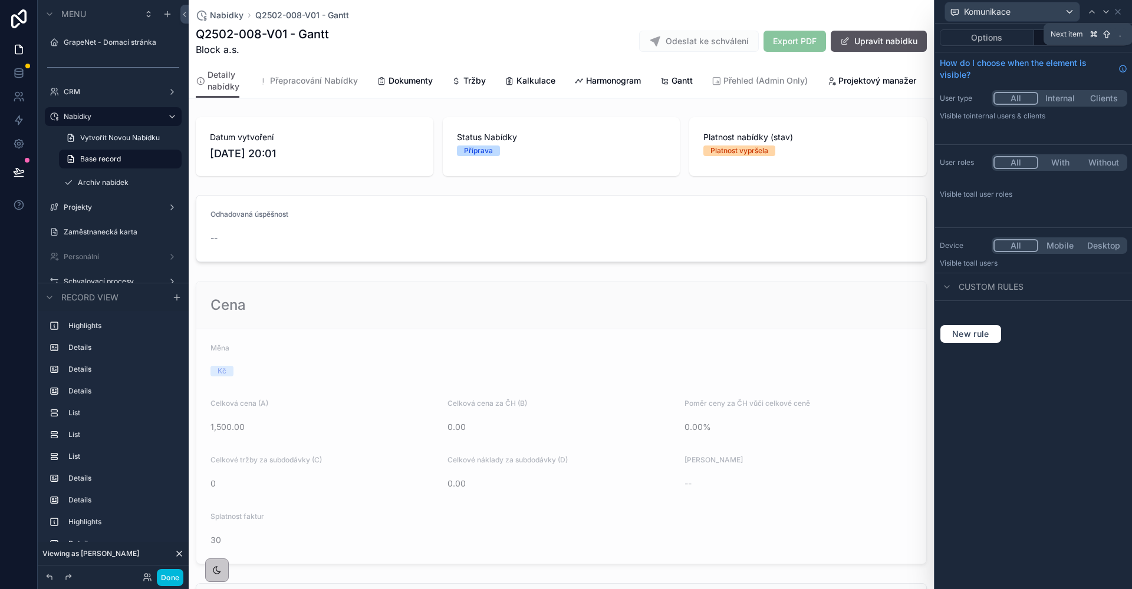
click at [1109, 14] on icon at bounding box center [1105, 11] width 9 height 9
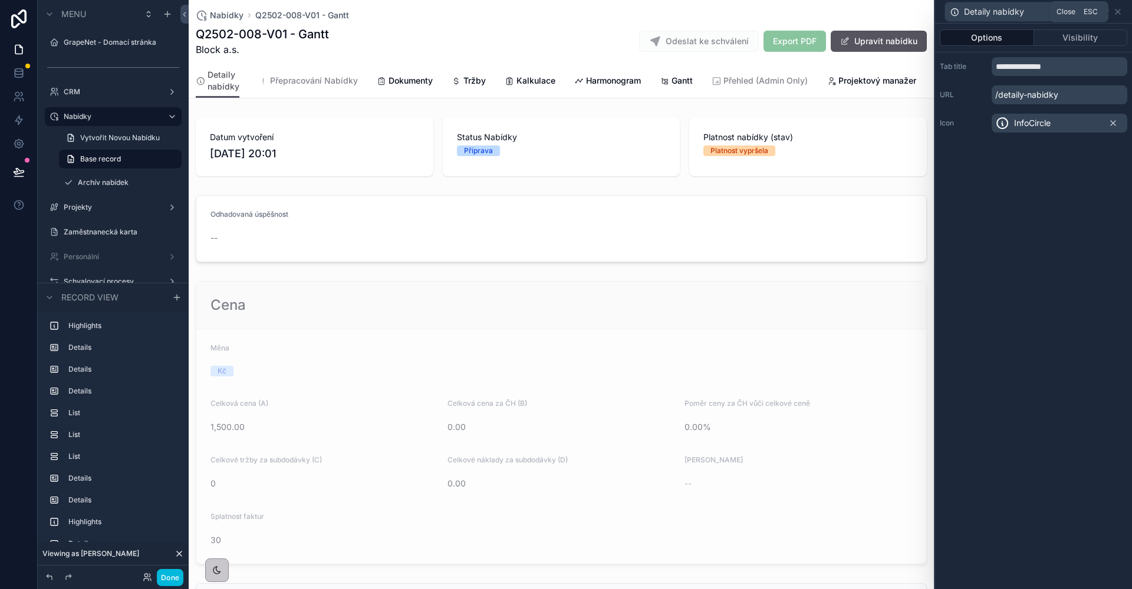
click at [1119, 12] on icon at bounding box center [1117, 11] width 9 height 9
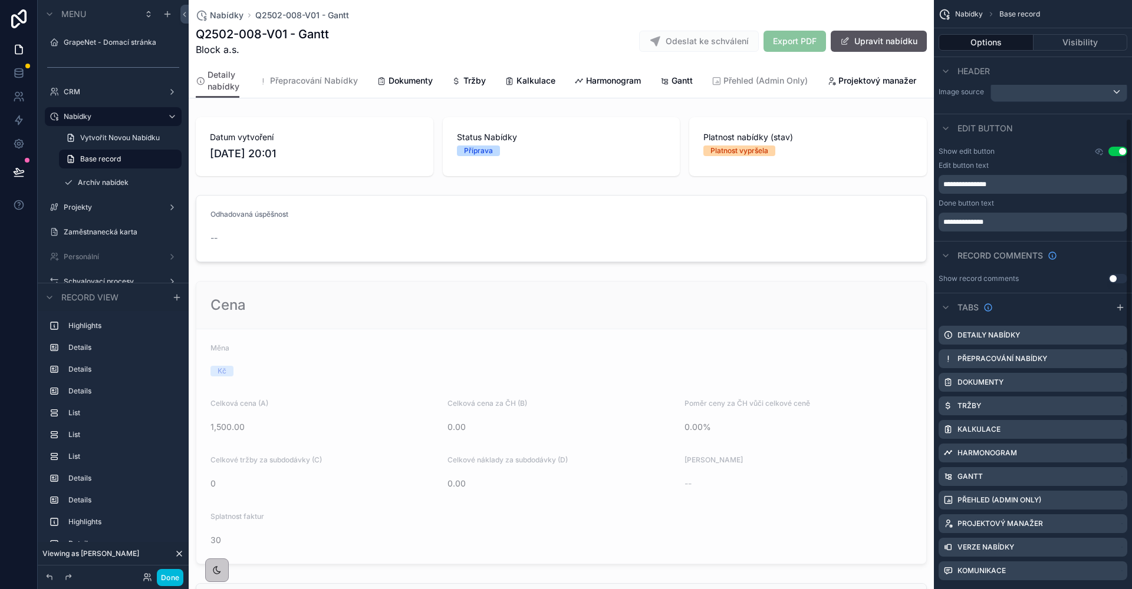
click at [474, 77] on span "Tržby" at bounding box center [474, 81] width 22 height 12
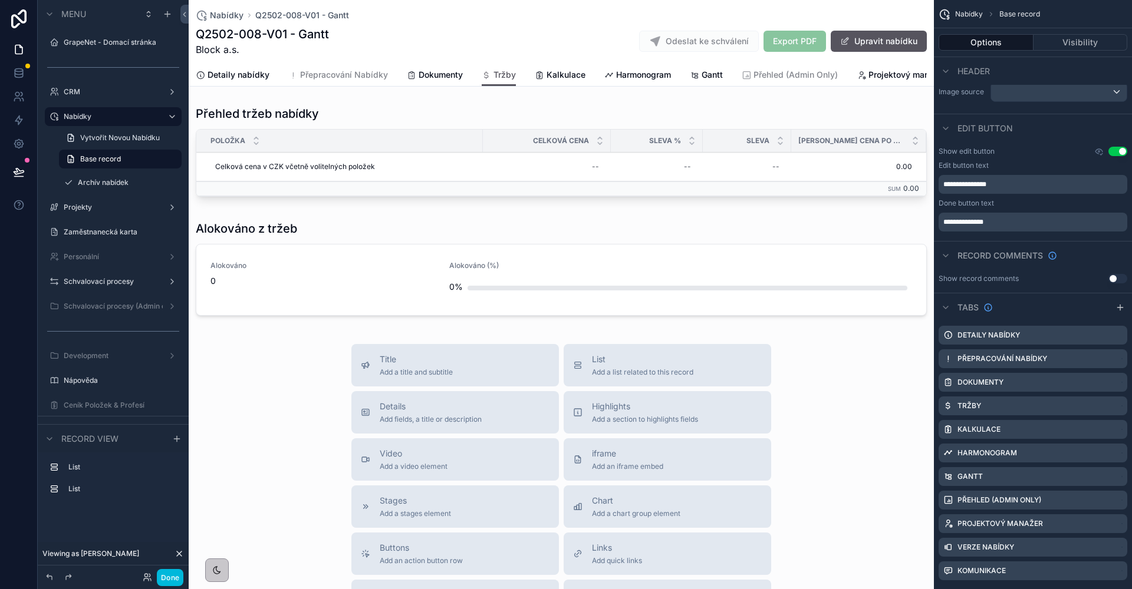
click at [438, 129] on div "scrollable content" at bounding box center [561, 153] width 745 height 105
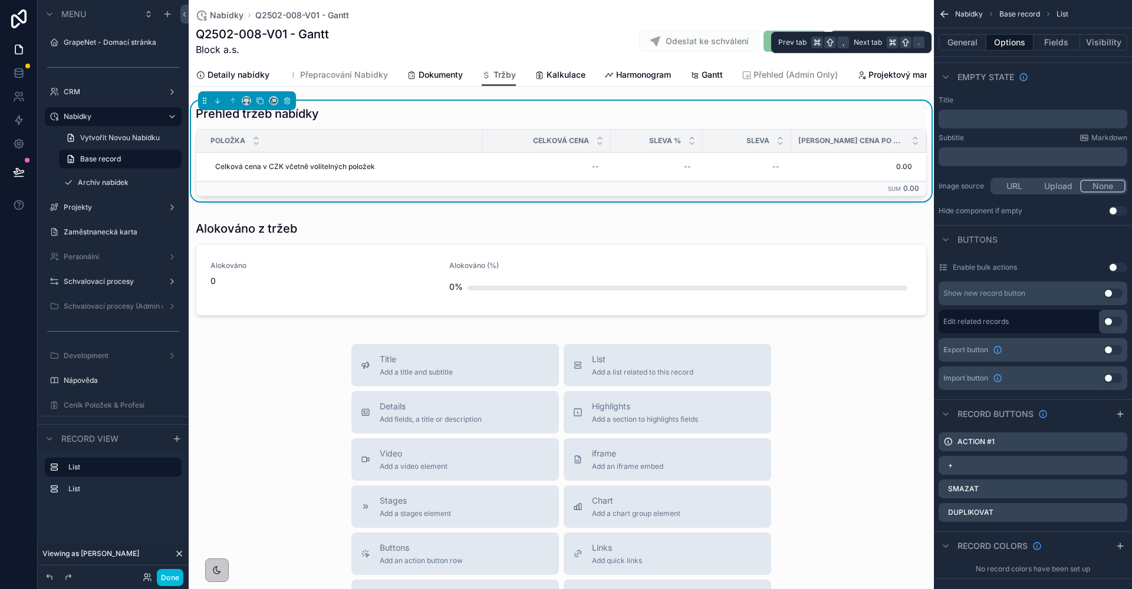
click at [1086, 42] on button "Visibility" at bounding box center [1103, 42] width 47 height 17
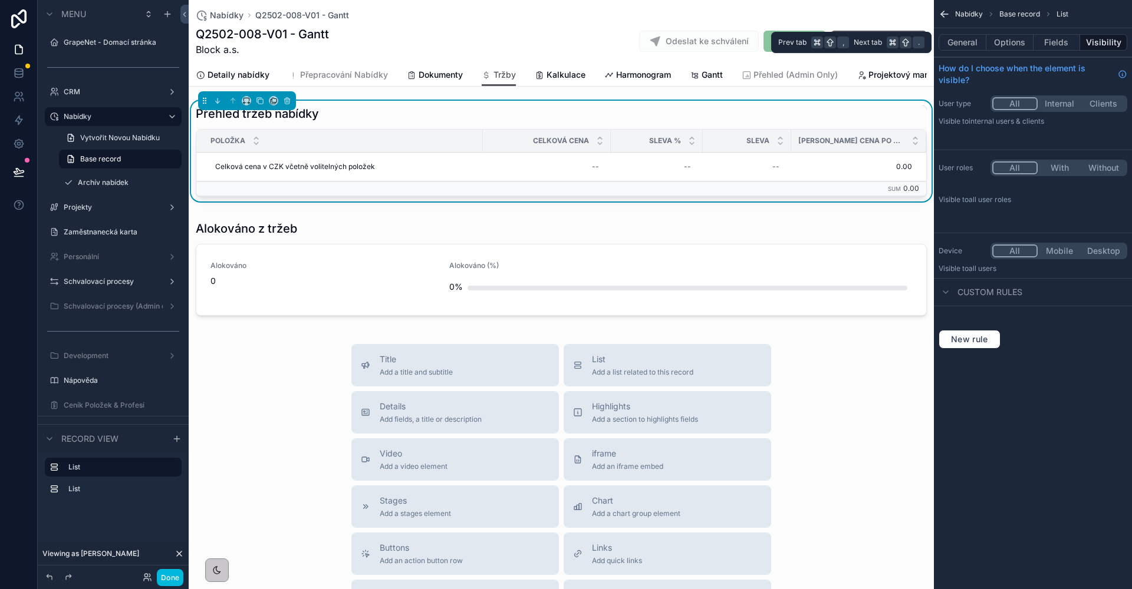
click at [958, 43] on button "General" at bounding box center [962, 42] width 48 height 17
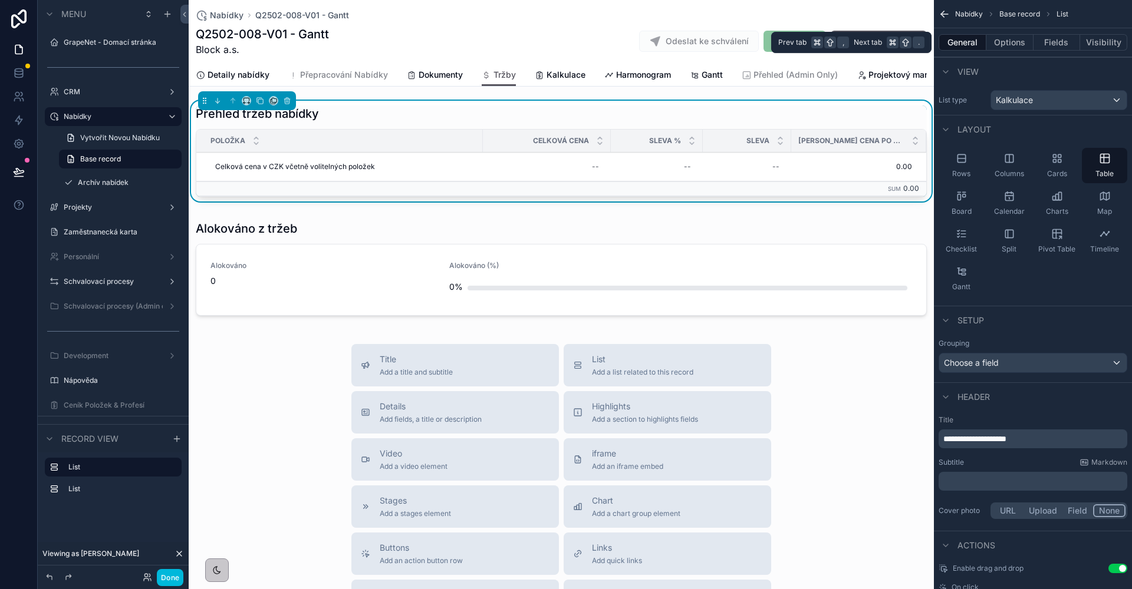
click at [995, 48] on button "Options" at bounding box center [1009, 42] width 47 height 17
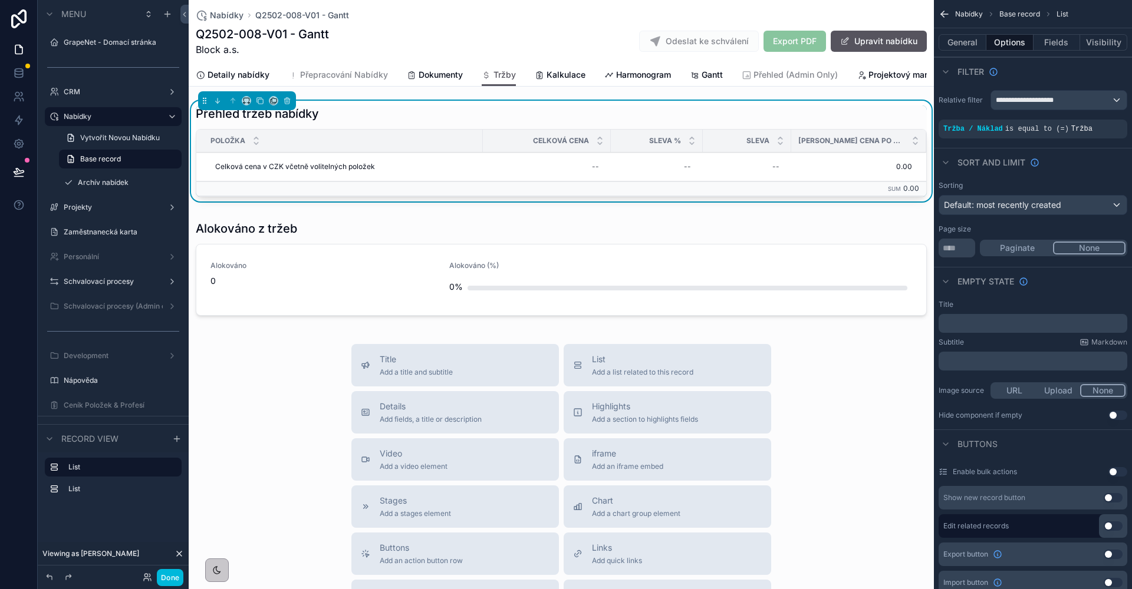
click at [1048, 45] on button "Fields" at bounding box center [1056, 42] width 47 height 17
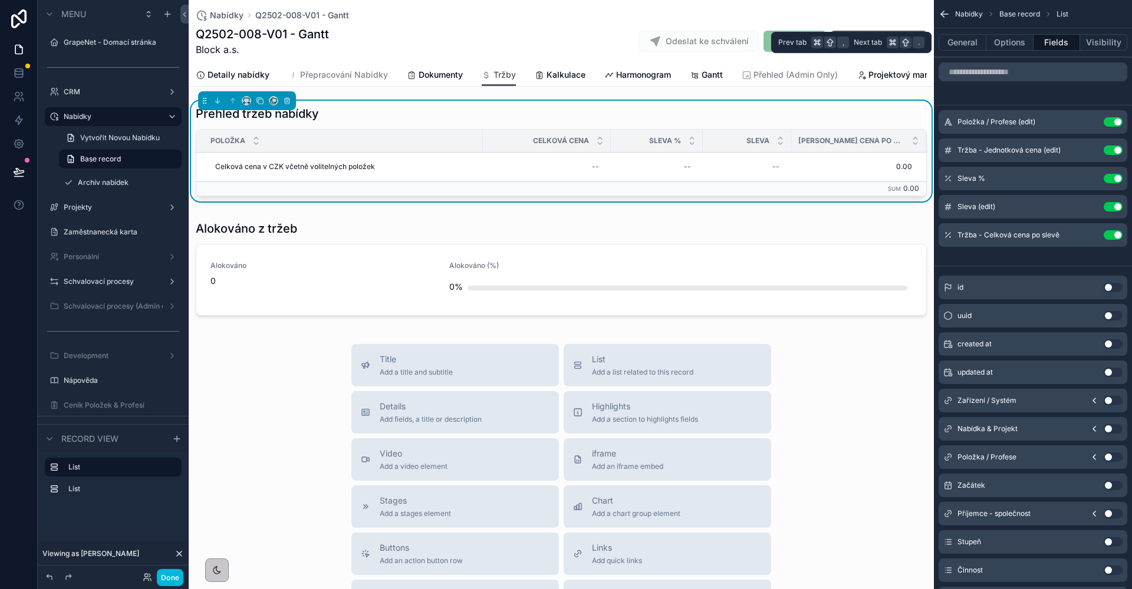
click at [1119, 45] on button "Visibility" at bounding box center [1103, 42] width 47 height 17
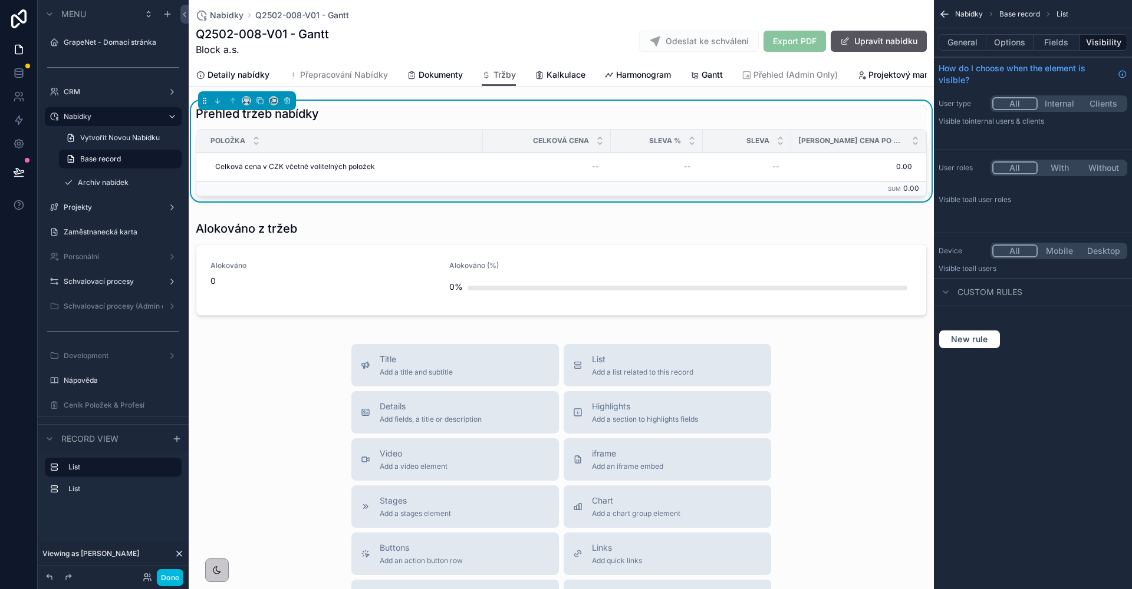
click at [548, 69] on span "Kalkulace" at bounding box center [565, 75] width 39 height 12
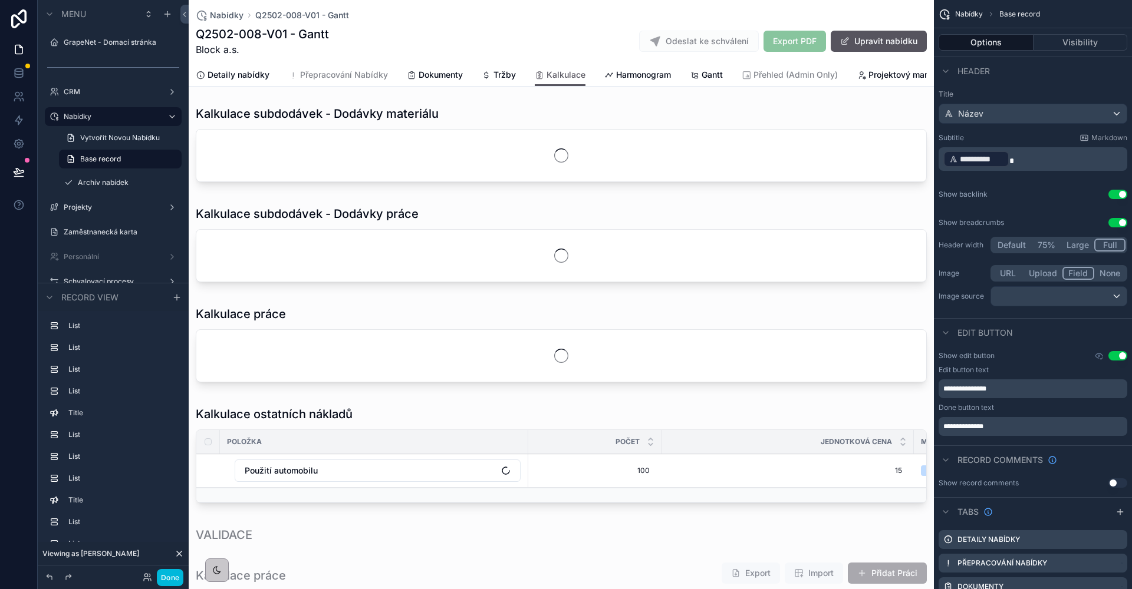
click at [588, 131] on div "scrollable content" at bounding box center [561, 146] width 745 height 91
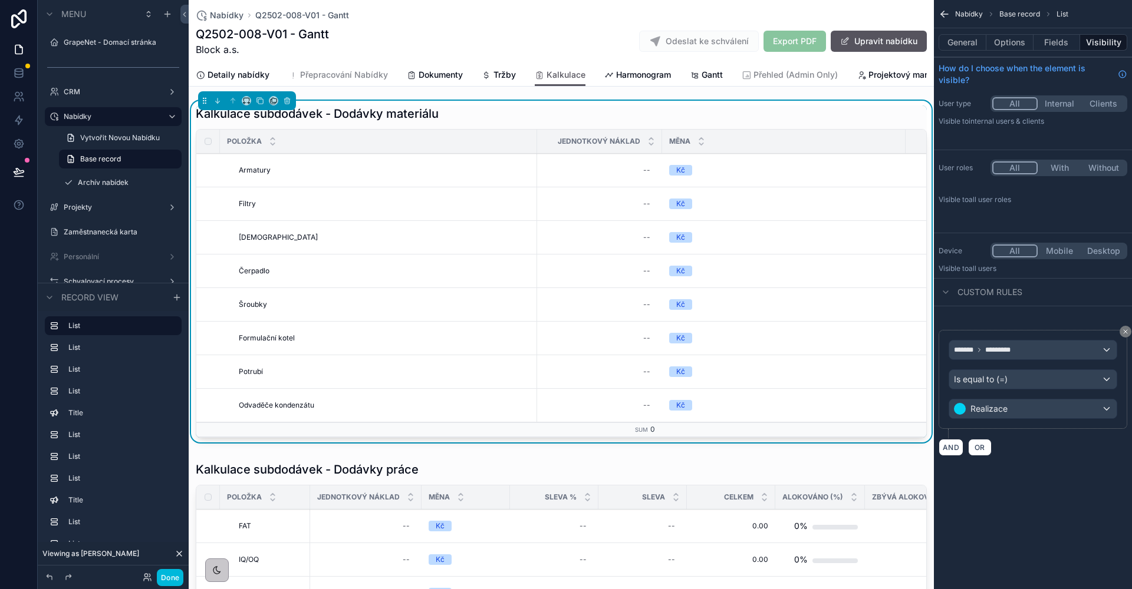
click at [1073, 41] on button "Fields" at bounding box center [1056, 42] width 47 height 17
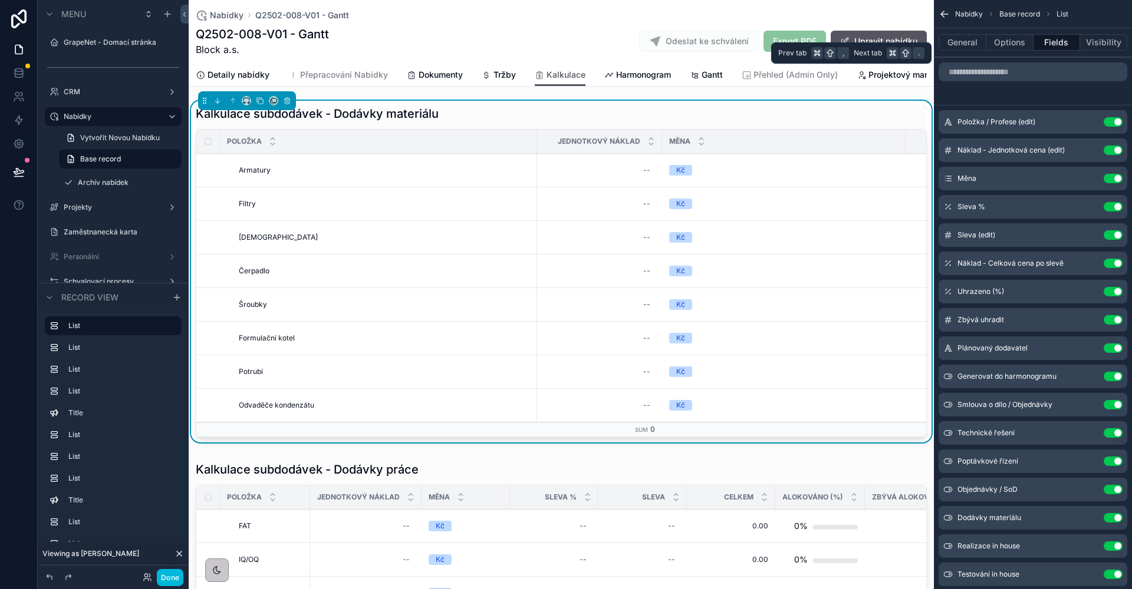
click at [1096, 42] on button "Visibility" at bounding box center [1103, 42] width 47 height 17
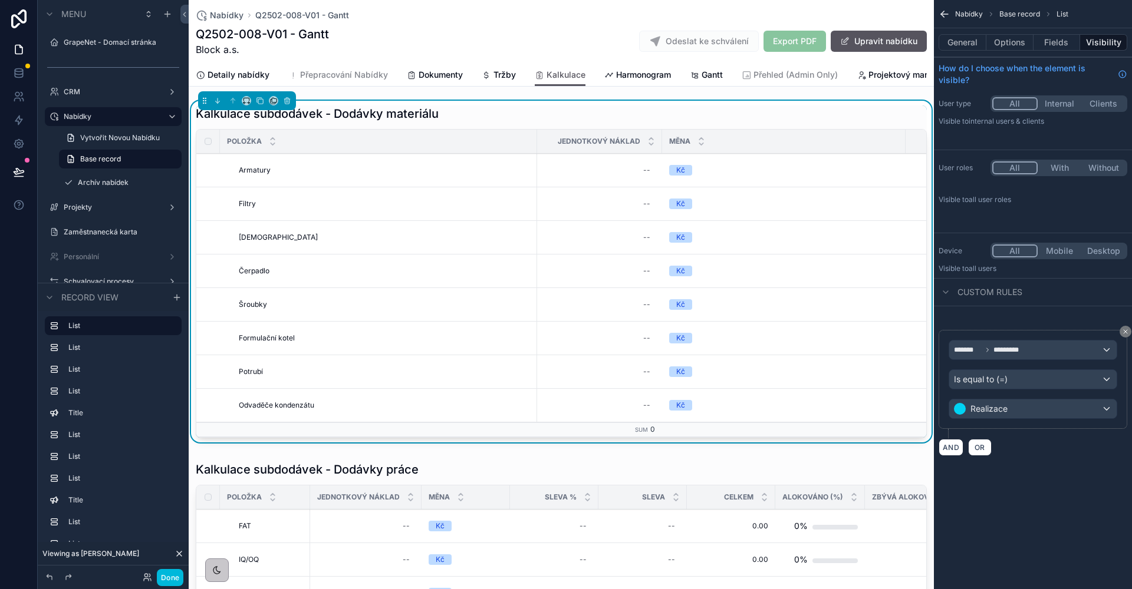
click at [1027, 388] on div "Is equal to (=)" at bounding box center [1032, 379] width 167 height 19
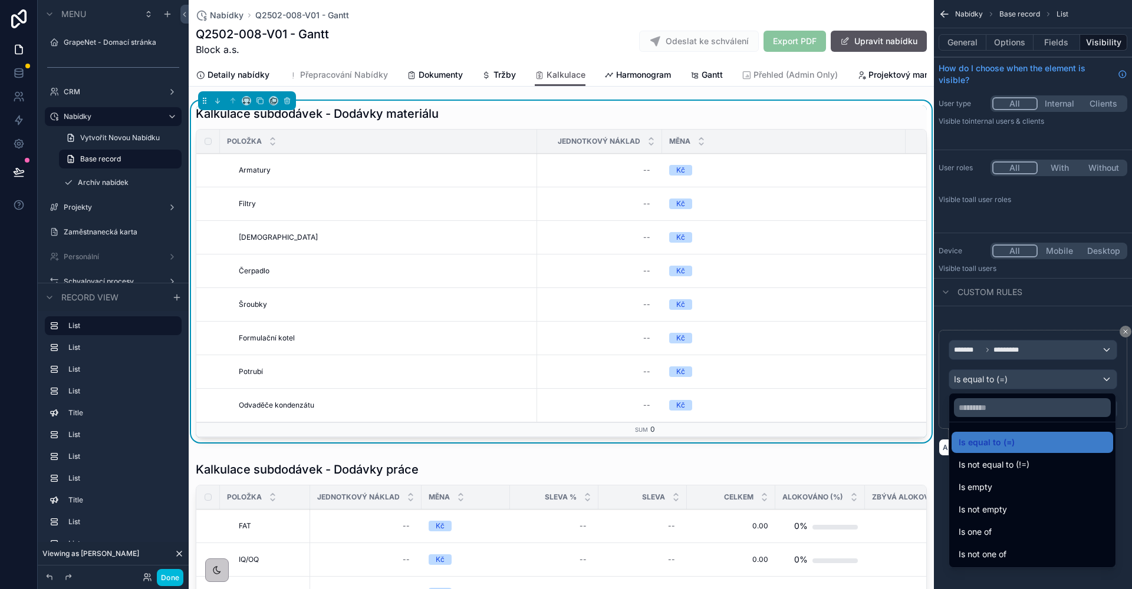
click at [1023, 536] on div "Is one of" at bounding box center [1031, 532] width 147 height 14
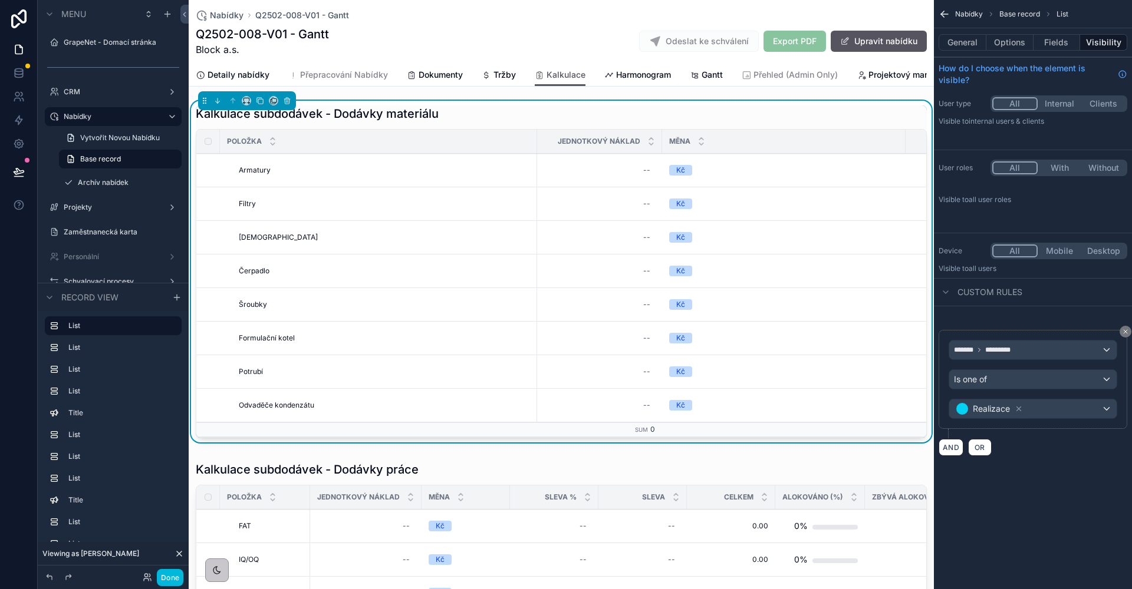
click at [1024, 403] on span "Realizace" at bounding box center [989, 409] width 71 height 17
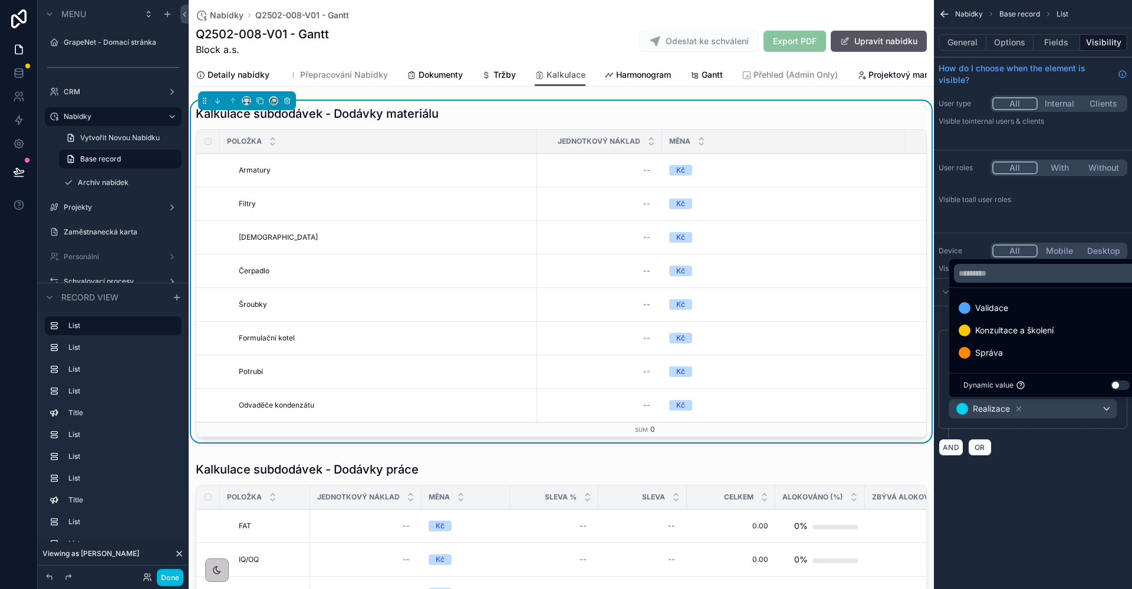
click at [1031, 354] on div "Správa" at bounding box center [1046, 353] width 176 height 14
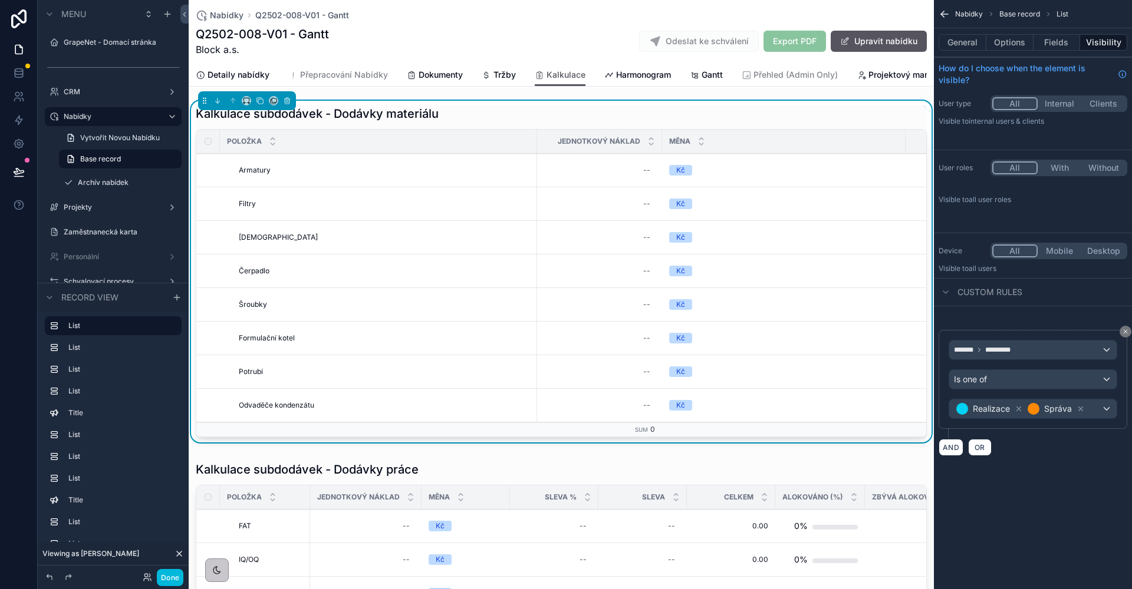
drag, startPoint x: 668, startPoint y: 490, endPoint x: 1001, endPoint y: 483, distance: 332.4
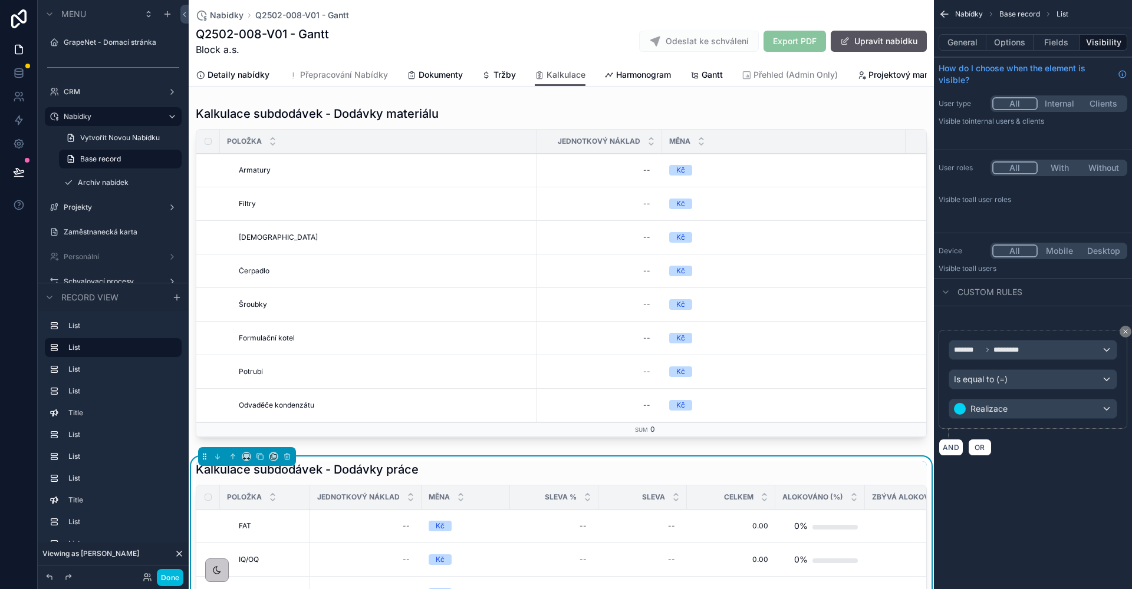
click at [1010, 513] on div "Nabídky Base record List General Options Fields Visibility How do I choose when…" at bounding box center [1032, 294] width 198 height 589
click at [1038, 381] on div "Is equal to (=)" at bounding box center [1032, 379] width 167 height 19
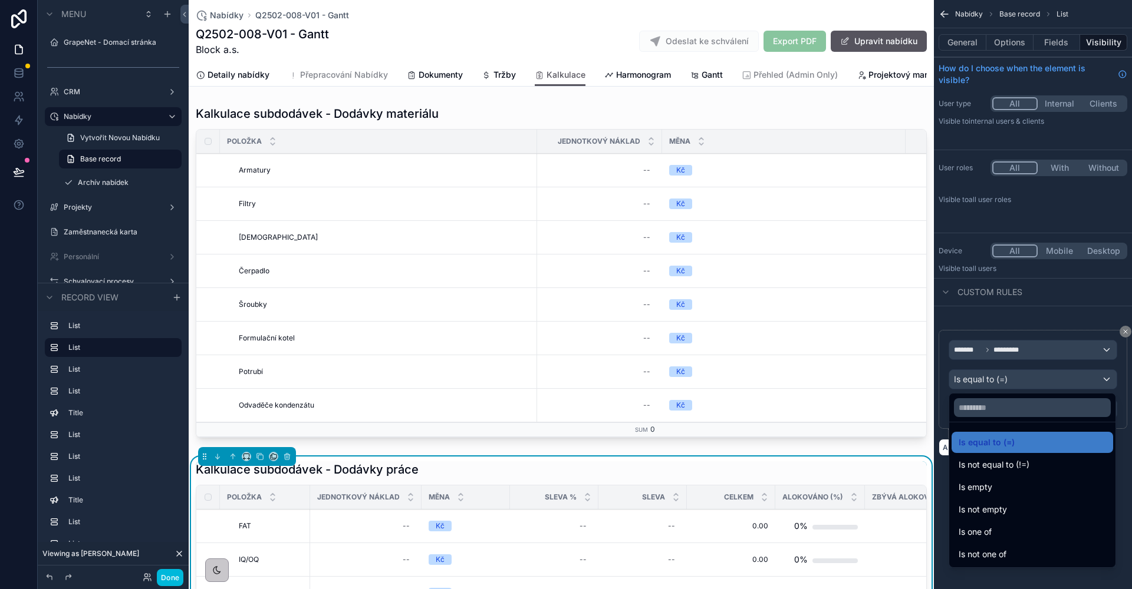
click at [1021, 534] on div "Is one of" at bounding box center [1031, 532] width 147 height 14
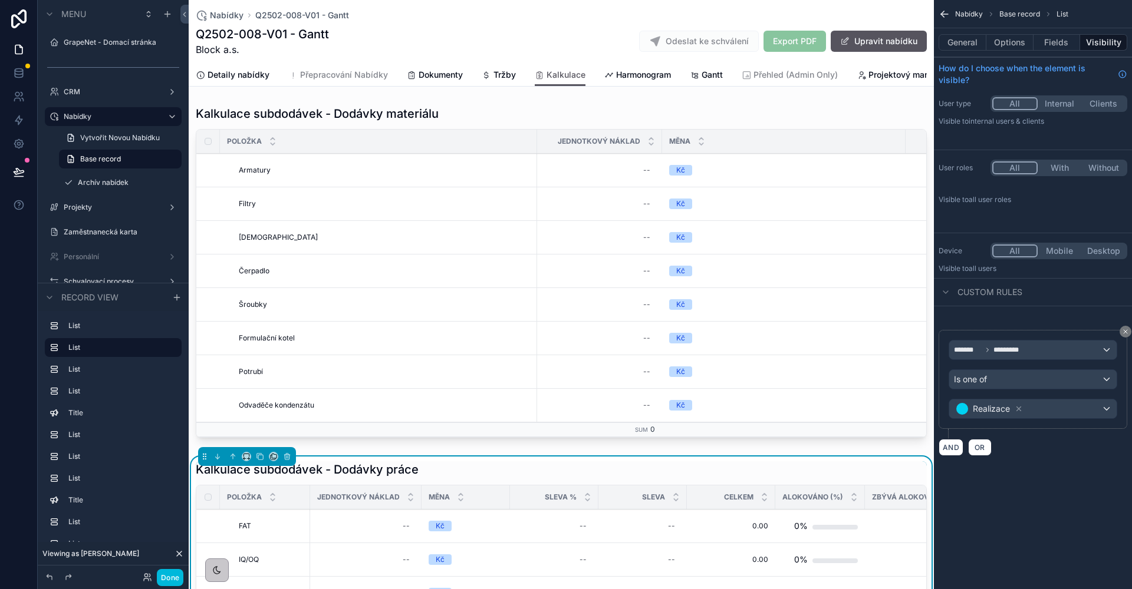
drag, startPoint x: 1049, startPoint y: 457, endPoint x: 1048, endPoint y: 389, distance: 67.8
click at [1049, 457] on div "******* ********* Is one of Realizace AND OR" at bounding box center [1032, 385] width 198 height 159
click at [1046, 407] on div "Realizace" at bounding box center [1032, 409] width 167 height 19
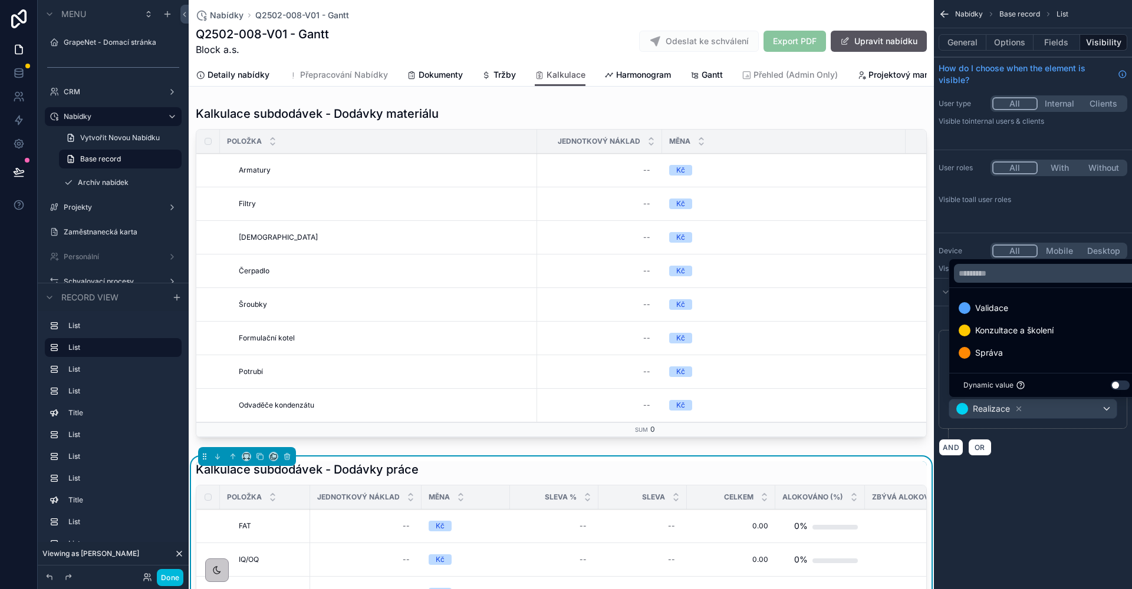
click at [1021, 356] on div "Správa" at bounding box center [1046, 353] width 176 height 14
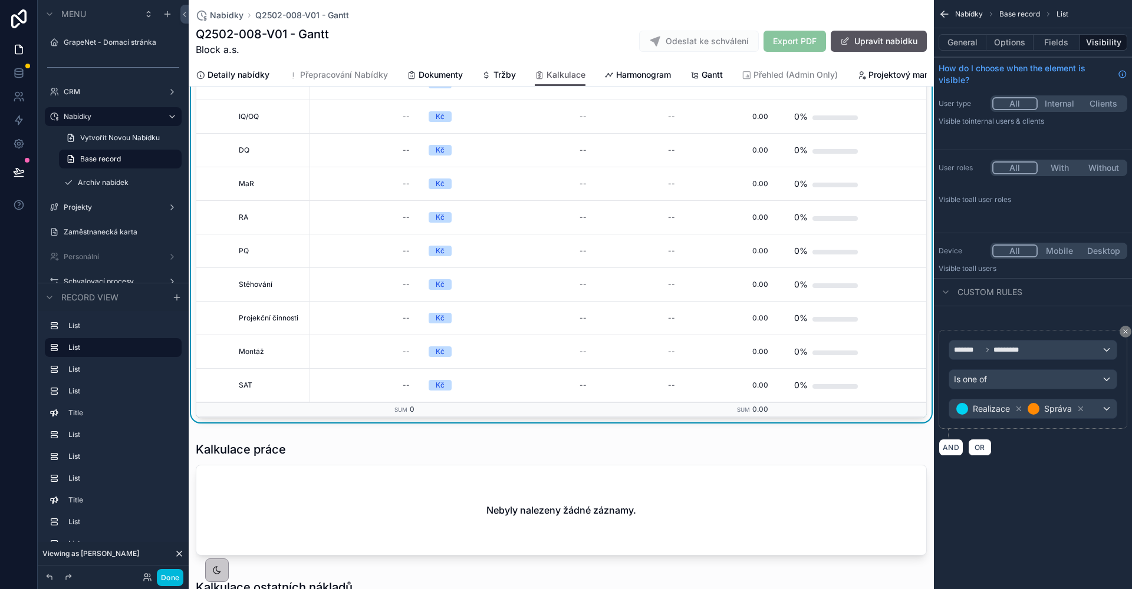
scroll to position [582, 0]
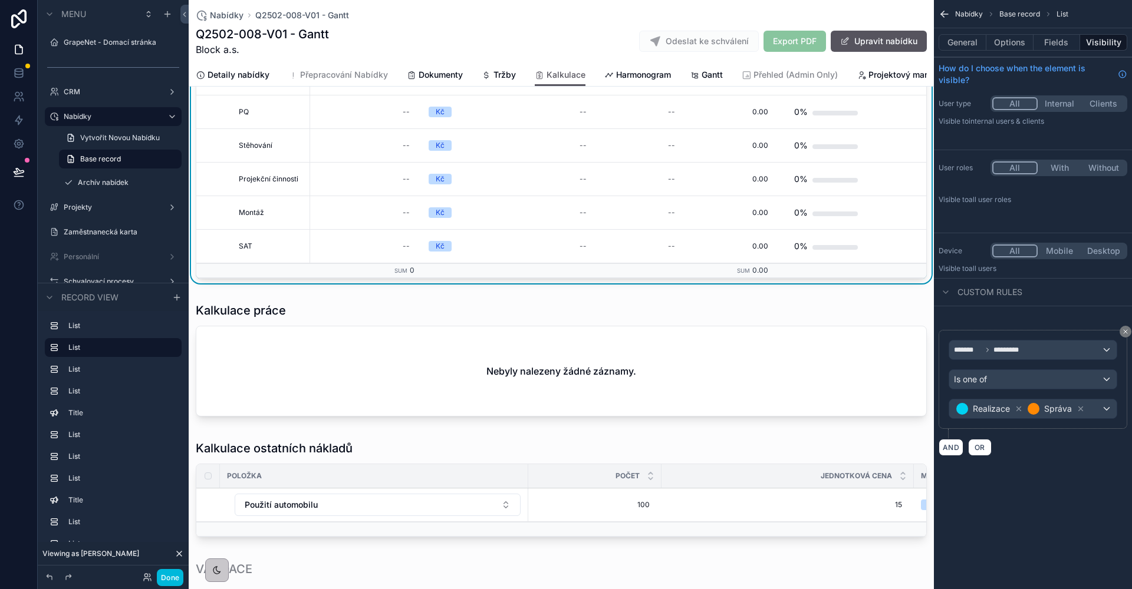
click at [544, 343] on div "scrollable content" at bounding box center [561, 362] width 745 height 128
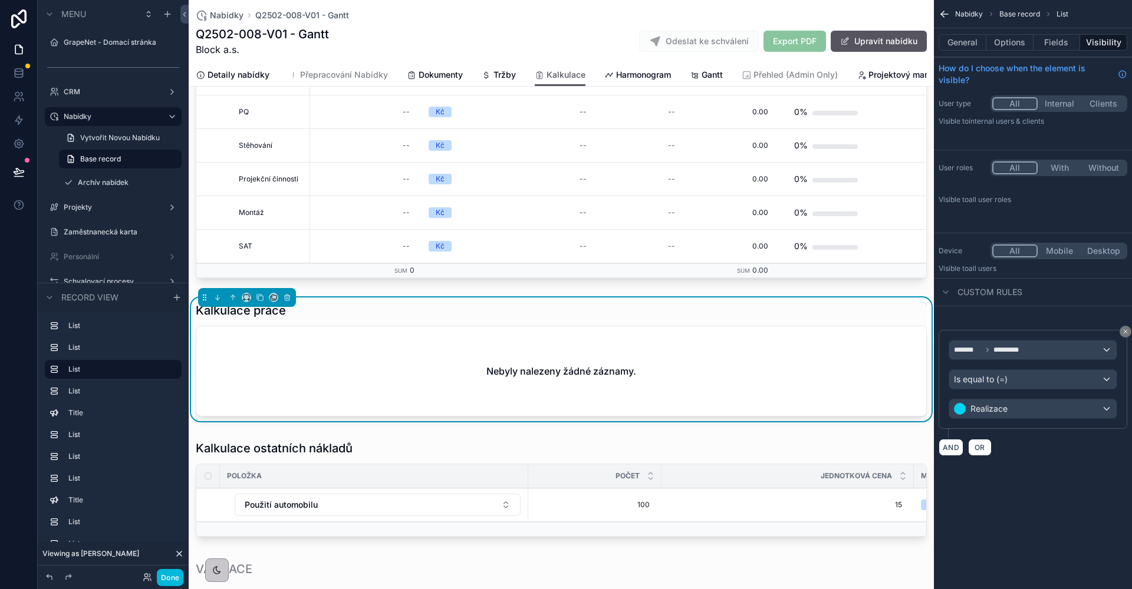
click at [1034, 384] on div "Is equal to (=)" at bounding box center [1032, 379] width 167 height 19
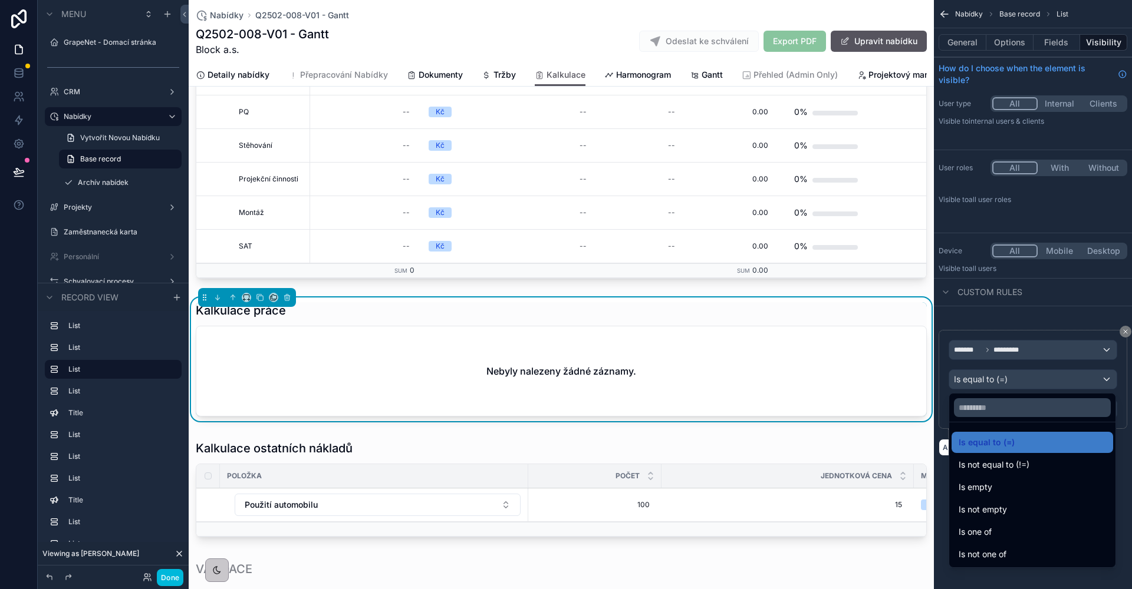
click at [1013, 529] on div "Is one of" at bounding box center [1031, 532] width 147 height 14
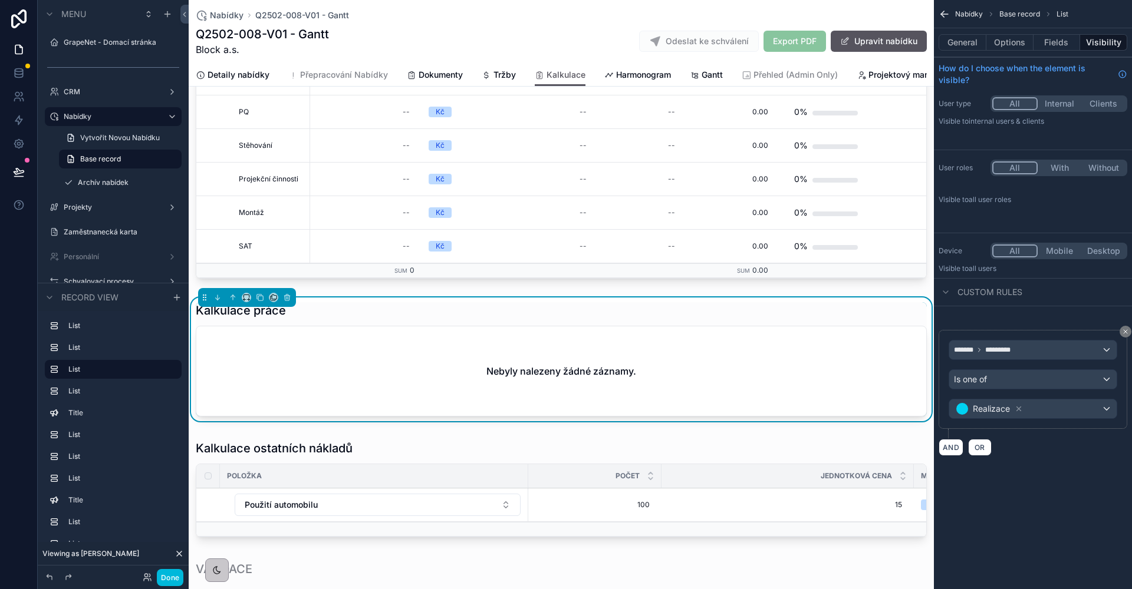
click at [1060, 408] on div "Realizace" at bounding box center [1032, 409] width 167 height 19
click at [1051, 413] on div "scrollable content" at bounding box center [566, 294] width 1132 height 589
click at [1047, 414] on div "Realizace" at bounding box center [1032, 409] width 167 height 19
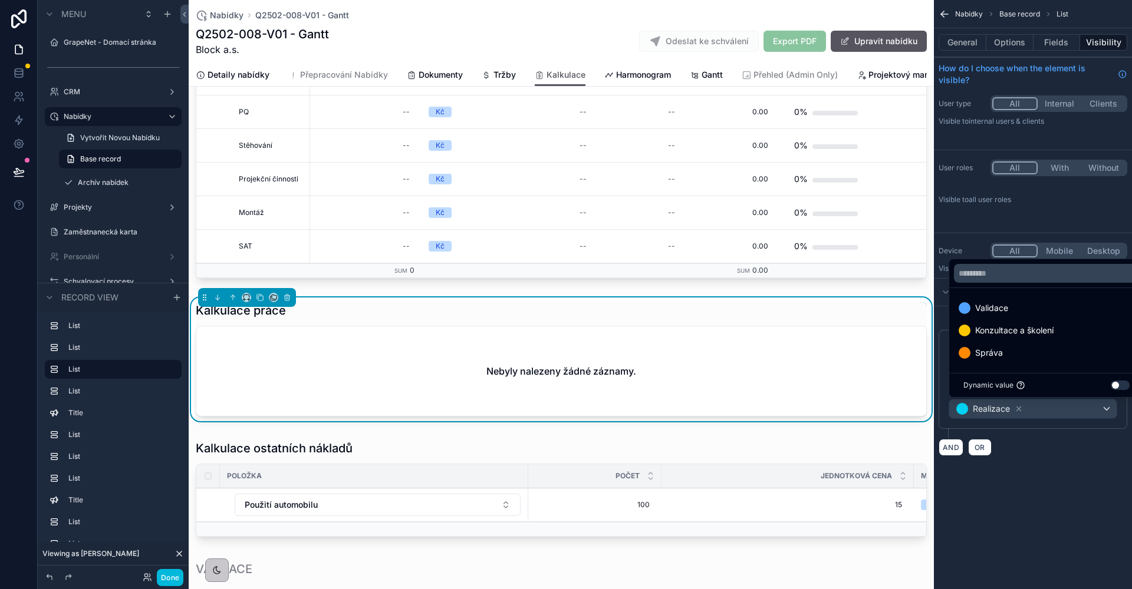
click at [998, 354] on span "Správa" at bounding box center [989, 353] width 28 height 14
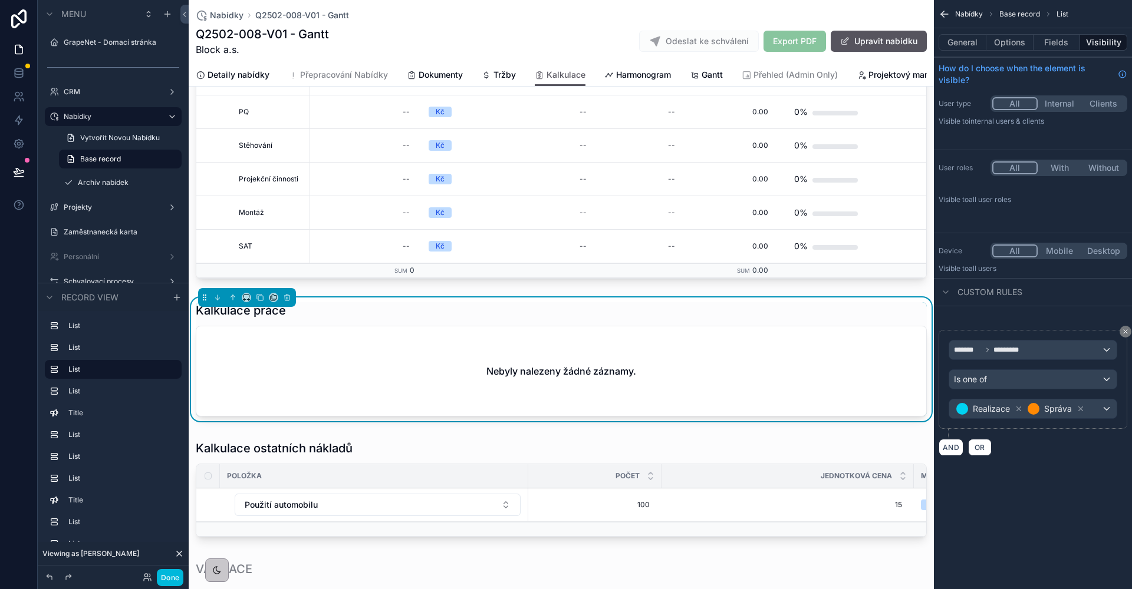
click at [353, 436] on div "scrollable content" at bounding box center [561, 491] width 745 height 111
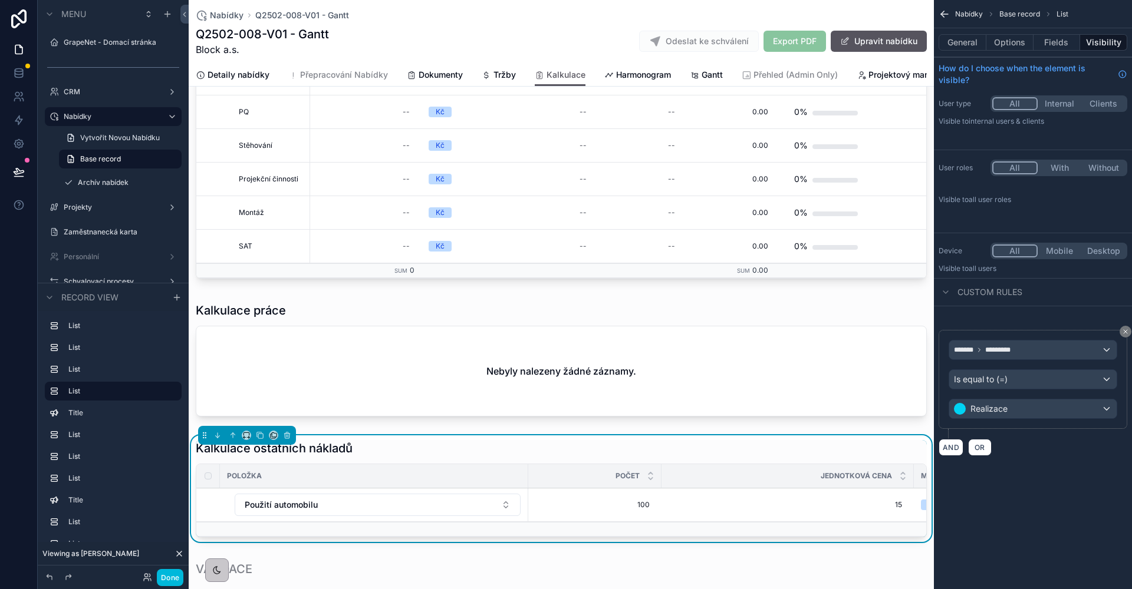
scroll to position [775, 0]
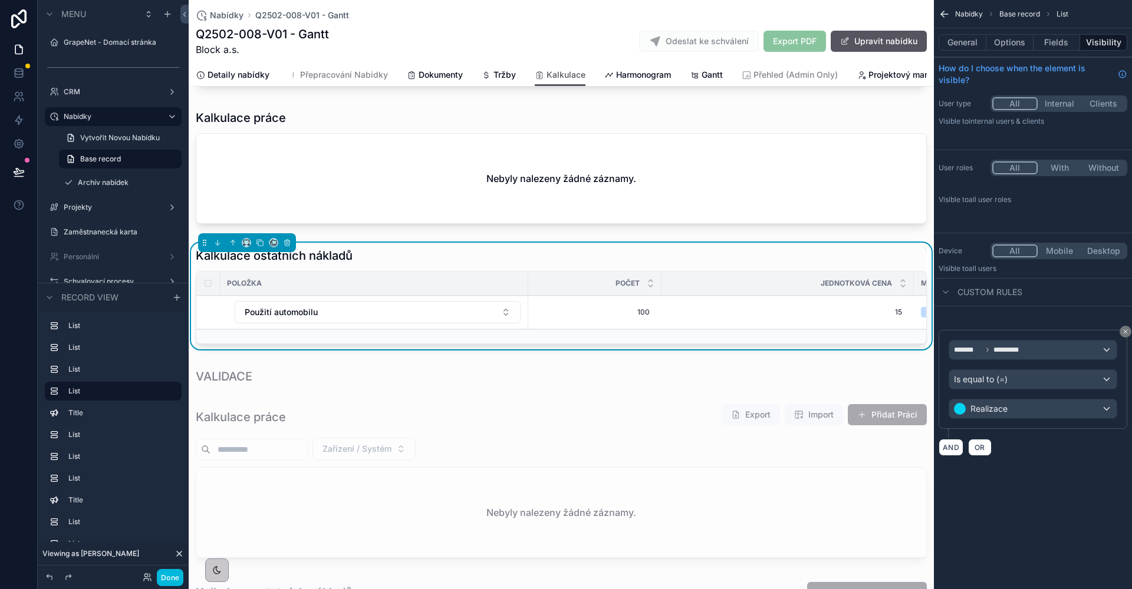
click at [1043, 381] on div "Is equal to (=)" at bounding box center [1032, 379] width 167 height 19
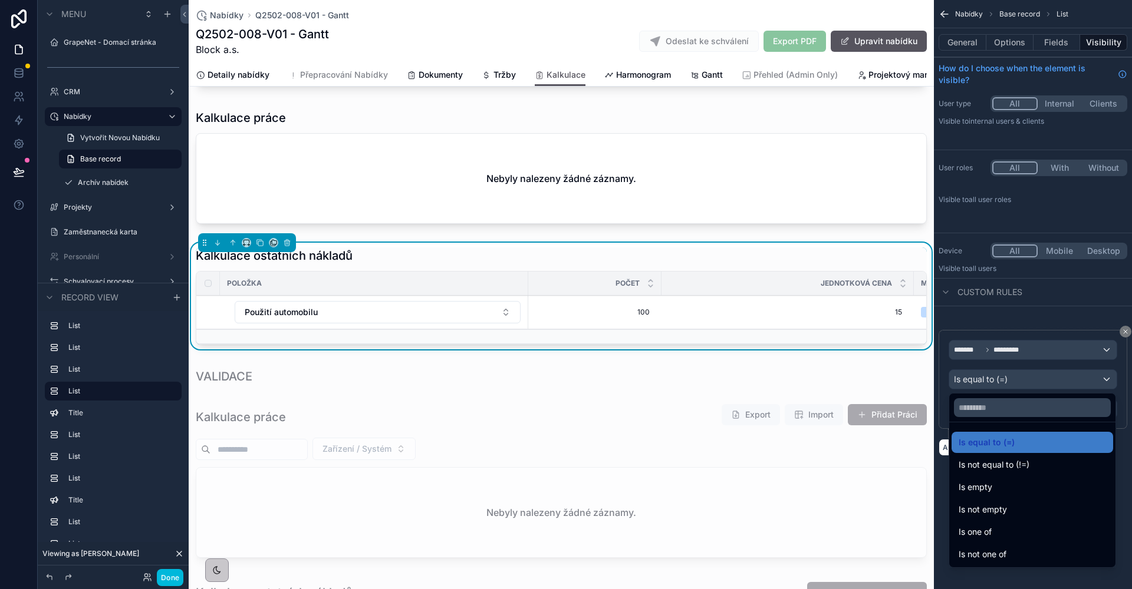
click at [1039, 537] on div "Is one of" at bounding box center [1031, 532] width 147 height 14
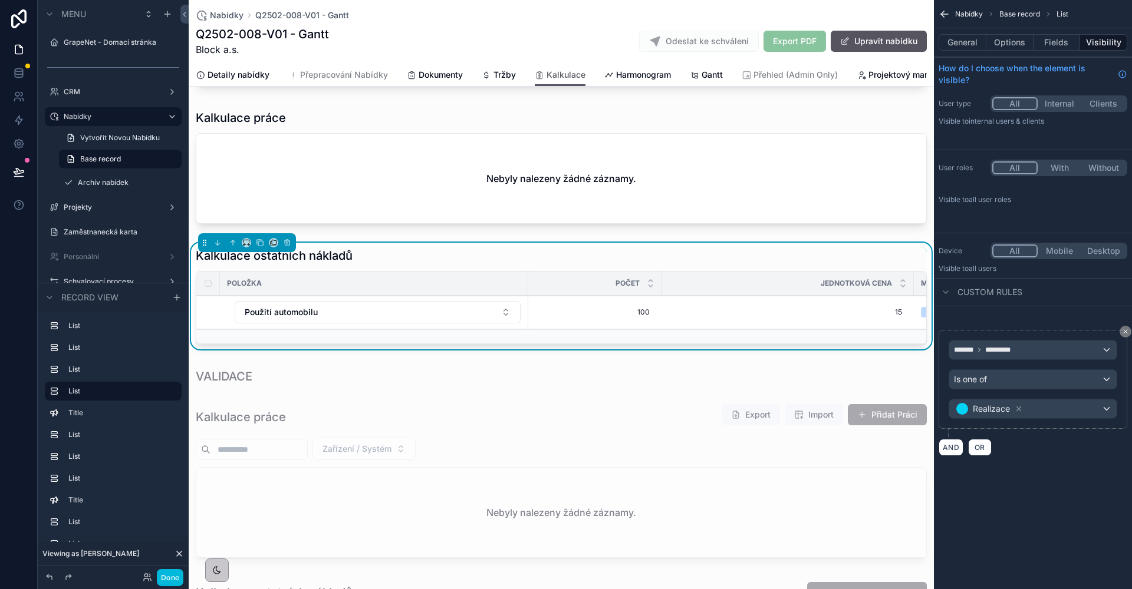
click at [1037, 410] on div "Realizace" at bounding box center [1032, 409] width 167 height 19
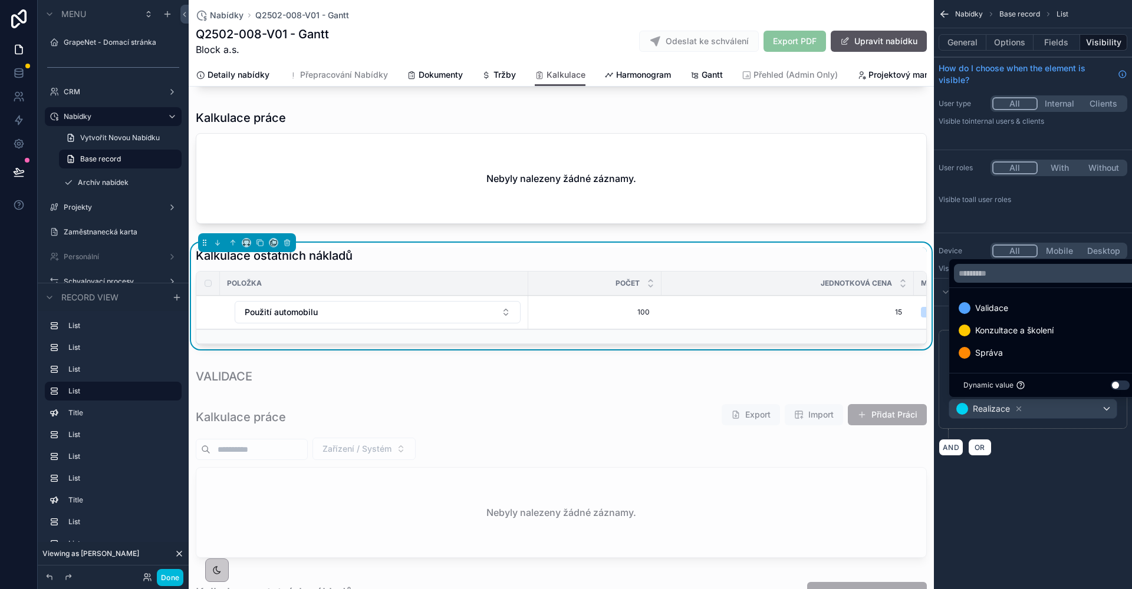
click at [1051, 410] on div "scrollable content" at bounding box center [566, 294] width 1132 height 589
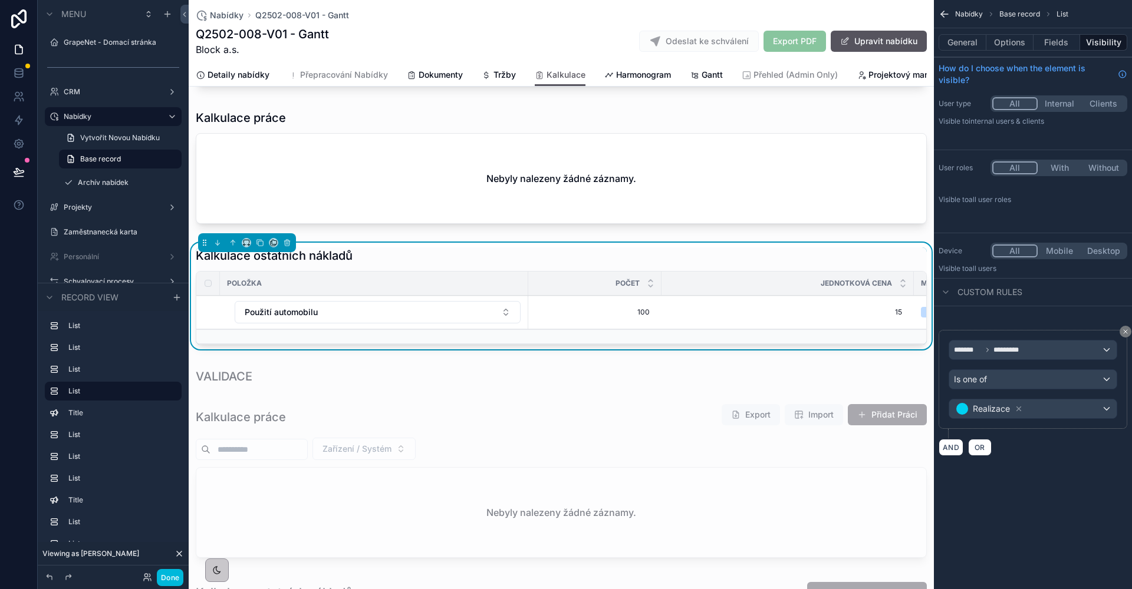
click at [1057, 402] on div "Realizace" at bounding box center [1032, 409] width 167 height 19
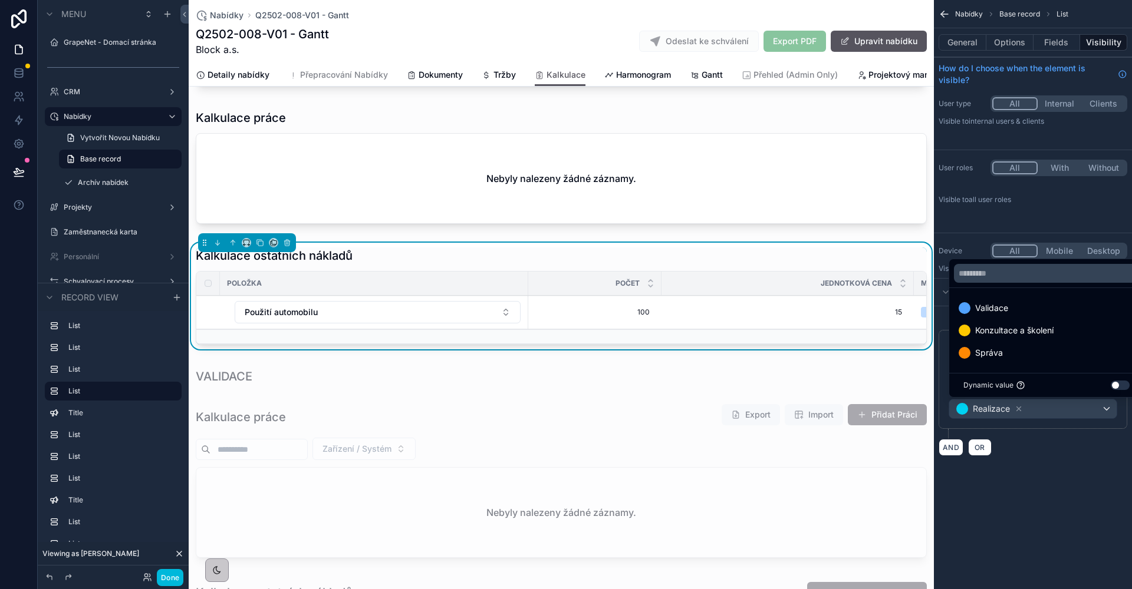
click at [1011, 357] on div "Správa" at bounding box center [1046, 353] width 176 height 14
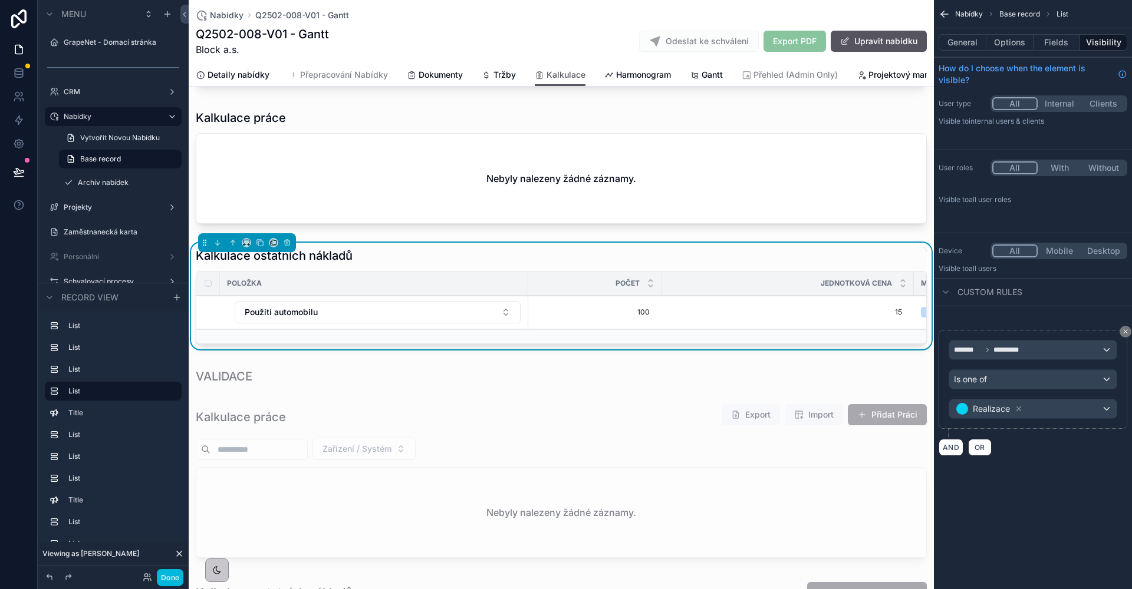
click at [1053, 588] on div "Nabídky Base record List General Options Fields Visibility How do I choose when…" at bounding box center [1032, 294] width 198 height 589
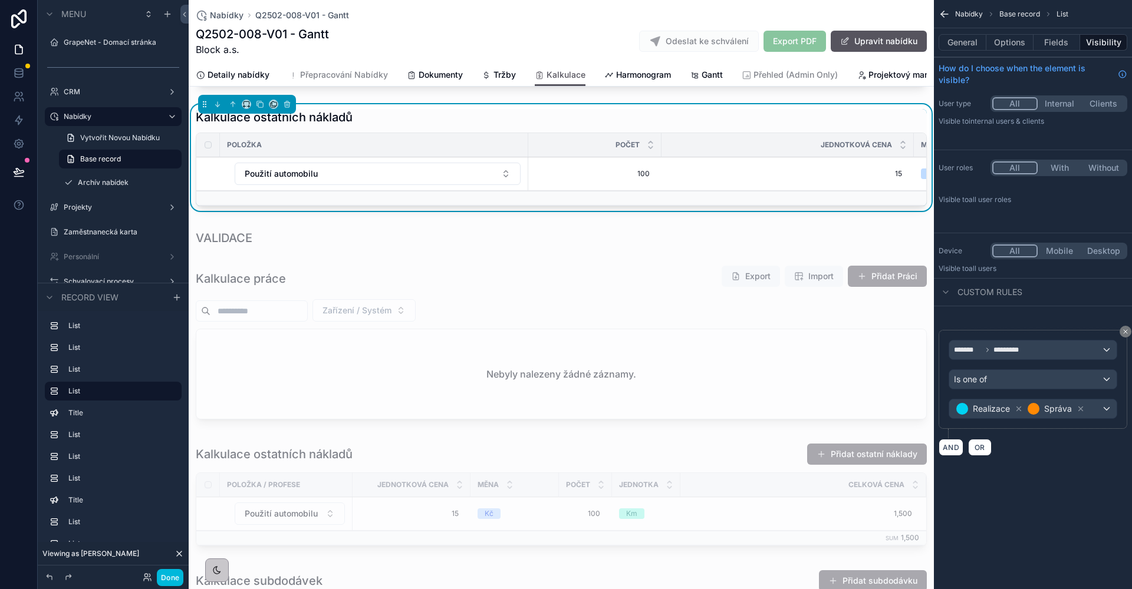
click at [349, 310] on div "scrollable content" at bounding box center [561, 344] width 745 height 169
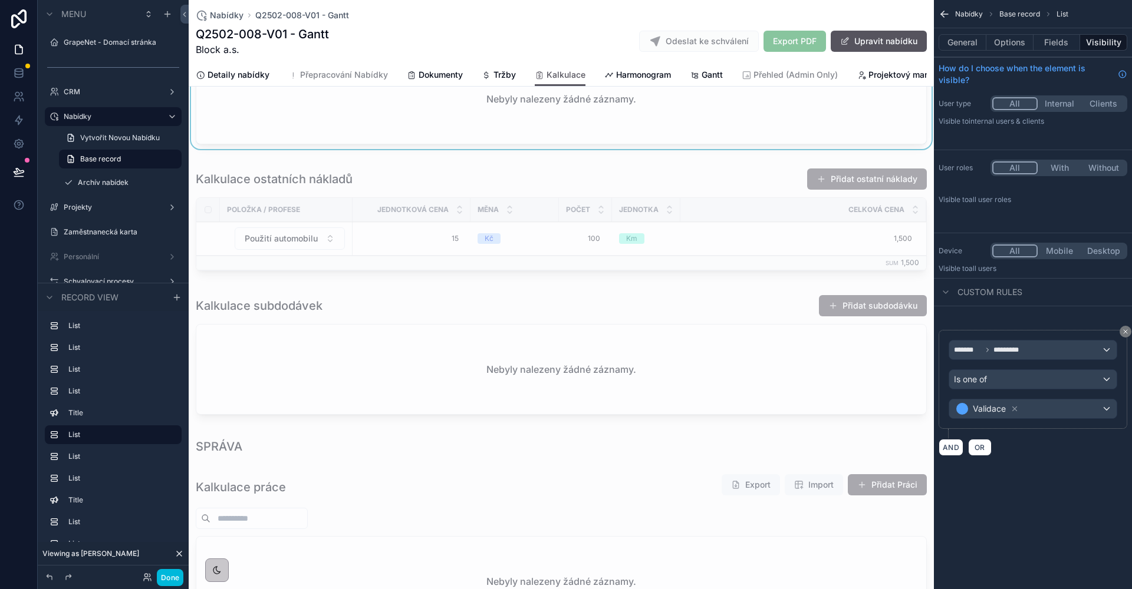
scroll to position [1280, 0]
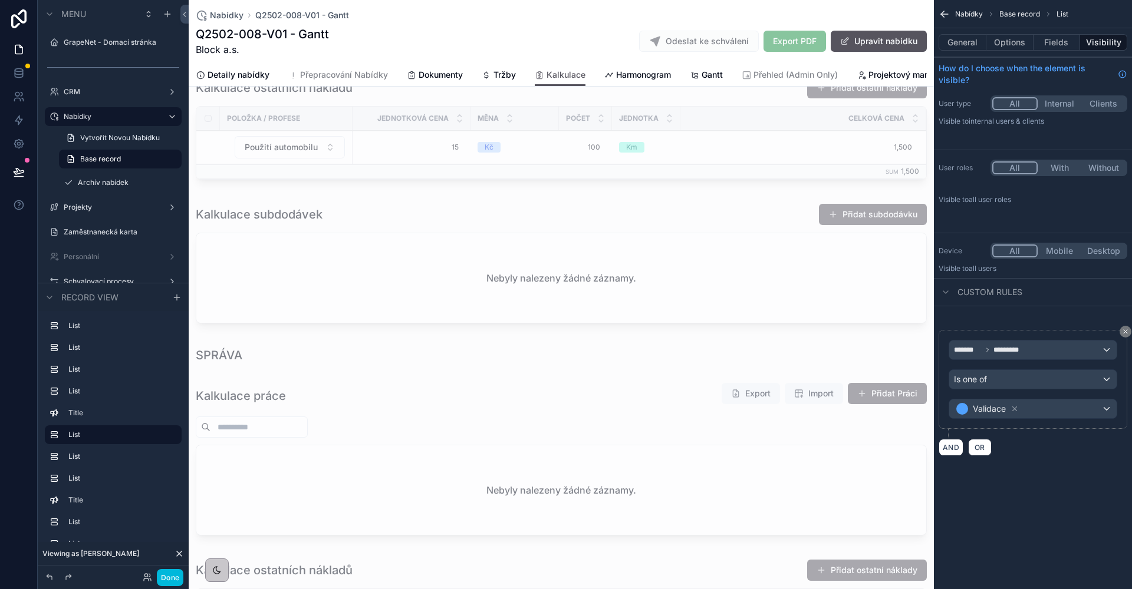
click at [321, 368] on div "scrollable content" at bounding box center [561, 355] width 745 height 26
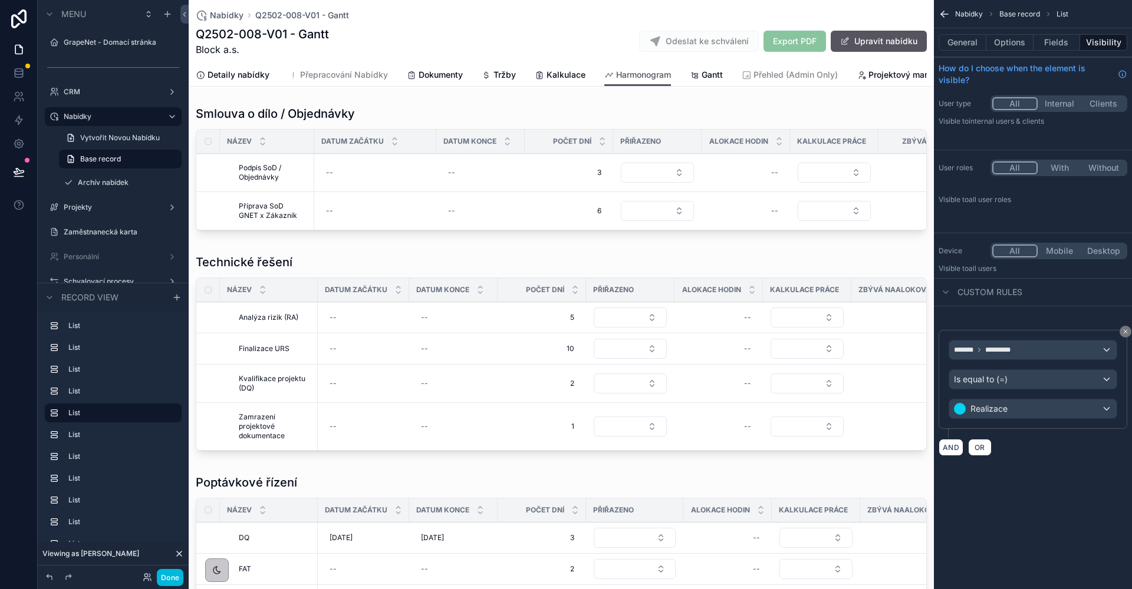
click at [1048, 378] on div "Is equal to (=)" at bounding box center [1032, 379] width 167 height 19
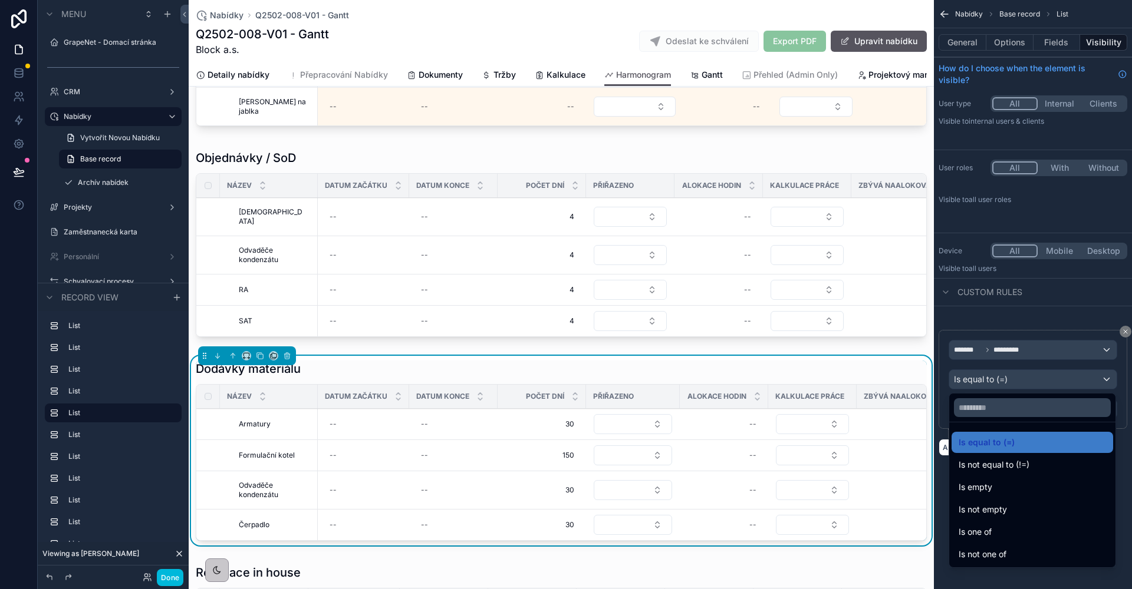
click at [1001, 532] on div "Is one of" at bounding box center [1031, 532] width 147 height 14
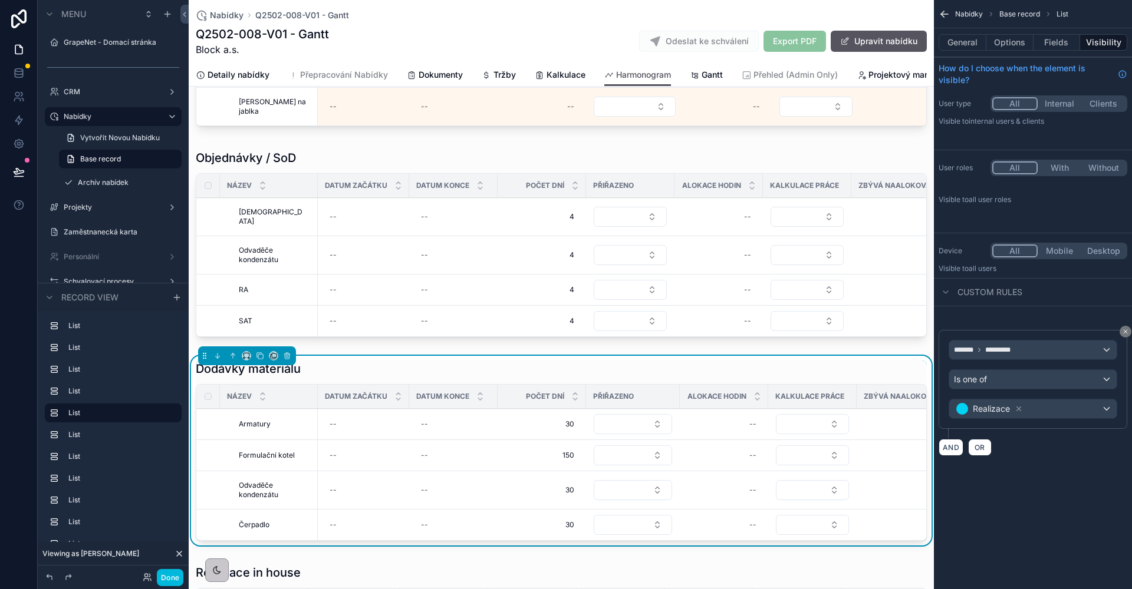
click at [1080, 407] on div "Realizace" at bounding box center [1032, 409] width 167 height 19
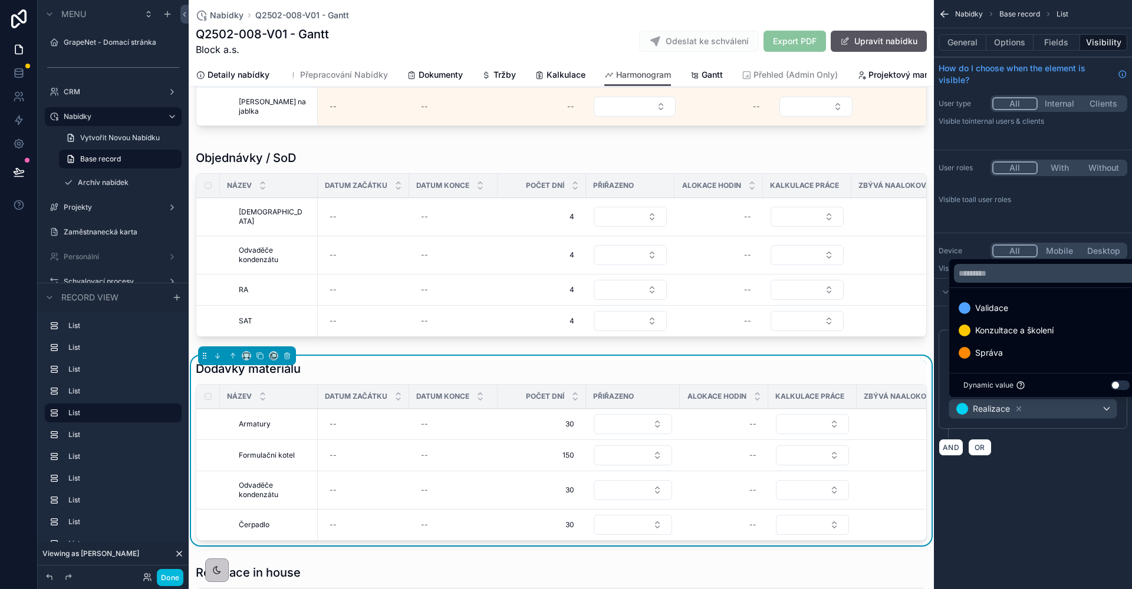
click at [1065, 411] on div "scrollable content" at bounding box center [566, 294] width 1132 height 589
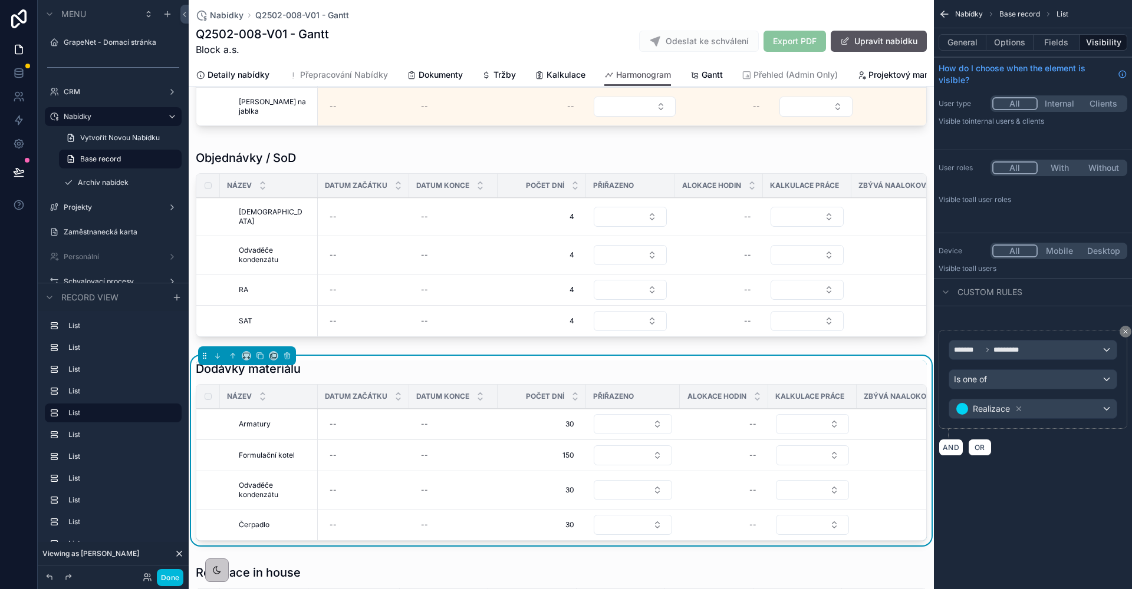
click at [1066, 410] on div "Realizace" at bounding box center [1032, 409] width 167 height 19
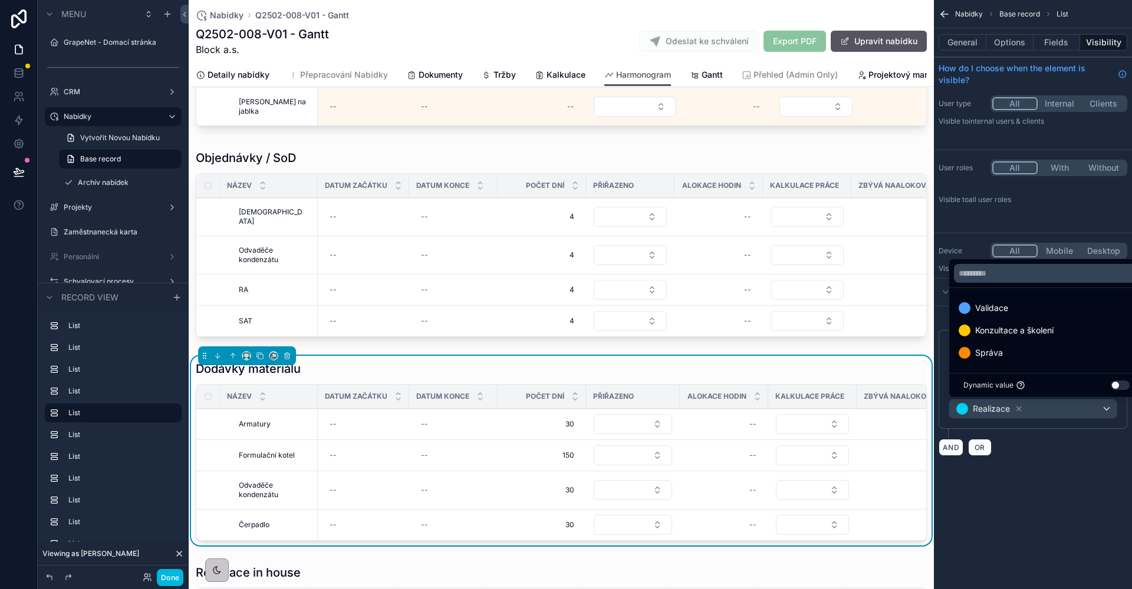
click at [1028, 351] on div "Správa" at bounding box center [1046, 353] width 176 height 14
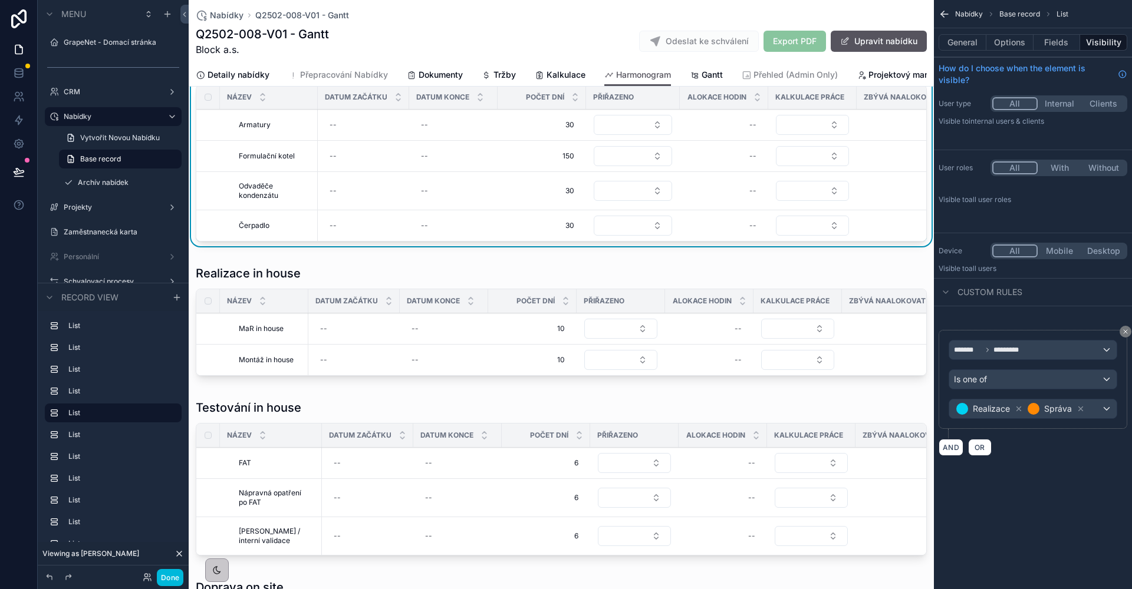
scroll to position [1002, 0]
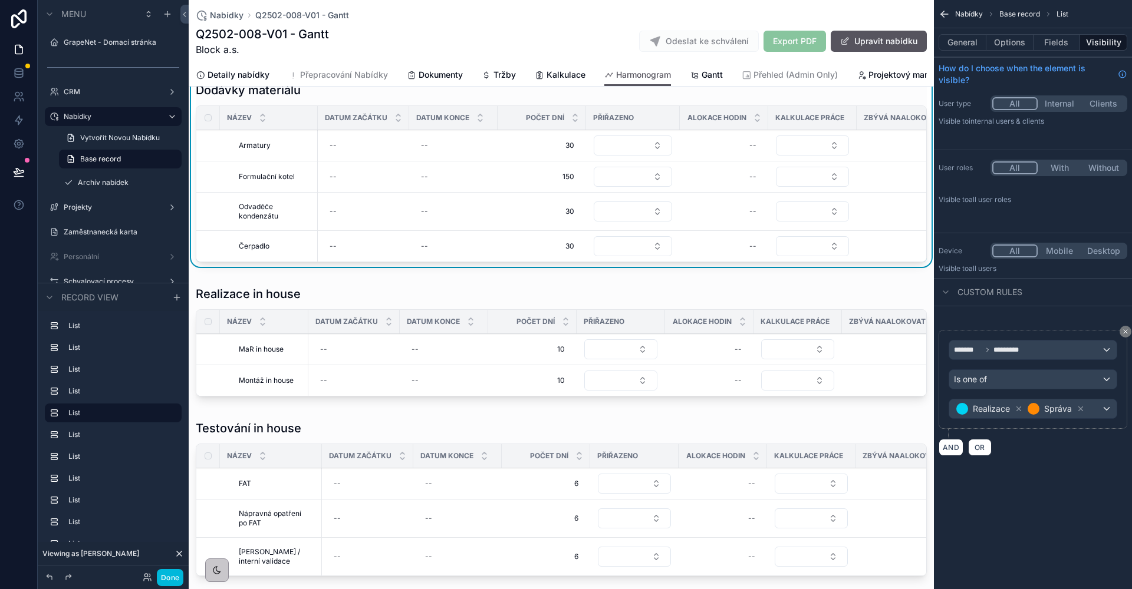
click at [543, 333] on div "scrollable content" at bounding box center [561, 343] width 745 height 125
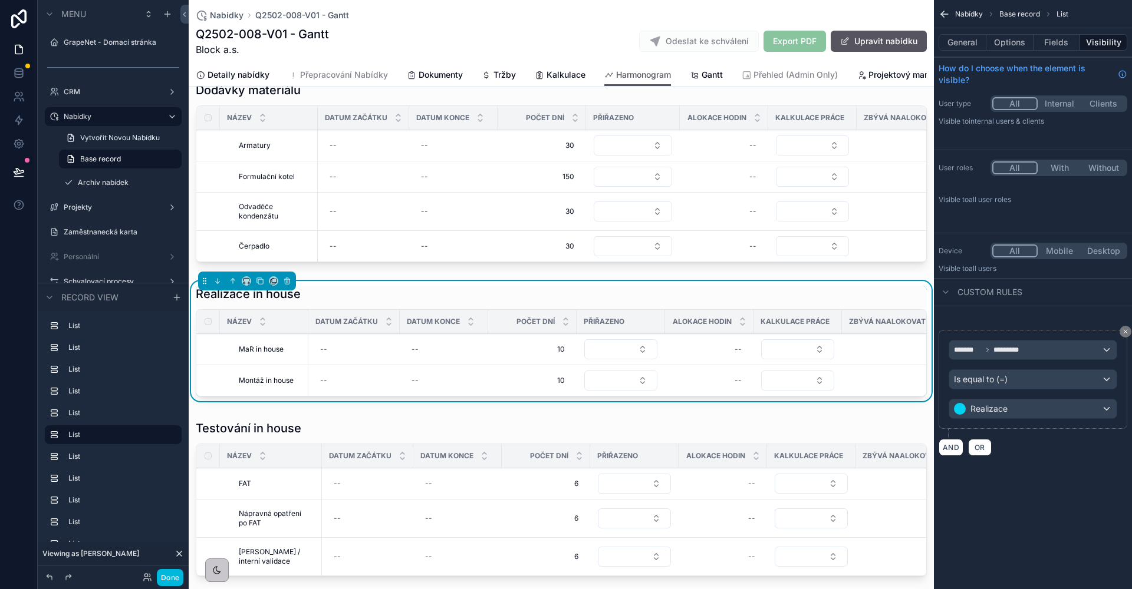
click at [1022, 381] on div "Is equal to (=)" at bounding box center [1032, 379] width 167 height 19
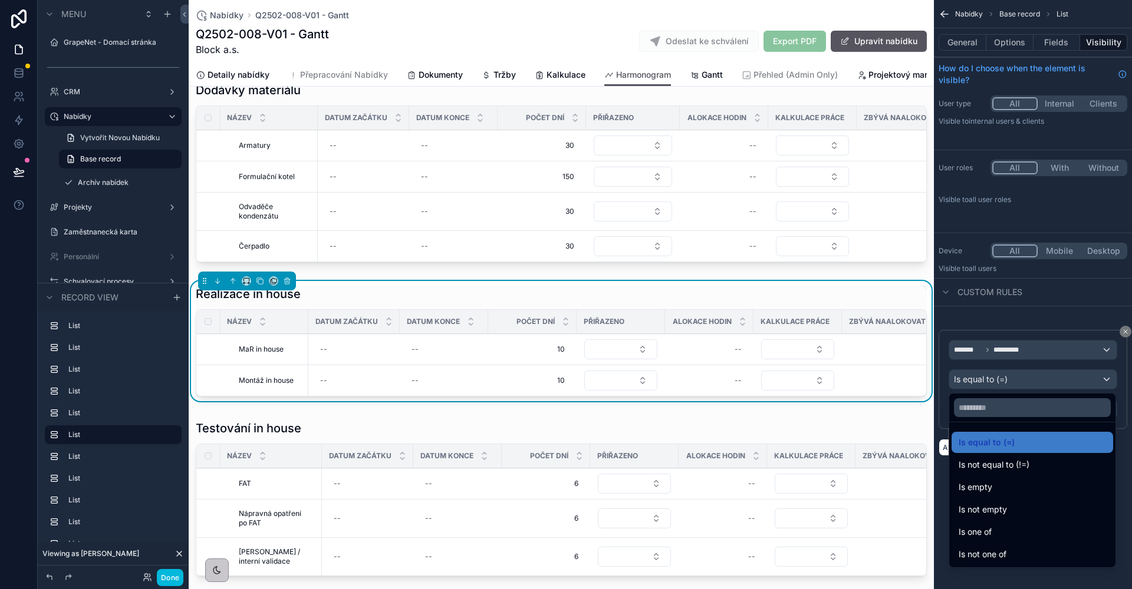
click at [996, 525] on div "Is one of" at bounding box center [1031, 532] width 161 height 21
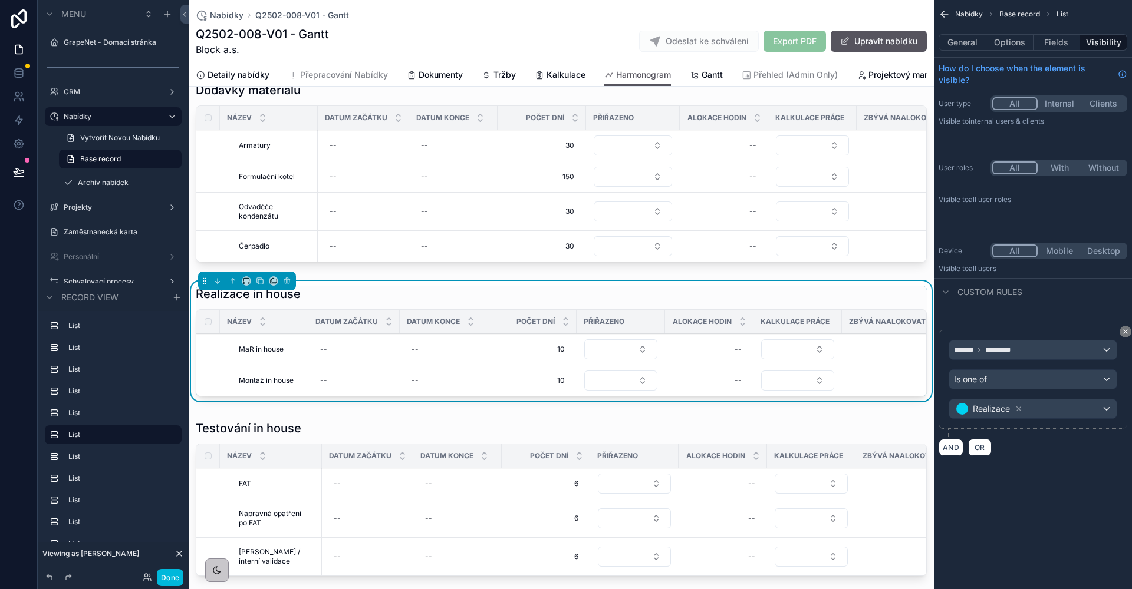
click at [1065, 407] on div "Realizace" at bounding box center [1032, 409] width 167 height 19
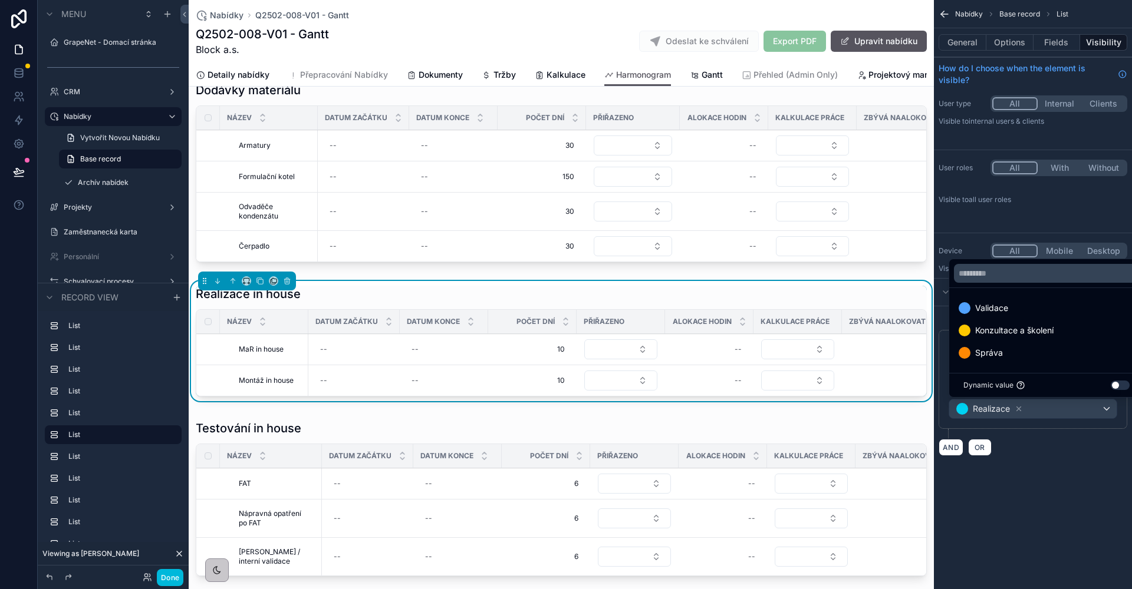
click at [1012, 345] on div "Správa" at bounding box center [1046, 352] width 190 height 21
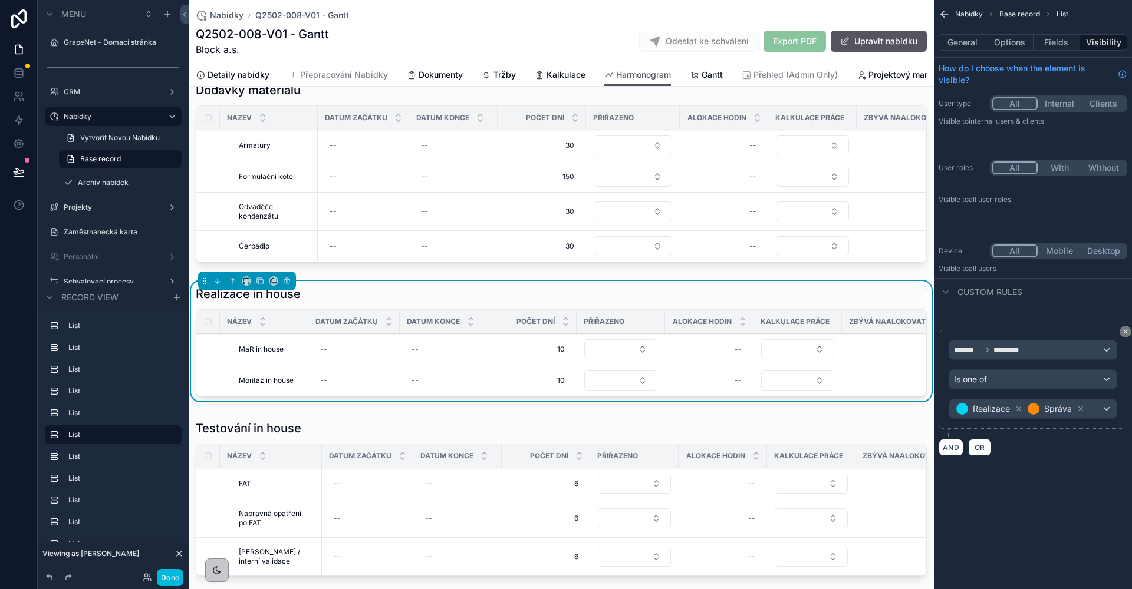
scroll to position [1057, 0]
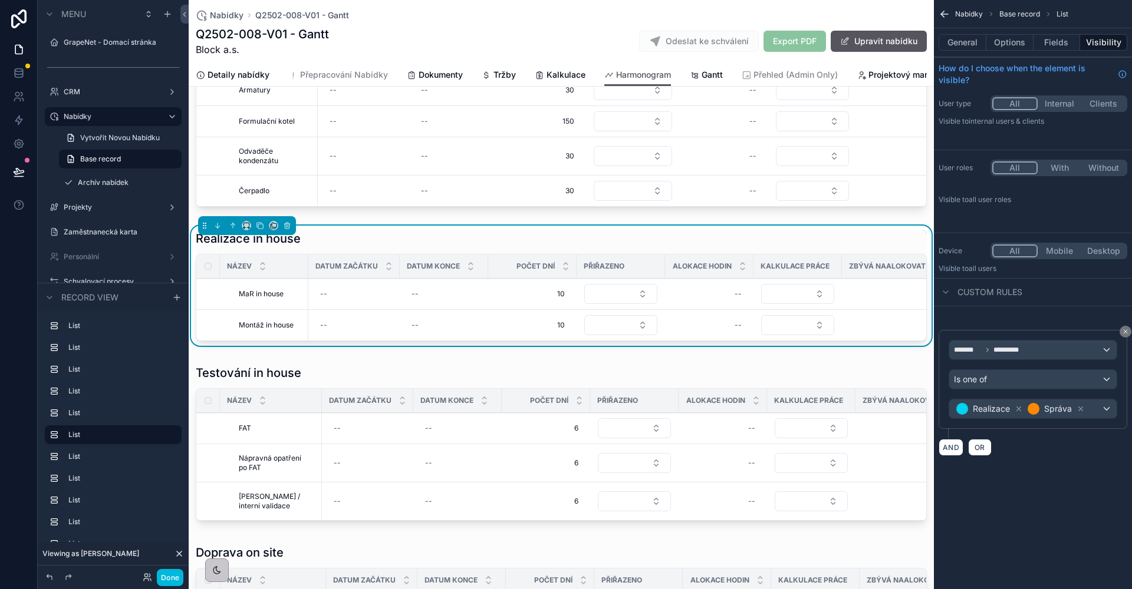
click at [481, 418] on div "scrollable content" at bounding box center [561, 445] width 745 height 170
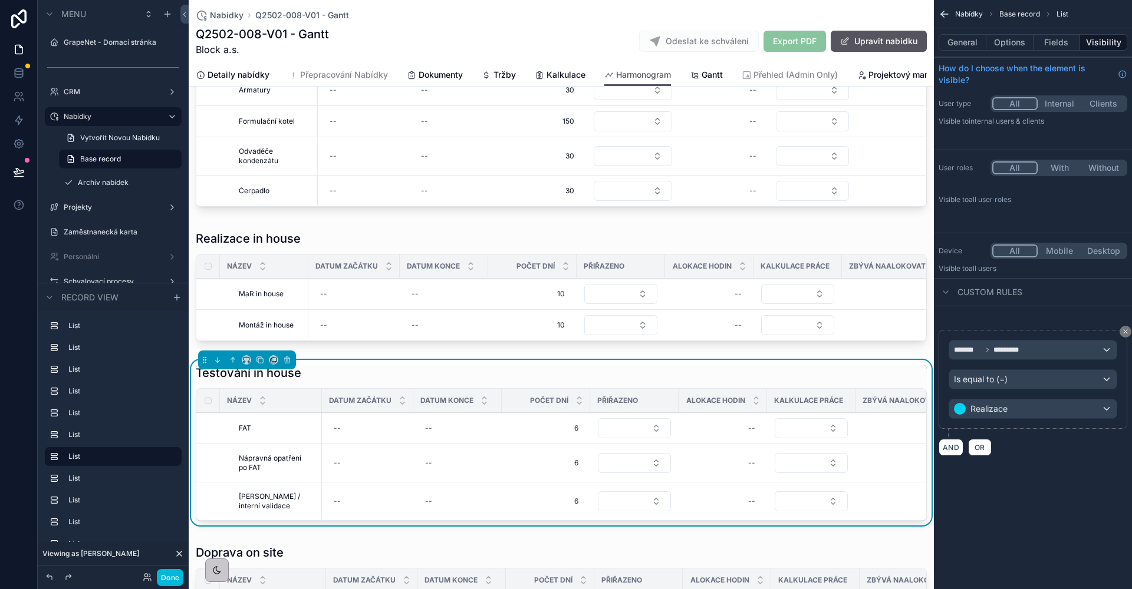
click at [1022, 375] on div "Is equal to (=)" at bounding box center [1032, 379] width 167 height 19
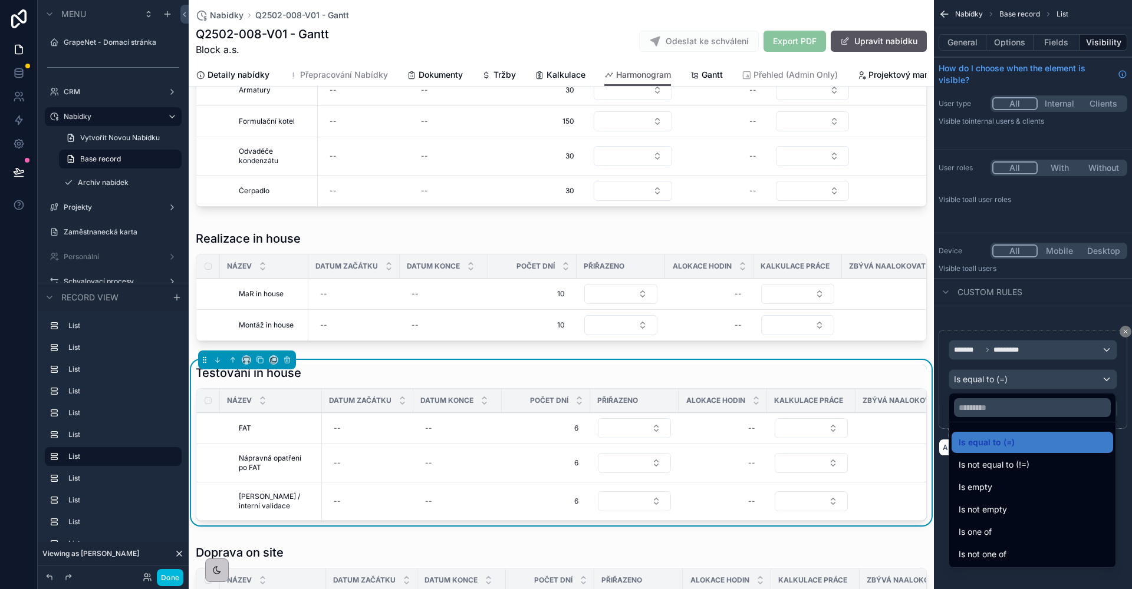
click at [1008, 530] on div "Is one of" at bounding box center [1031, 532] width 147 height 14
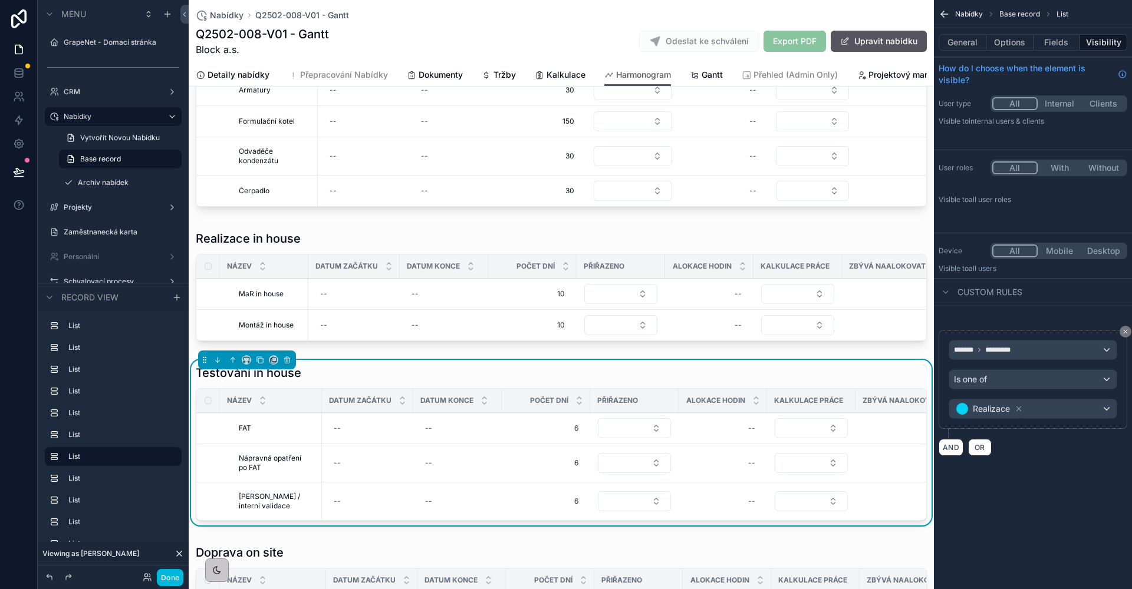
click at [1063, 410] on div "Realizace" at bounding box center [1032, 409] width 167 height 19
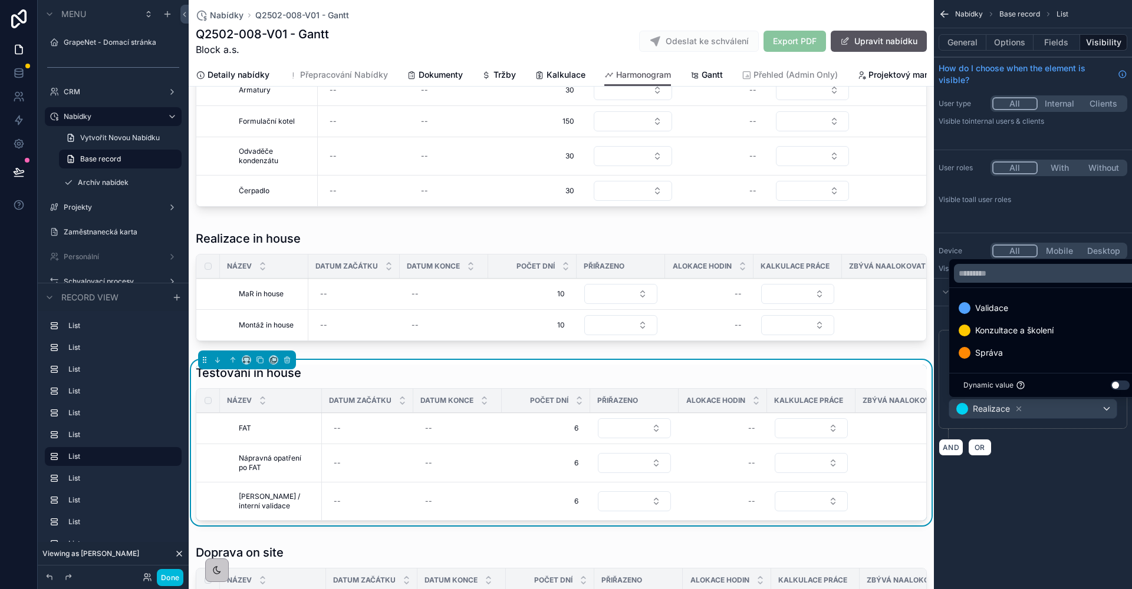
click at [988, 355] on span "Správa" at bounding box center [989, 353] width 28 height 14
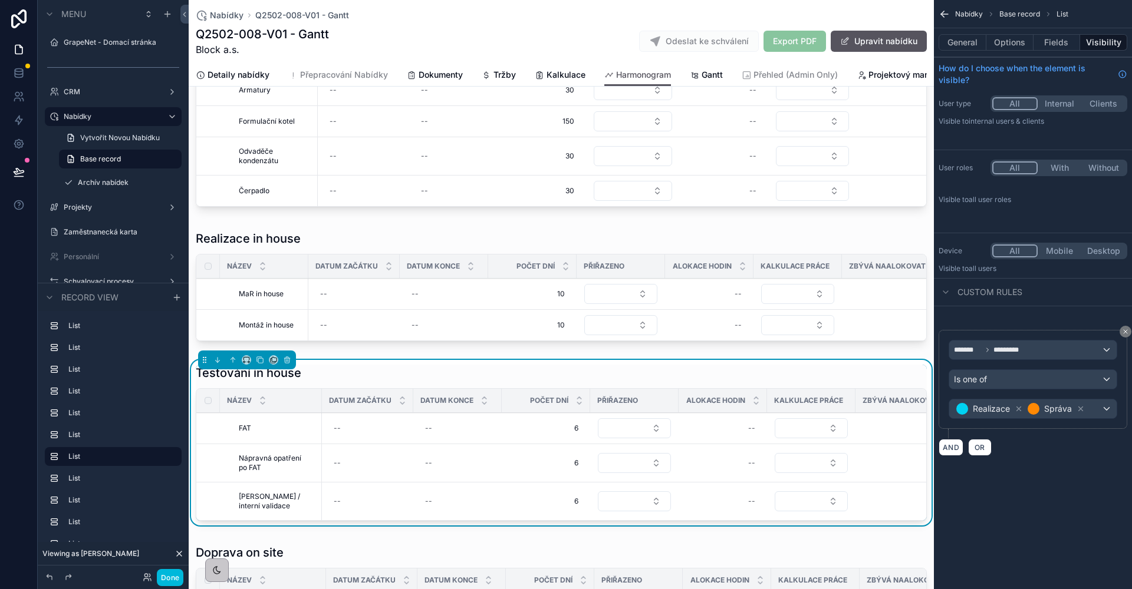
scroll to position [1241, 0]
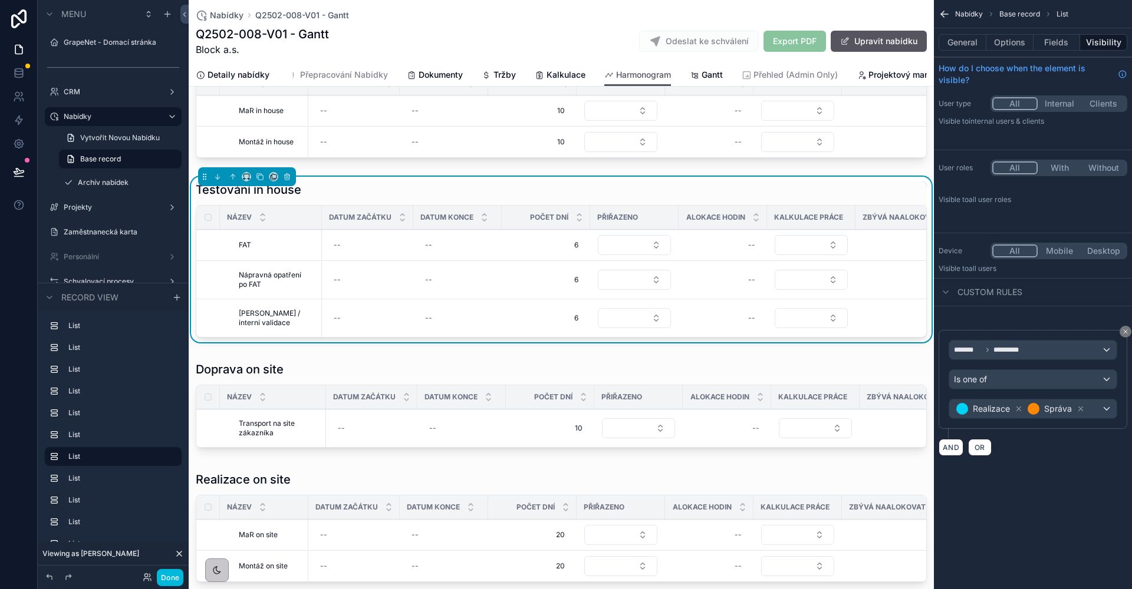
click at [352, 422] on div "scrollable content" at bounding box center [561, 407] width 745 height 101
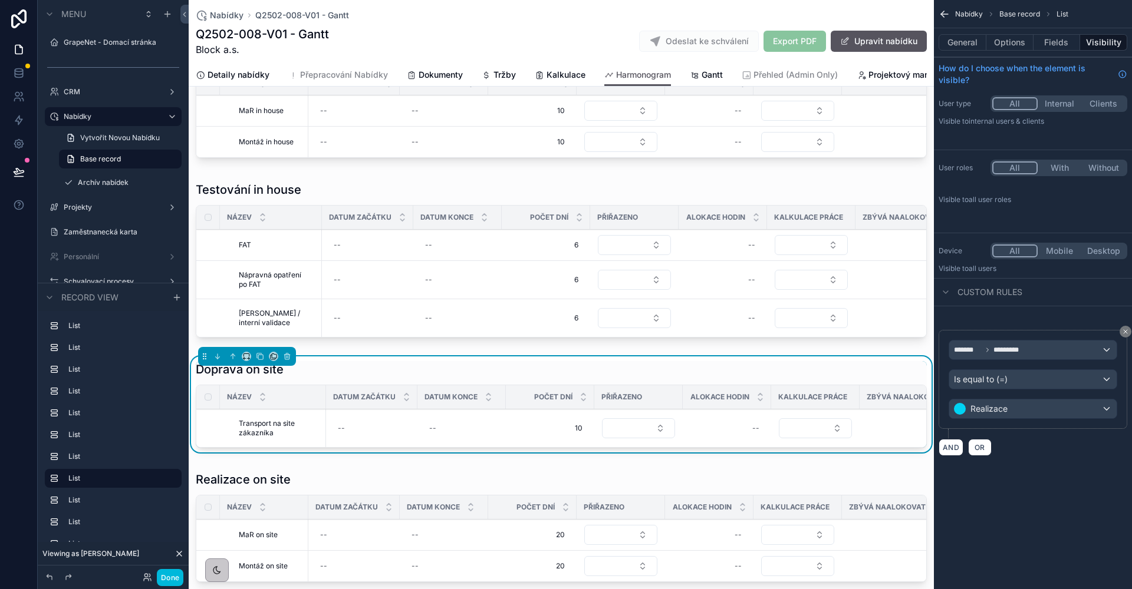
click at [1046, 379] on div "Is equal to (=)" at bounding box center [1032, 379] width 167 height 19
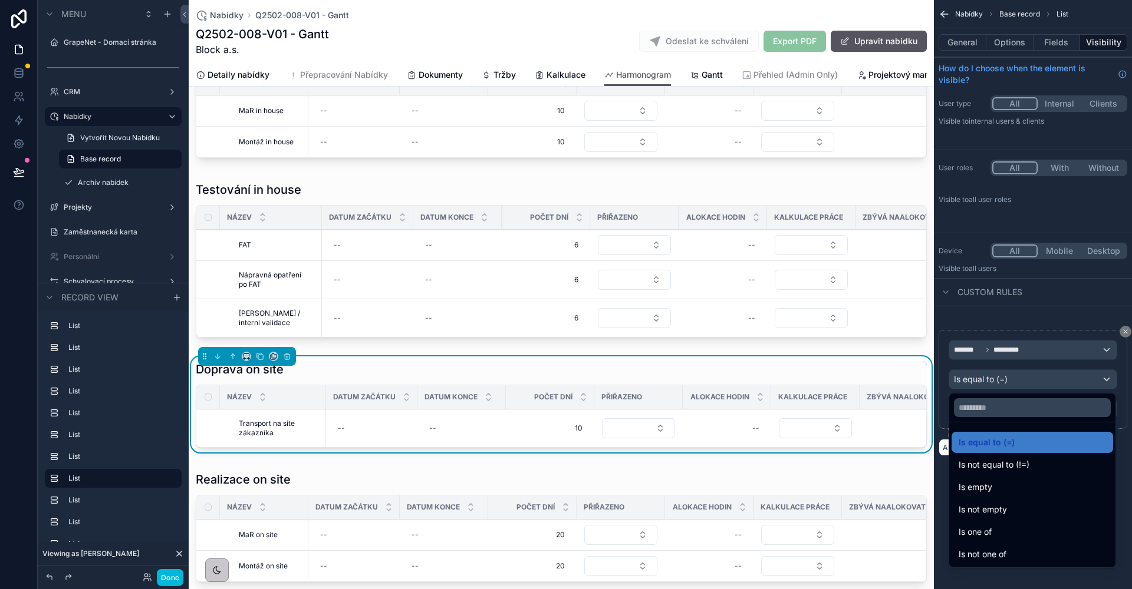
click at [1004, 526] on div "Is one of" at bounding box center [1031, 532] width 147 height 14
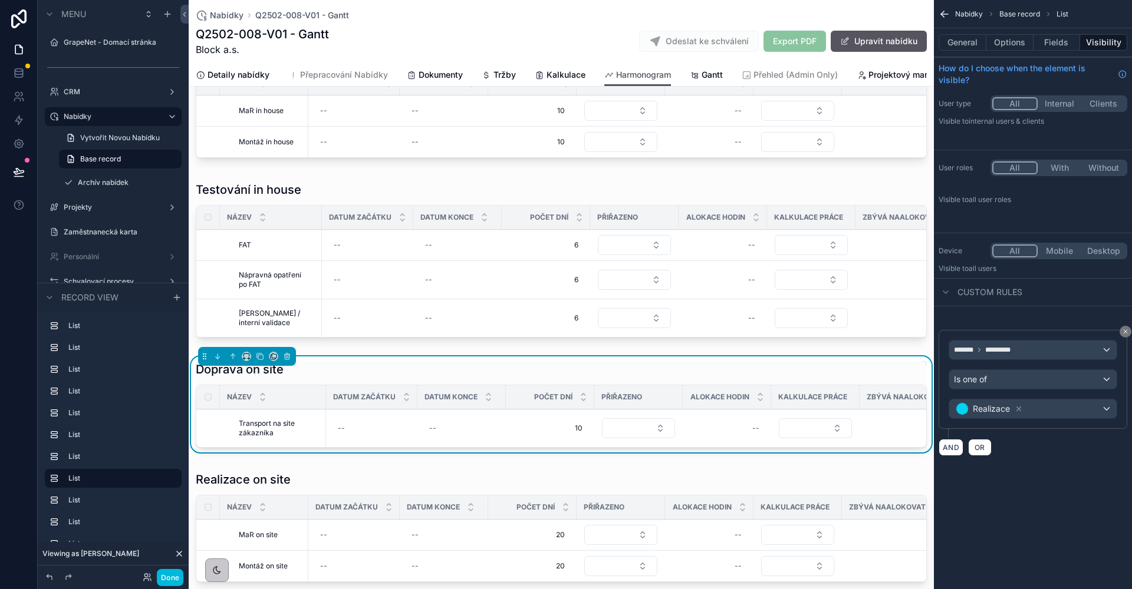
click at [1073, 405] on div "Realizace" at bounding box center [1032, 409] width 167 height 19
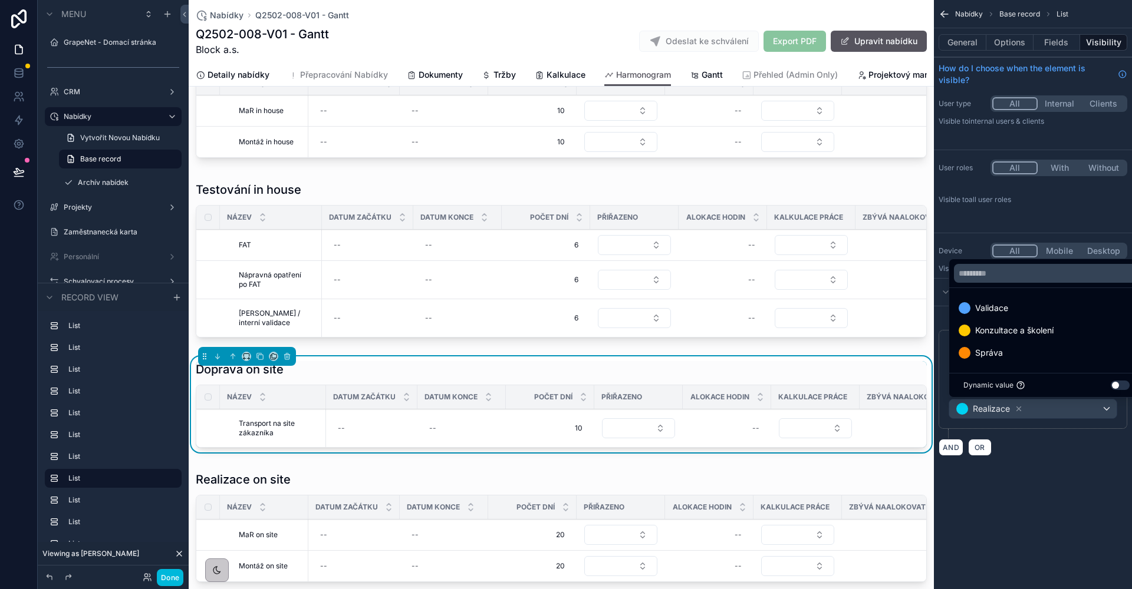
drag, startPoint x: 1021, startPoint y: 354, endPoint x: 992, endPoint y: 354, distance: 28.9
click at [1021, 354] on div "Správa" at bounding box center [1046, 353] width 176 height 14
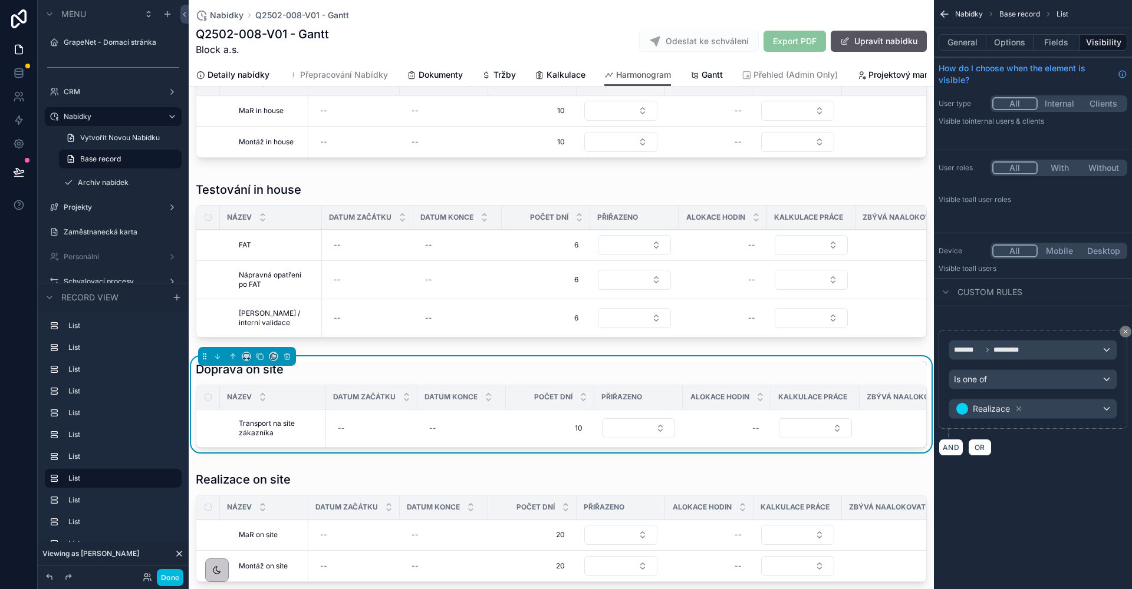
drag, startPoint x: 992, startPoint y: 354, endPoint x: 1012, endPoint y: 319, distance: 39.6
click at [1058, 409] on span "Správa" at bounding box center [1058, 409] width 28 height 12
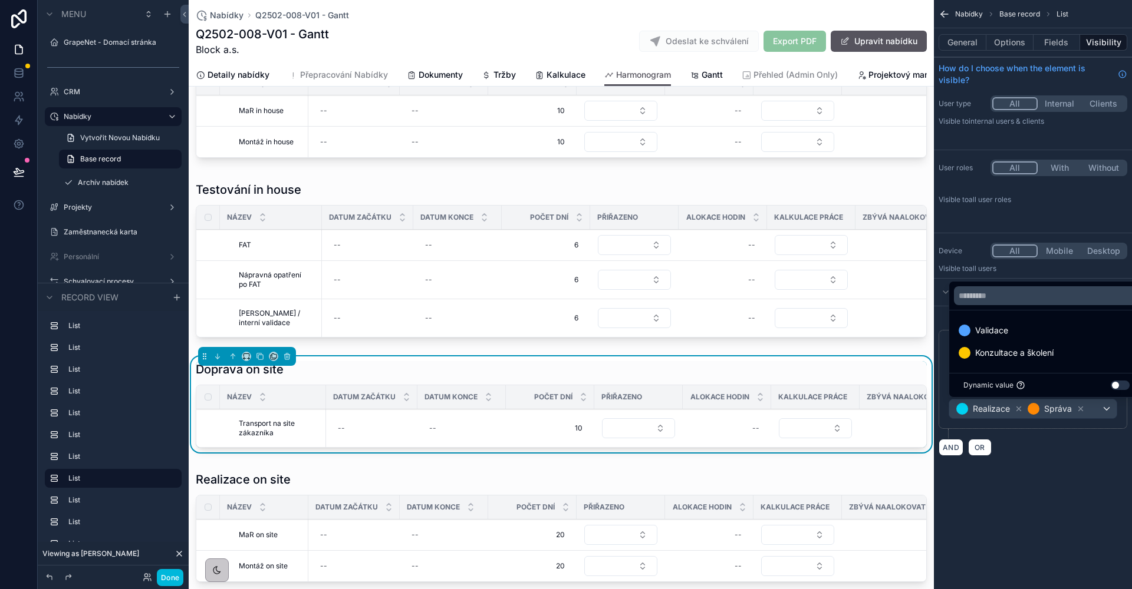
click at [1007, 500] on div "scrollable content" at bounding box center [566, 294] width 1132 height 589
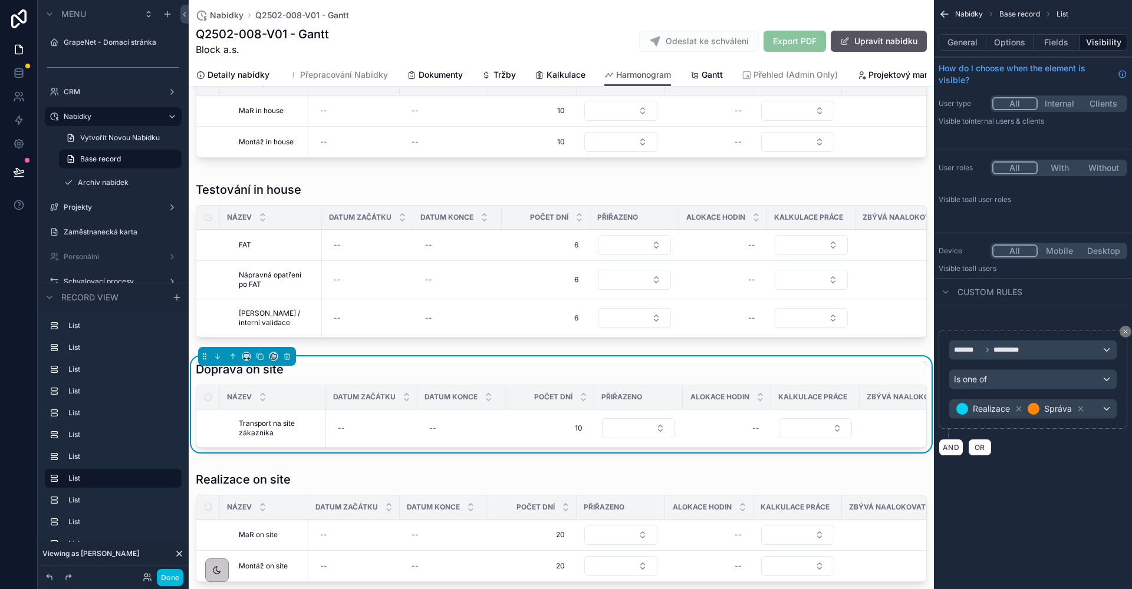
scroll to position [1398, 0]
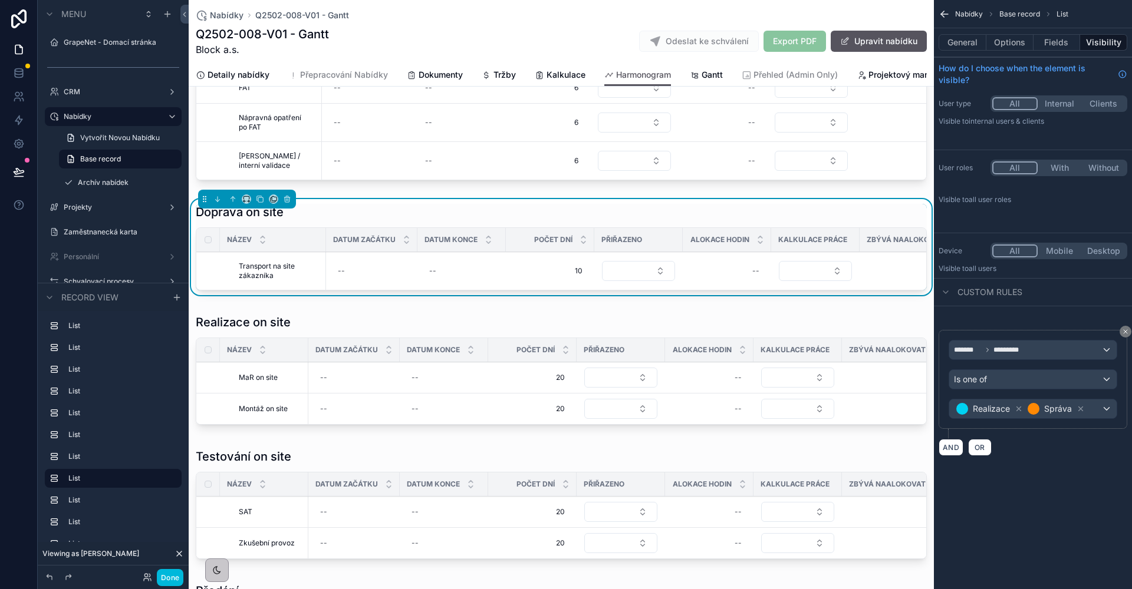
click at [380, 401] on div "scrollable content" at bounding box center [561, 371] width 745 height 125
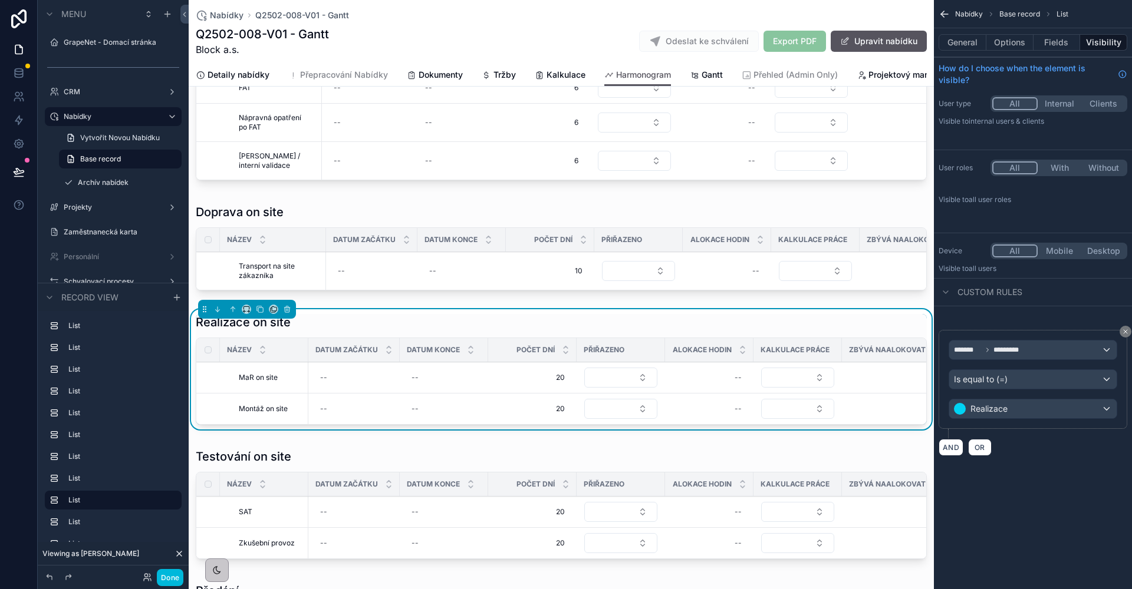
click at [1007, 380] on span "Is equal to (=)" at bounding box center [981, 380] width 54 height 12
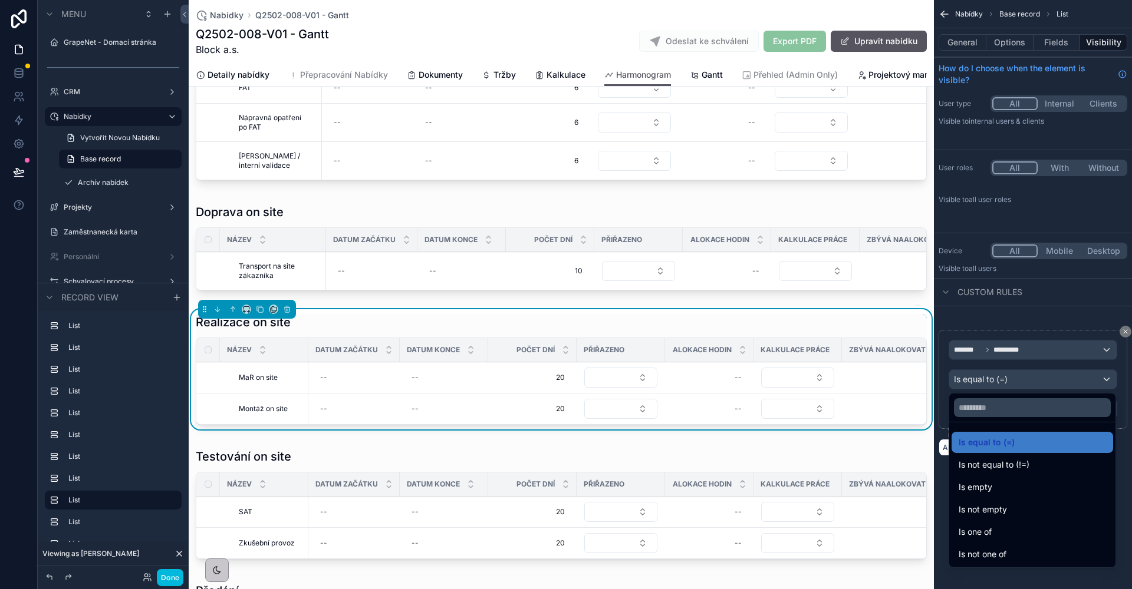
click at [1007, 529] on div "Is one of" at bounding box center [1031, 532] width 147 height 14
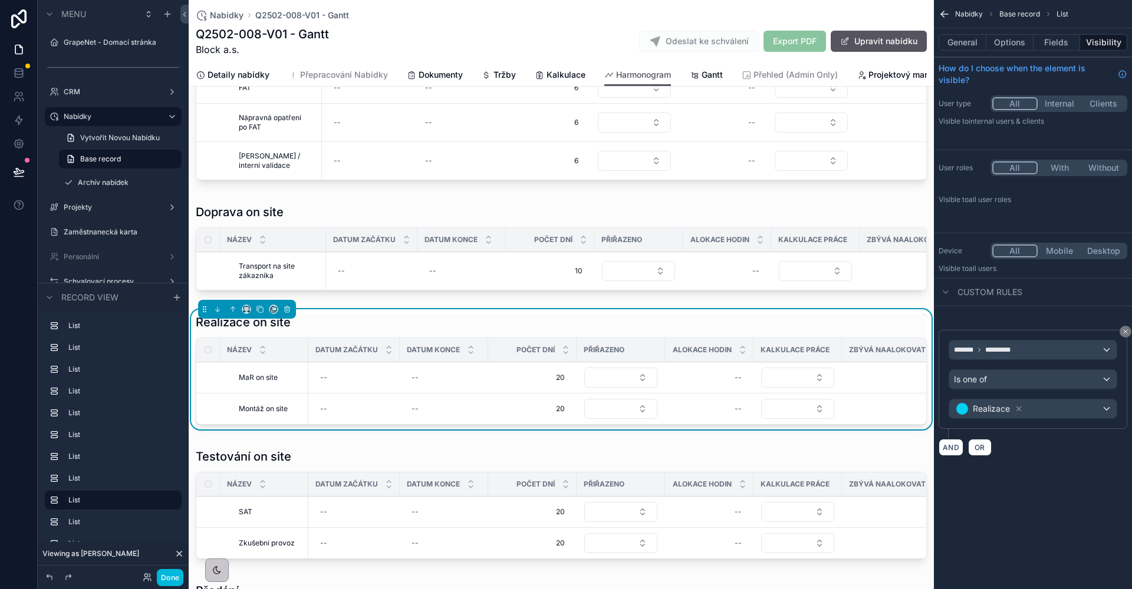
click at [1079, 413] on div "Realizace" at bounding box center [1032, 409] width 167 height 19
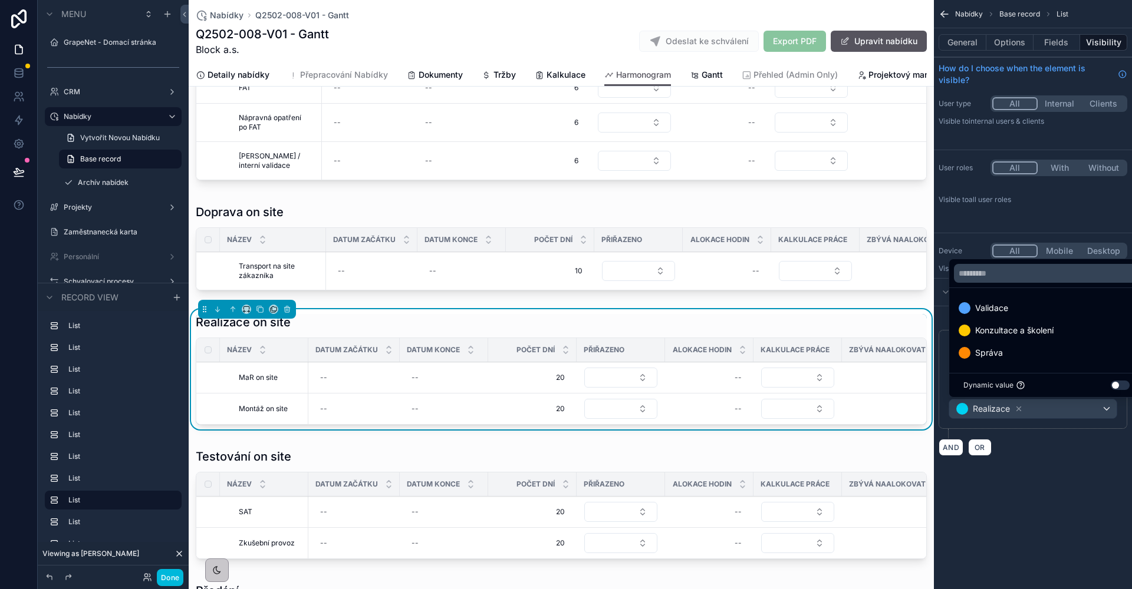
click at [1064, 408] on div "scrollable content" at bounding box center [566, 294] width 1132 height 589
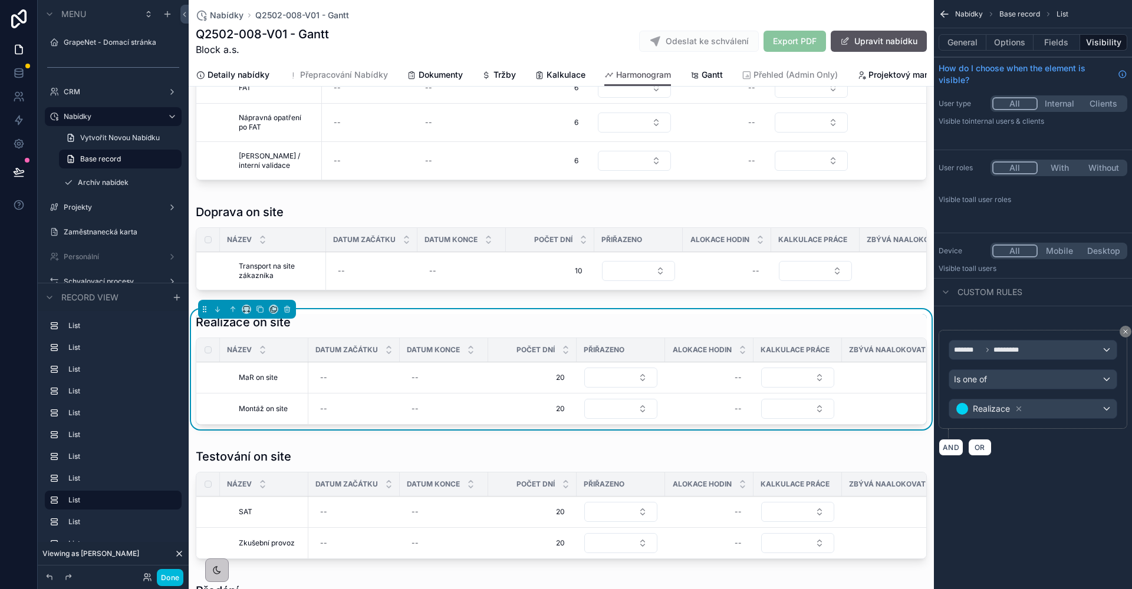
click at [1089, 409] on div "Realizace" at bounding box center [1032, 409] width 167 height 19
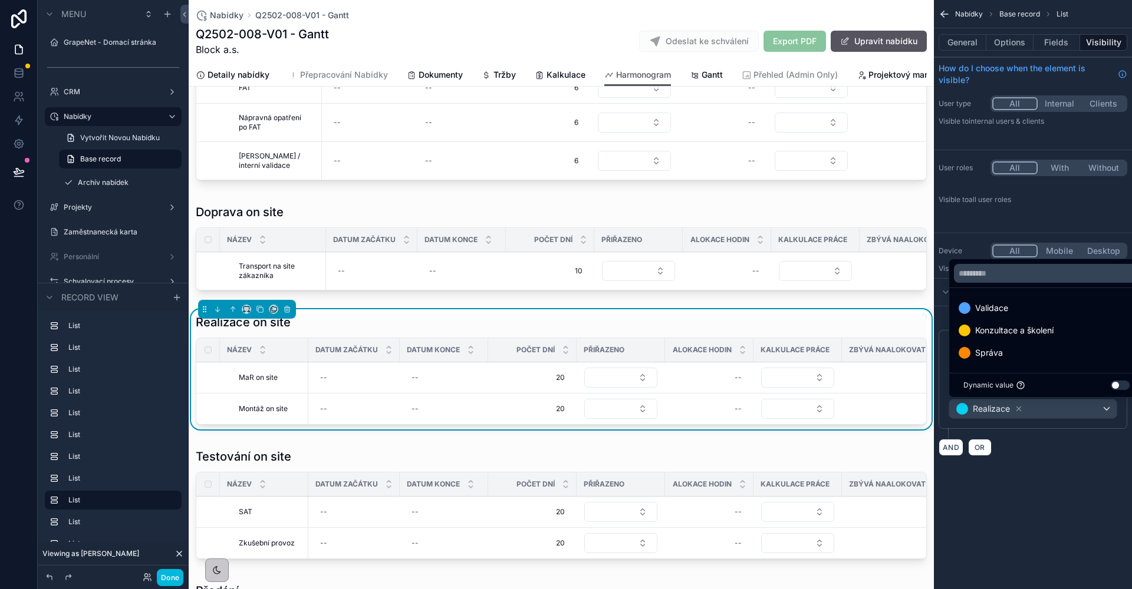
click at [999, 355] on span "Správa" at bounding box center [989, 353] width 28 height 14
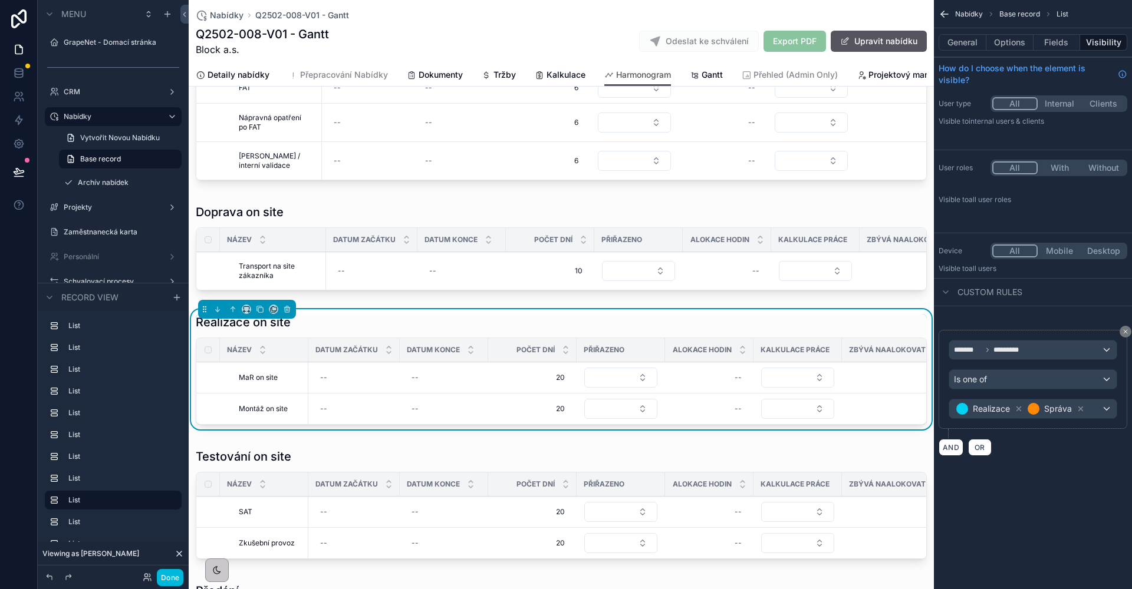
scroll to position [1482, 0]
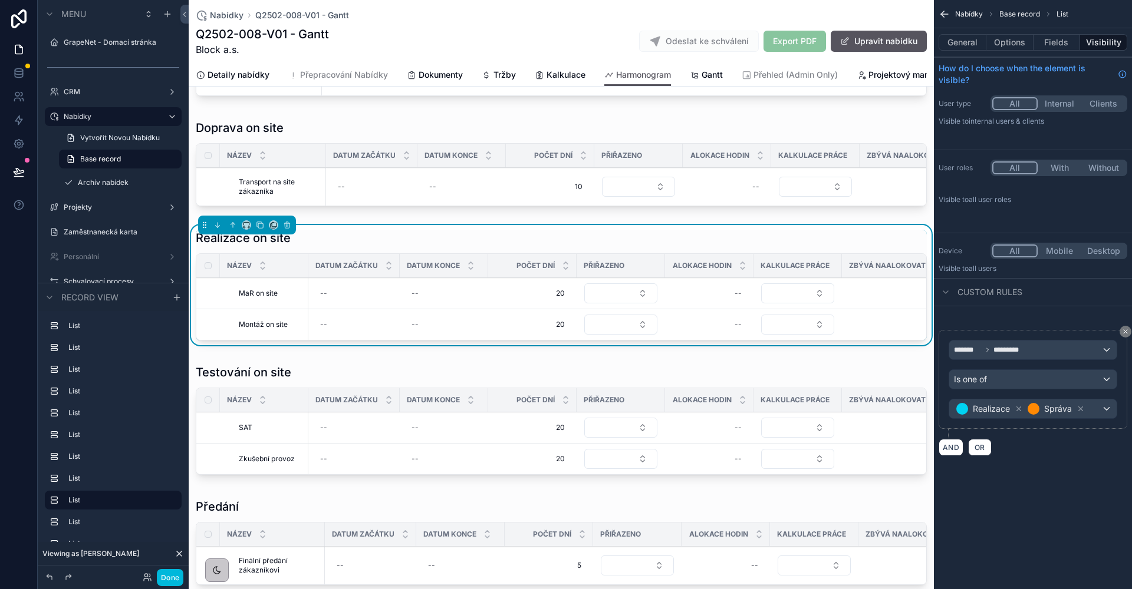
click at [379, 445] on div "scrollable content" at bounding box center [561, 421] width 745 height 125
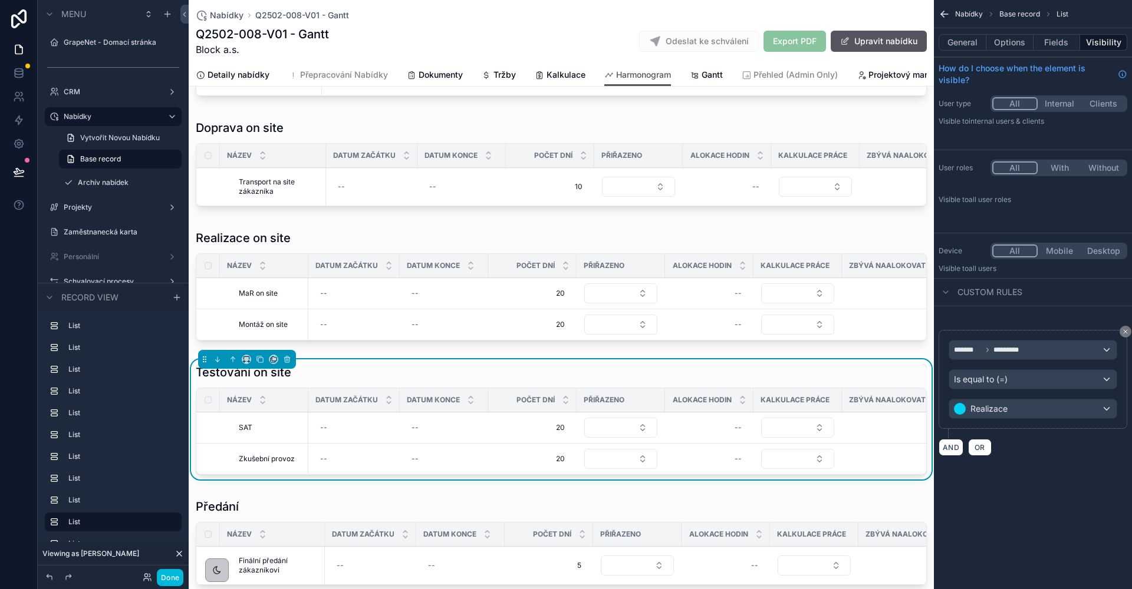
click at [1033, 380] on div "Is equal to (=)" at bounding box center [1032, 379] width 167 height 19
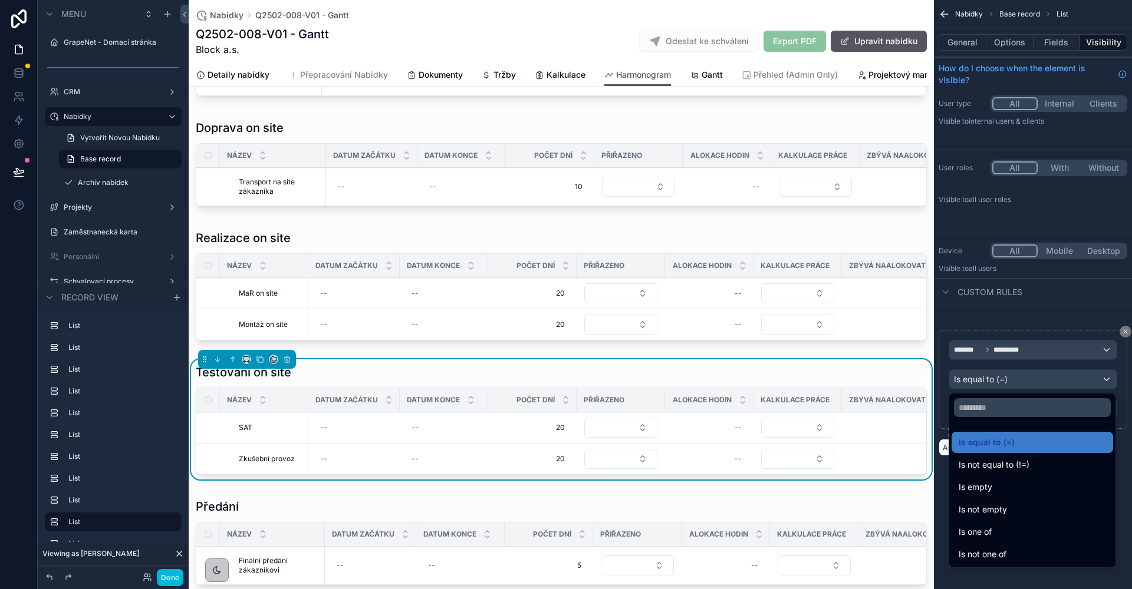
click at [1011, 530] on div "Is one of" at bounding box center [1031, 532] width 147 height 14
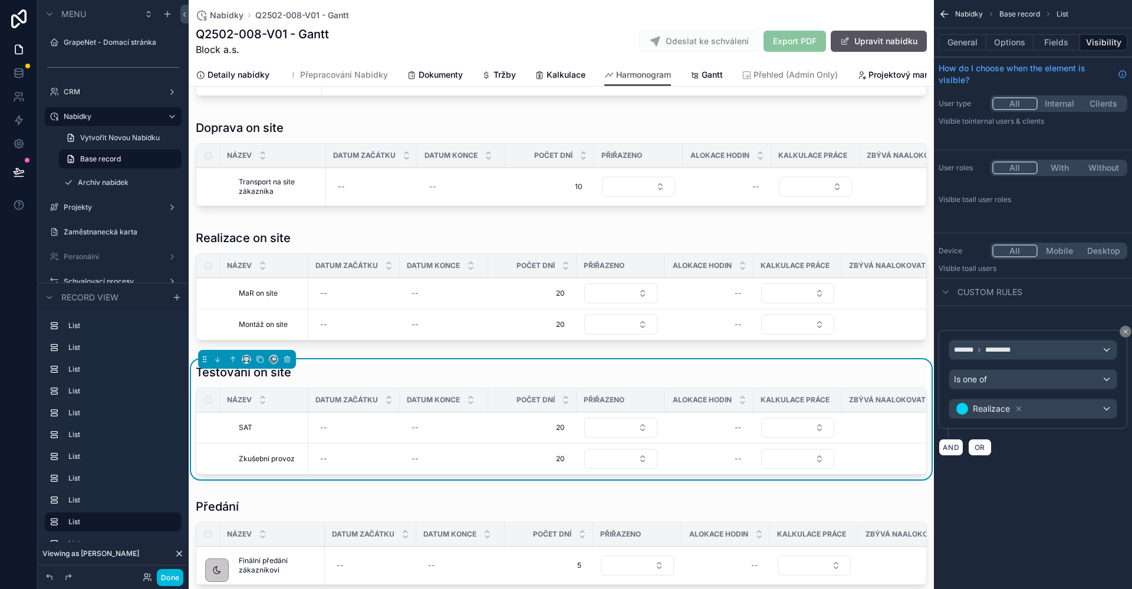
click at [1073, 408] on div "Realizace" at bounding box center [1032, 409] width 167 height 19
click at [1077, 408] on div "scrollable content" at bounding box center [566, 294] width 1132 height 589
click at [1085, 418] on div "Realizace" at bounding box center [1032, 409] width 167 height 19
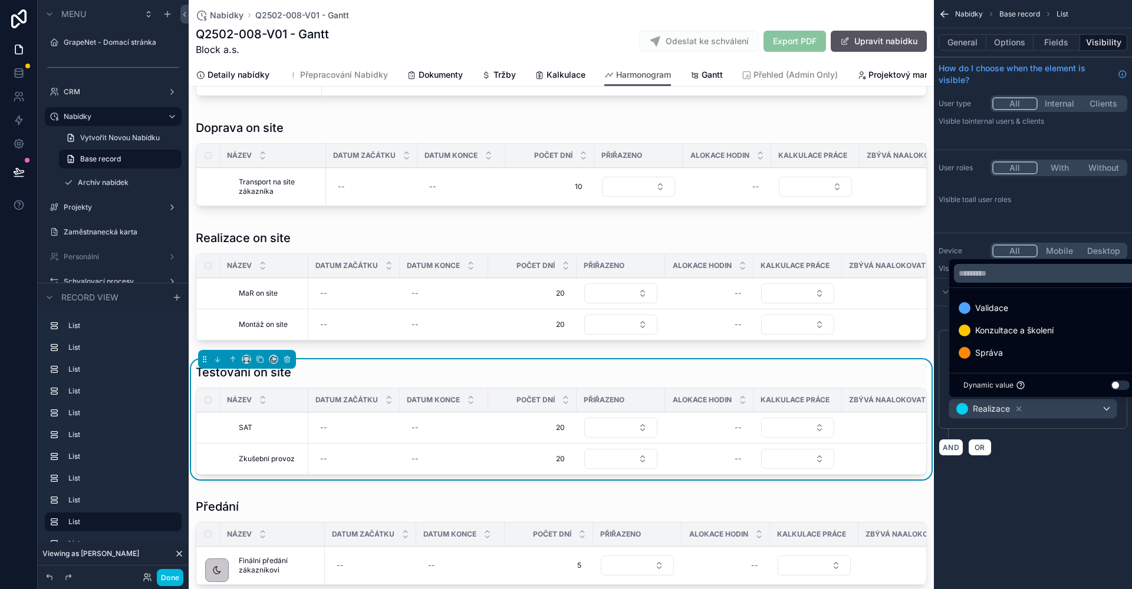
click at [1000, 357] on span "Správa" at bounding box center [989, 353] width 28 height 14
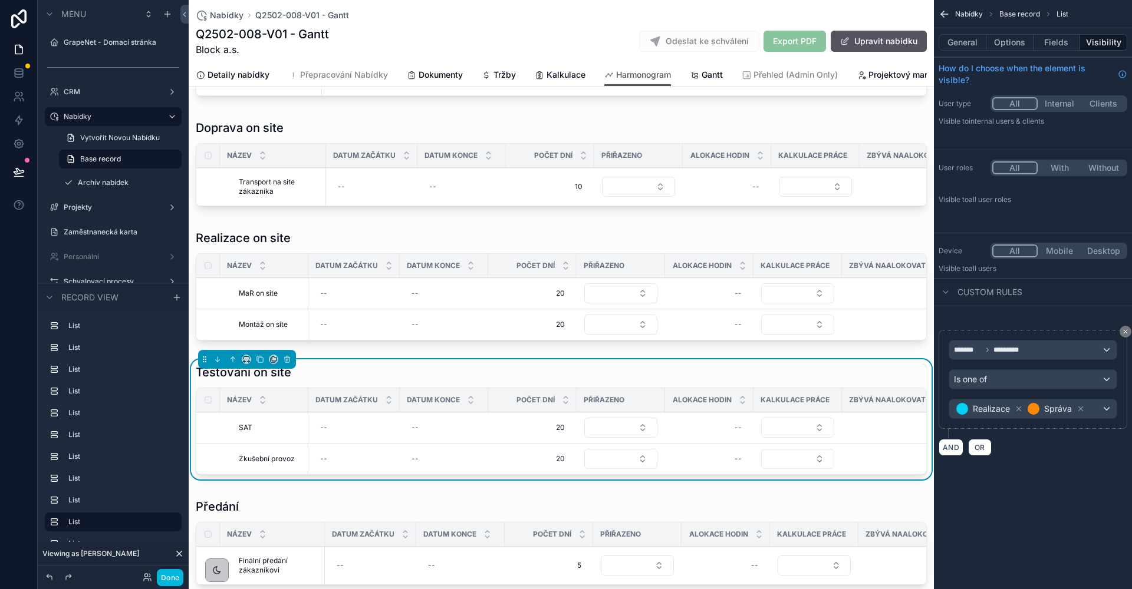
scroll to position [1684, 0]
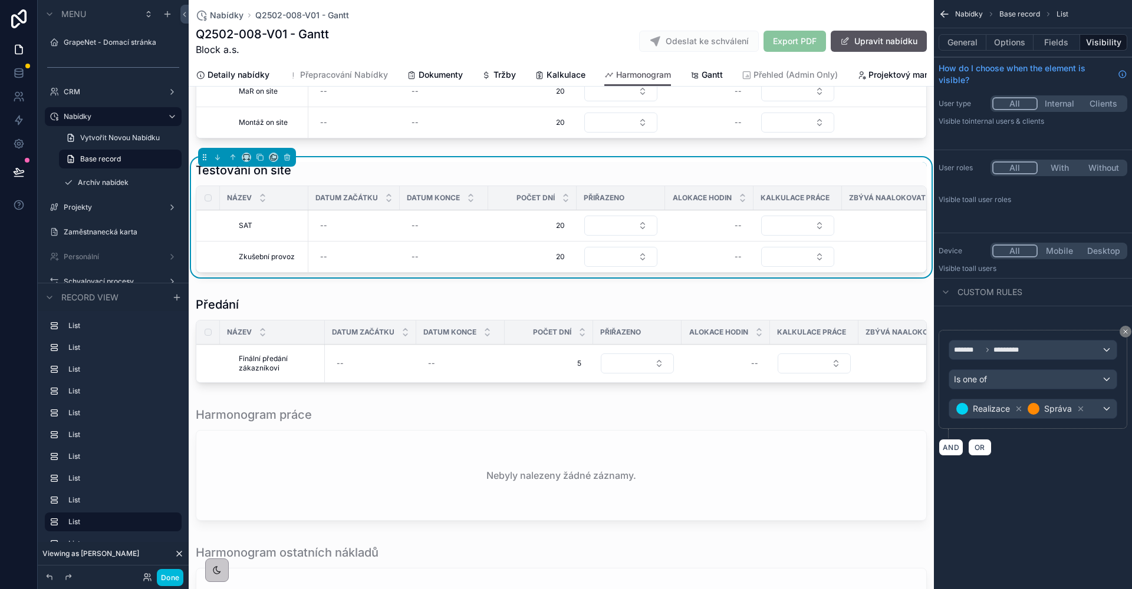
click at [519, 344] on div "Počet dní" at bounding box center [548, 332] width 88 height 22
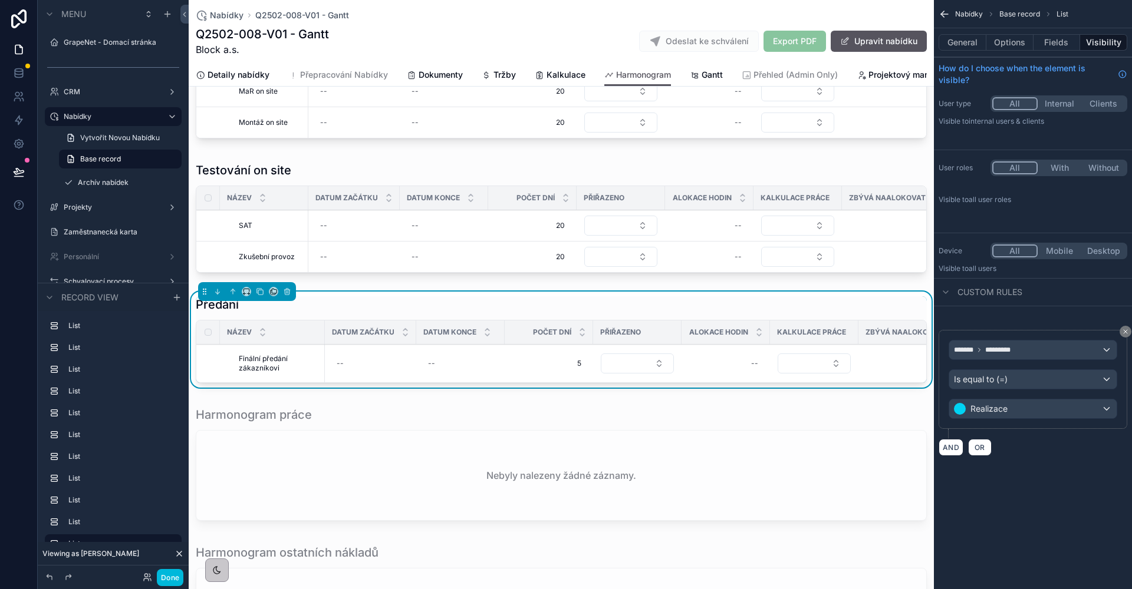
click at [1081, 406] on div "Realizace" at bounding box center [1032, 409] width 167 height 19
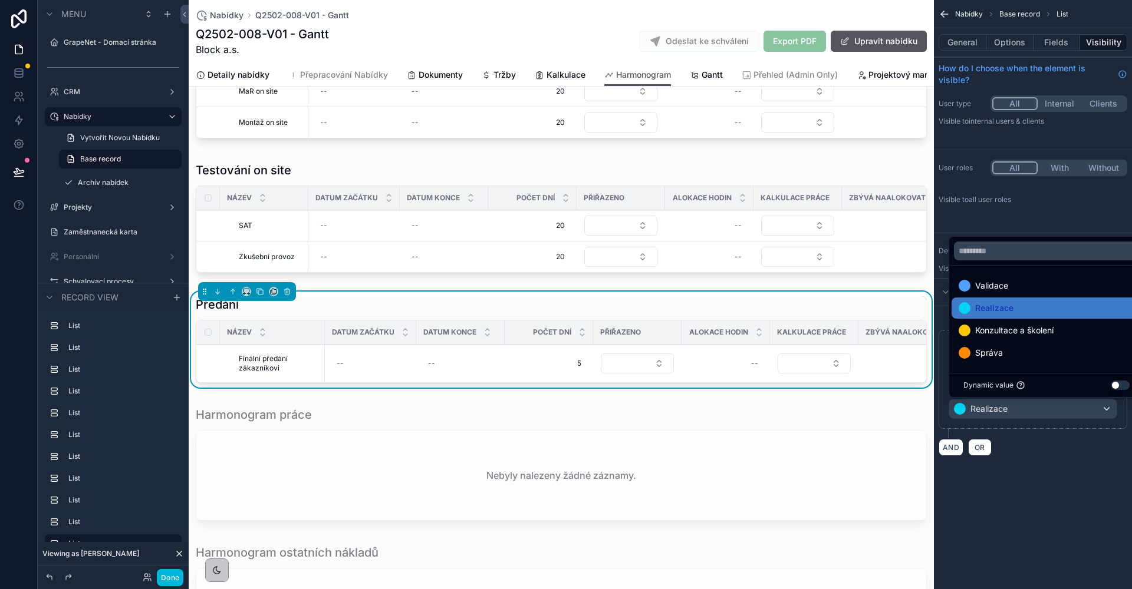
click at [1080, 436] on div "scrollable content" at bounding box center [566, 294] width 1132 height 589
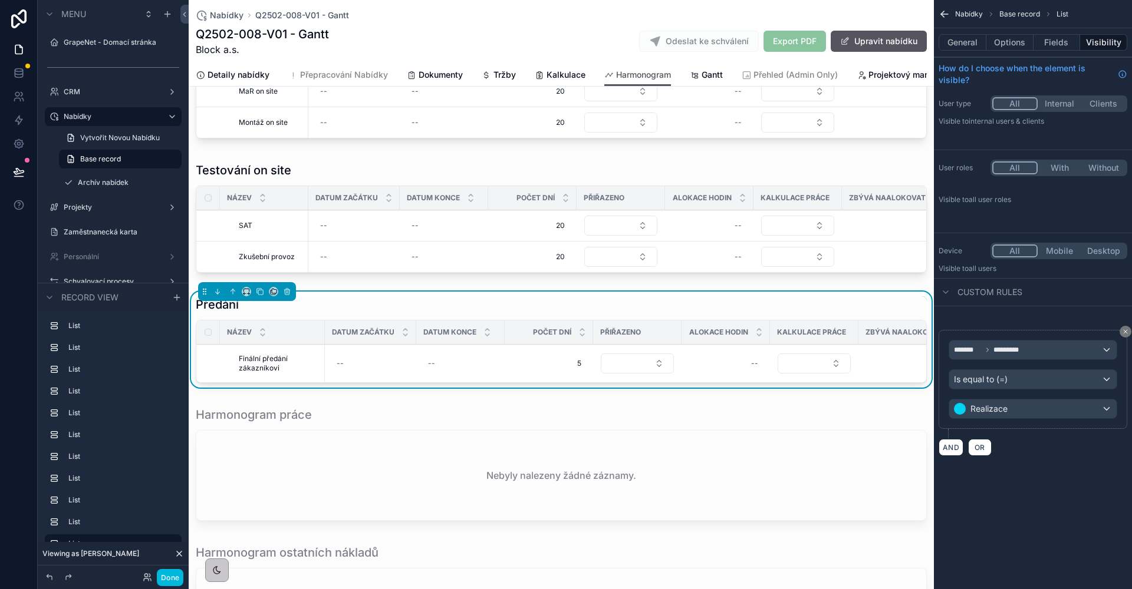
click at [1077, 385] on div "Is equal to (=)" at bounding box center [1032, 379] width 167 height 19
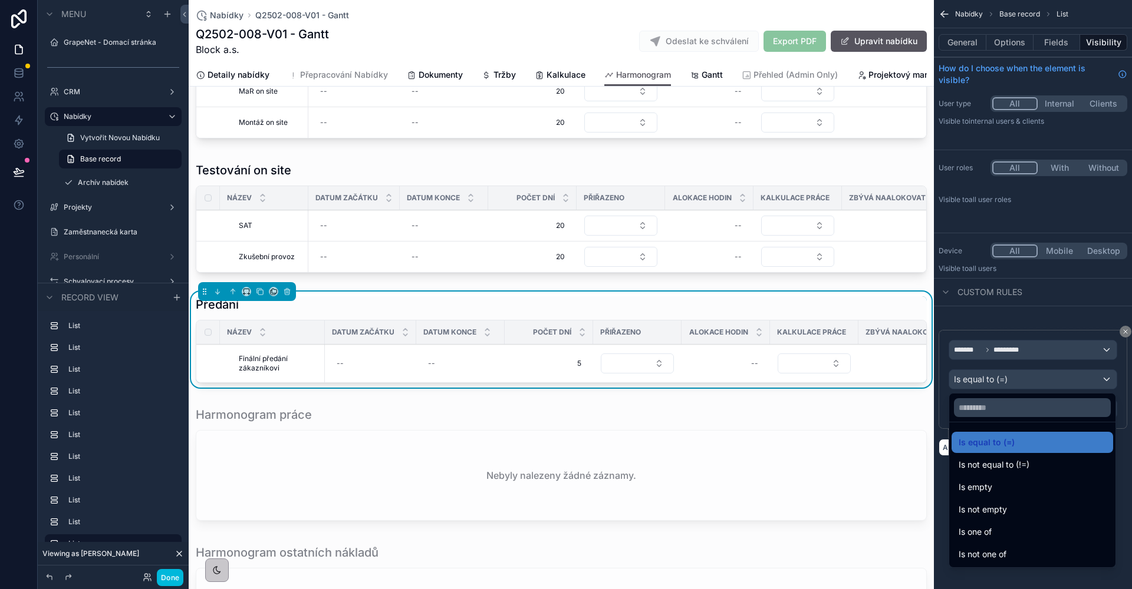
click at [1004, 530] on div "Is one of" at bounding box center [1031, 532] width 147 height 14
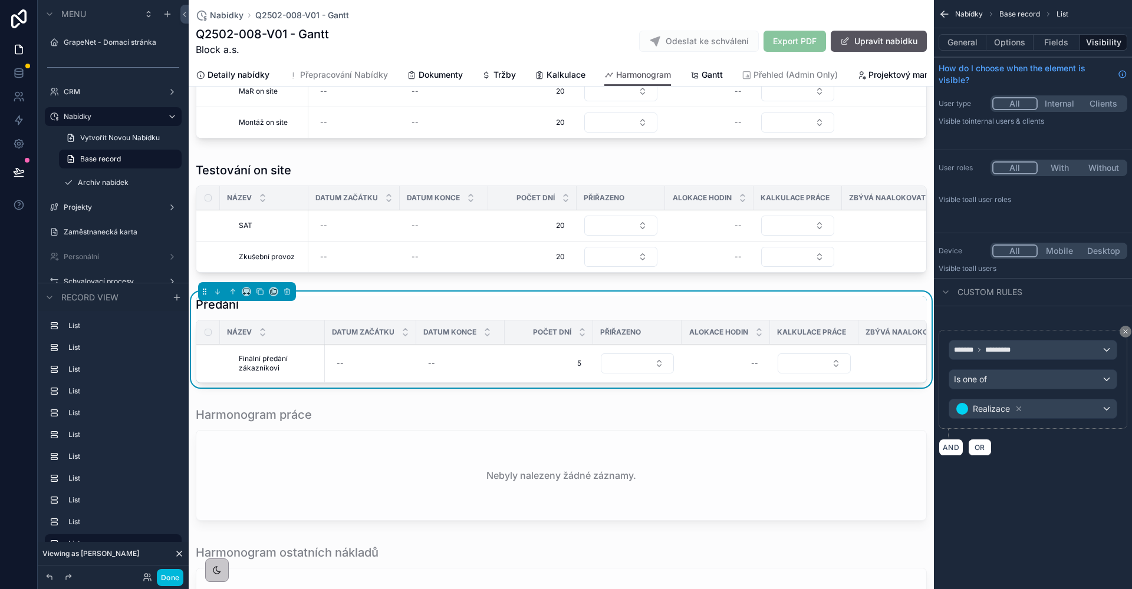
click at [1093, 408] on div "Realizace" at bounding box center [1032, 409] width 167 height 19
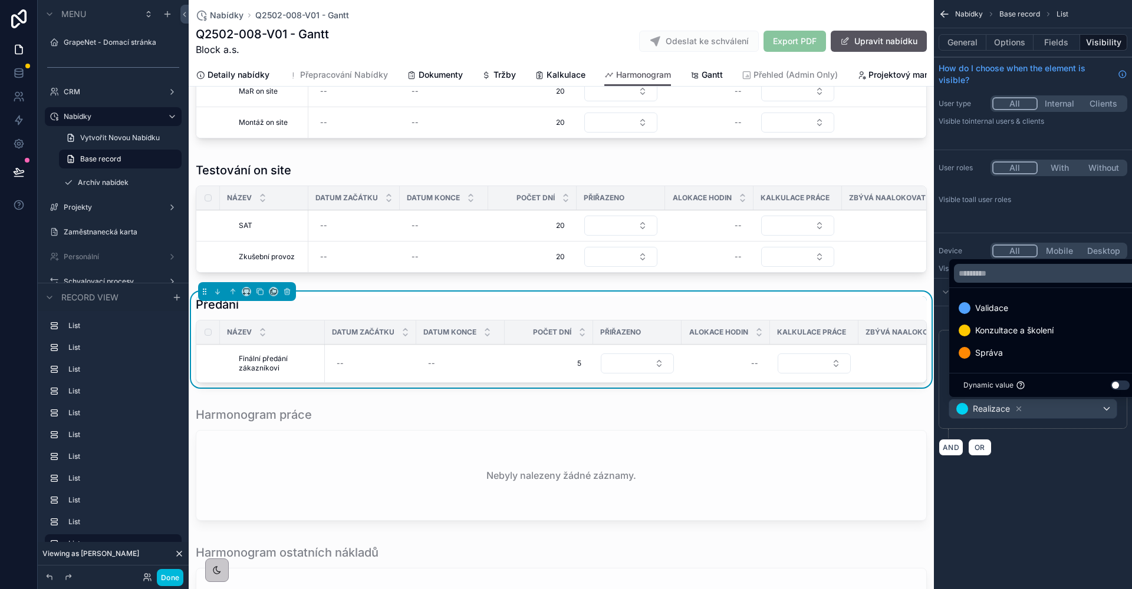
click at [985, 355] on span "Správa" at bounding box center [989, 353] width 28 height 14
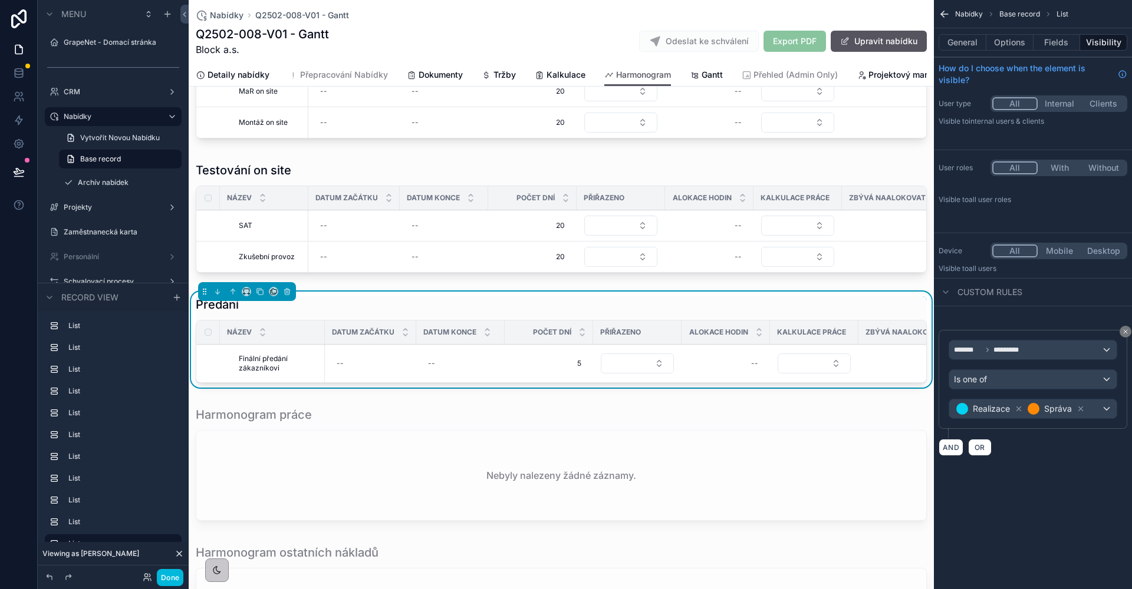
scroll to position [2022, 0]
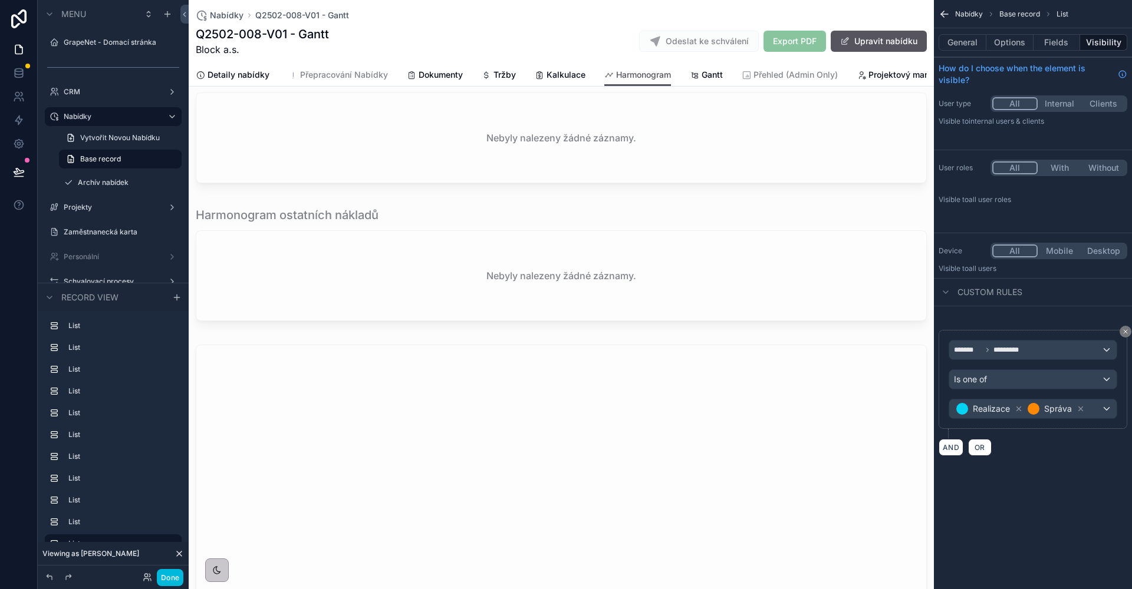
click at [305, 164] on div "scrollable content" at bounding box center [561, 128] width 745 height 128
click at [1073, 408] on icon "scrollable content" at bounding box center [1076, 409] width 8 height 8
click at [1088, 410] on div "Validace" at bounding box center [1032, 409] width 167 height 19
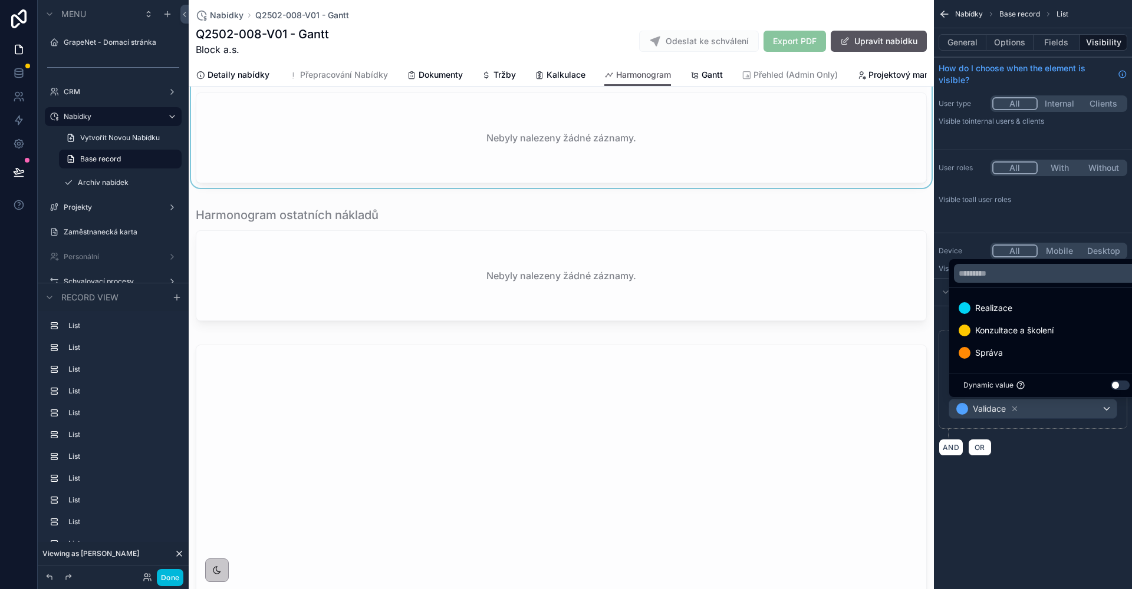
click at [1054, 407] on div "scrollable content" at bounding box center [566, 294] width 1132 height 589
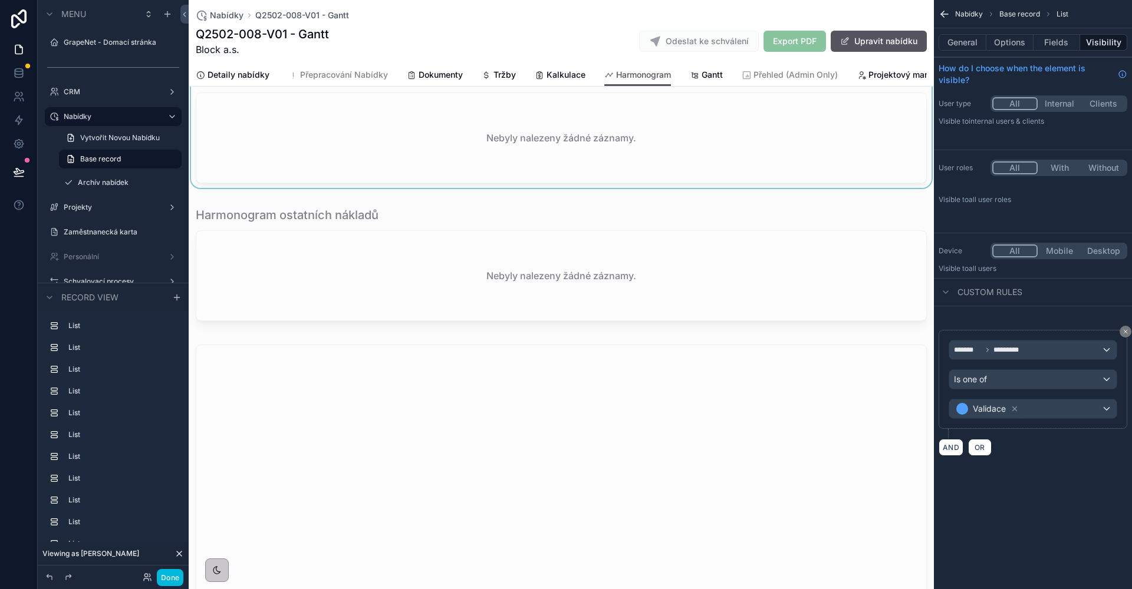
click at [1058, 411] on div "Validace" at bounding box center [1032, 409] width 167 height 19
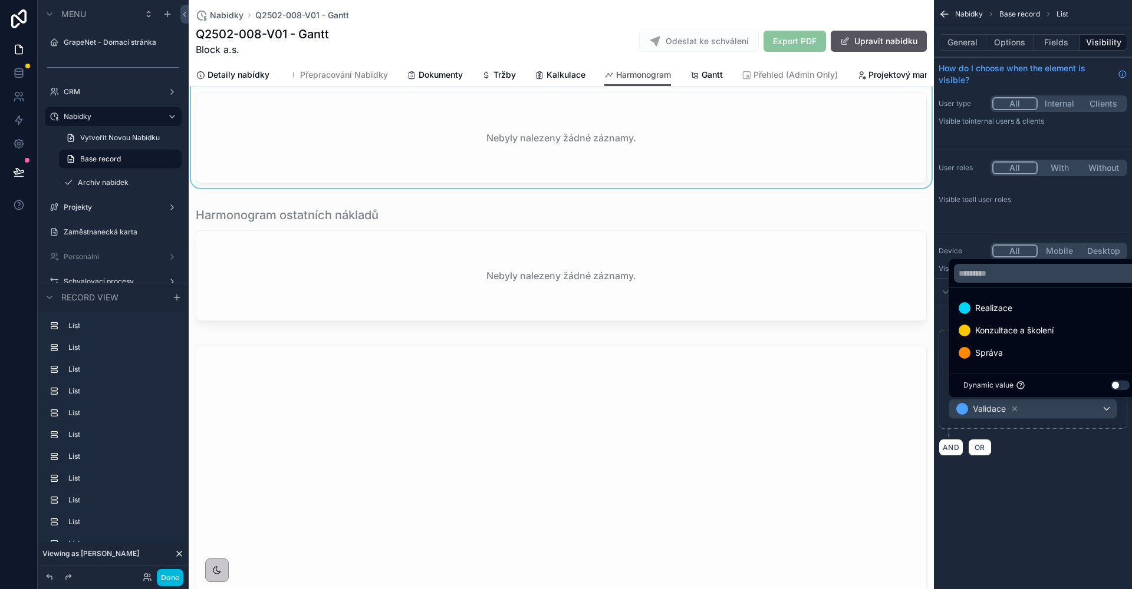
click at [1005, 329] on span "Konzultace a školení" at bounding box center [1014, 331] width 78 height 14
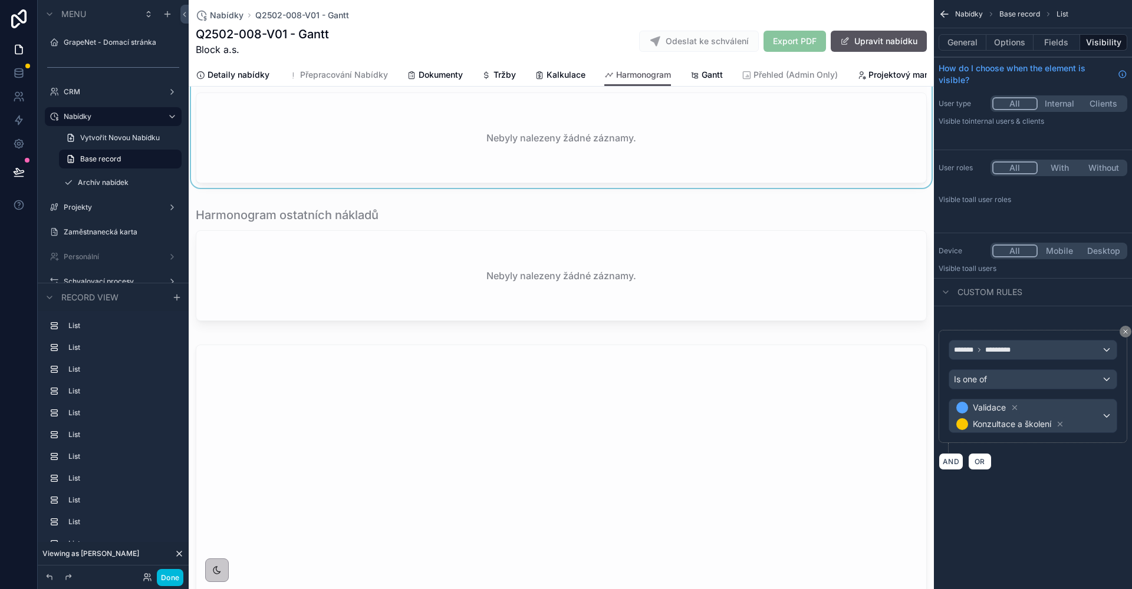
click at [719, 322] on div "scrollable content" at bounding box center [561, 266] width 745 height 128
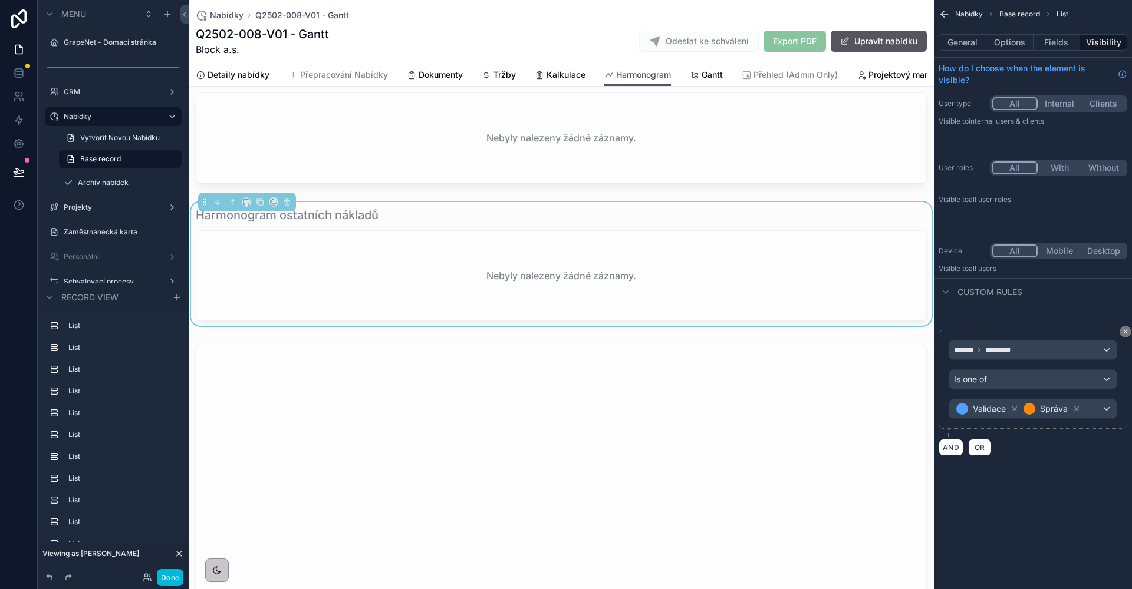
click at [1078, 412] on icon "scrollable content" at bounding box center [1076, 409] width 8 height 8
click at [1093, 410] on div "Validace" at bounding box center [1032, 409] width 167 height 19
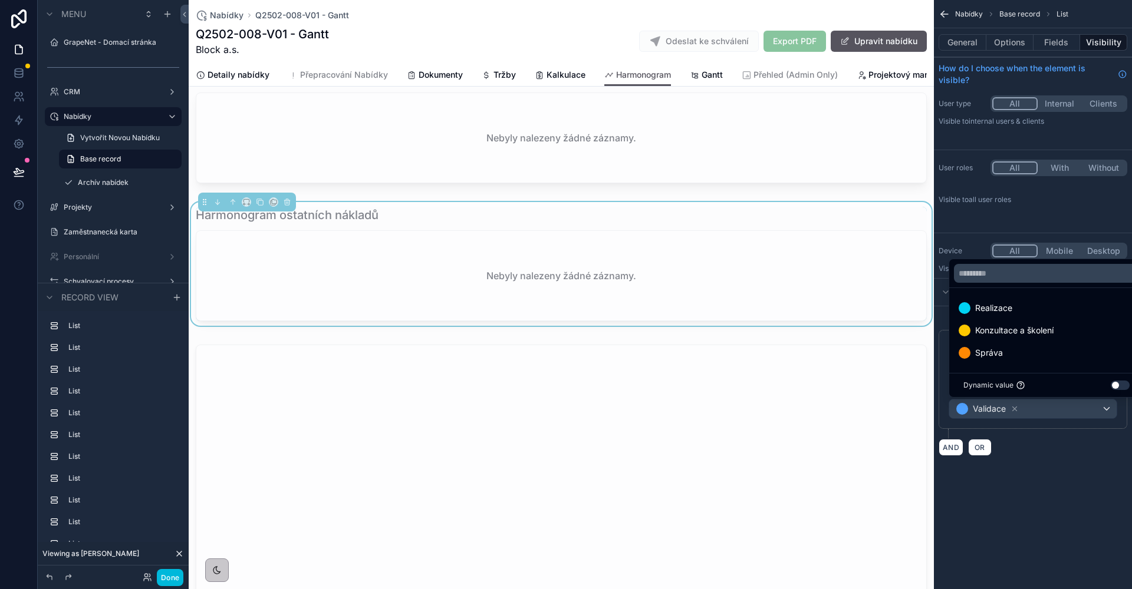
click at [1066, 410] on div "scrollable content" at bounding box center [566, 294] width 1132 height 589
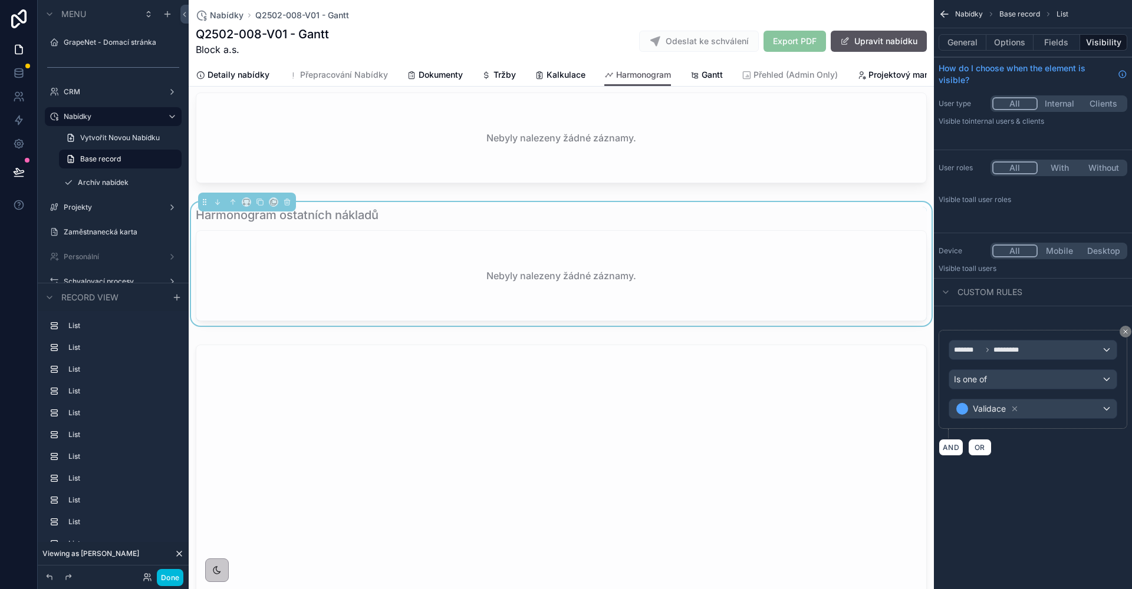
click at [1041, 407] on div "Validace" at bounding box center [1032, 409] width 167 height 19
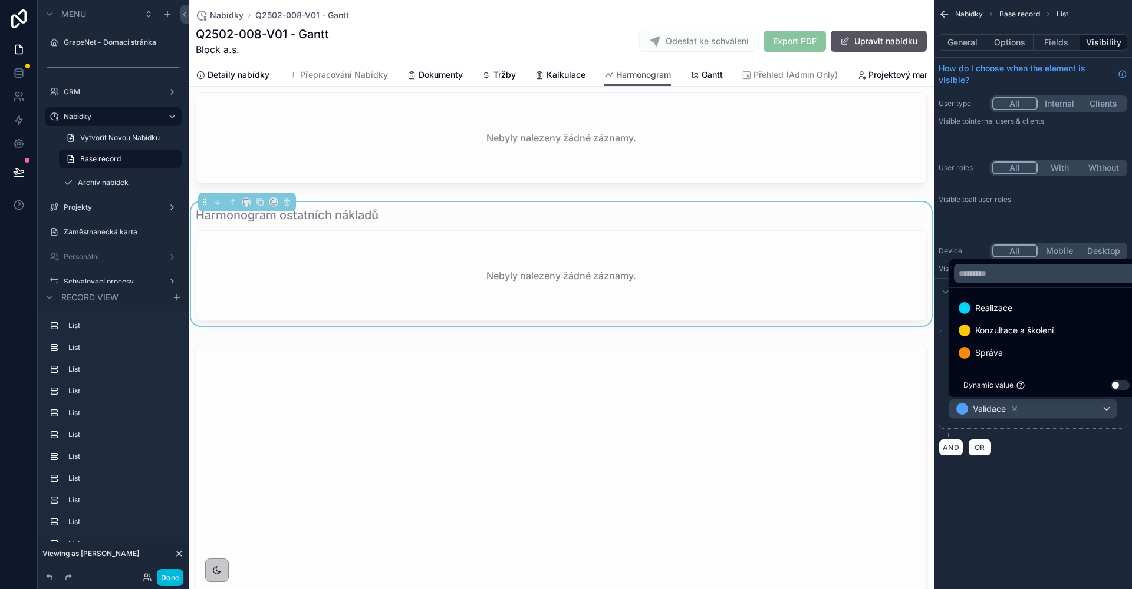
click at [1005, 337] on span "Konzultace a školení" at bounding box center [1014, 331] width 78 height 14
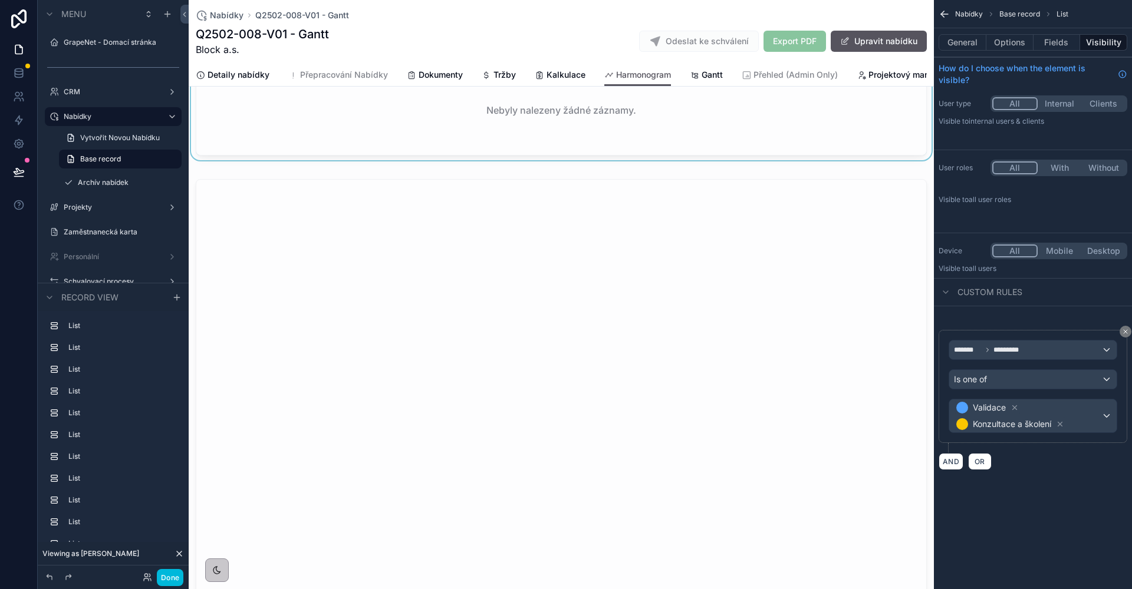
click at [404, 278] on div "scrollable content" at bounding box center [561, 474] width 745 height 600
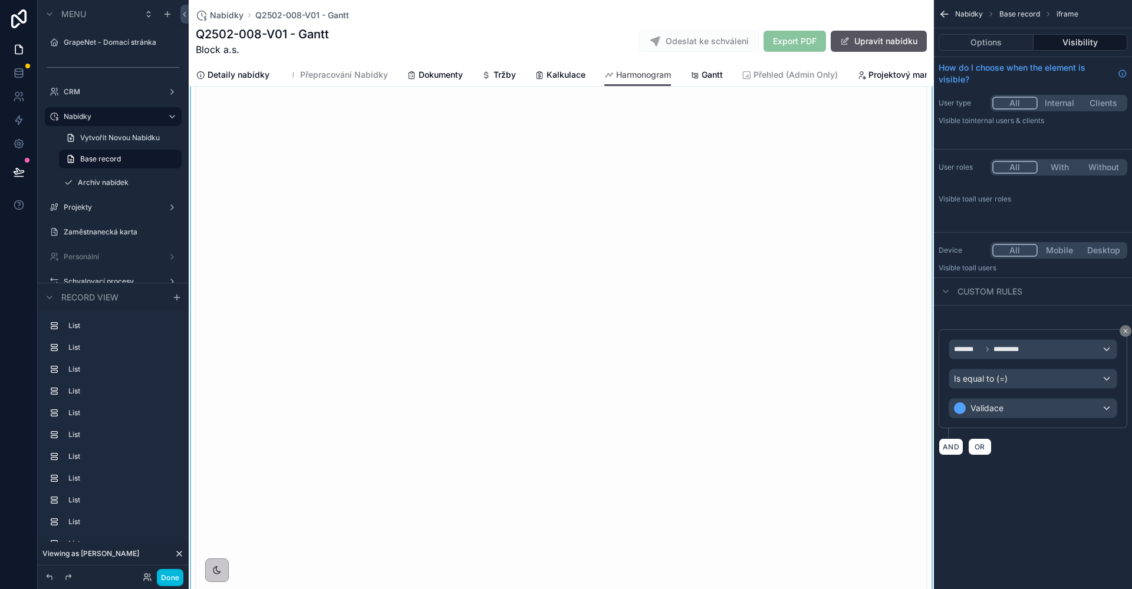
scroll to position [2456, 0]
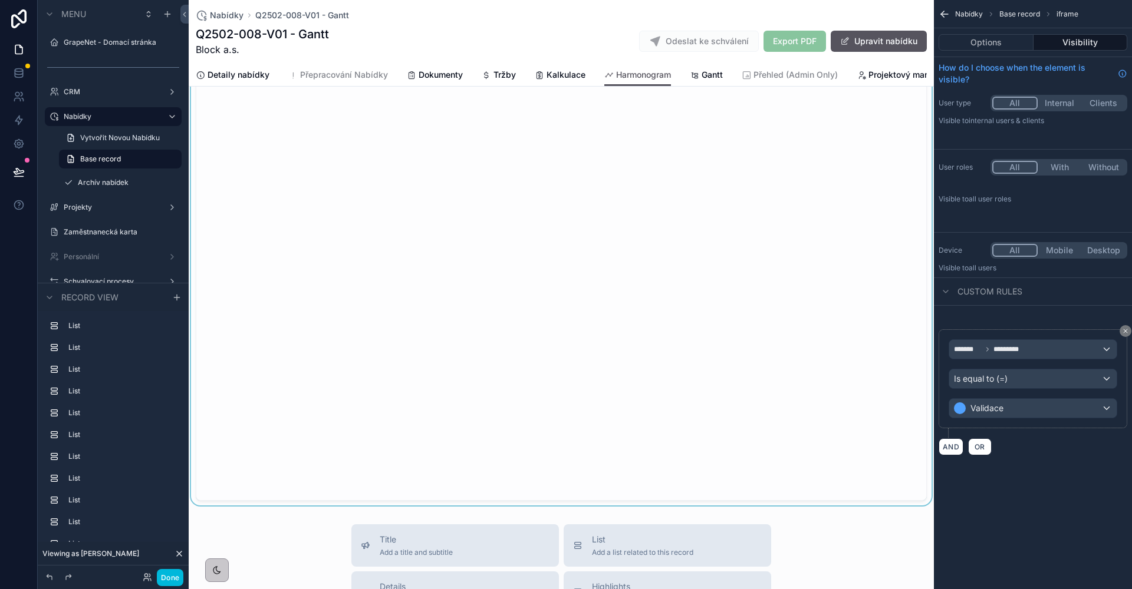
drag, startPoint x: 174, startPoint y: 577, endPoint x: 27, endPoint y: 180, distance: 423.7
click at [174, 577] on button "Done" at bounding box center [170, 577] width 27 height 17
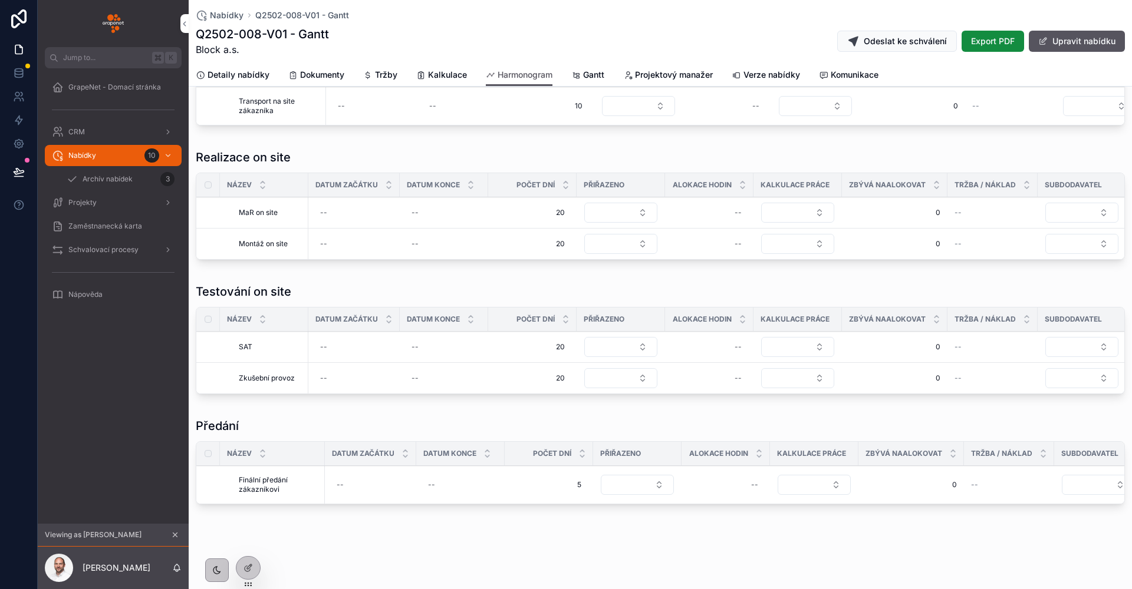
click at [18, 174] on icon at bounding box center [19, 172] width 12 height 12
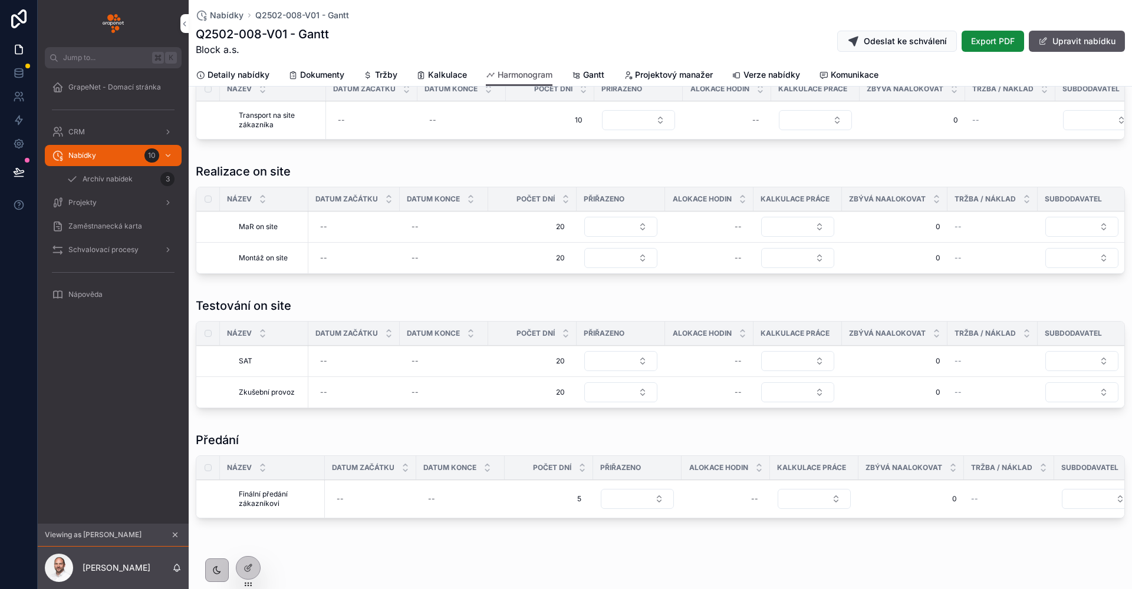
click at [159, 356] on div "GrapeNet - Domací stránka CRM Nabídky 10 Archív nabídek 3 Projekty Zaměstnaneck…" at bounding box center [113, 296] width 151 height 456
click at [15, 171] on icon at bounding box center [19, 172] width 10 height 6
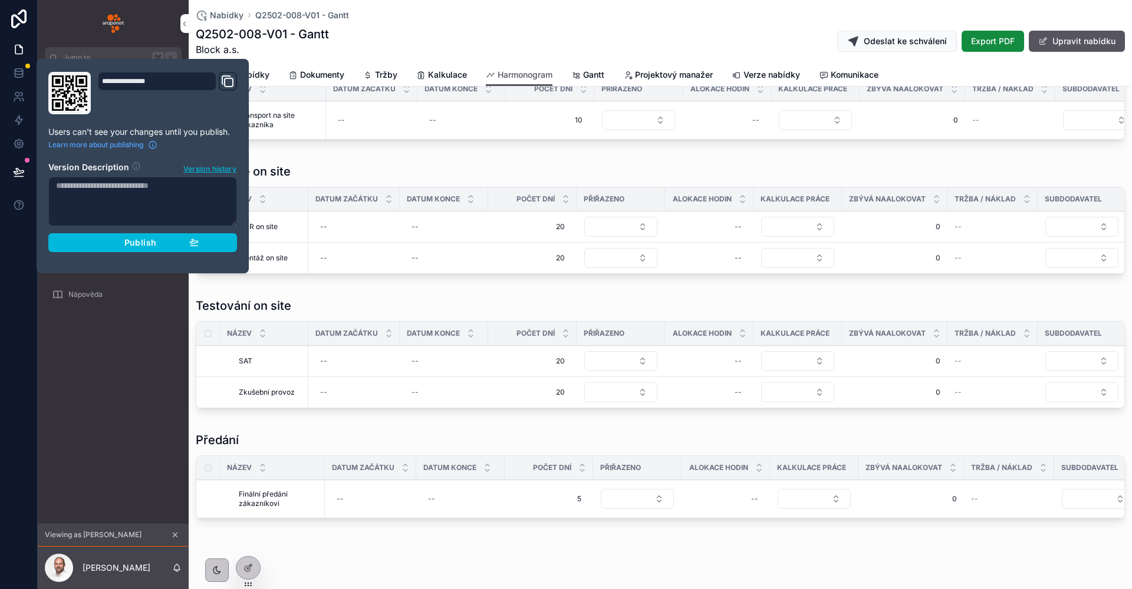
click at [125, 239] on span "Publish" at bounding box center [140, 242] width 32 height 11
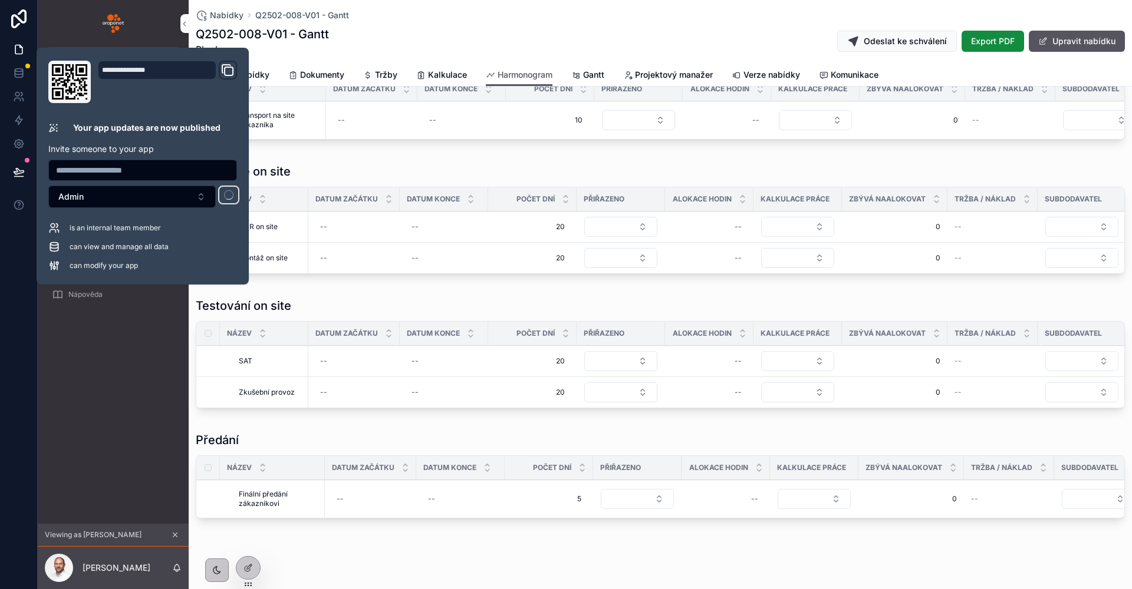
click at [123, 396] on div "GrapeNet - Domací stránka CRM Nabídky 10 Archív nabídek 3 Projekty Zaměstnaneck…" at bounding box center [113, 296] width 151 height 456
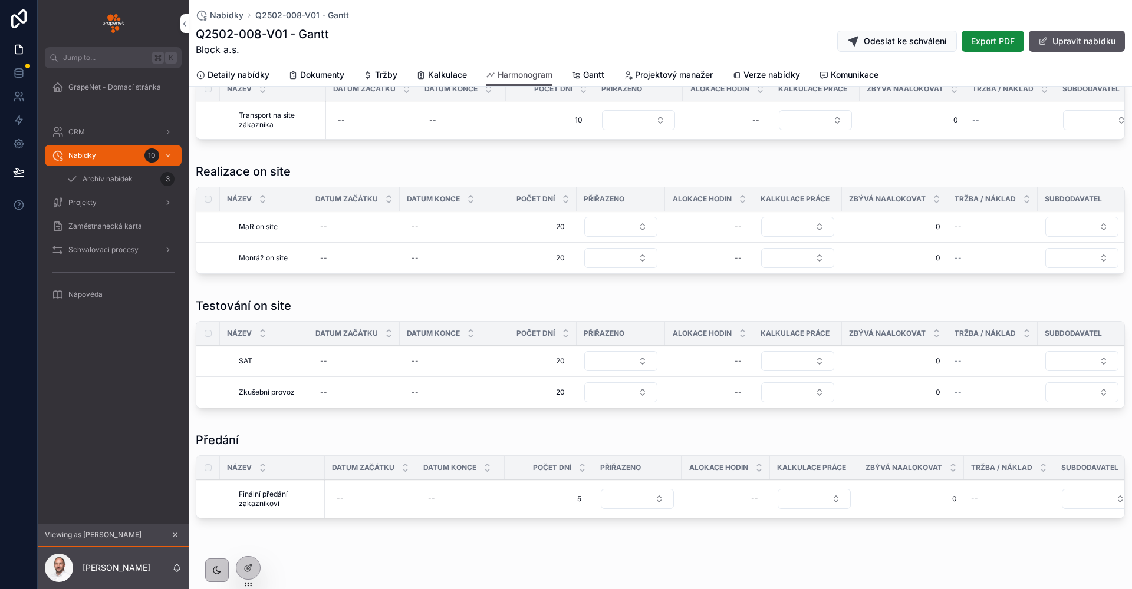
drag, startPoint x: 123, startPoint y: 396, endPoint x: 230, endPoint y: 40, distance: 371.9
click at [357, 45] on div "Q2502-008-V01 - Gantt Block a.s. Odeslat ke schválení Export PDF Upravit nabídku" at bounding box center [660, 41] width 929 height 31
click at [122, 91] on span "GrapeNet - Domací stránka" at bounding box center [114, 87] width 93 height 9
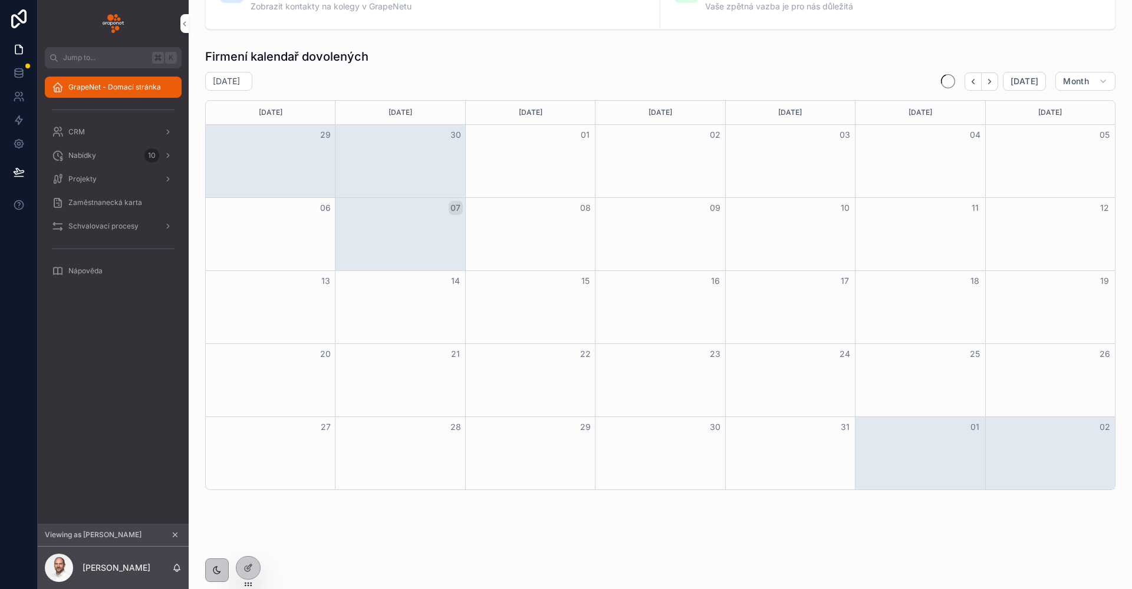
scroll to position [720, 0]
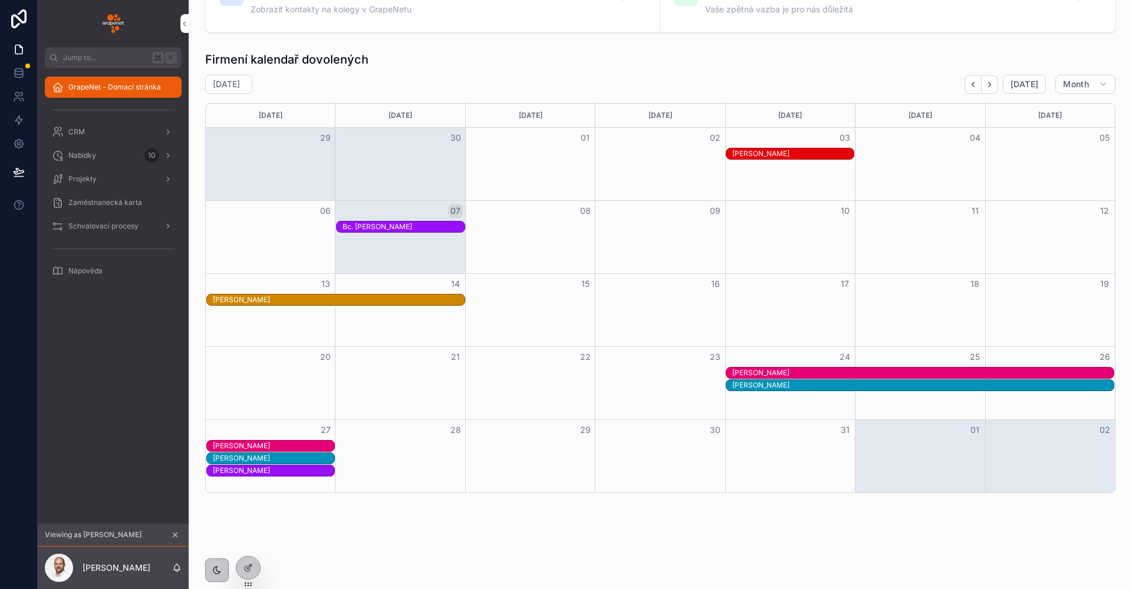
click at [102, 150] on div "Nabídky 10" at bounding box center [113, 155] width 123 height 19
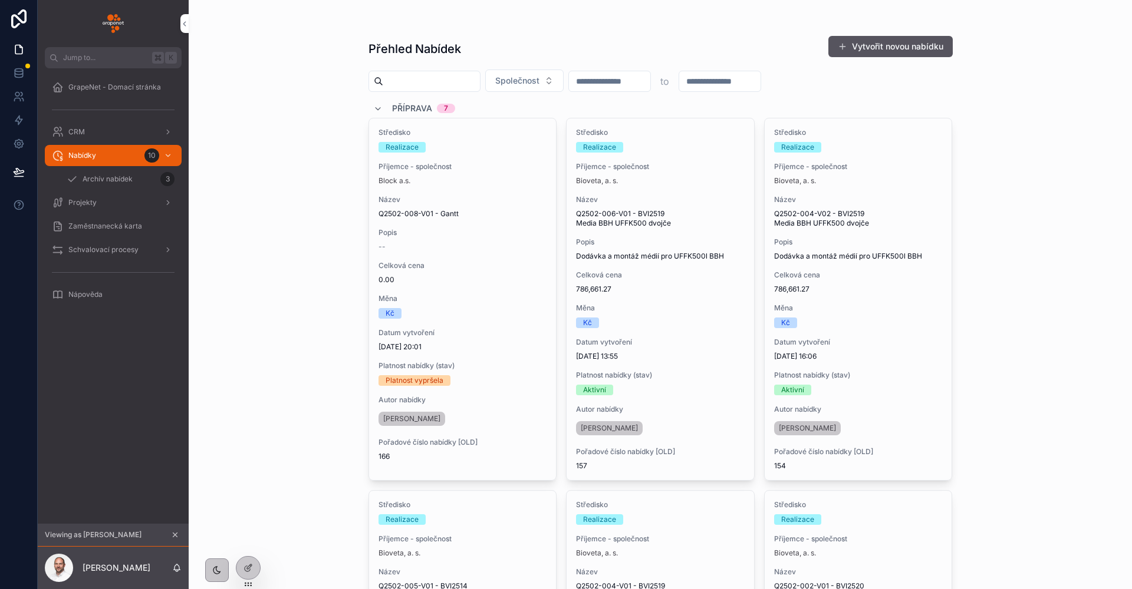
click at [113, 157] on div "Nabídky 10" at bounding box center [113, 155] width 123 height 19
click at [177, 539] on button "scrollable content" at bounding box center [175, 535] width 13 height 13
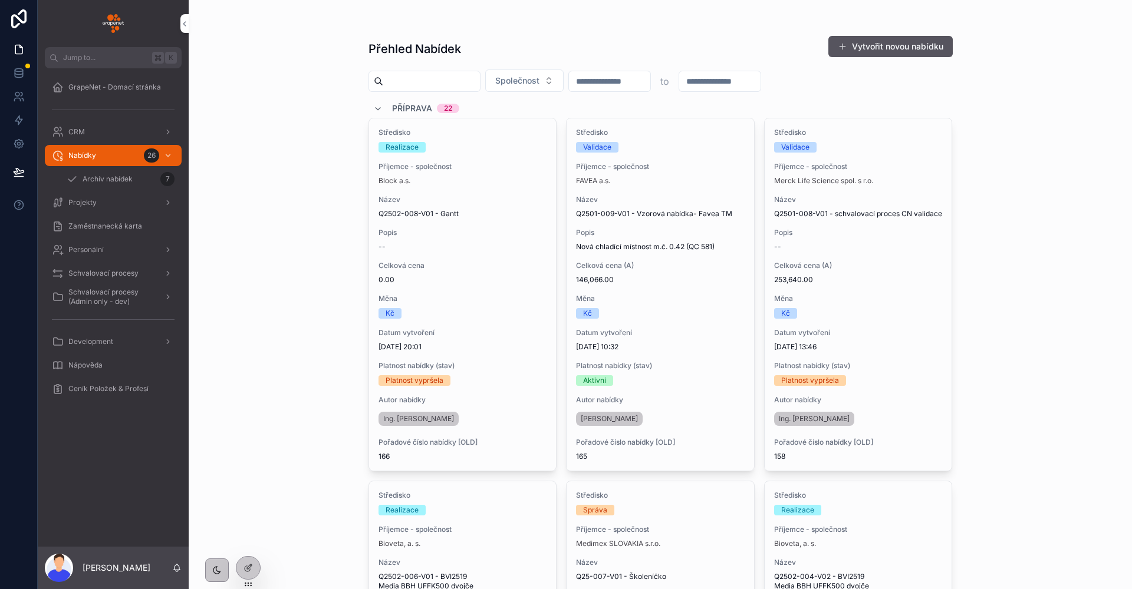
click at [0, 0] on icon at bounding box center [0, 0] width 0 height 0
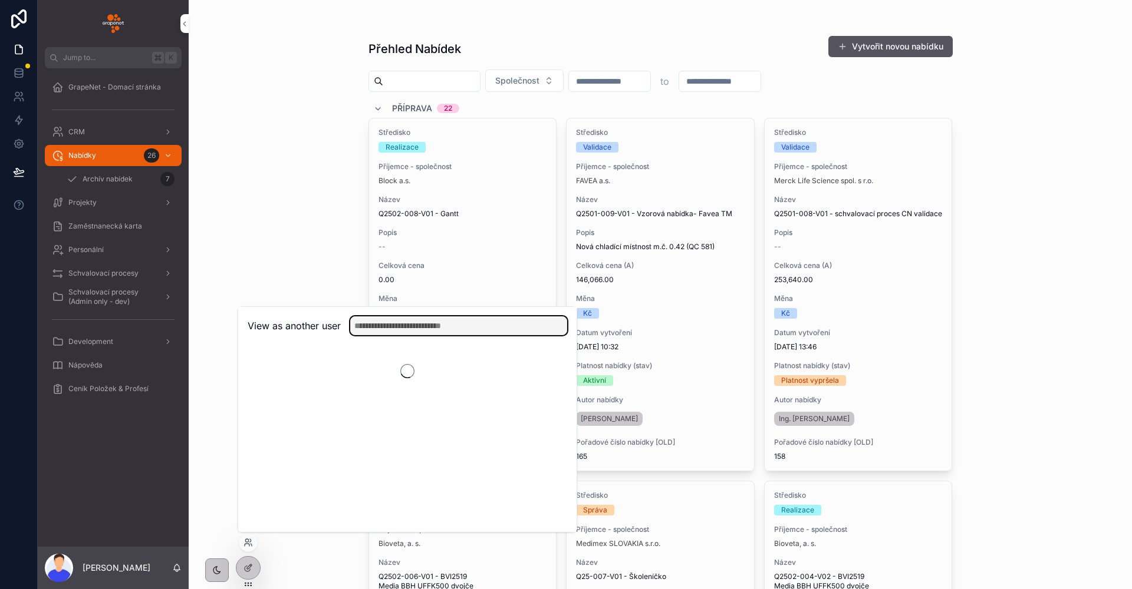
click at [433, 322] on input "text" at bounding box center [458, 325] width 217 height 19
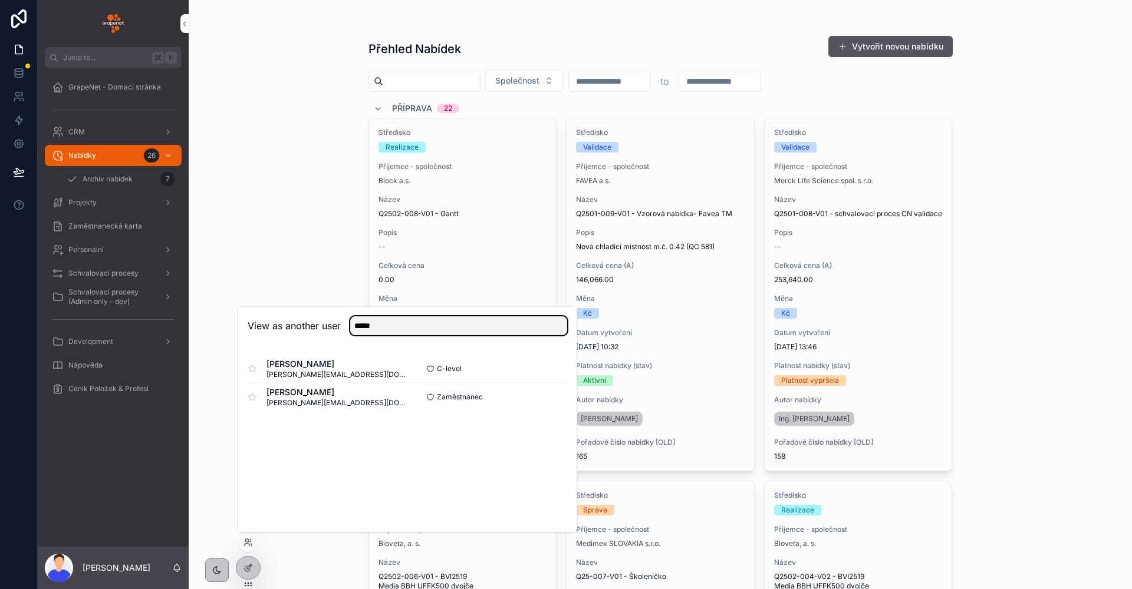
type input "*****"
click at [0, 0] on button "Select" at bounding box center [0, 0] width 0 height 0
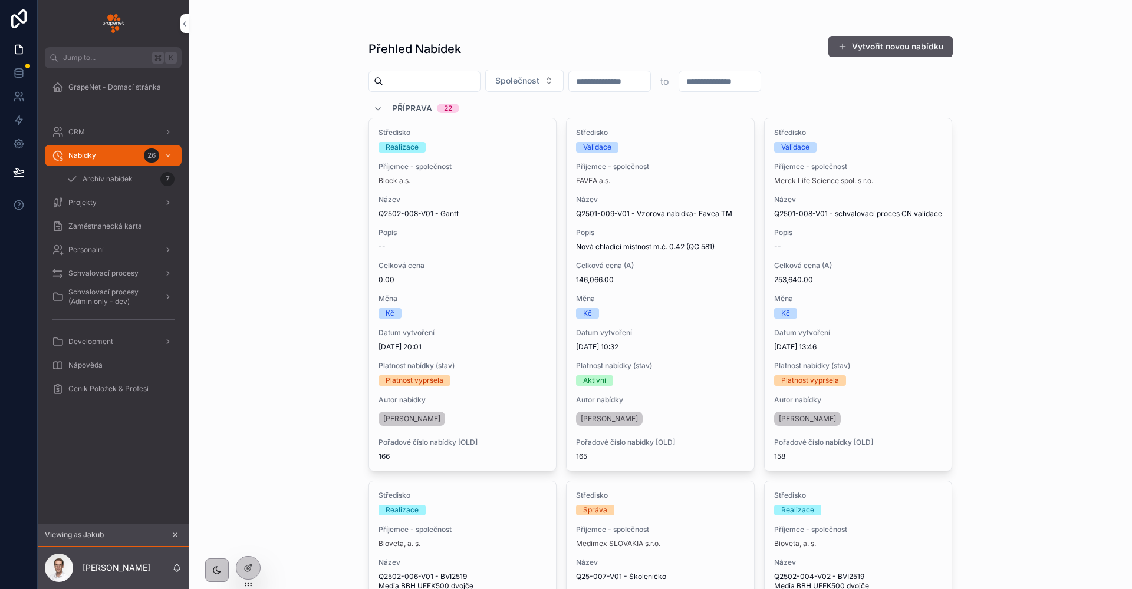
click at [885, 47] on button "Vytvořit novou nabídku" at bounding box center [890, 46] width 124 height 21
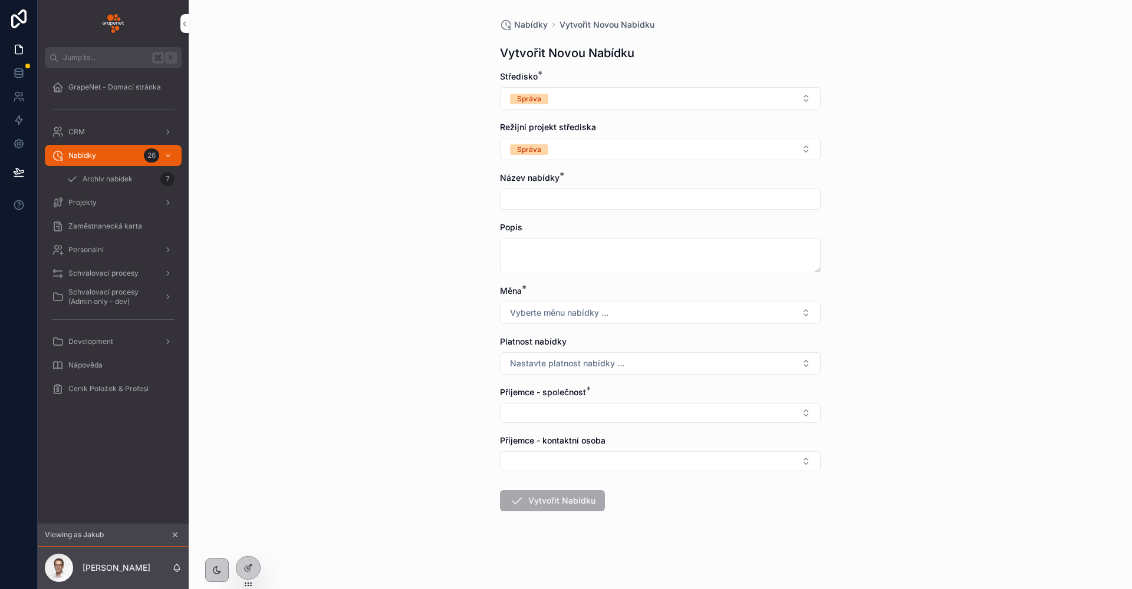
click at [588, 153] on button "Správa" at bounding box center [660, 149] width 321 height 22
click at [966, 184] on div "Nabídky Vytvořit Novou Nabídku Vytvořit Novou Nabídku Středisko * Správa Režijn…" at bounding box center [660, 294] width 943 height 589
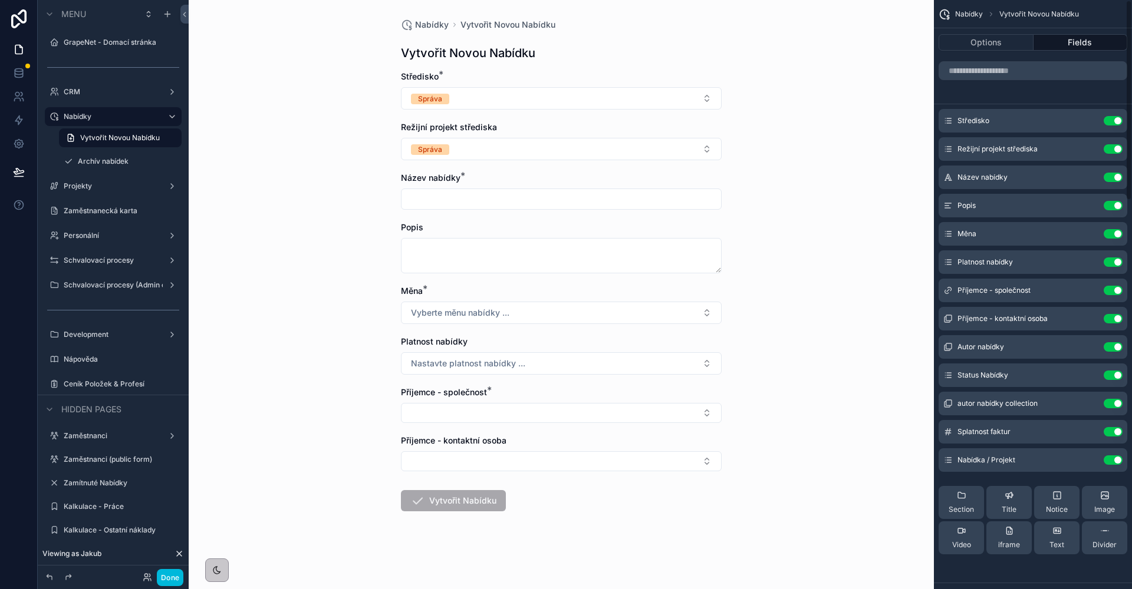
click at [0, 0] on icon "scrollable content" at bounding box center [0, 0] width 0 height 0
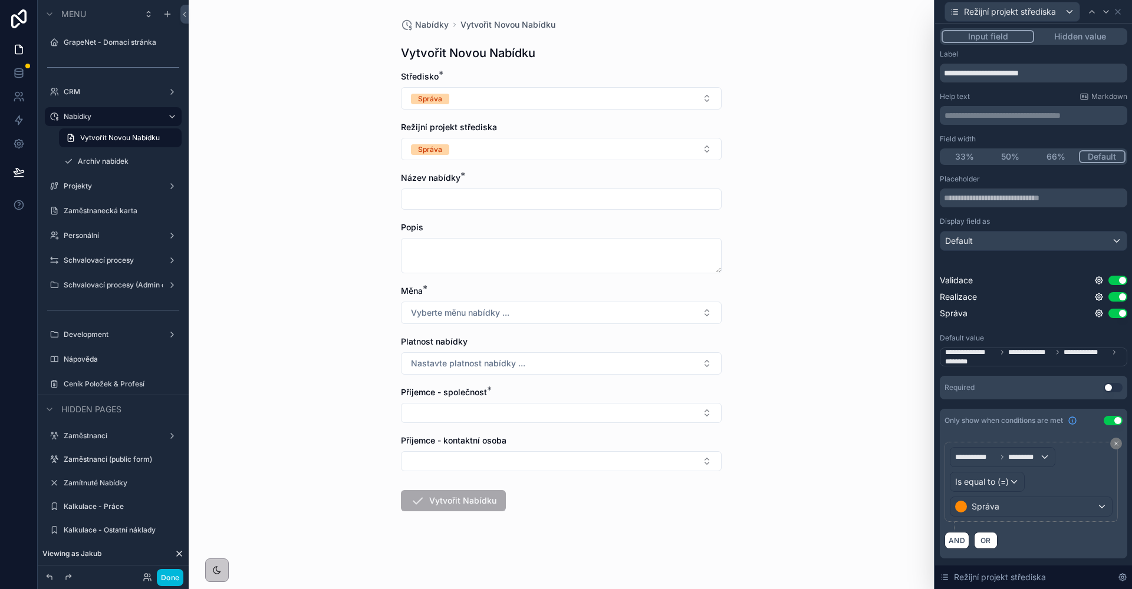
click at [570, 91] on button "Správa" at bounding box center [561, 98] width 321 height 22
click at [766, 102] on div "Nabídky Vytvořit Novou Nabídku Vytvořit Novou Nabídku Středisko * Správa Režijn…" at bounding box center [561, 294] width 745 height 589
click at [776, 127] on div "Nabídky Vytvořit Novou Nabídku Vytvořit Novou Nabídku Středisko * Správa Režijn…" at bounding box center [561, 294] width 745 height 589
click at [695, 101] on button "Správa" at bounding box center [561, 98] width 321 height 22
click at [527, 174] on div "Konzultace a školení" at bounding box center [561, 181] width 164 height 18
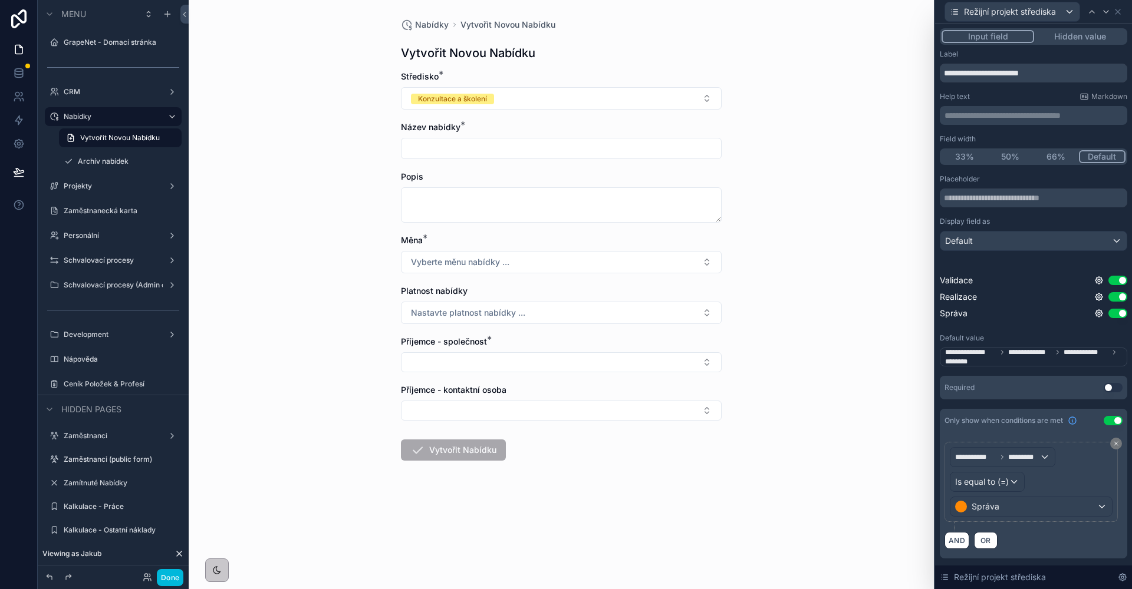
click at [602, 98] on button "Konzultace a školení" at bounding box center [561, 98] width 321 height 22
click at [522, 199] on div "Správa" at bounding box center [561, 199] width 164 height 18
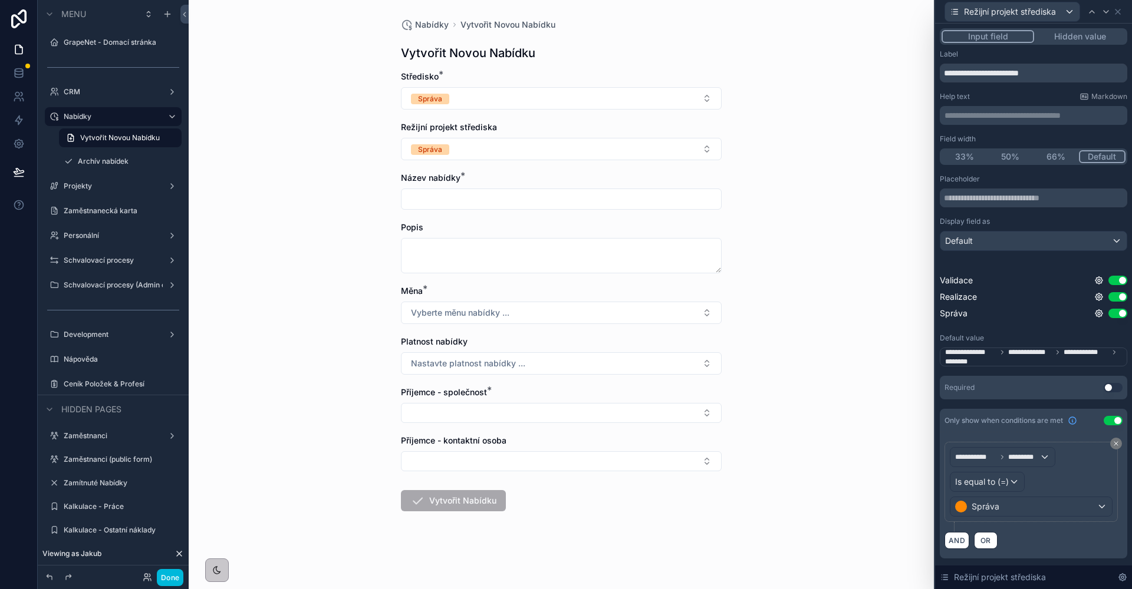
click at [517, 147] on button "Správa" at bounding box center [561, 149] width 321 height 22
click at [880, 199] on div "Nabídky Vytvořit Novou Nabídku Vytvořit Novou Nabídku Středisko * Správa Režijn…" at bounding box center [561, 294] width 745 height 589
click at [1099, 281] on icon at bounding box center [1098, 280] width 9 height 9
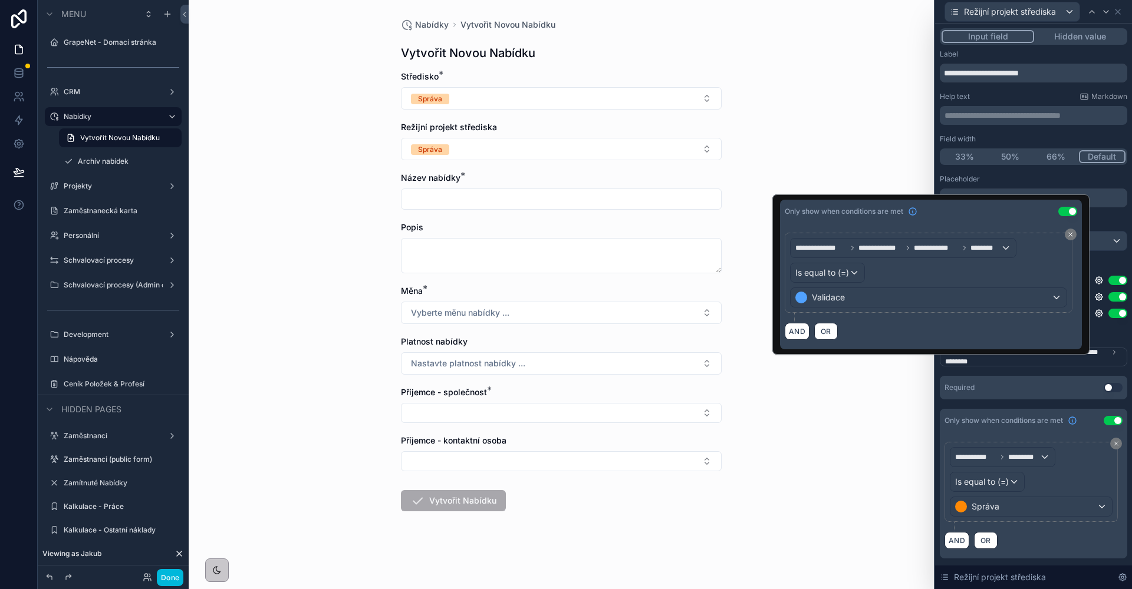
click at [830, 328] on span "OR" at bounding box center [825, 331] width 15 height 9
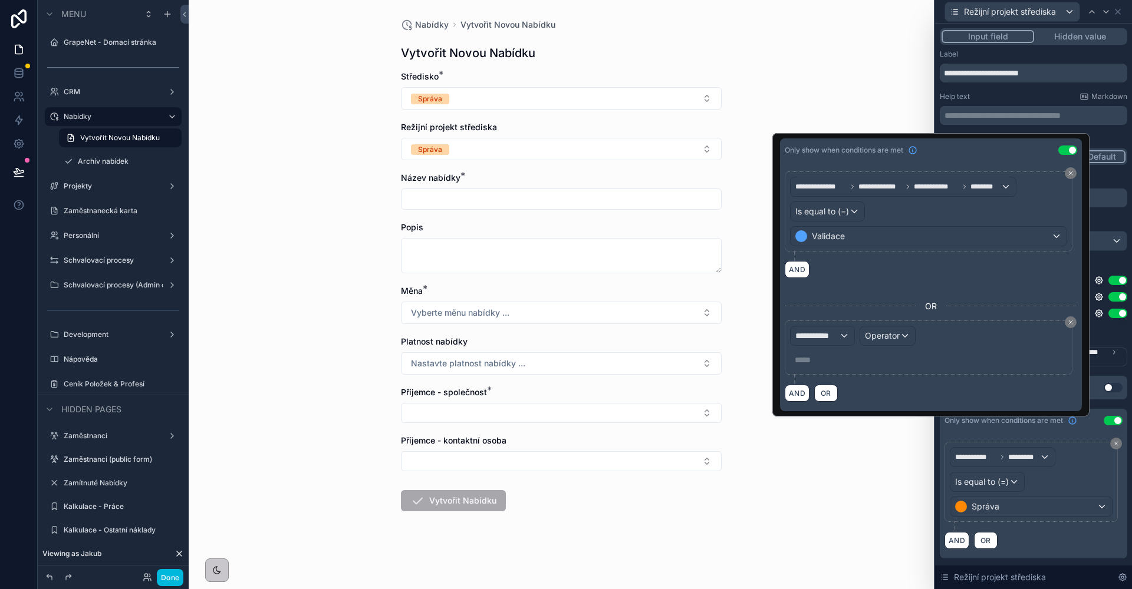
click at [827, 332] on span "**********" at bounding box center [817, 336] width 44 height 12
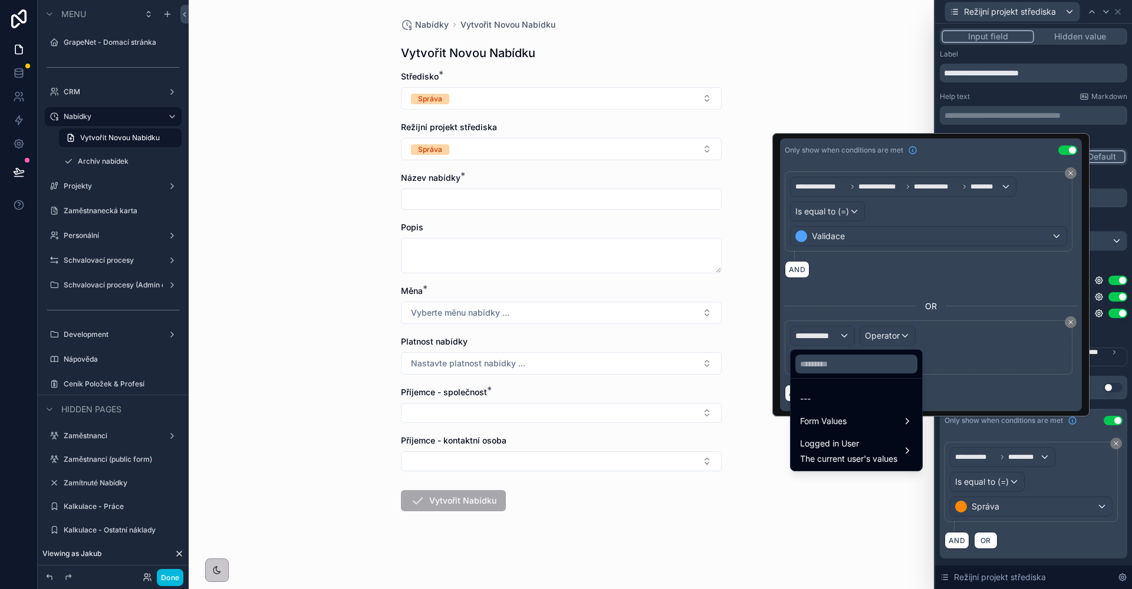
click at [847, 456] on span "The current user's values" at bounding box center [848, 459] width 97 height 12
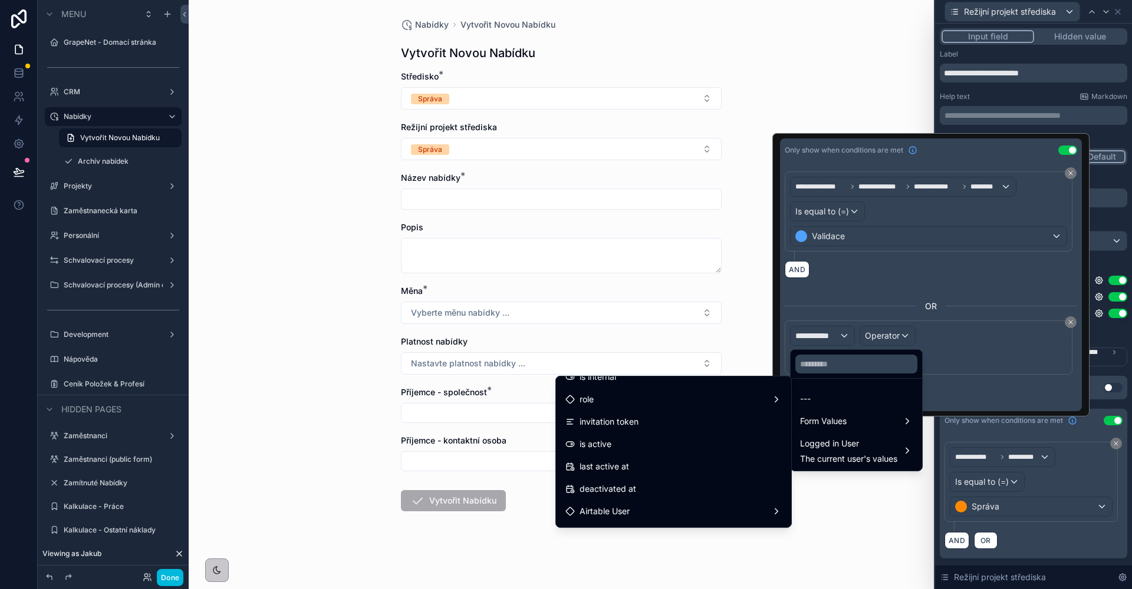
scroll to position [149, 0]
click at [642, 508] on div "Airtable User" at bounding box center [673, 509] width 216 height 14
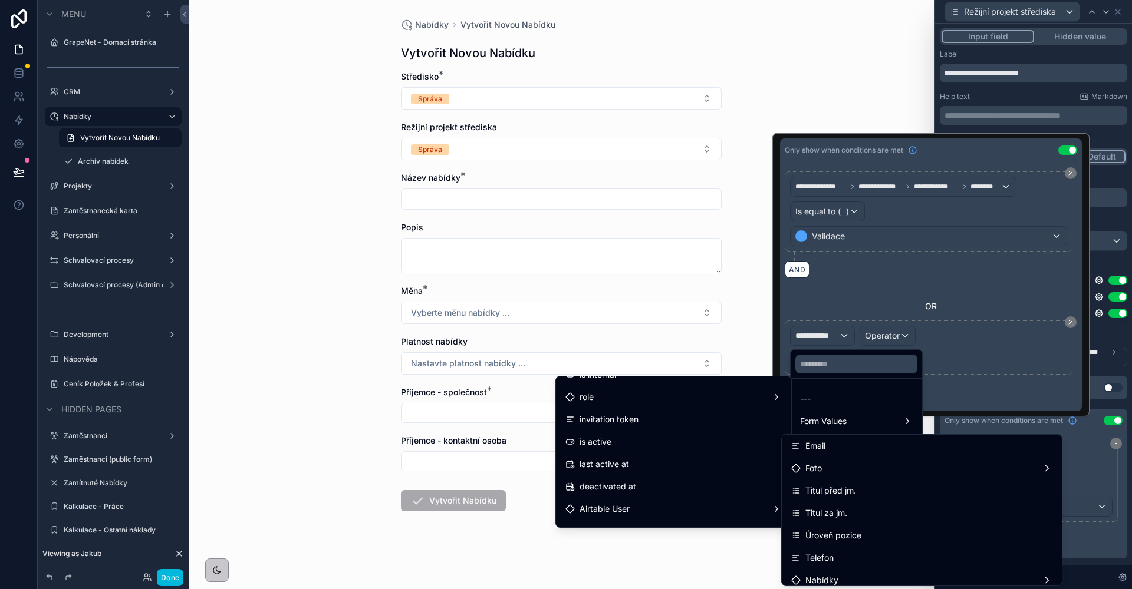
scroll to position [109, 0]
click at [905, 514] on div "Úroveň pozice" at bounding box center [921, 518] width 261 height 14
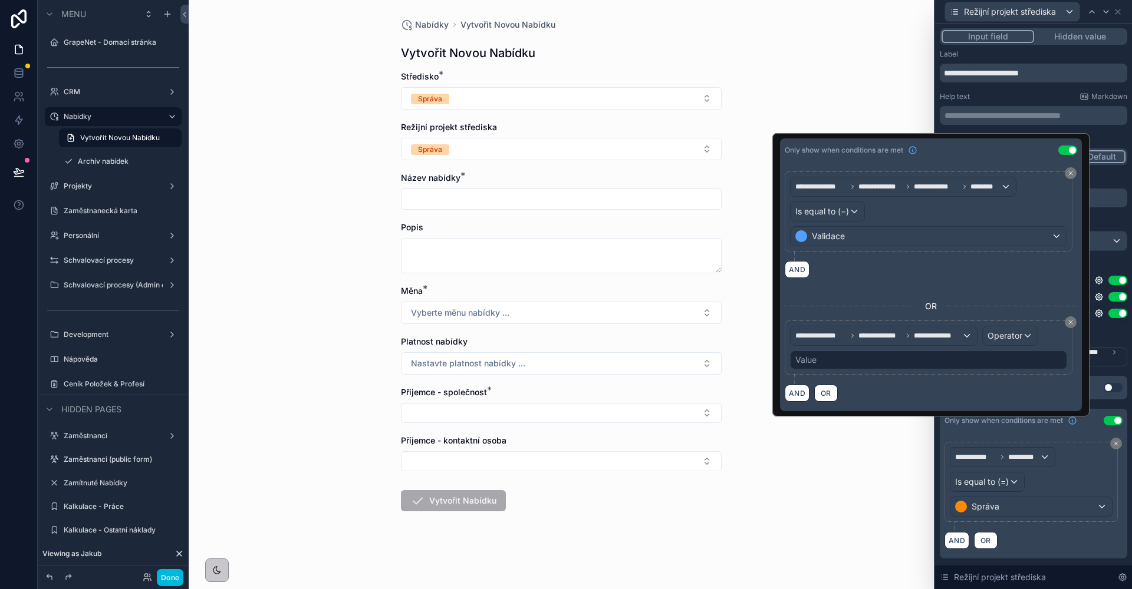
click at [1000, 332] on span "Operator" at bounding box center [1004, 336] width 35 height 10
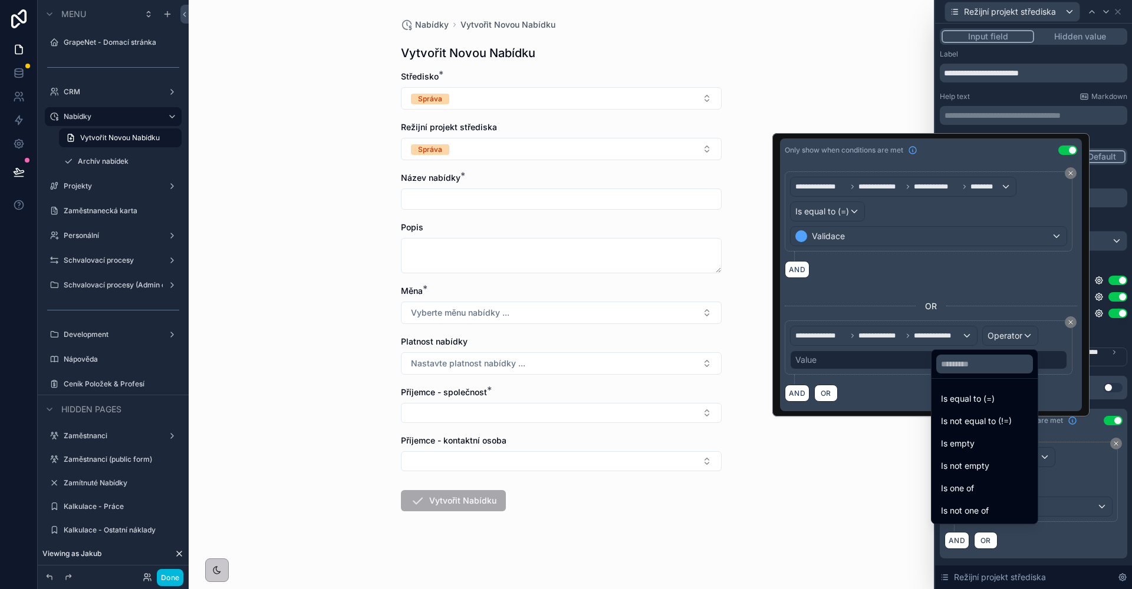
click at [981, 398] on div "Is equal to (=)" at bounding box center [984, 399] width 87 height 14
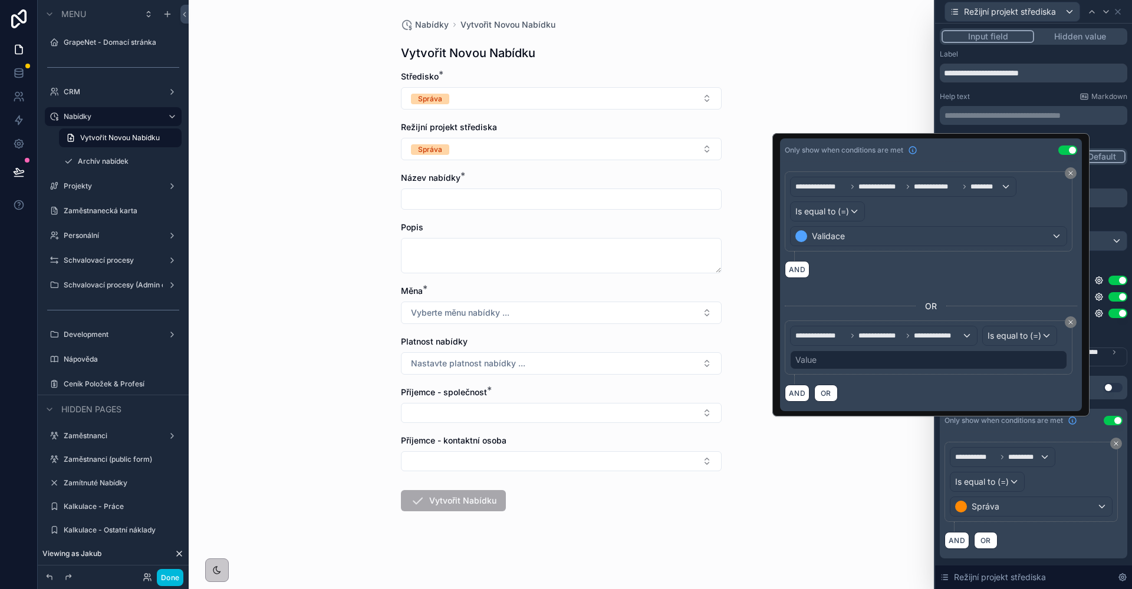
click at [829, 364] on div "Value" at bounding box center [928, 360] width 277 height 19
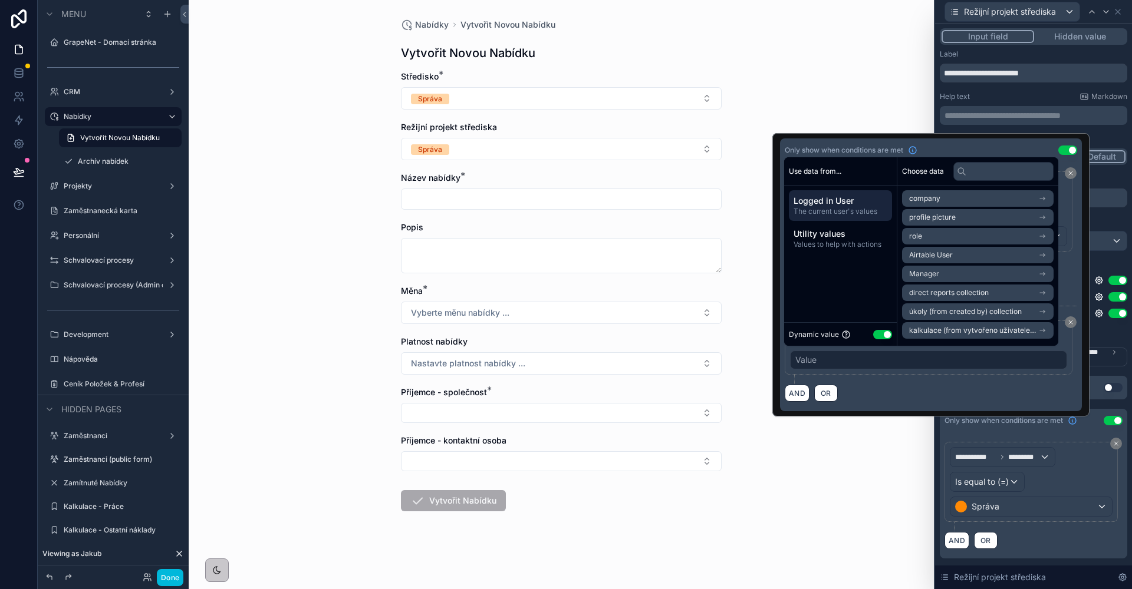
click at [885, 337] on button "Use setting" at bounding box center [882, 334] width 19 height 9
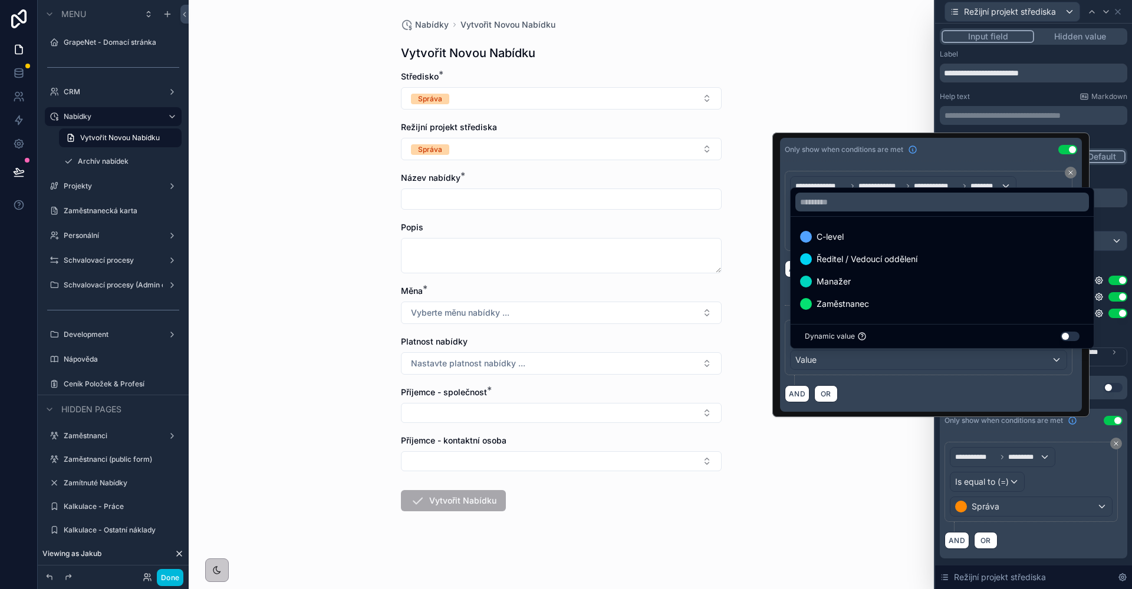
click at [849, 242] on div "C-level" at bounding box center [942, 237] width 284 height 14
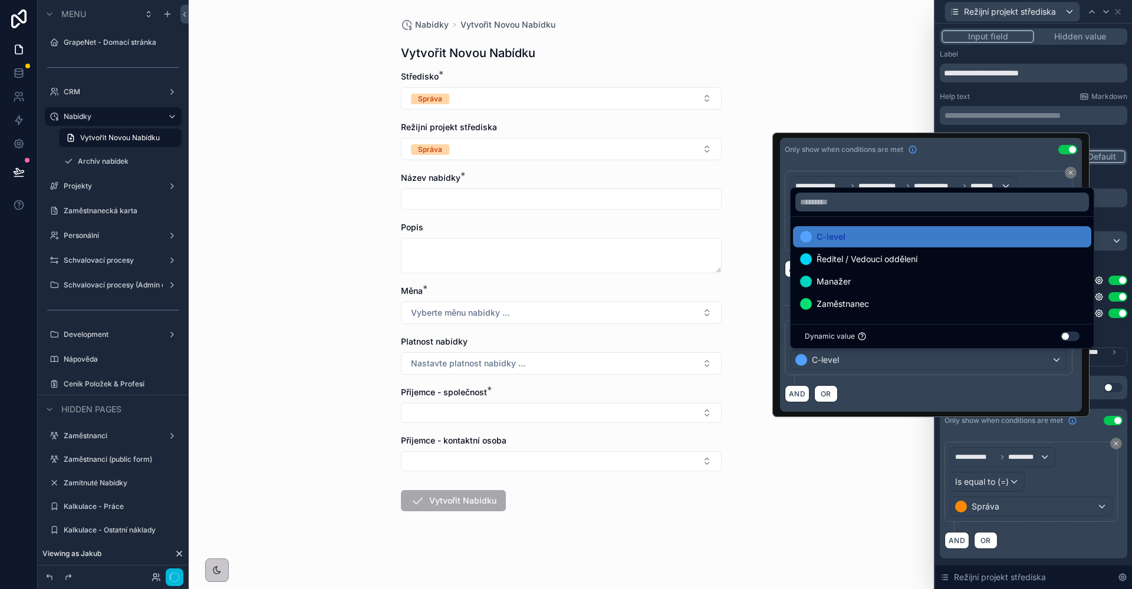
click at [1081, 435] on div "**********" at bounding box center [1032, 496] width 187 height 126
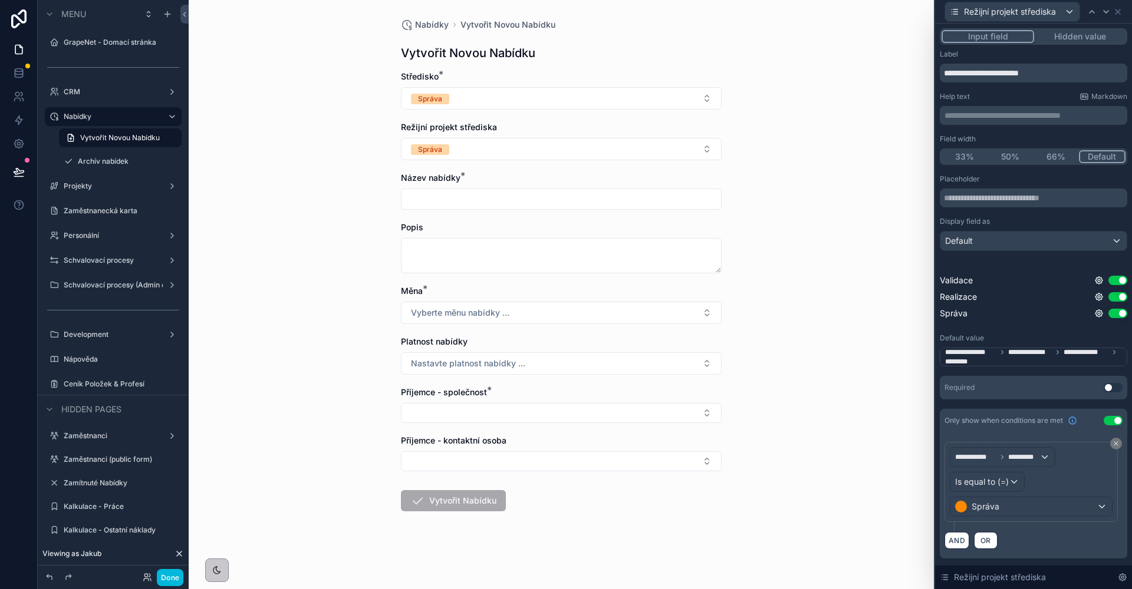
click at [1099, 299] on icon at bounding box center [1098, 296] width 9 height 9
click at [1096, 297] on icon at bounding box center [1098, 296] width 9 height 9
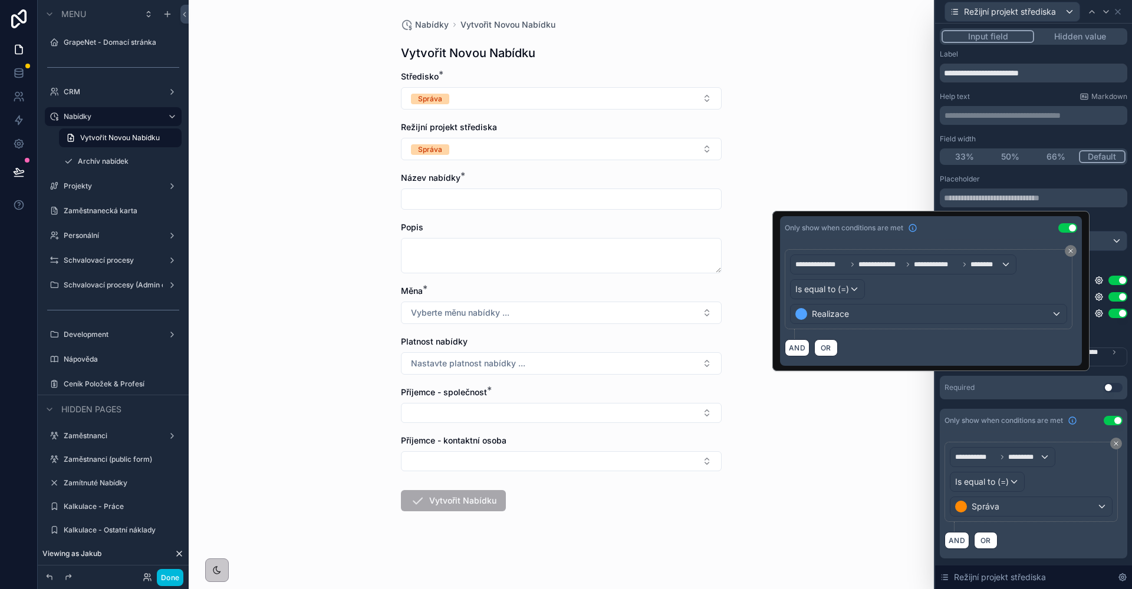
click at [824, 345] on span "OR" at bounding box center [825, 348] width 15 height 9
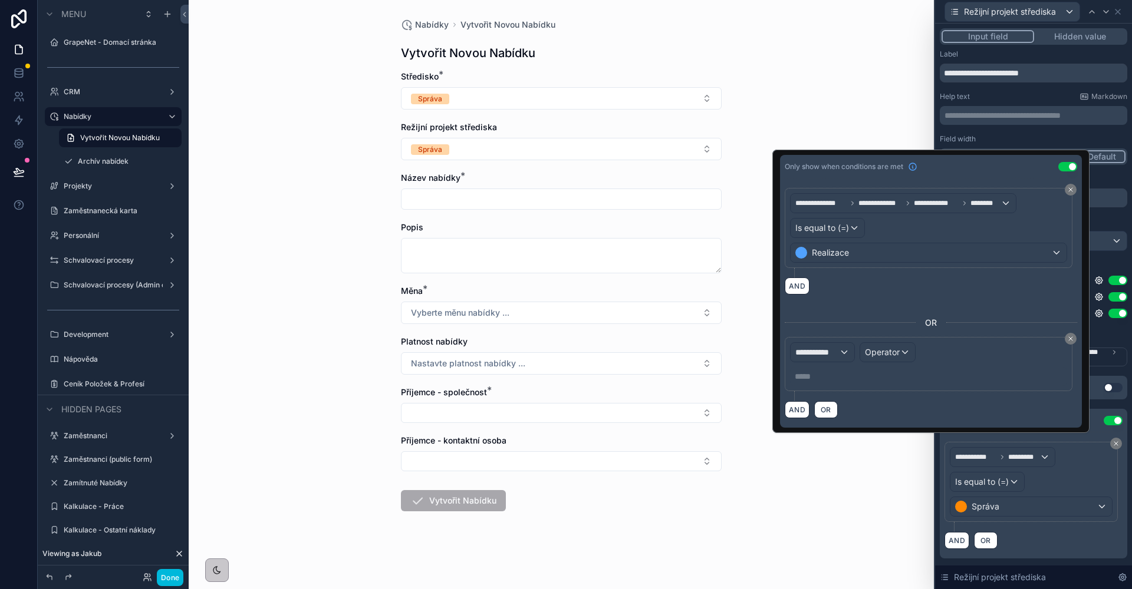
click at [847, 342] on div "**********" at bounding box center [928, 364] width 288 height 54
click at [836, 348] on span "**********" at bounding box center [817, 353] width 44 height 12
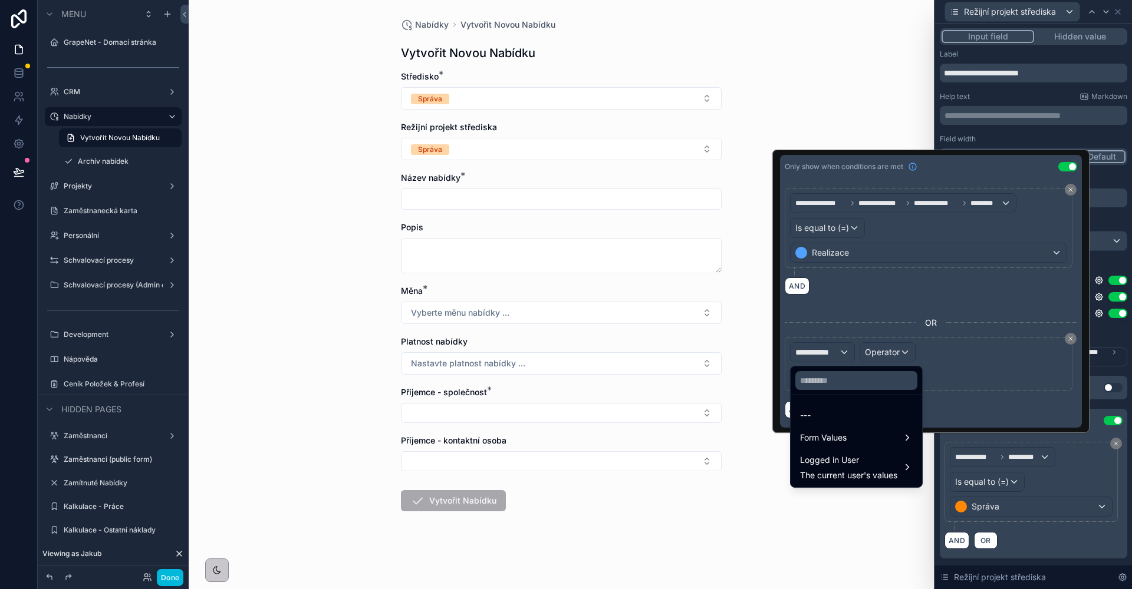
click at [866, 461] on span "Logged in User" at bounding box center [848, 460] width 97 height 14
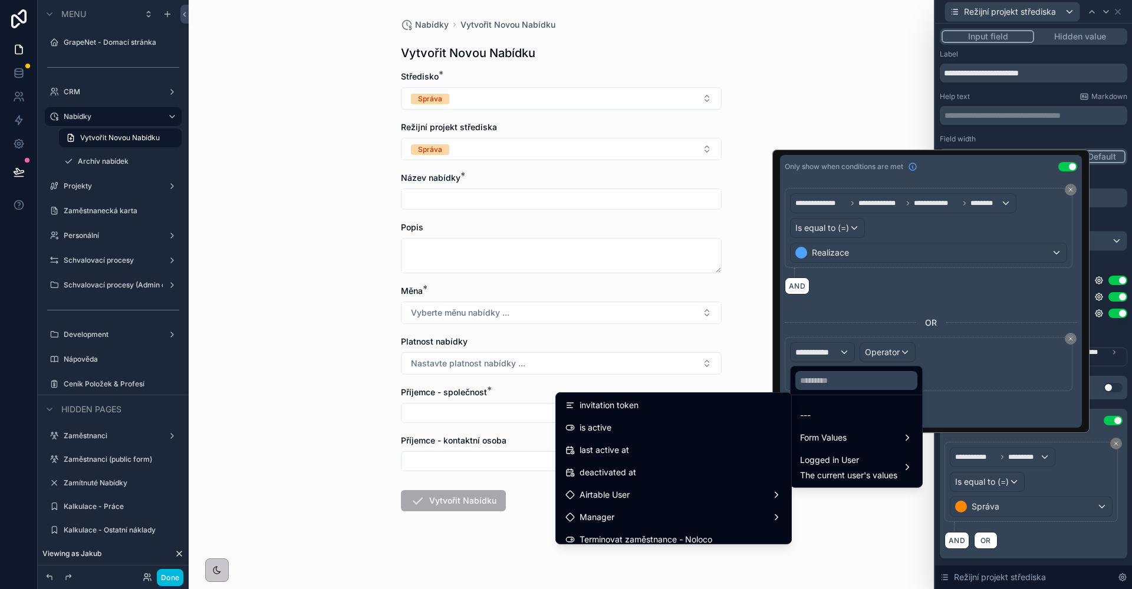
scroll to position [182, 0]
click at [636, 483] on div "Airtable User" at bounding box center [673, 492] width 230 height 21
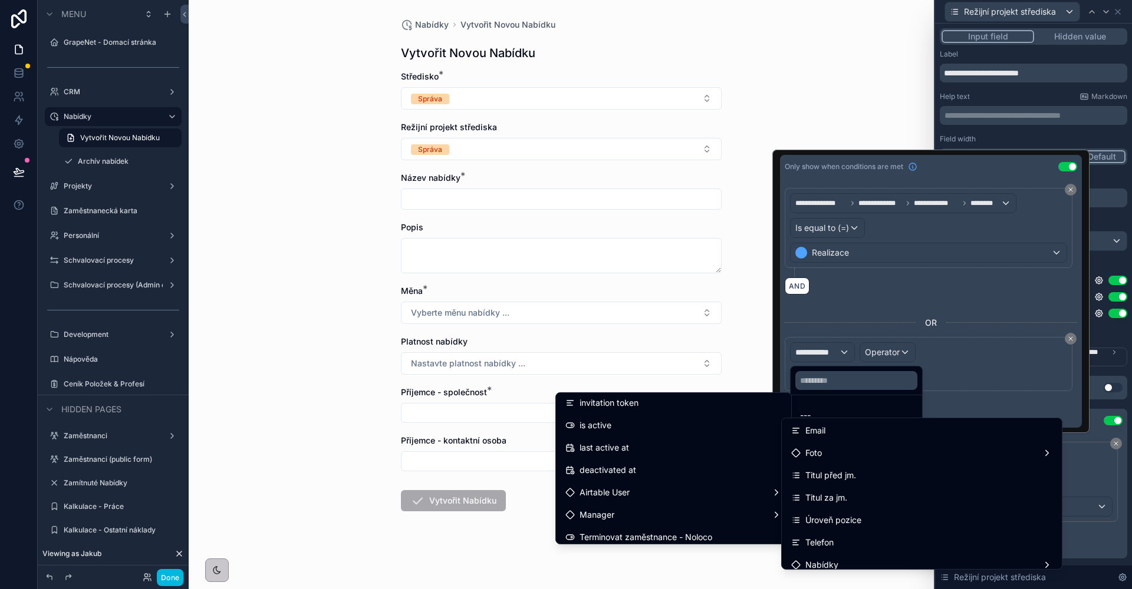
scroll to position [93, 0]
click at [880, 524] on div "Úroveň pozice" at bounding box center [921, 518] width 261 height 14
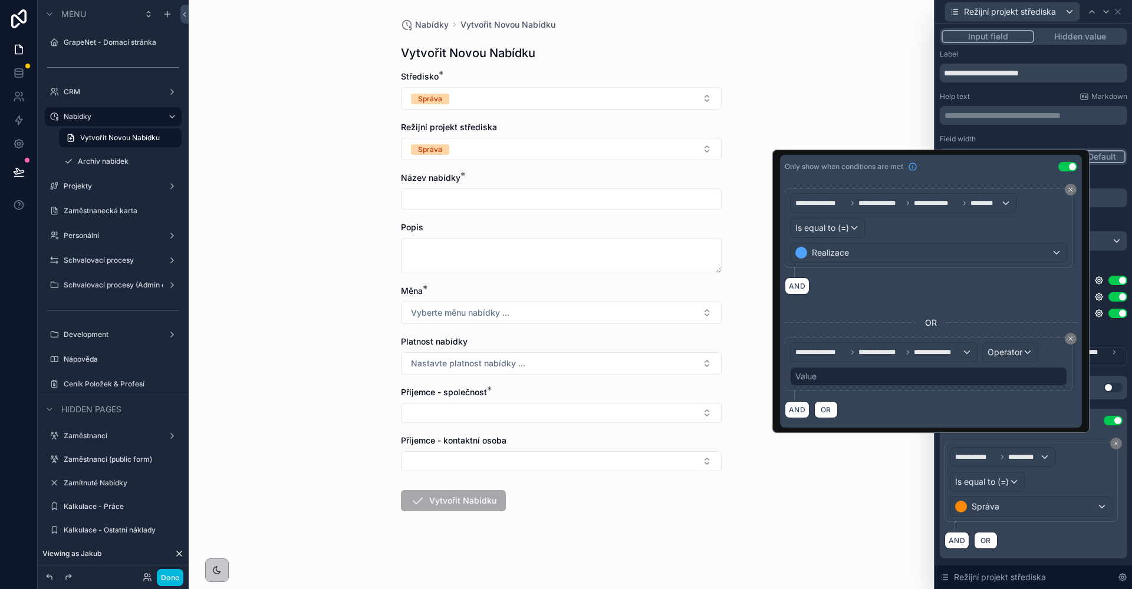
click at [1000, 363] on div "**********" at bounding box center [928, 364] width 277 height 44
click at [1005, 359] on div "Operator" at bounding box center [1009, 352] width 55 height 19
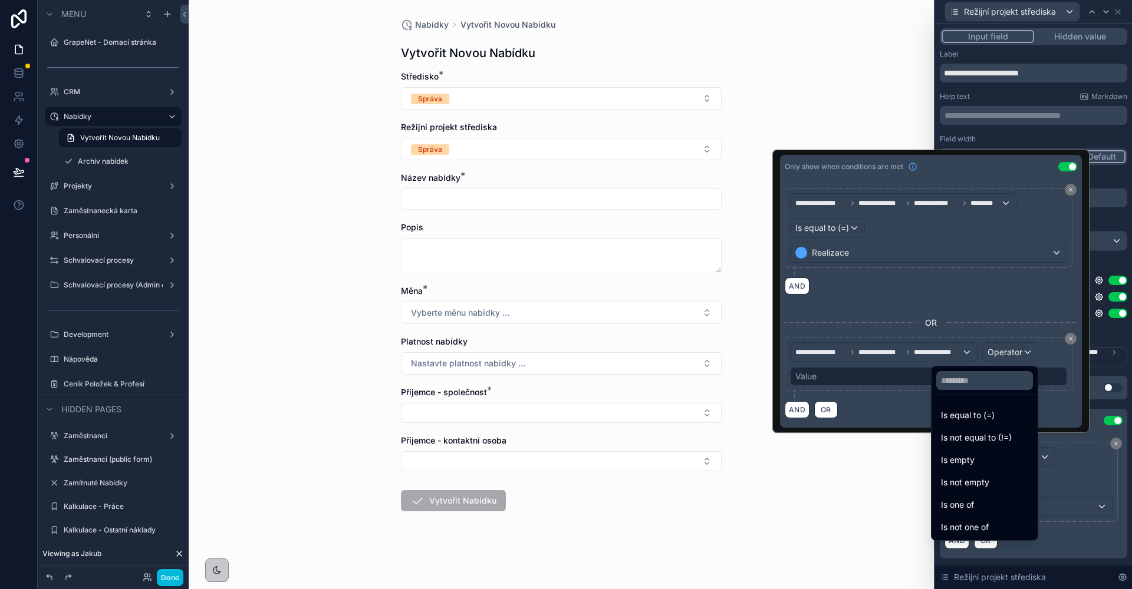
click at [972, 406] on div "Is equal to (=)" at bounding box center [983, 415] width 101 height 21
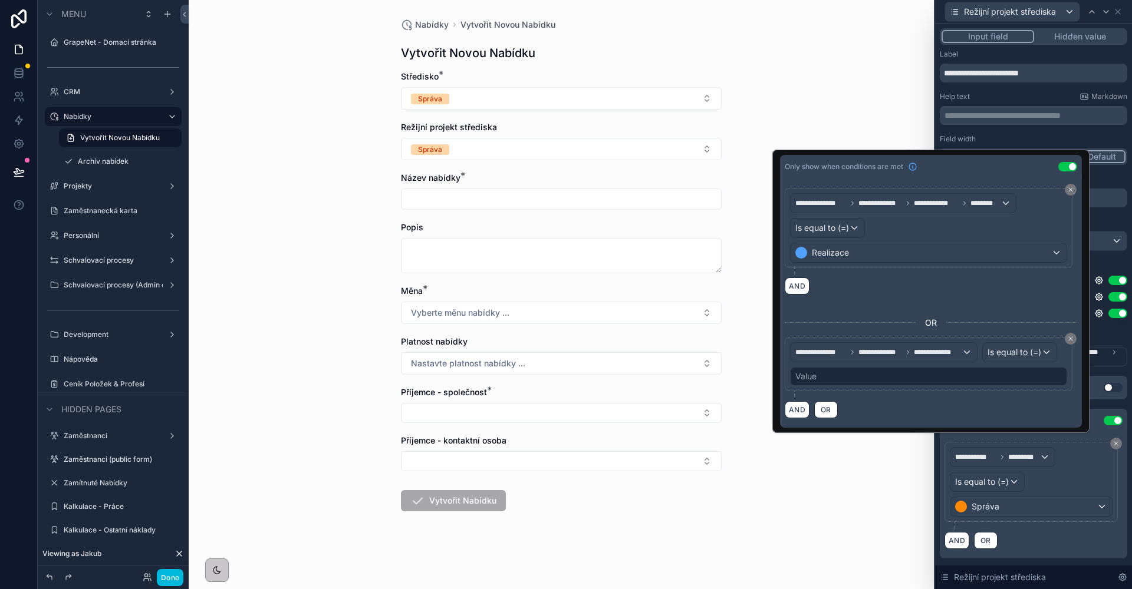
click at [824, 372] on div "Value" at bounding box center [928, 376] width 277 height 19
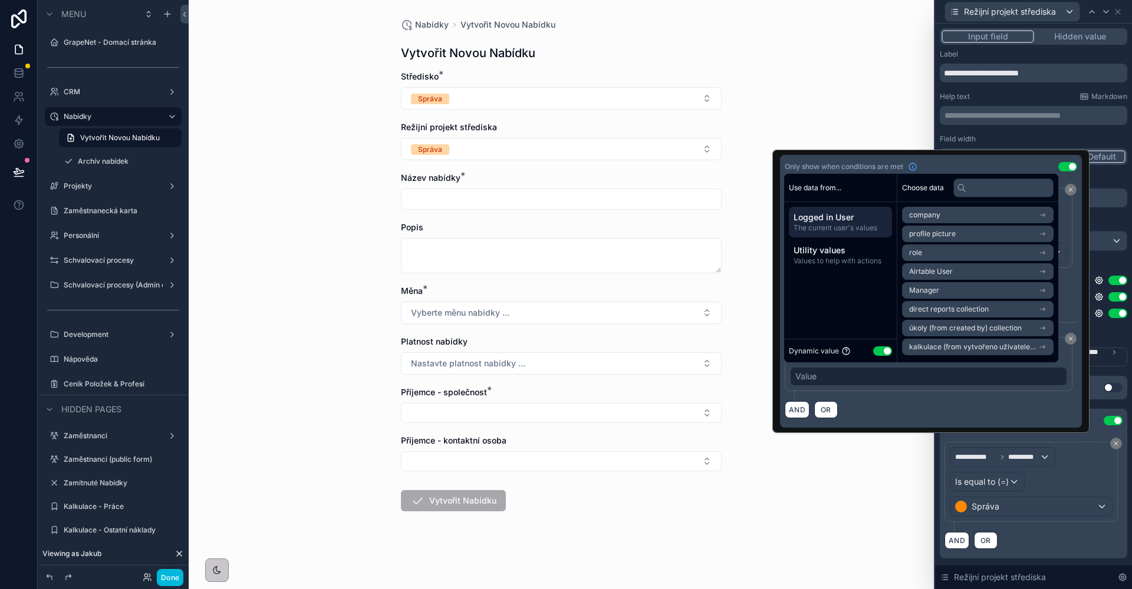
click at [886, 354] on button "Use setting" at bounding box center [882, 351] width 19 height 9
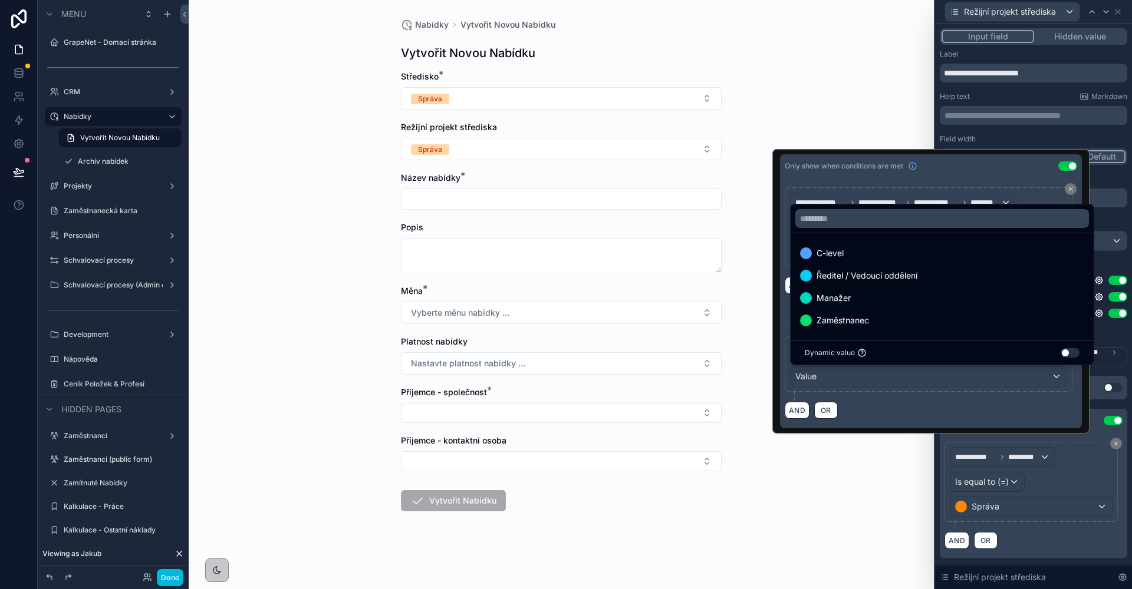
click at [869, 246] on div "C-level" at bounding box center [942, 253] width 284 height 14
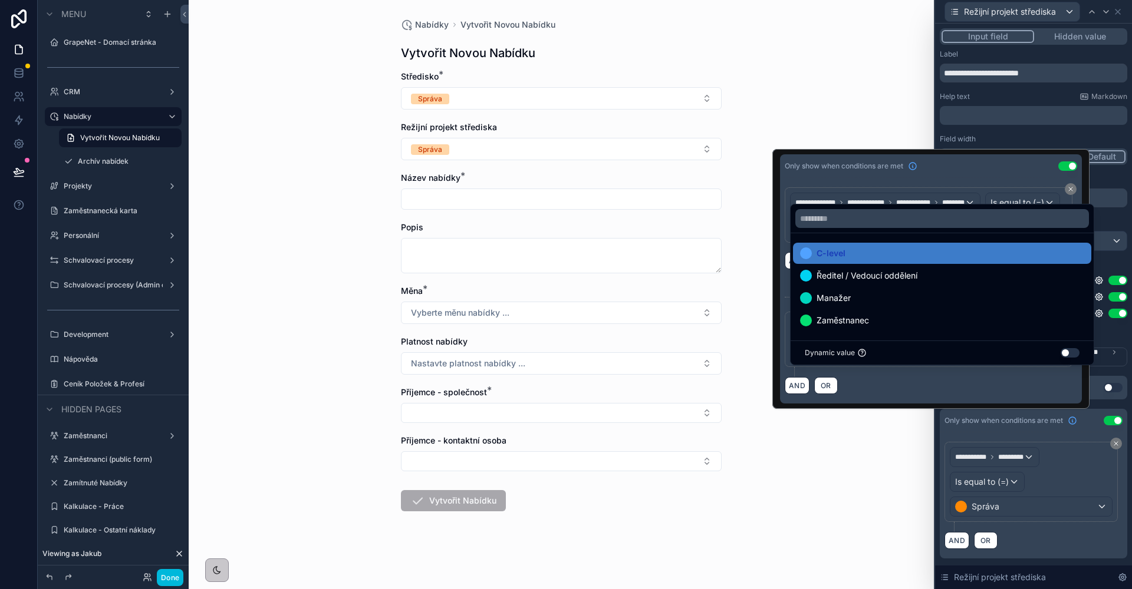
click at [900, 367] on div "**********" at bounding box center [928, 339] width 288 height 55
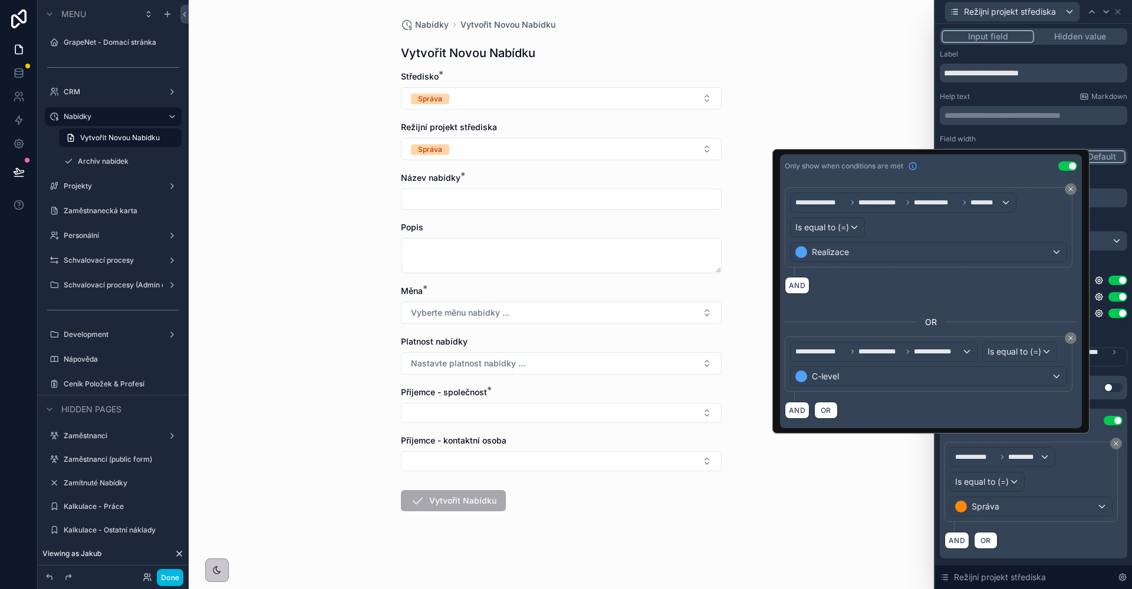
click at [893, 476] on div "Nabídky Vytvořit Novou Nabídku Vytvořit Novou Nabídku Středisko * Správa Režijn…" at bounding box center [561, 294] width 745 height 589
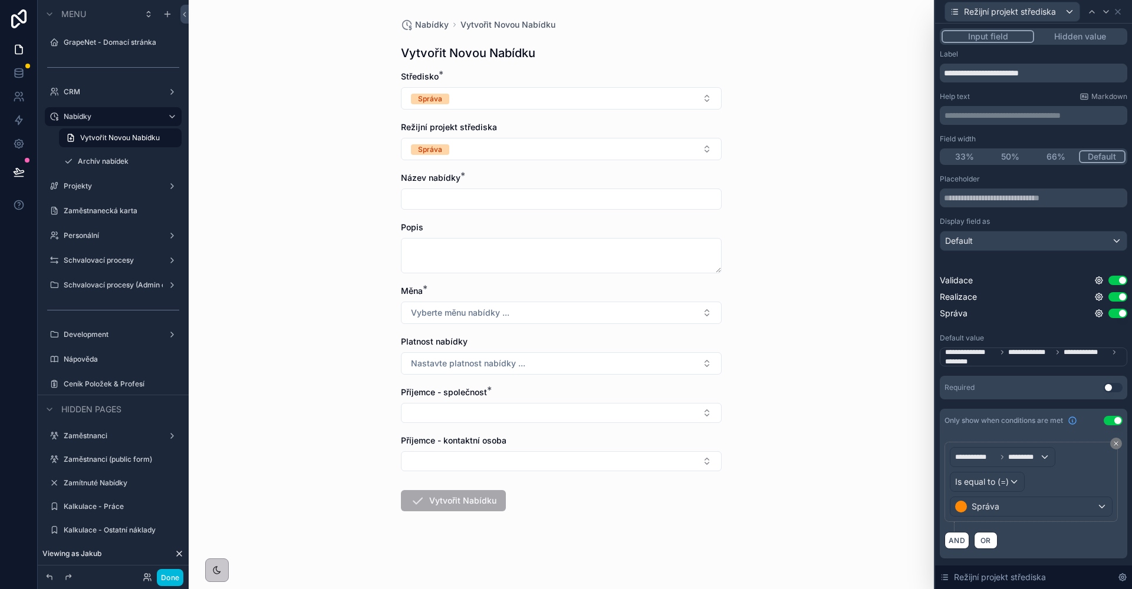
click at [624, 157] on button "Správa" at bounding box center [561, 149] width 321 height 22
click at [833, 267] on div "Nabídky Vytvořit Novou Nabídku Vytvořit Novou Nabídku Středisko * Správa Režijn…" at bounding box center [561, 294] width 745 height 589
click at [171, 581] on button "Done" at bounding box center [170, 577] width 27 height 17
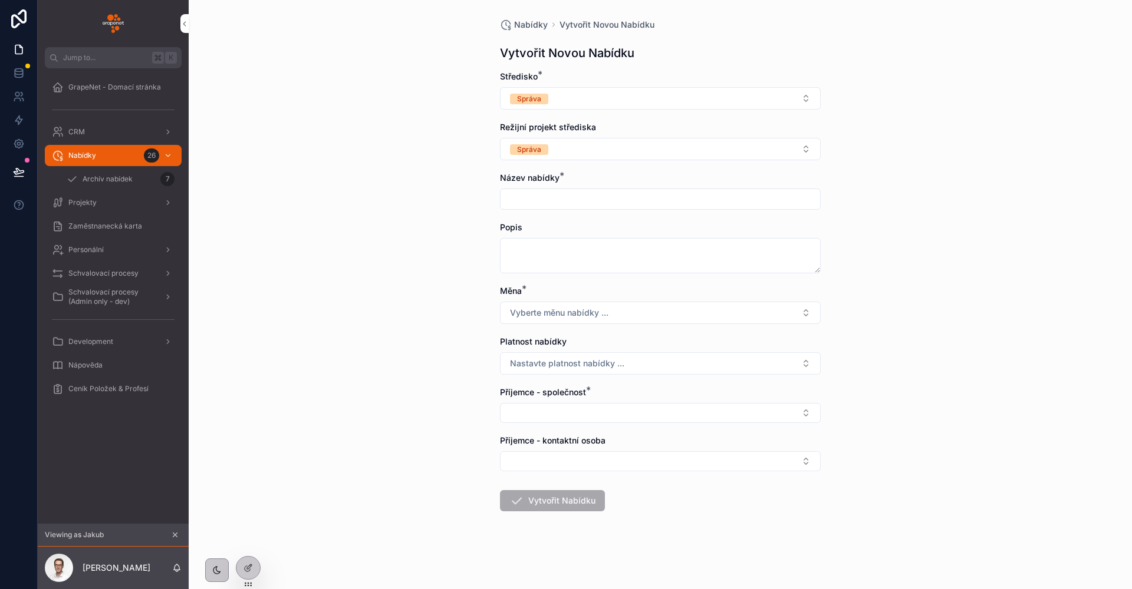
click at [606, 95] on button "Správa" at bounding box center [660, 98] width 321 height 22
click at [622, 180] on div "Konzultace a školení" at bounding box center [624, 181] width 69 height 11
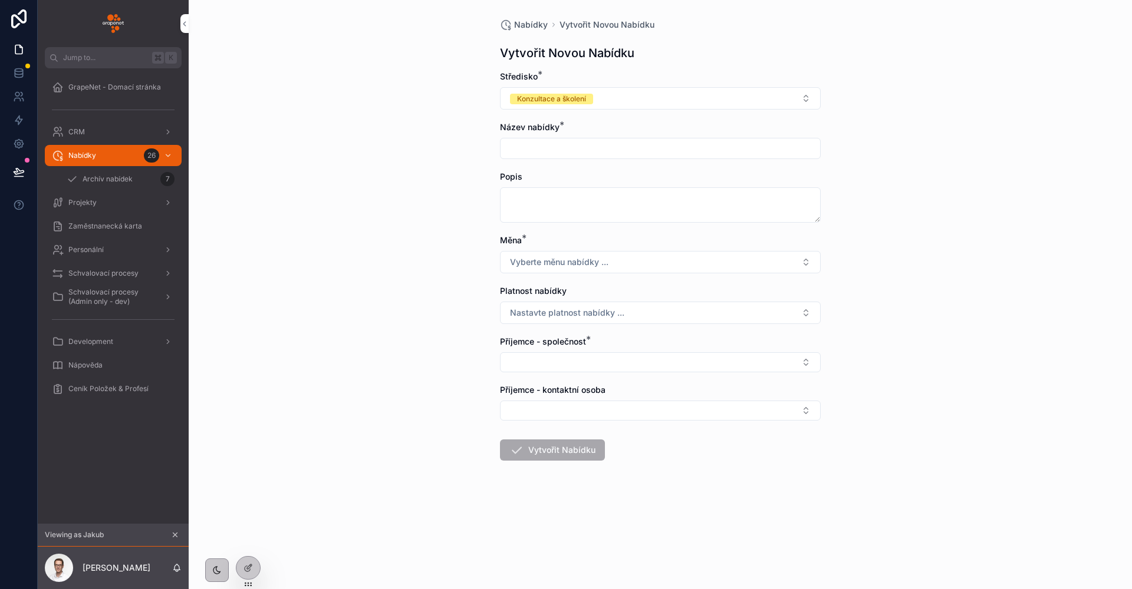
click at [609, 101] on button "Konzultace a školení" at bounding box center [660, 98] width 321 height 22
click at [595, 192] on div "Správa" at bounding box center [660, 199] width 164 height 18
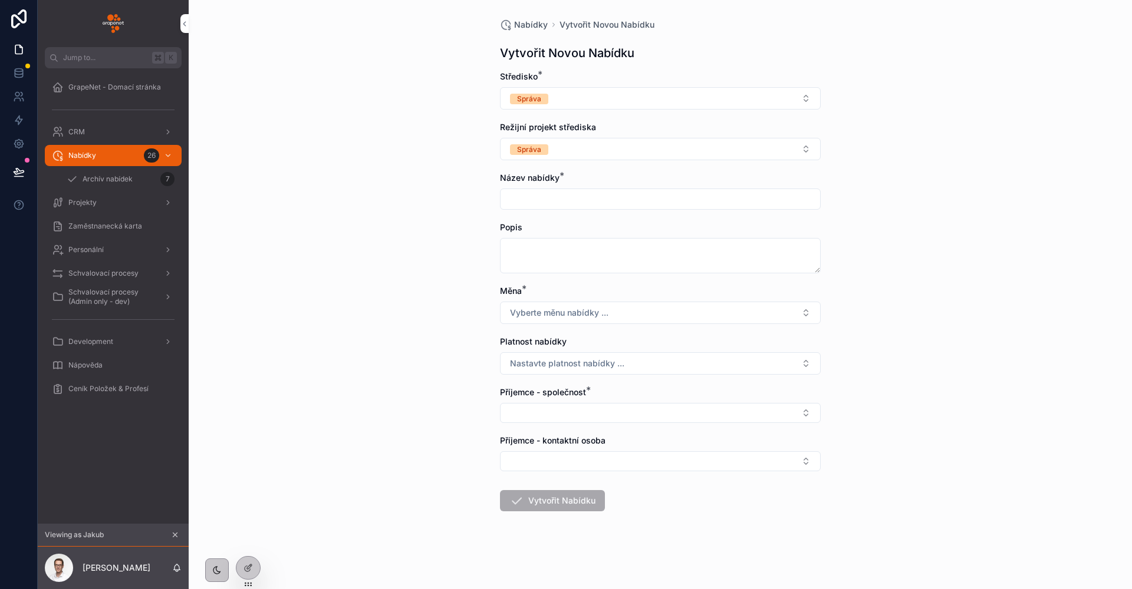
click at [407, 170] on div "Nabídky Vytvořit Novou Nabídku Vytvořit Novou Nabídku Středisko * Správa Režijn…" at bounding box center [660, 294] width 943 height 589
click at [641, 419] on button "Select Button" at bounding box center [660, 413] width 321 height 20
type input "*"
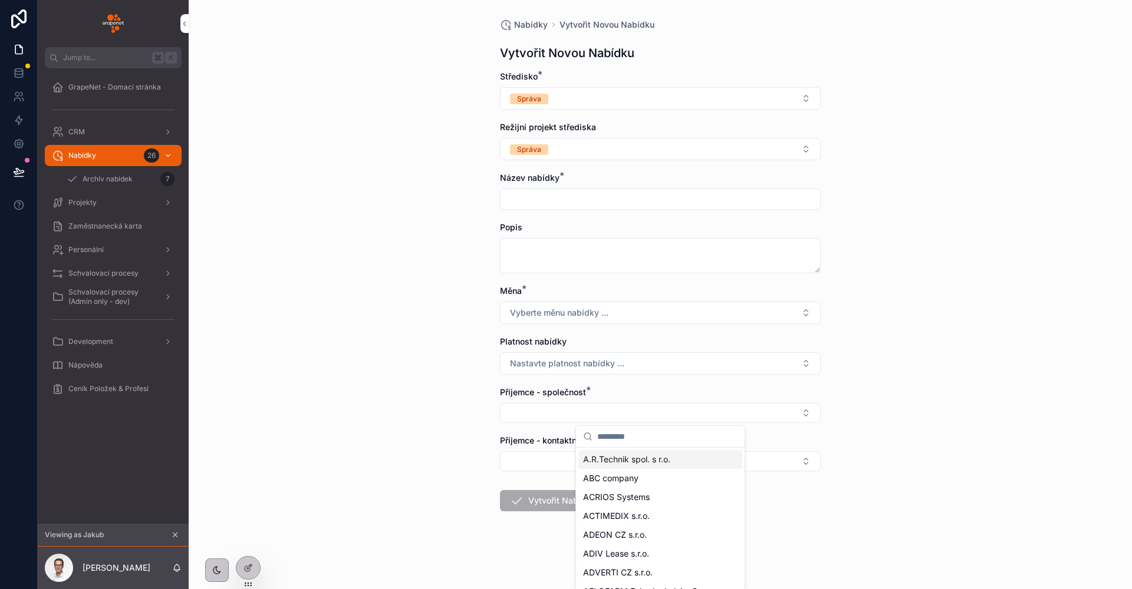
click at [404, 352] on div "Nabídky Vytvořit Novou Nabídku Vytvořit Novou Nabídku Středisko * Správa Režijn…" at bounding box center [660, 294] width 943 height 589
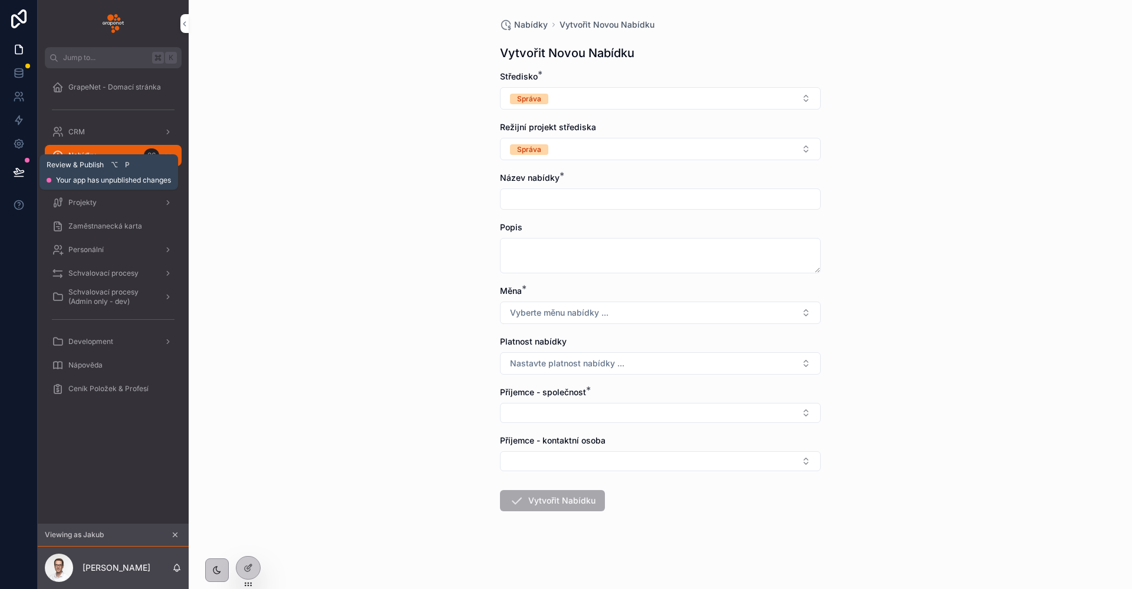
click at [20, 167] on icon at bounding box center [19, 172] width 12 height 12
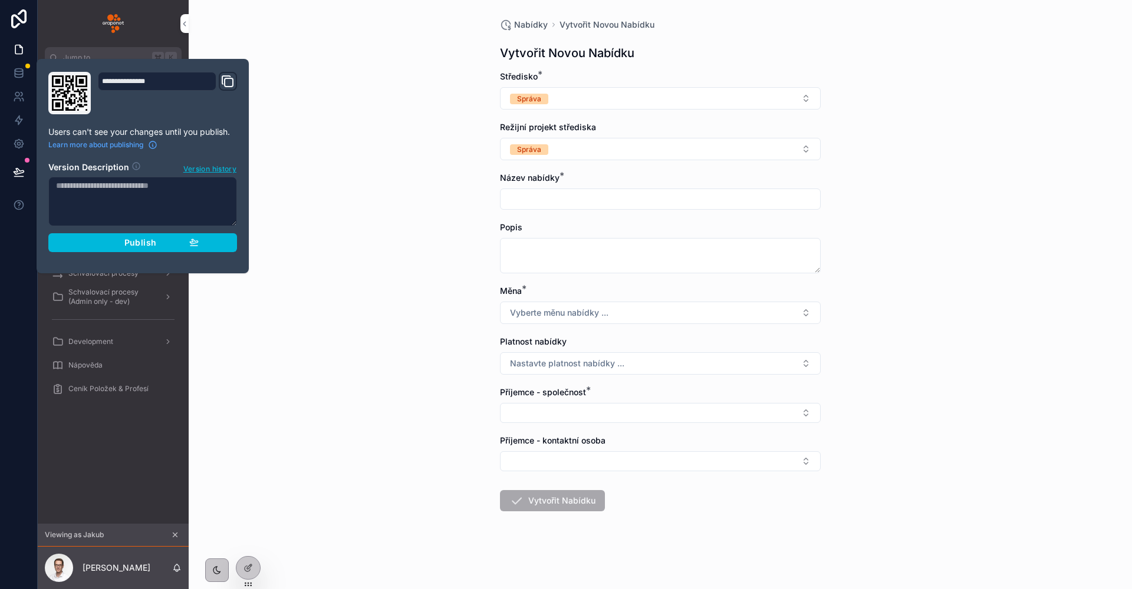
click at [166, 246] on div "Publish" at bounding box center [143, 242] width 112 height 11
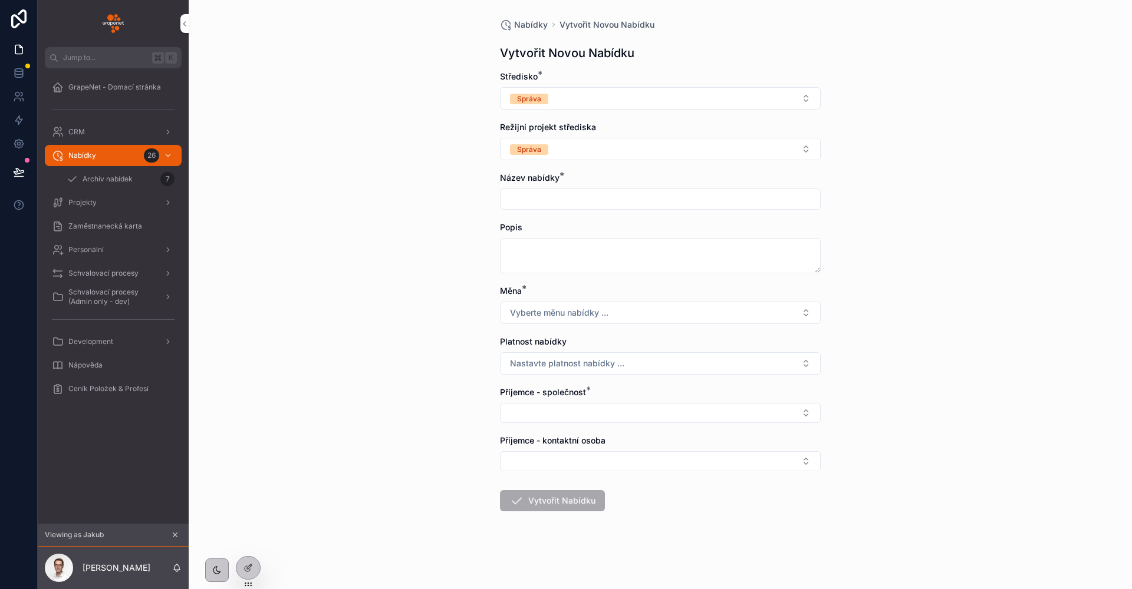
click at [338, 177] on div "Nabídky Vytvořit Novou Nabídku Vytvořit Novou Nabídku Středisko * Správa Režijn…" at bounding box center [660, 294] width 943 height 589
click at [111, 34] on div "scrollable content" at bounding box center [113, 23] width 151 height 47
click at [118, 22] on img "scrollable content" at bounding box center [113, 23] width 21 height 19
